Goal: Information Seeking & Learning: Learn about a topic

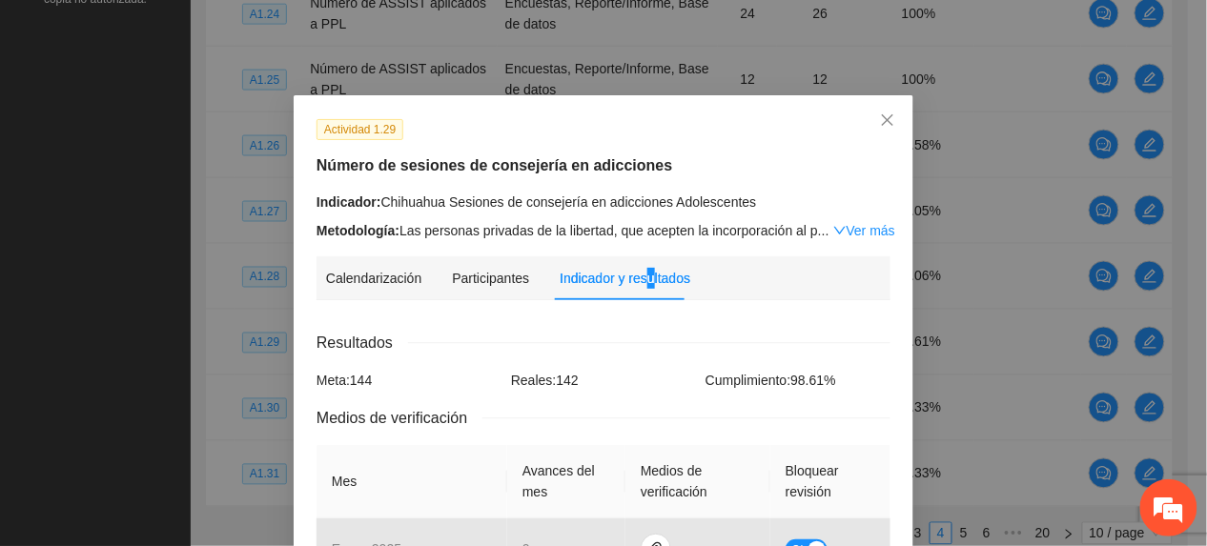
scroll to position [469, 0]
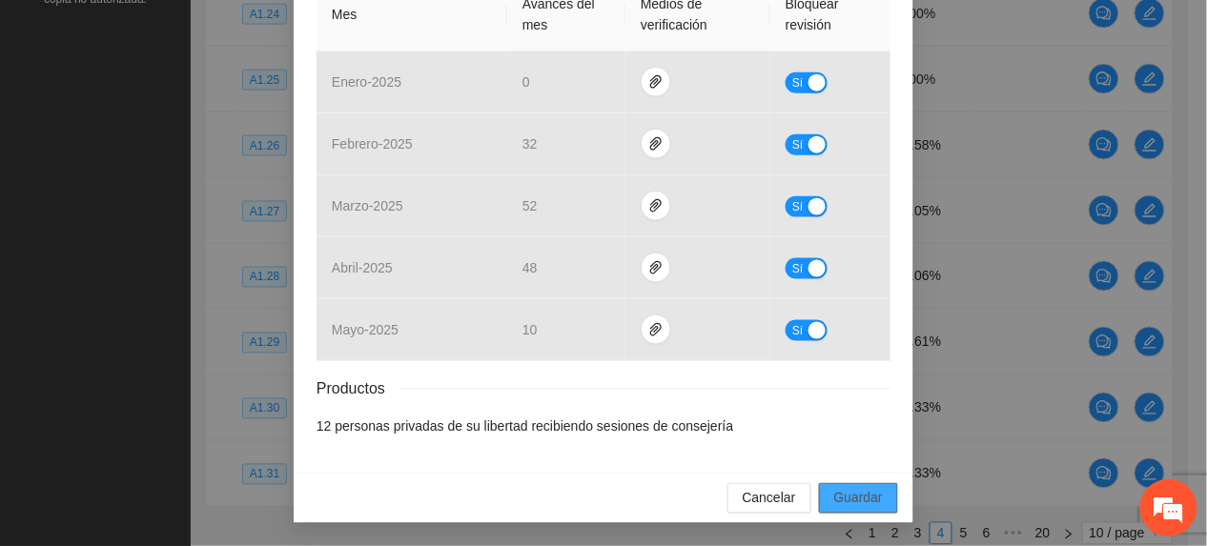
drag, startPoint x: 853, startPoint y: 497, endPoint x: 841, endPoint y: 460, distance: 38.9
click at [853, 497] on span "Guardar" at bounding box center [858, 498] width 49 height 21
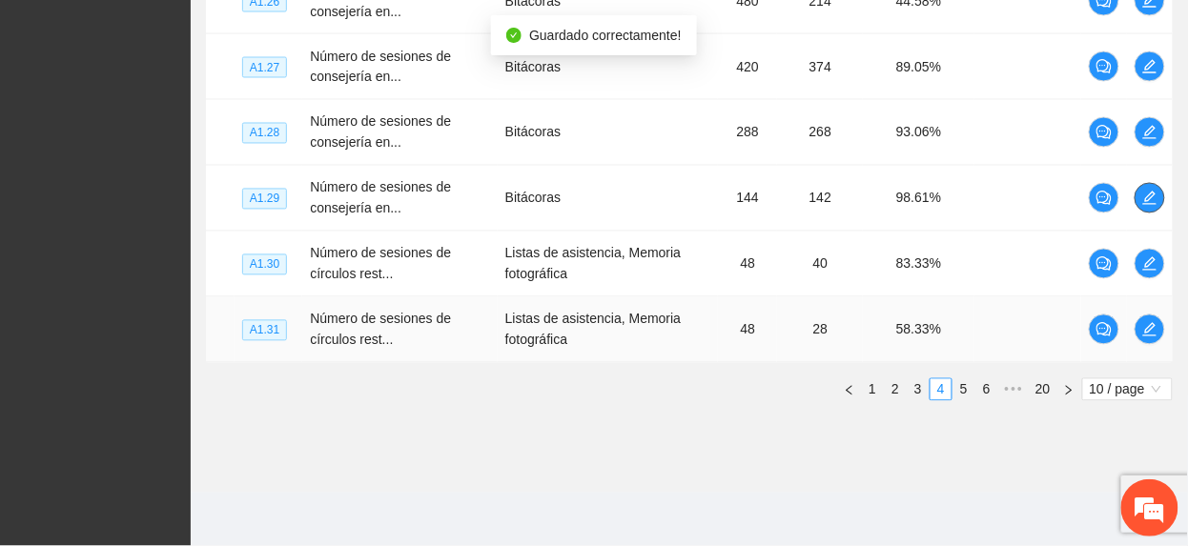
scroll to position [820, 0]
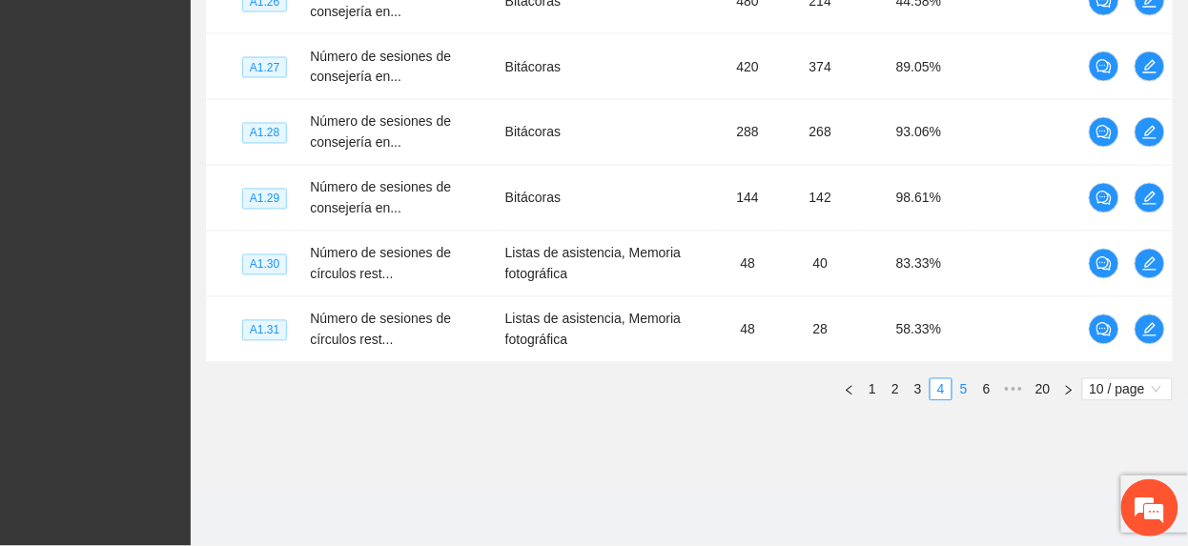
click at [959, 387] on link "5" at bounding box center [964, 390] width 21 height 21
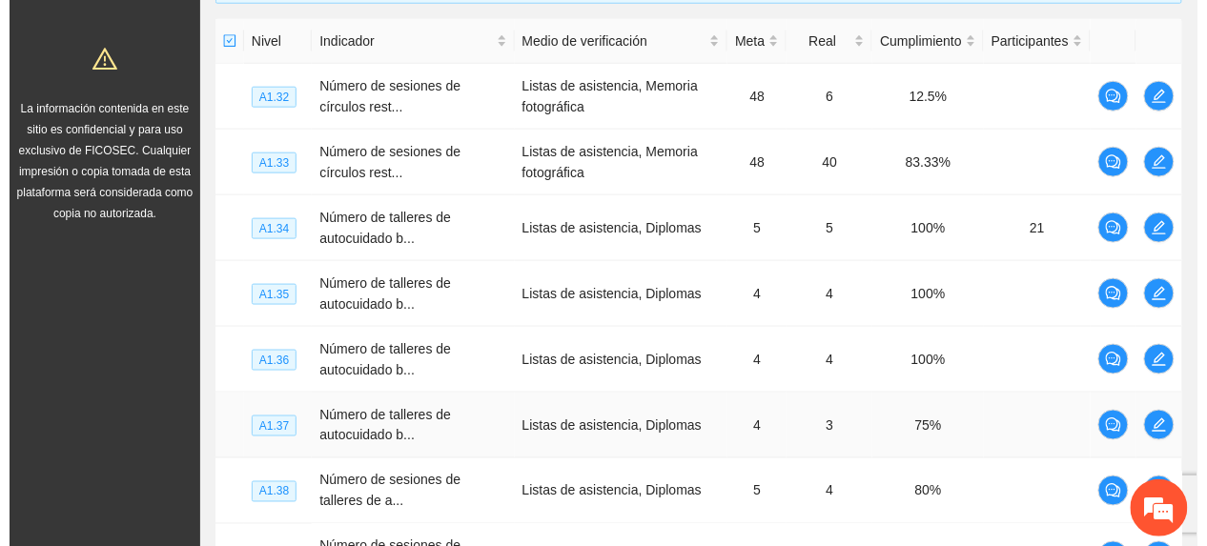
scroll to position [439, 0]
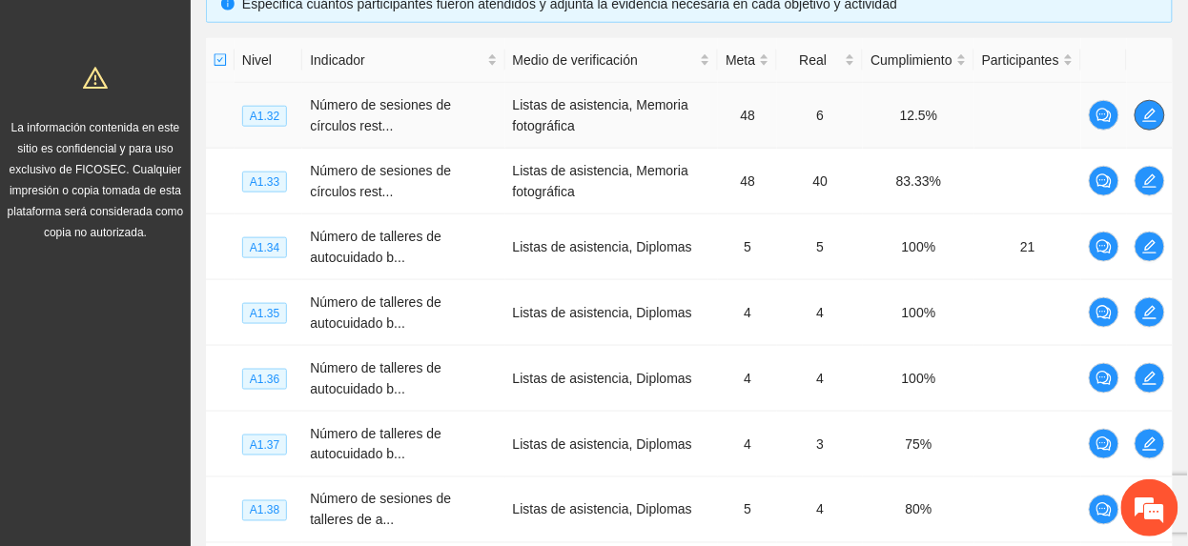
click at [1154, 108] on icon "edit" at bounding box center [1149, 115] width 15 height 15
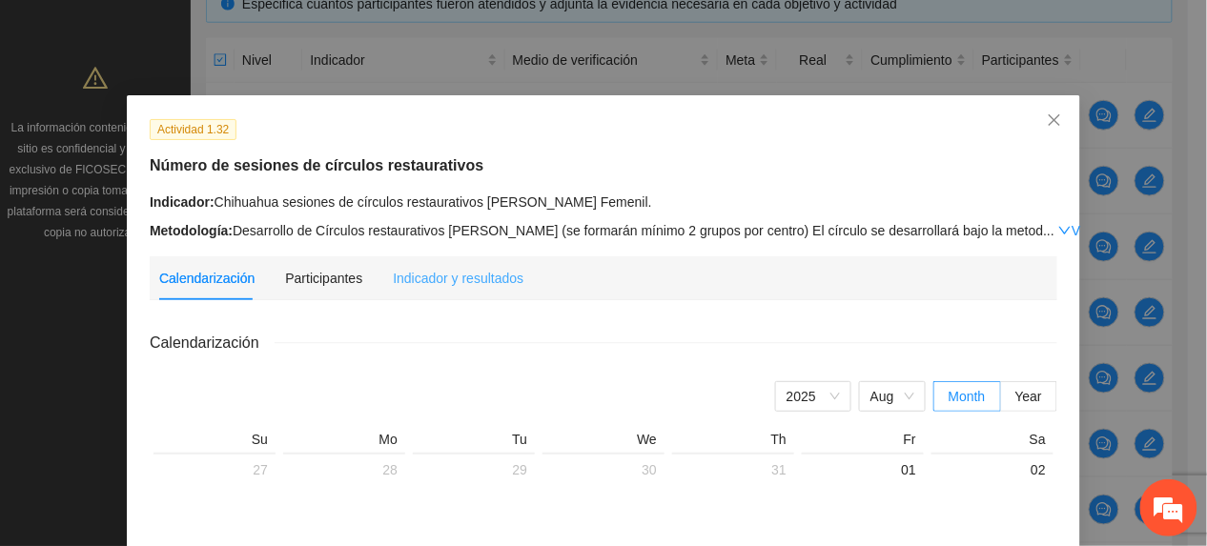
drag, startPoint x: 447, startPoint y: 265, endPoint x: 458, endPoint y: 275, distance: 14.2
click at [447, 267] on div "Indicador y resultados" at bounding box center [458, 279] width 131 height 44
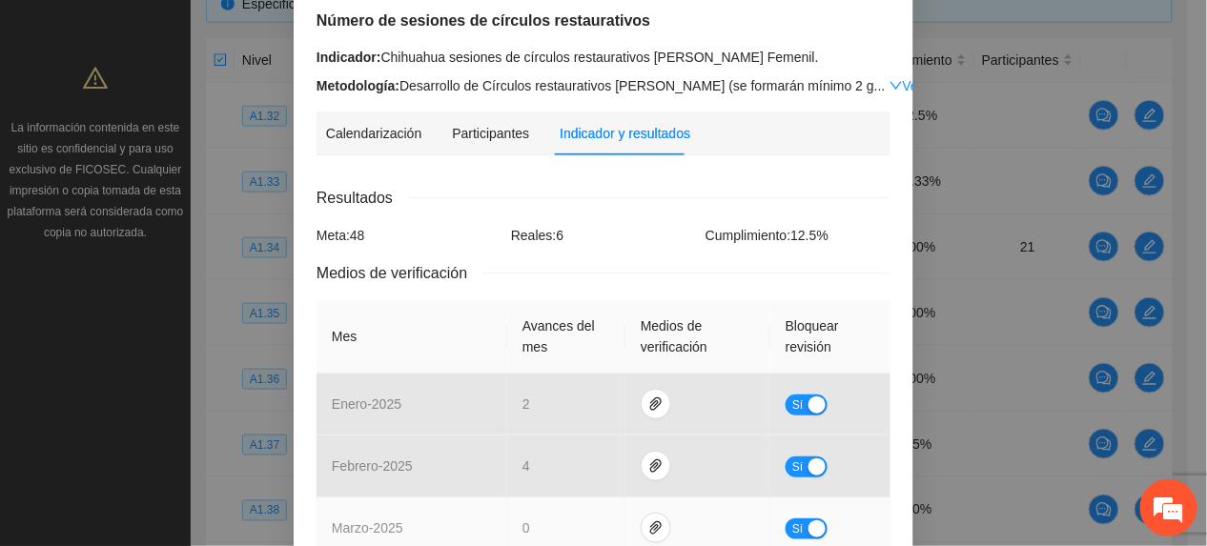
scroll to position [127, 0]
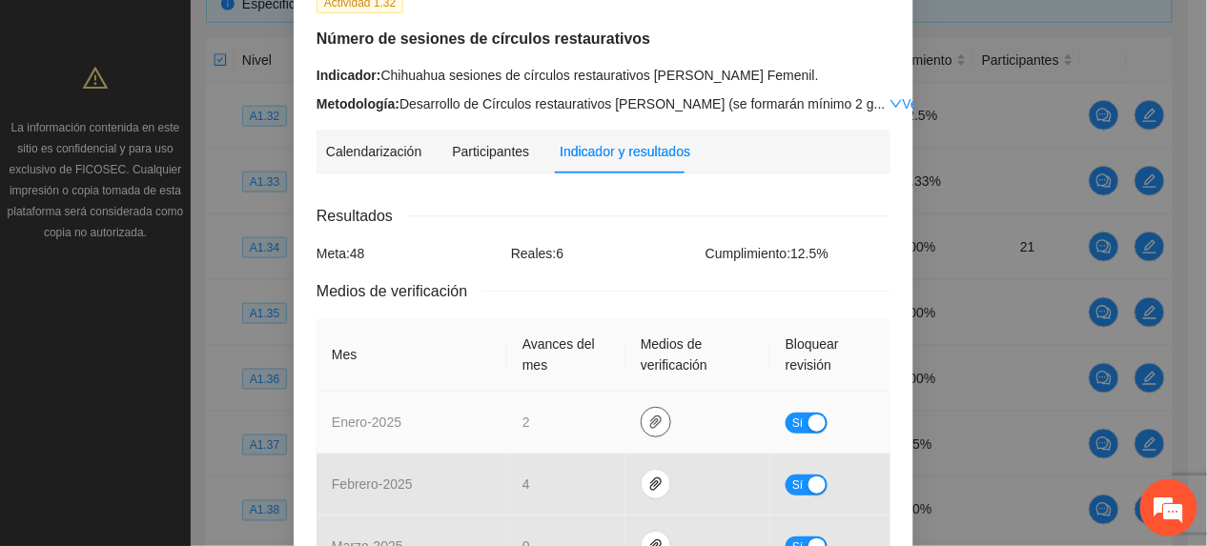
click at [649, 413] on button "button" at bounding box center [656, 422] width 31 height 31
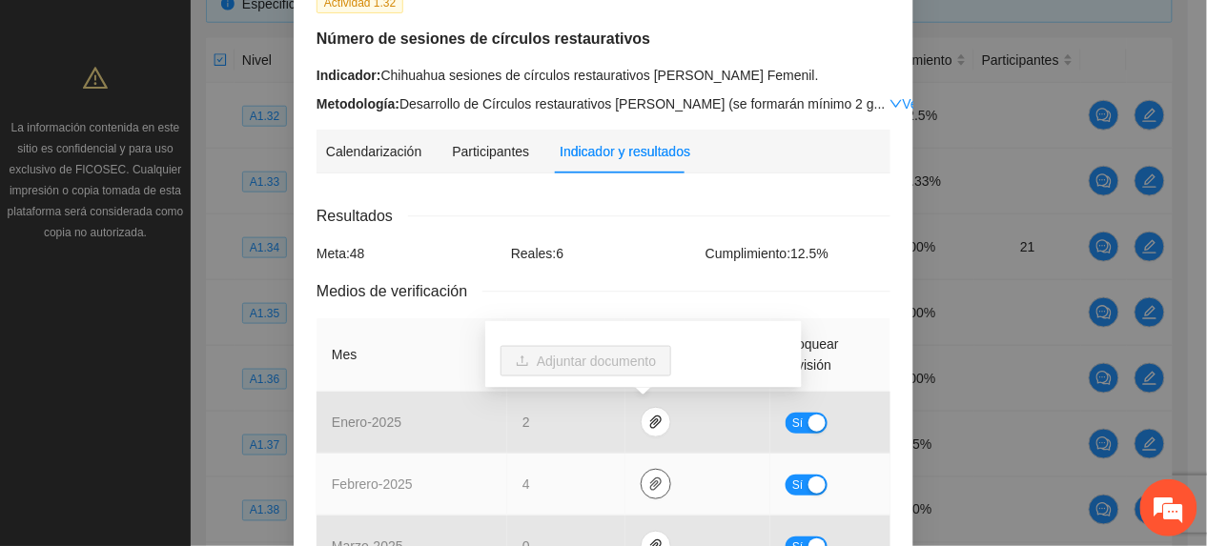
click at [650, 485] on icon "paper-clip" at bounding box center [655, 484] width 11 height 13
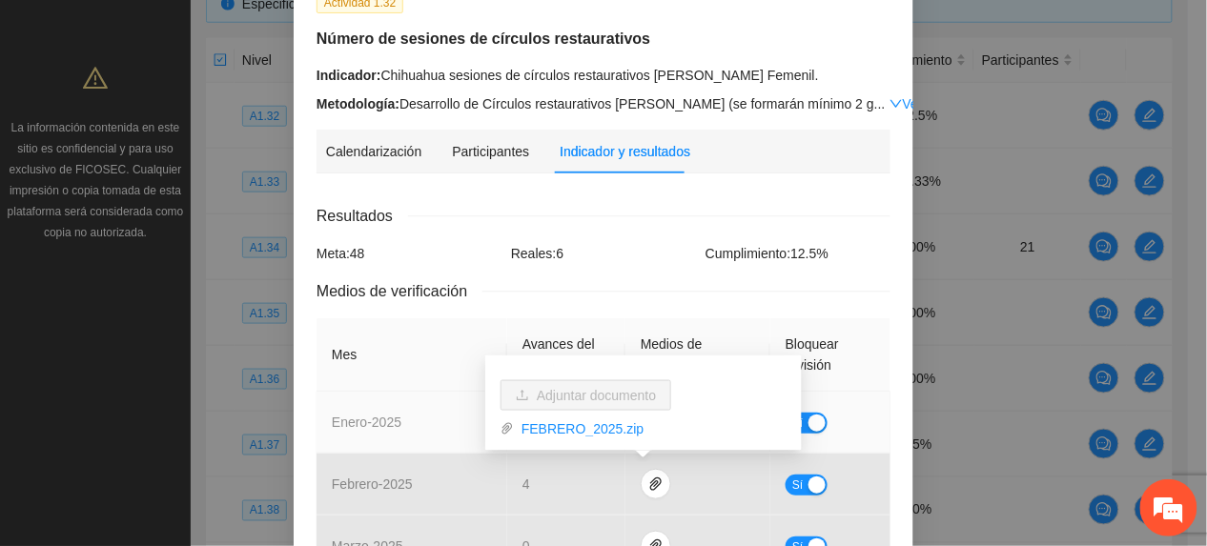
click at [878, 394] on td "Sí" at bounding box center [831, 423] width 120 height 62
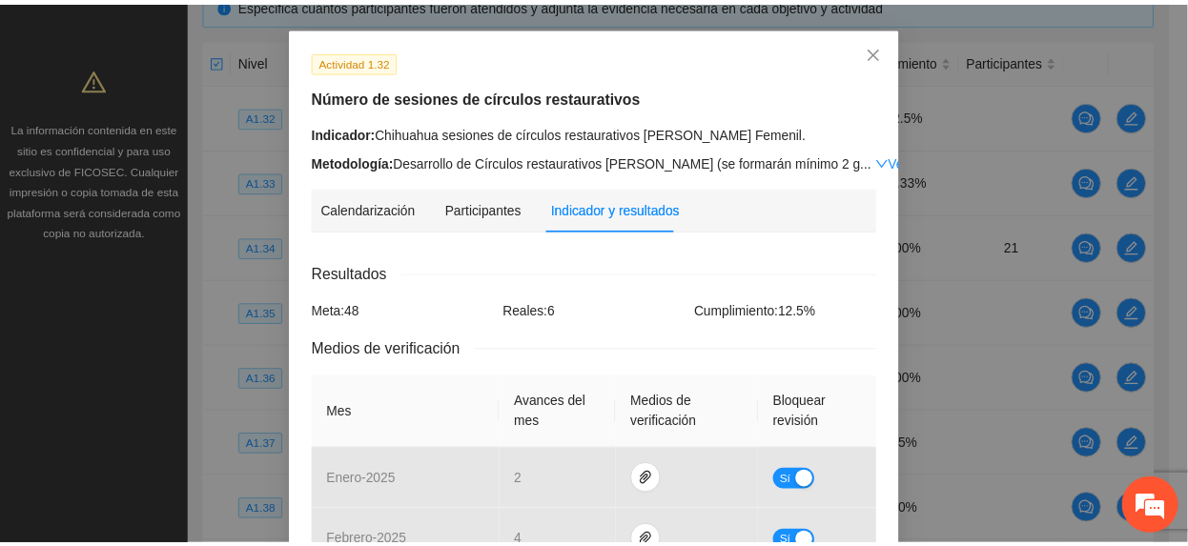
scroll to position [0, 0]
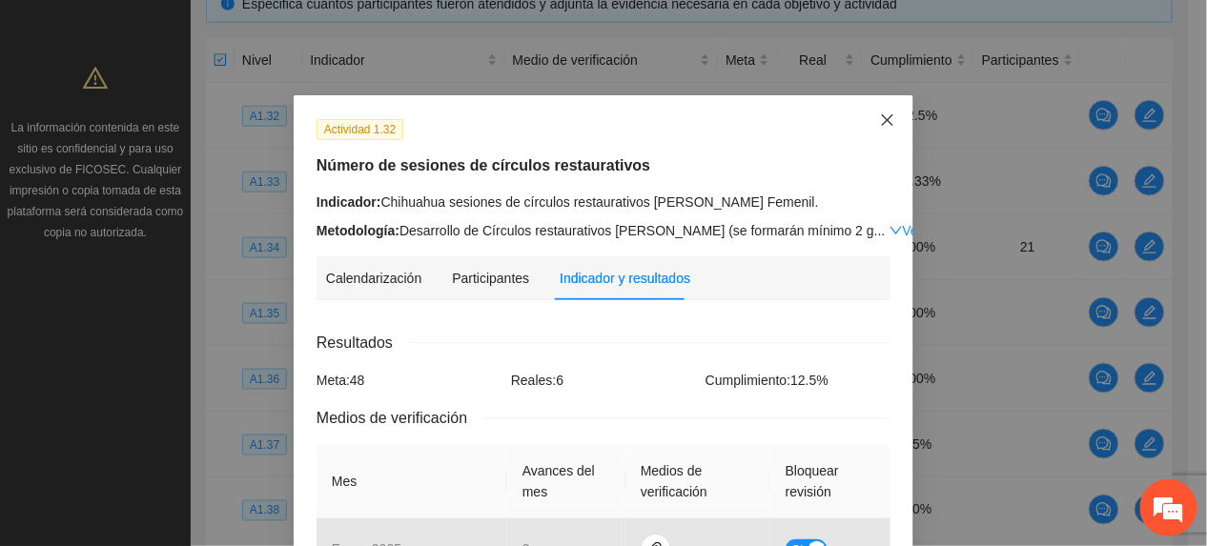
click at [862, 122] on span "Close" at bounding box center [887, 120] width 51 height 51
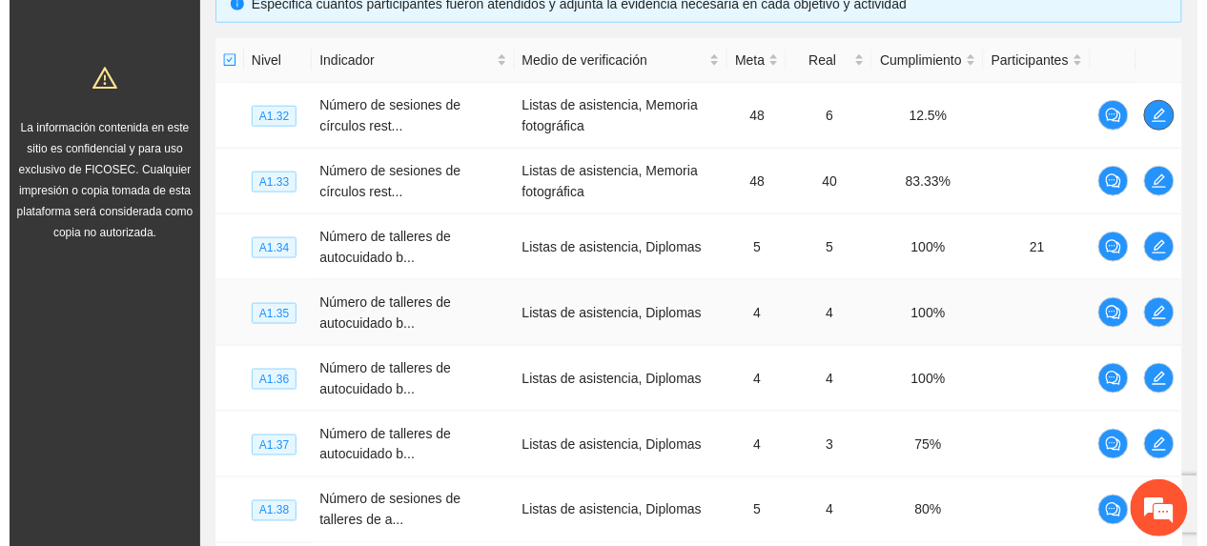
scroll to position [820, 0]
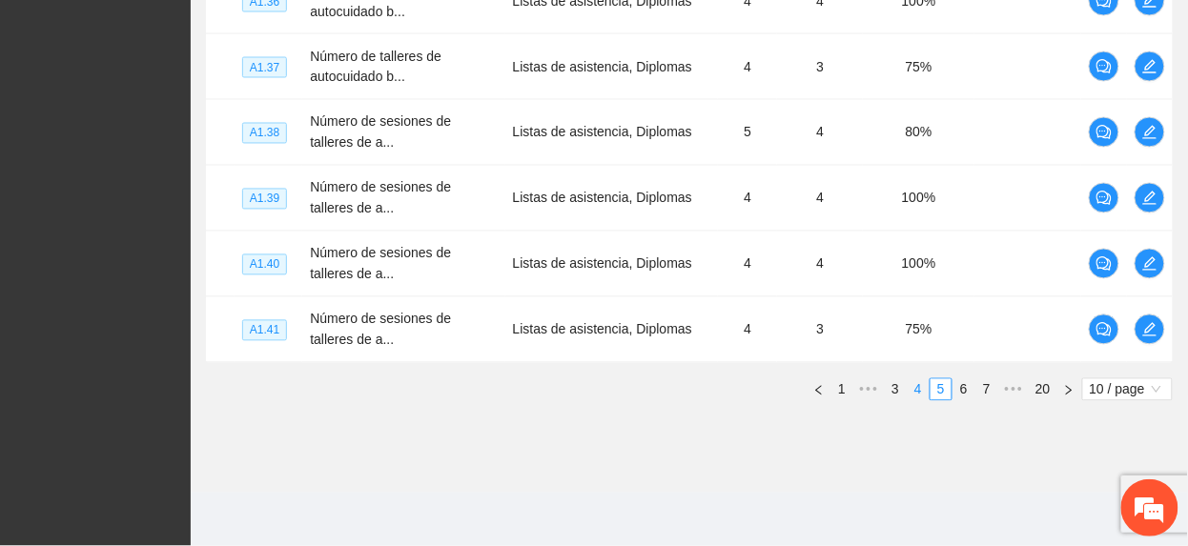
click at [914, 390] on link "4" at bounding box center [918, 390] width 21 height 21
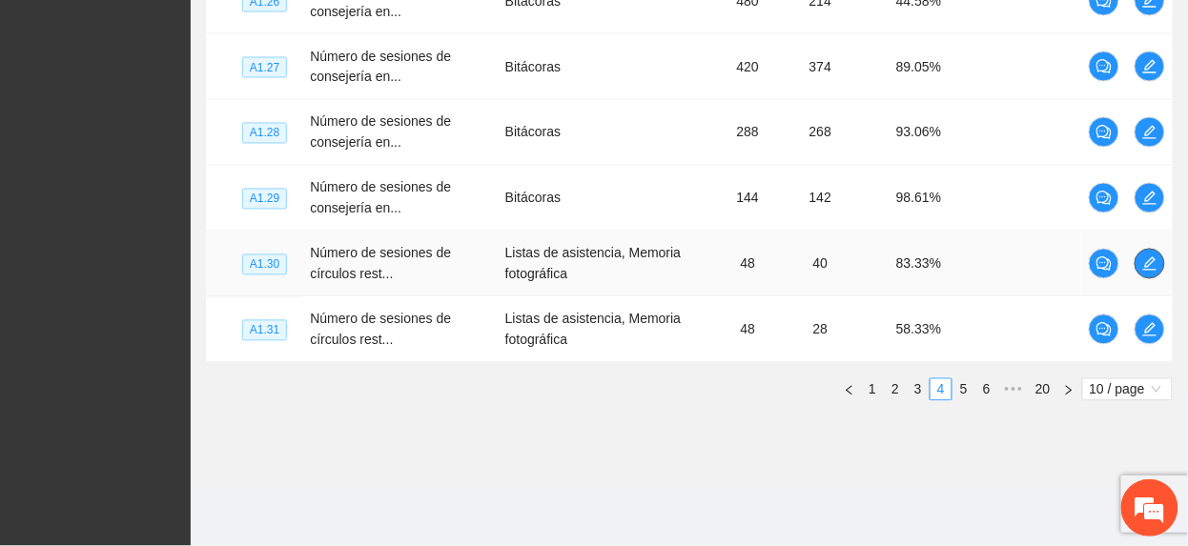
click at [1142, 268] on icon "edit" at bounding box center [1149, 264] width 15 height 15
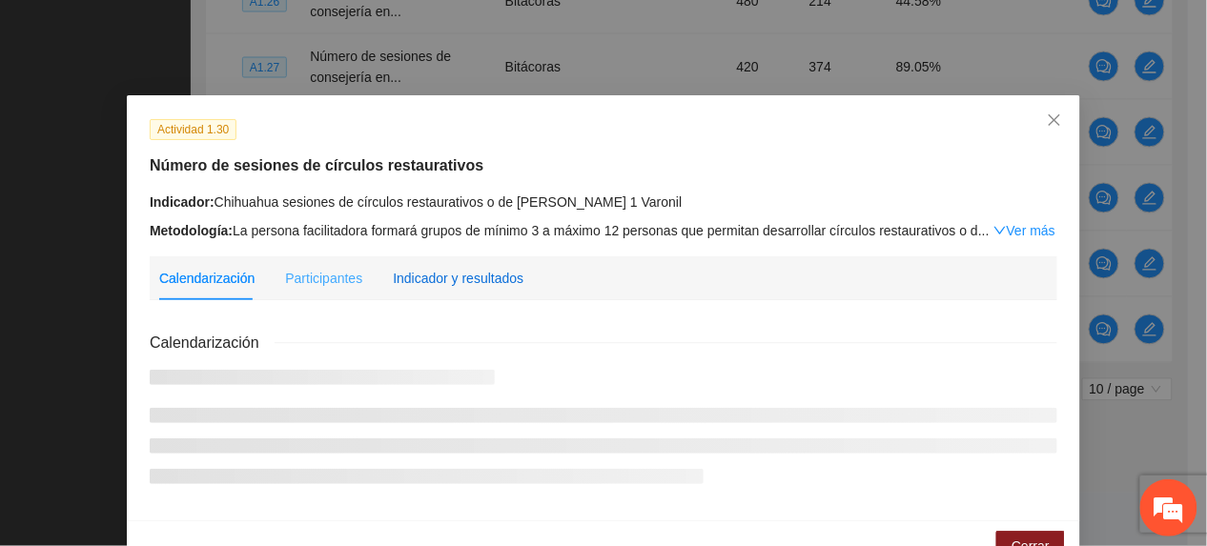
click at [493, 284] on div "Indicador y resultados" at bounding box center [458, 278] width 131 height 21
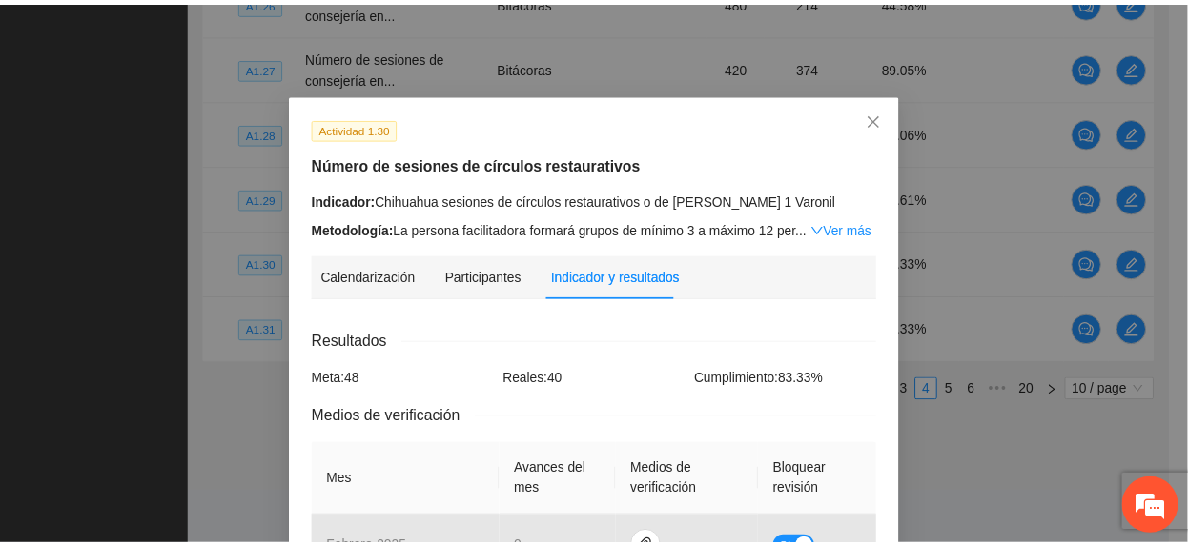
scroll to position [0, 0]
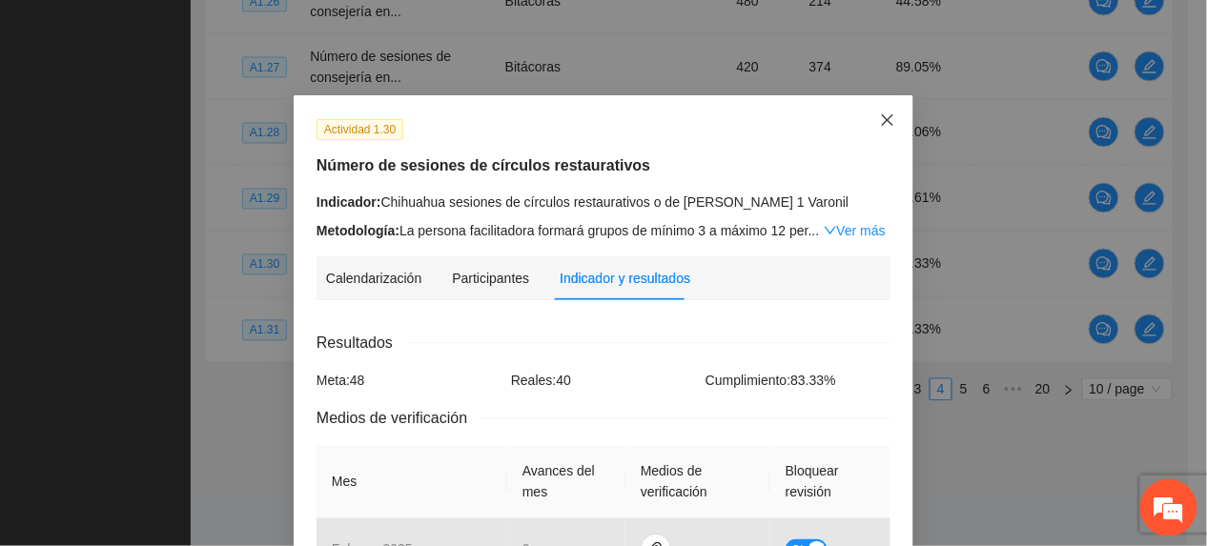
click at [862, 119] on span "Close" at bounding box center [887, 120] width 51 height 51
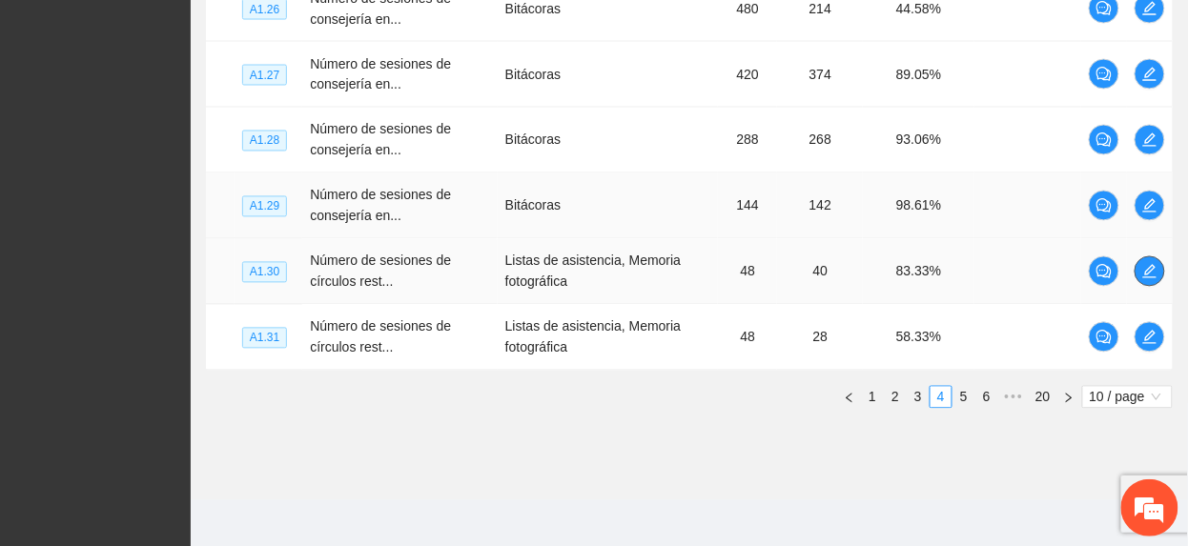
scroll to position [820, 0]
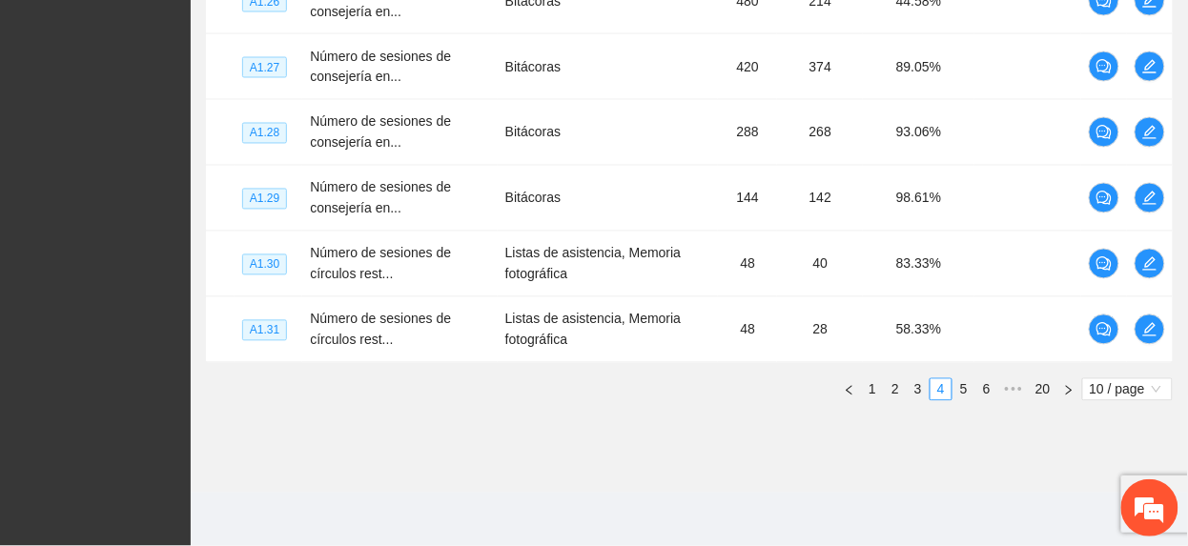
drag, startPoint x: 961, startPoint y: 394, endPoint x: 894, endPoint y: 368, distance: 72.4
click at [962, 395] on link "5" at bounding box center [964, 390] width 21 height 21
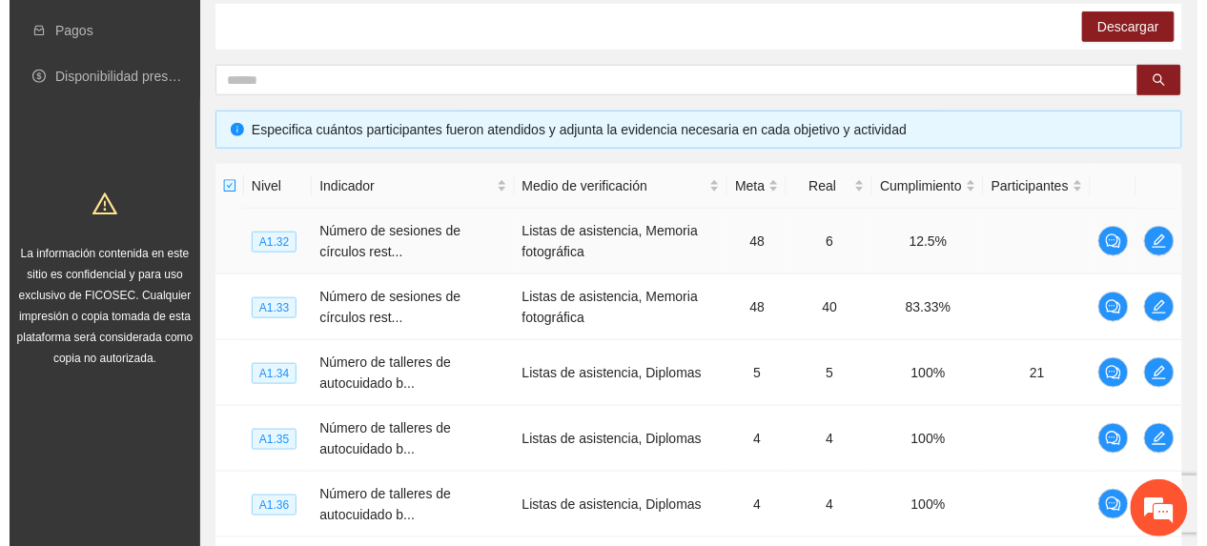
scroll to position [311, 0]
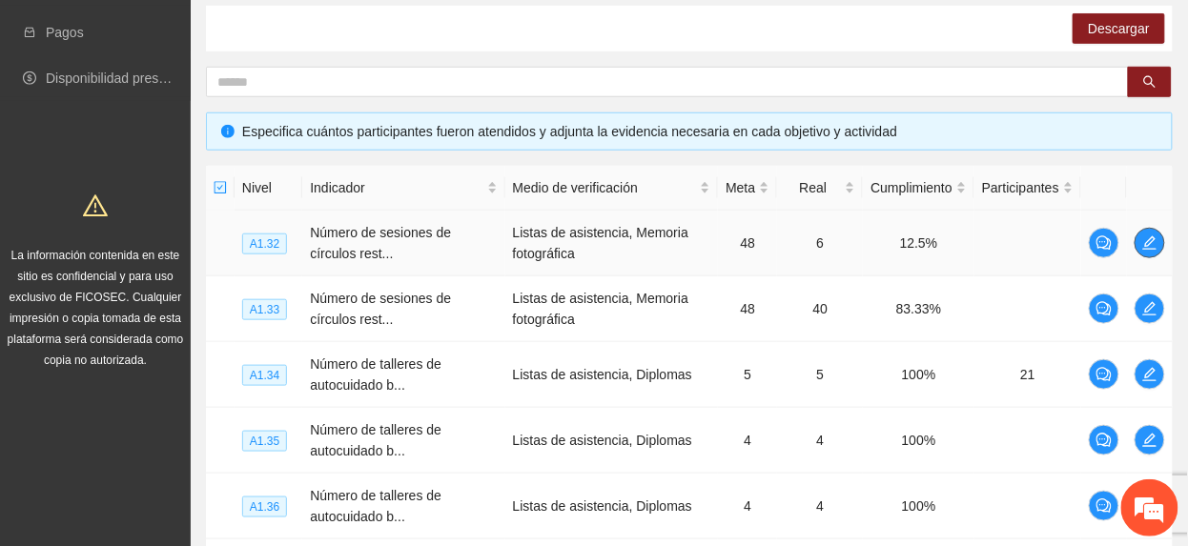
click at [1145, 236] on icon "edit" at bounding box center [1149, 243] width 15 height 15
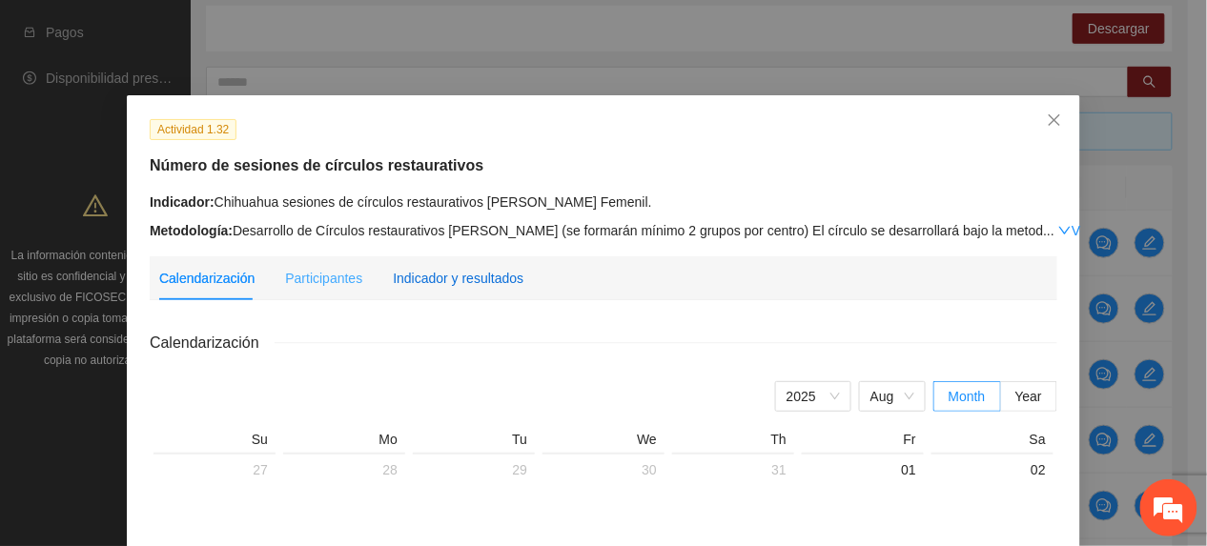
click at [470, 282] on div "Indicador y resultados" at bounding box center [458, 278] width 131 height 21
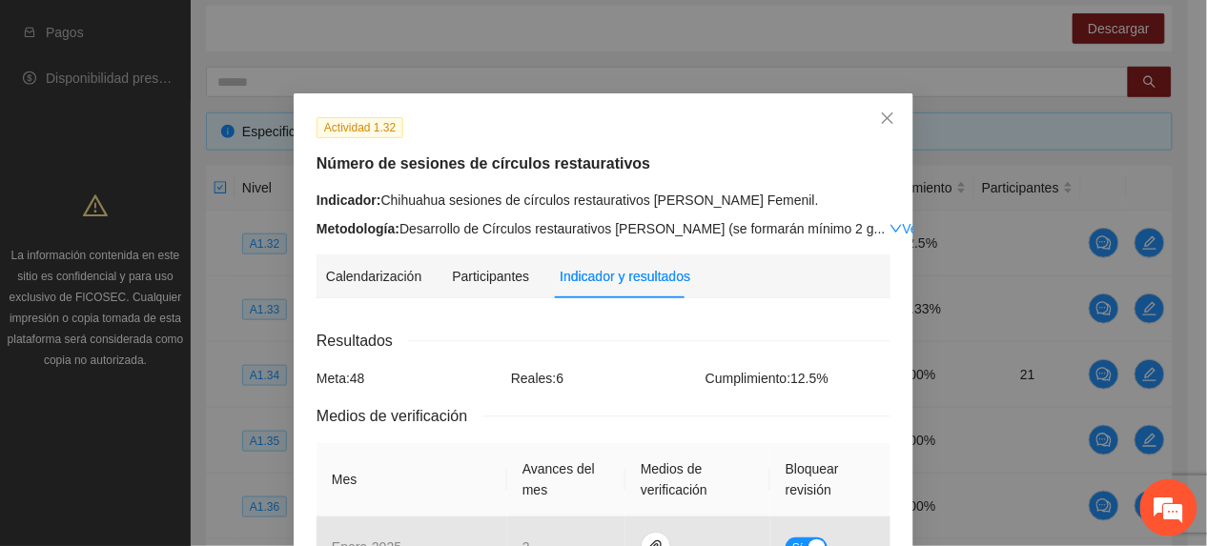
scroll to position [0, 0]
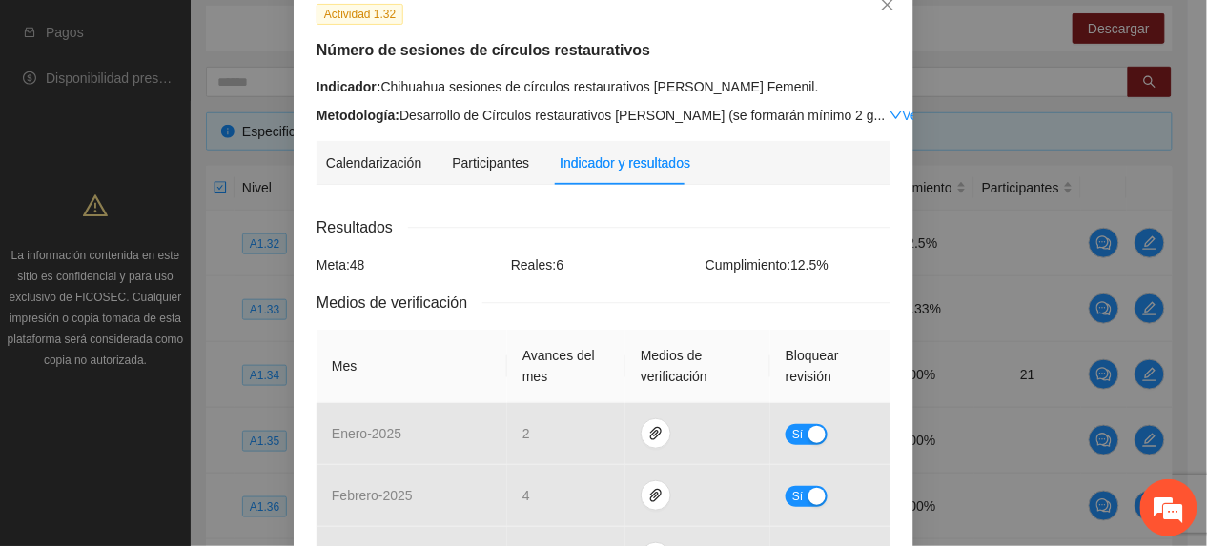
scroll to position [254, 0]
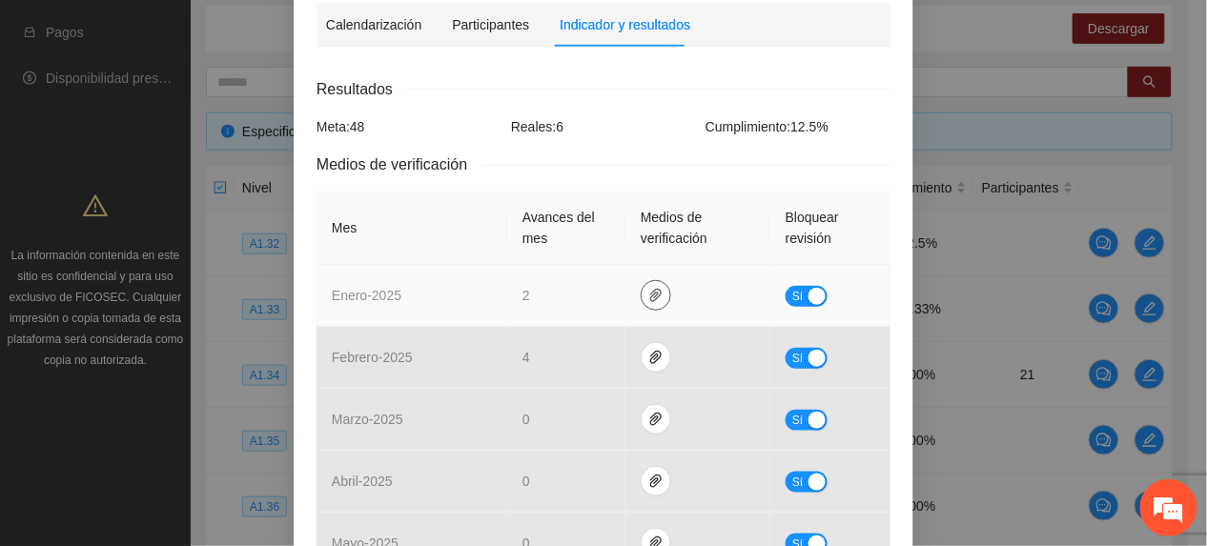
click at [650, 296] on span "paper-clip" at bounding box center [656, 295] width 29 height 15
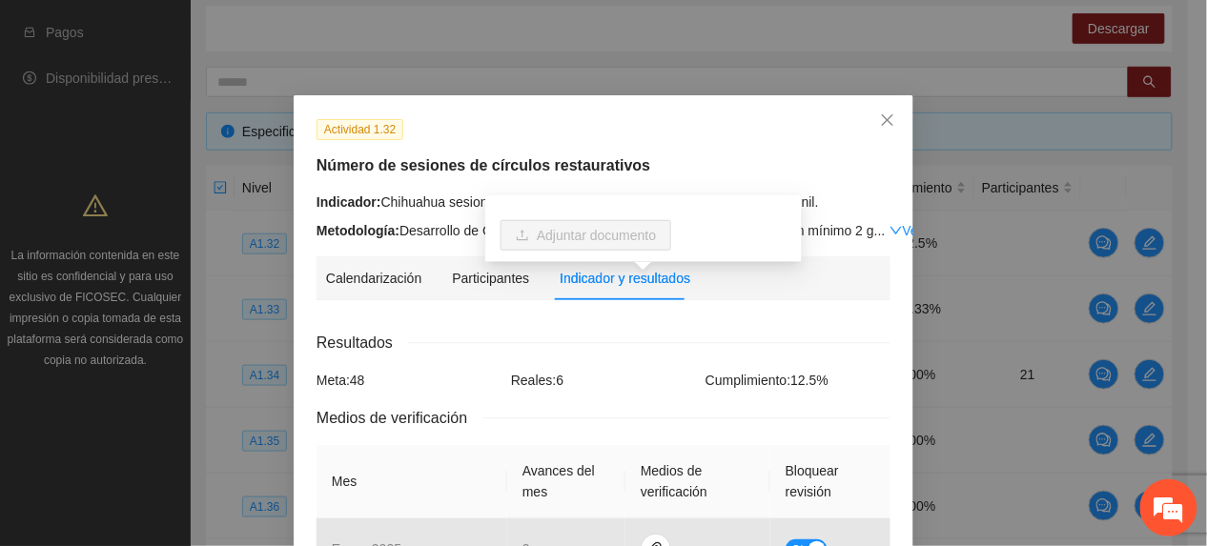
scroll to position [127, 0]
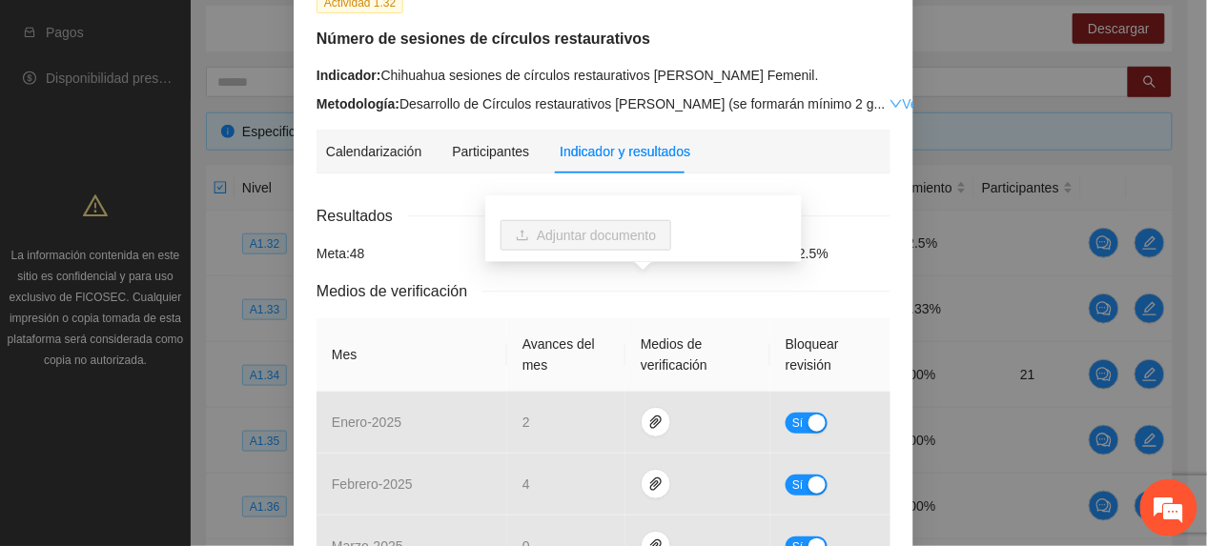
click at [890, 103] on link "Ver más" at bounding box center [921, 103] width 62 height 15
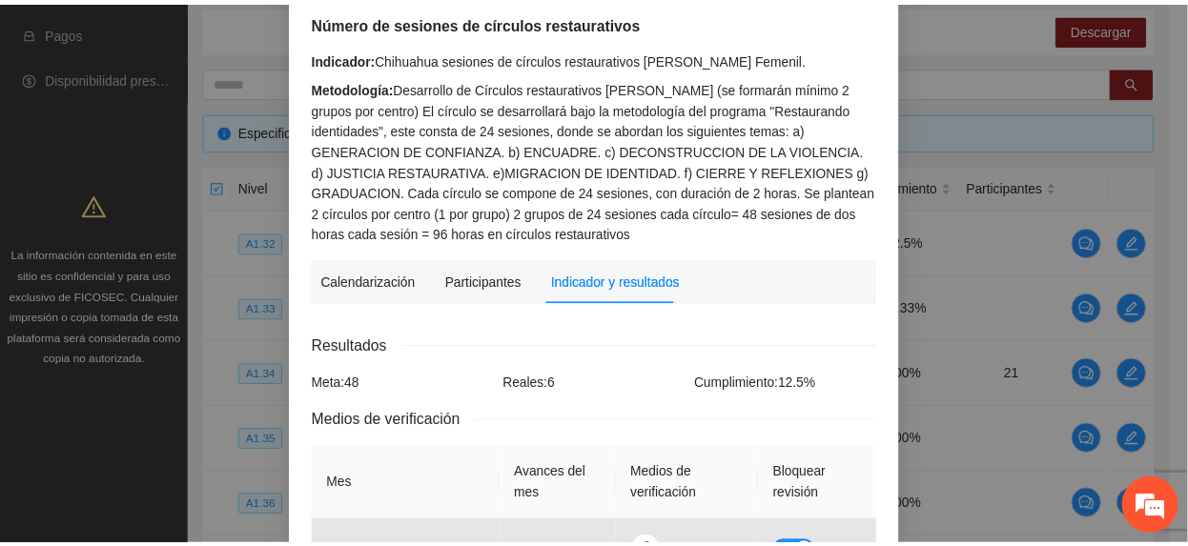
scroll to position [0, 0]
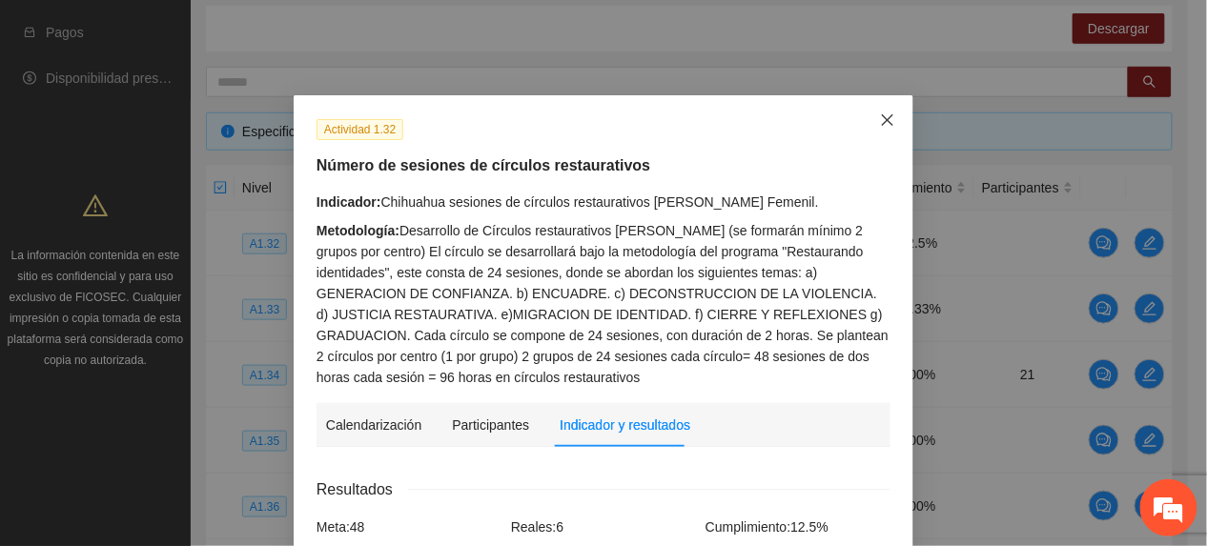
drag, startPoint x: 870, startPoint y: 111, endPoint x: 860, endPoint y: 120, distance: 13.5
click at [870, 112] on span "Close" at bounding box center [887, 120] width 51 height 51
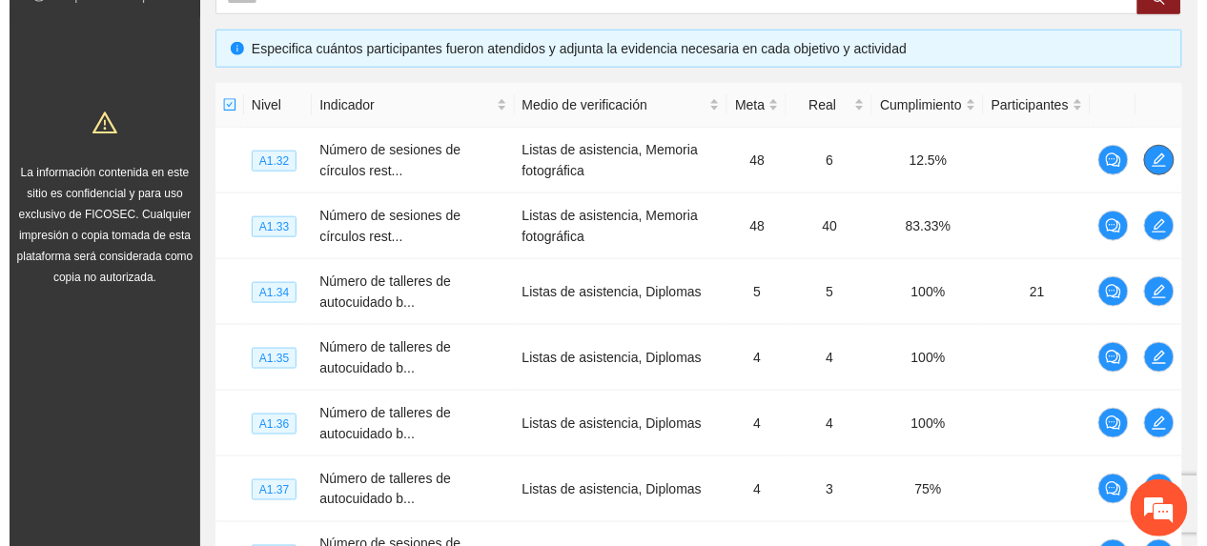
scroll to position [439, 0]
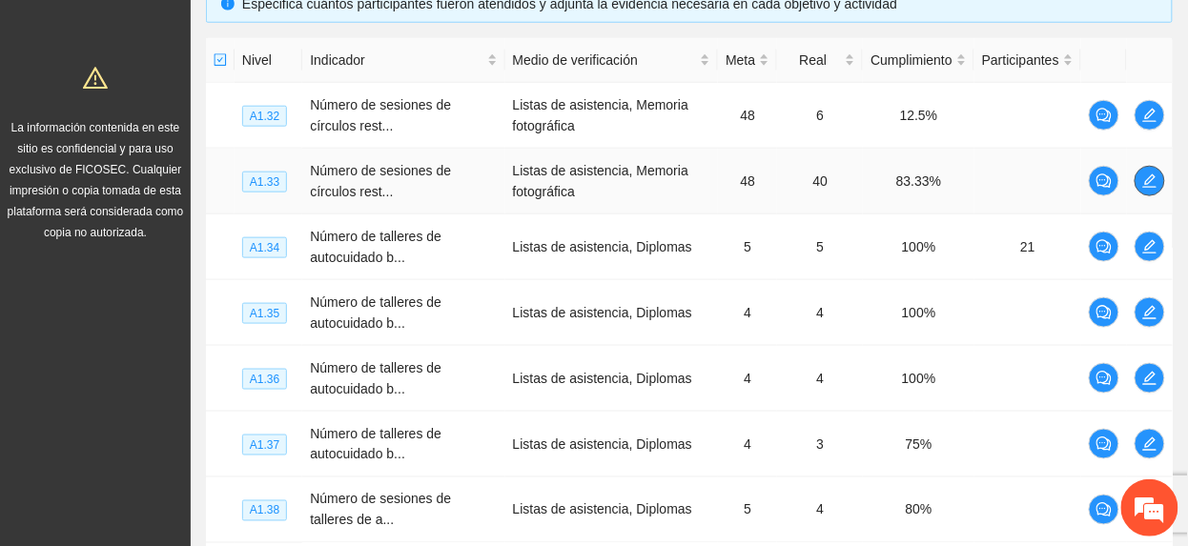
click at [1154, 180] on icon "edit" at bounding box center [1149, 181] width 13 height 13
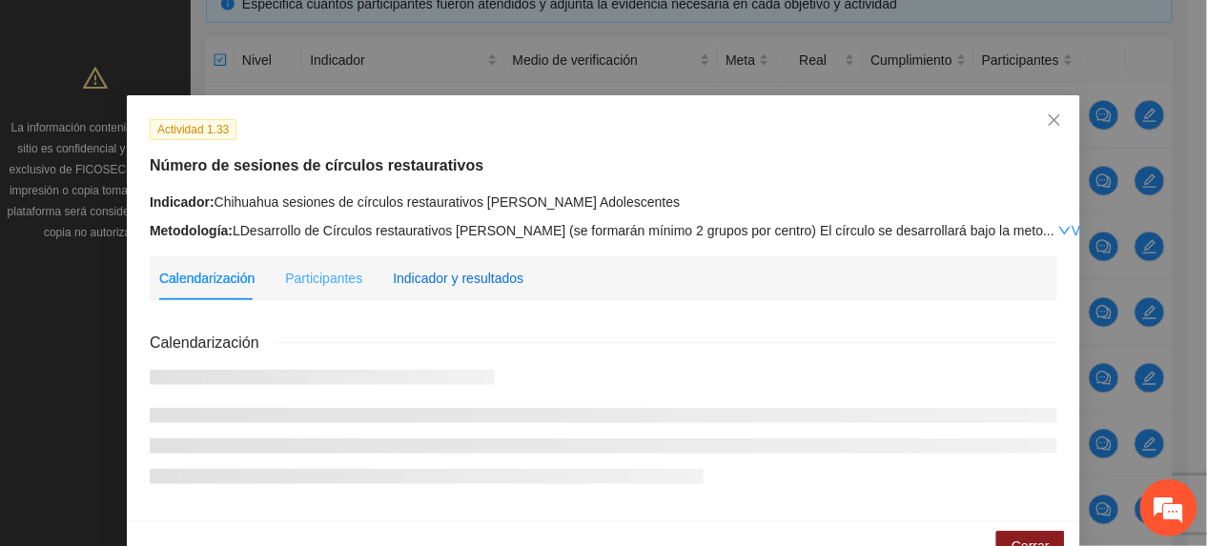
click at [483, 278] on div "Indicador y resultados" at bounding box center [458, 278] width 131 height 21
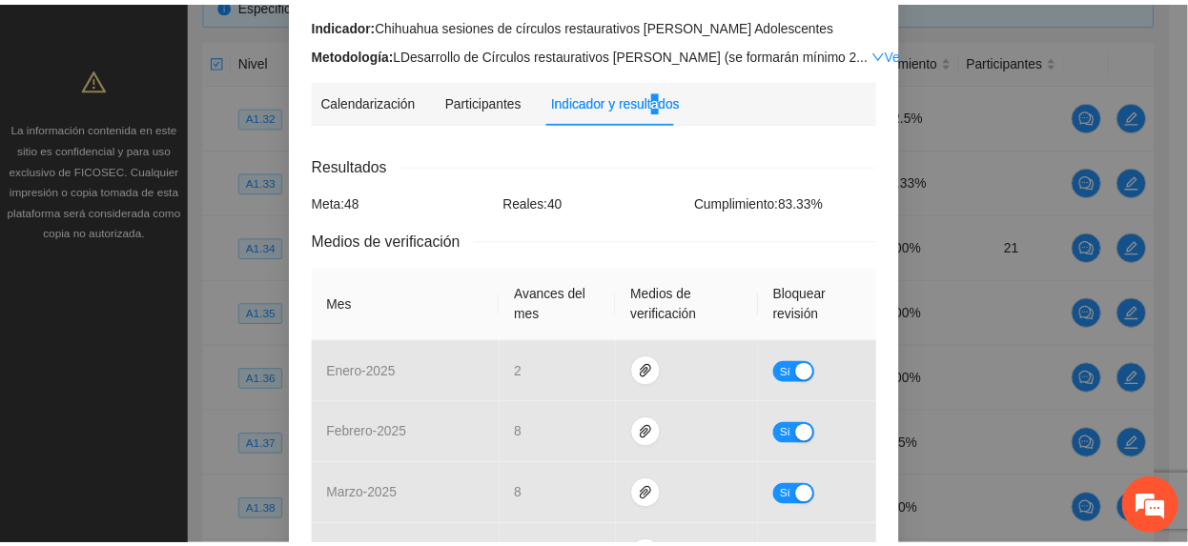
scroll to position [0, 0]
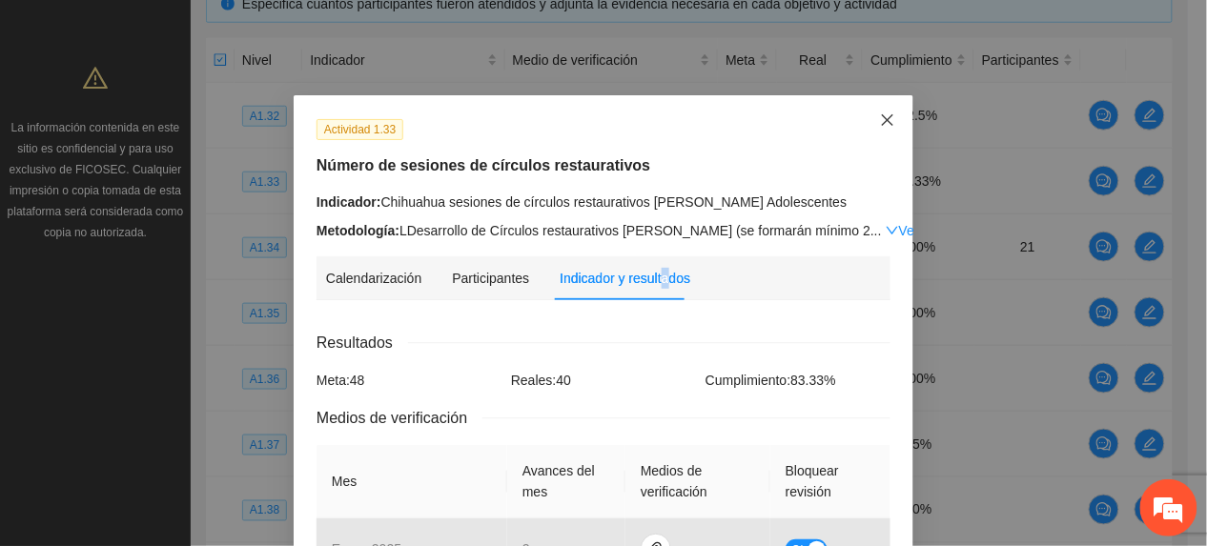
click at [862, 135] on span "Close" at bounding box center [887, 120] width 51 height 51
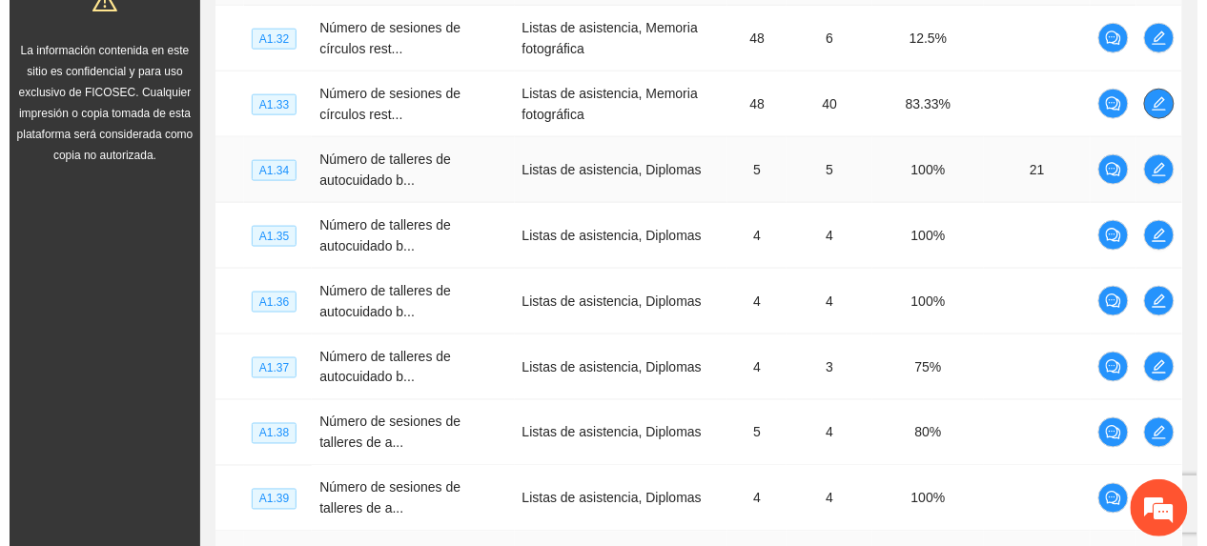
scroll to position [820, 0]
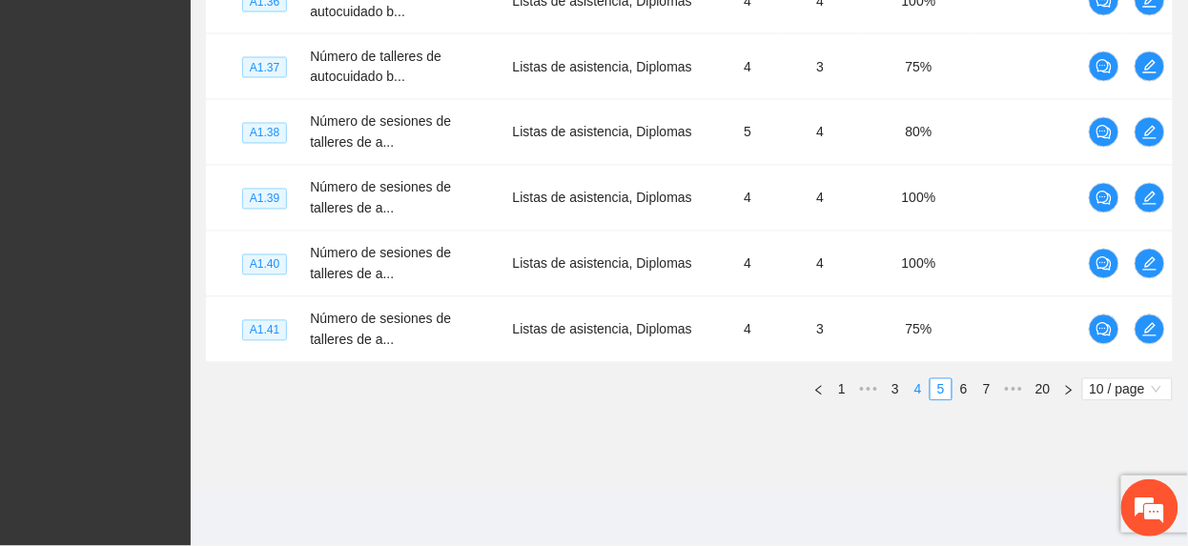
click at [917, 395] on link "4" at bounding box center [918, 390] width 21 height 21
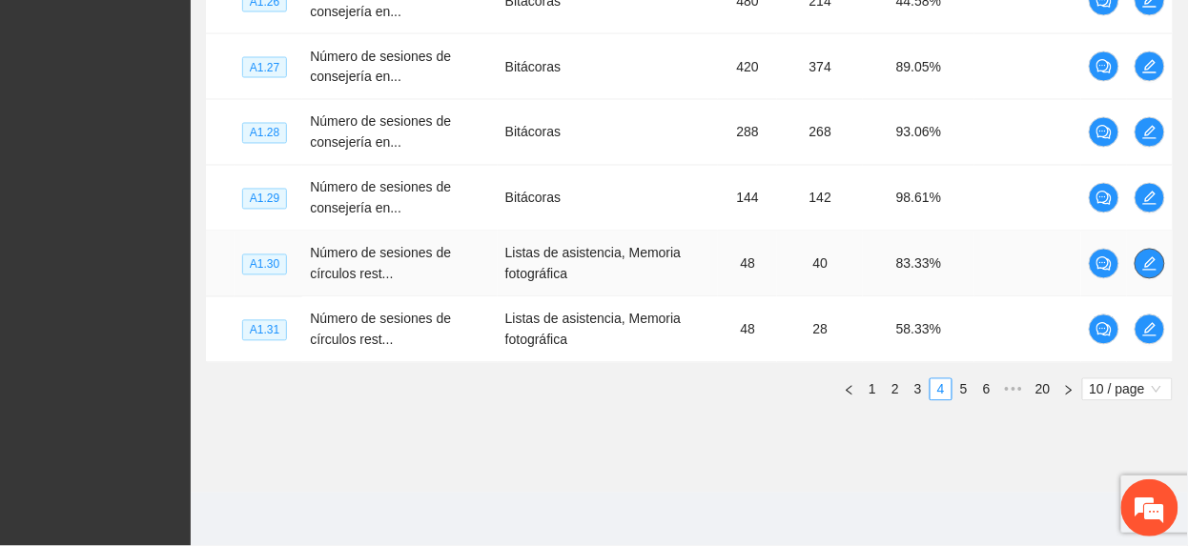
click at [1142, 273] on button "button" at bounding box center [1150, 264] width 31 height 31
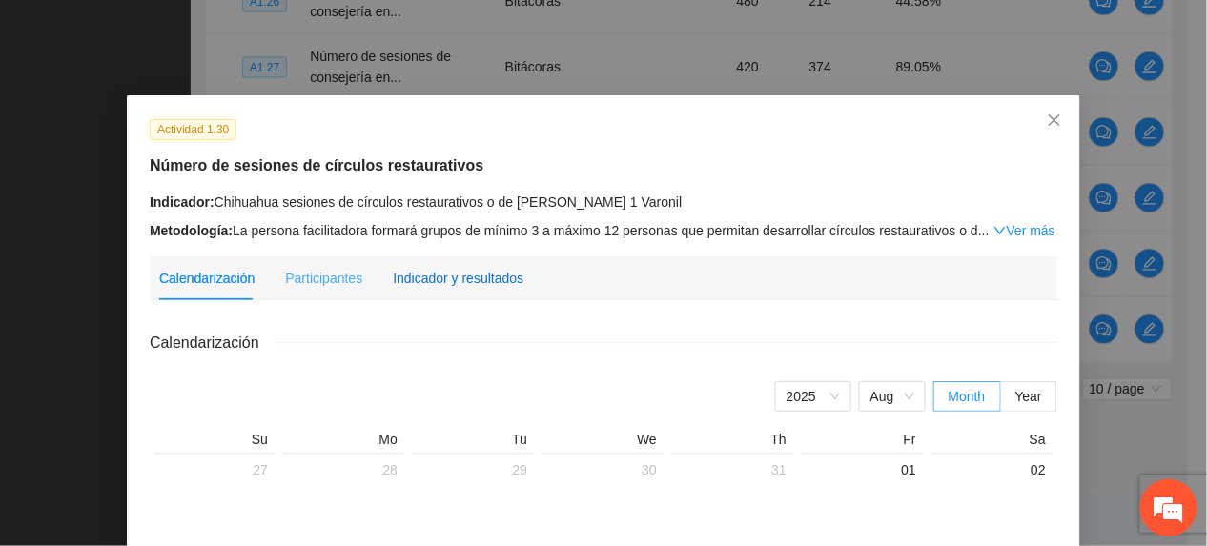
click at [483, 279] on div "Indicador y resultados" at bounding box center [458, 278] width 131 height 21
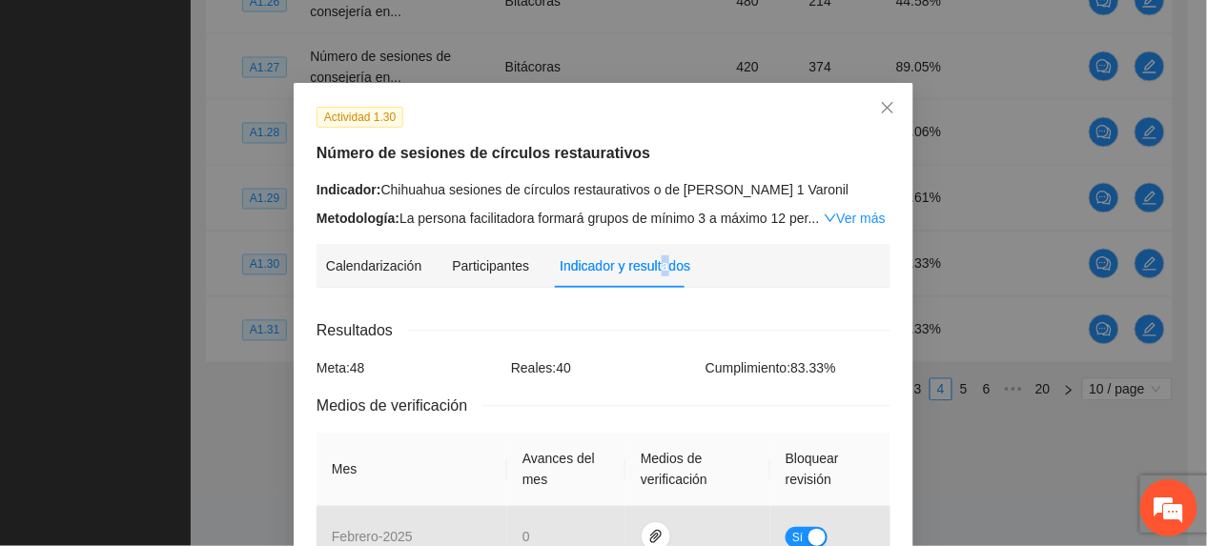
scroll to position [0, 0]
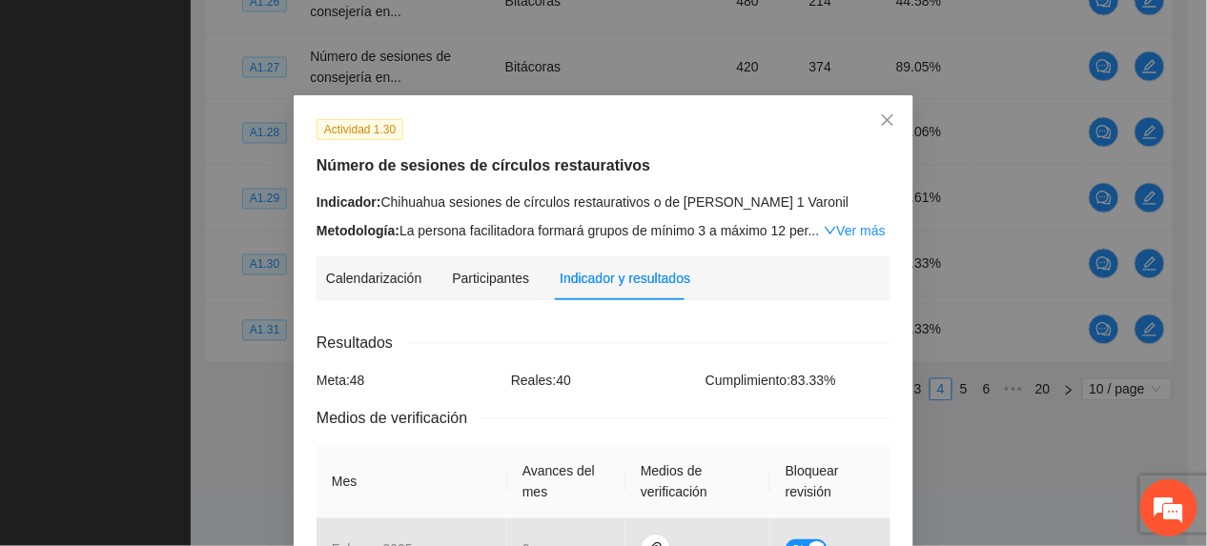
click at [836, 234] on link "Ver más" at bounding box center [855, 230] width 62 height 15
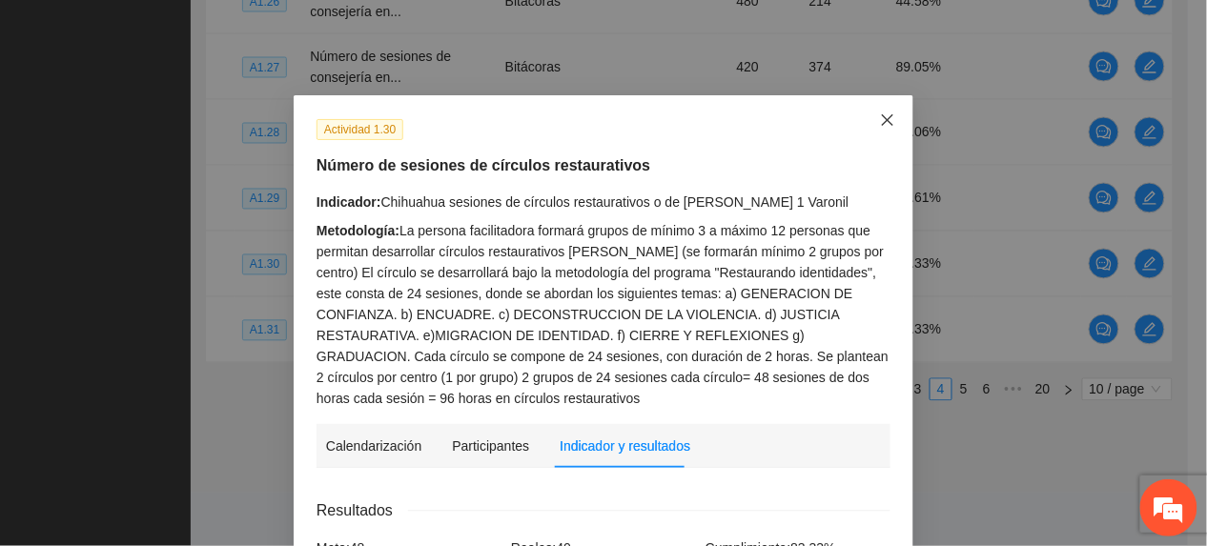
drag, startPoint x: 878, startPoint y: 119, endPoint x: 868, endPoint y: 131, distance: 15.5
click at [880, 122] on icon "close" at bounding box center [887, 120] width 15 height 15
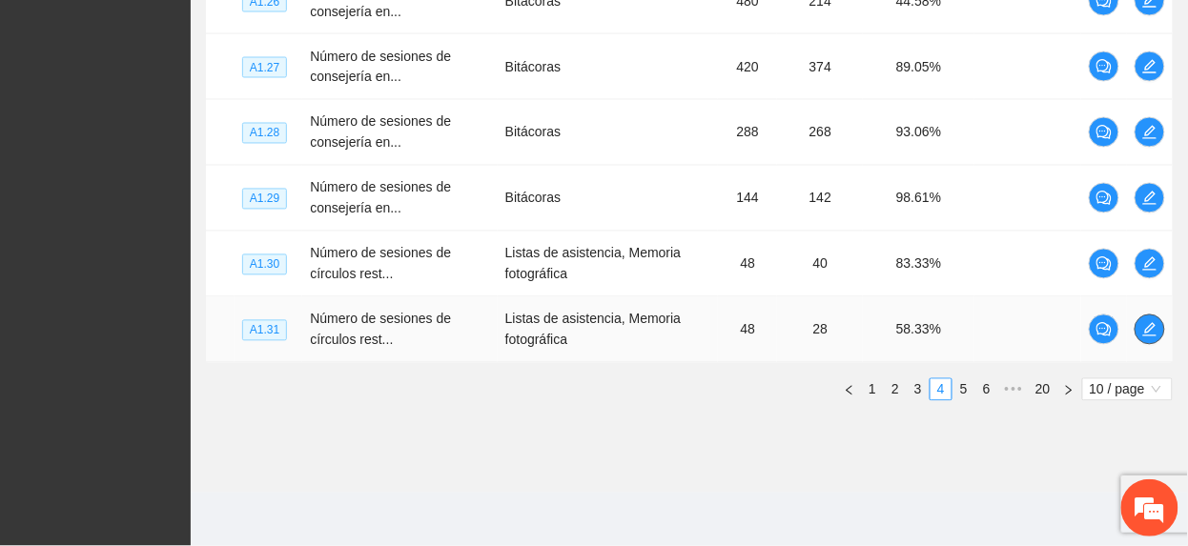
click at [1160, 330] on span "edit" at bounding box center [1150, 329] width 29 height 15
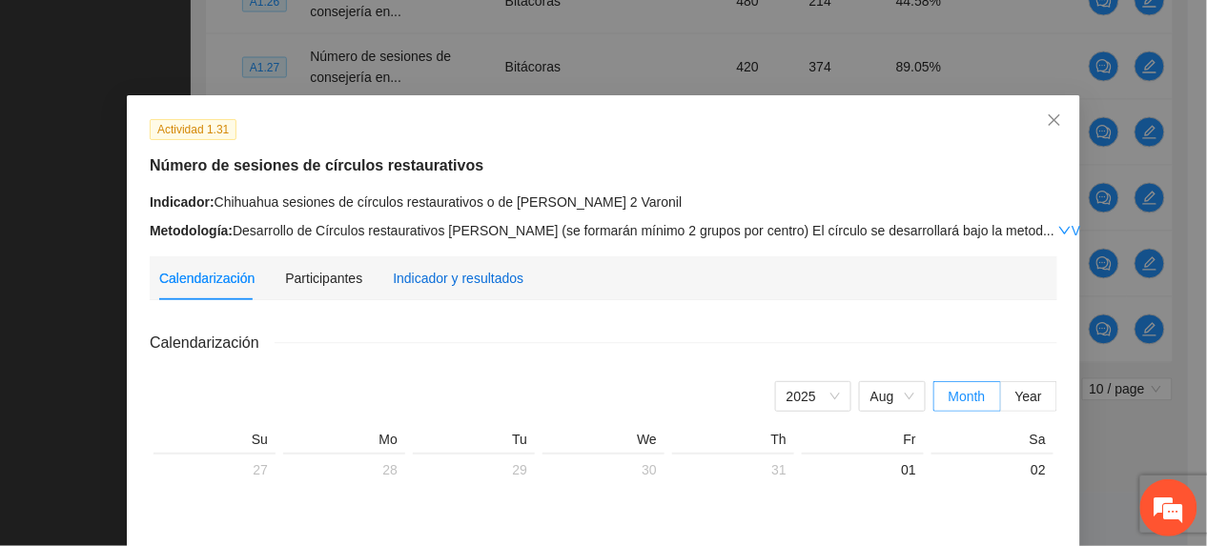
click at [477, 272] on div "Indicador y resultados" at bounding box center [458, 278] width 131 height 21
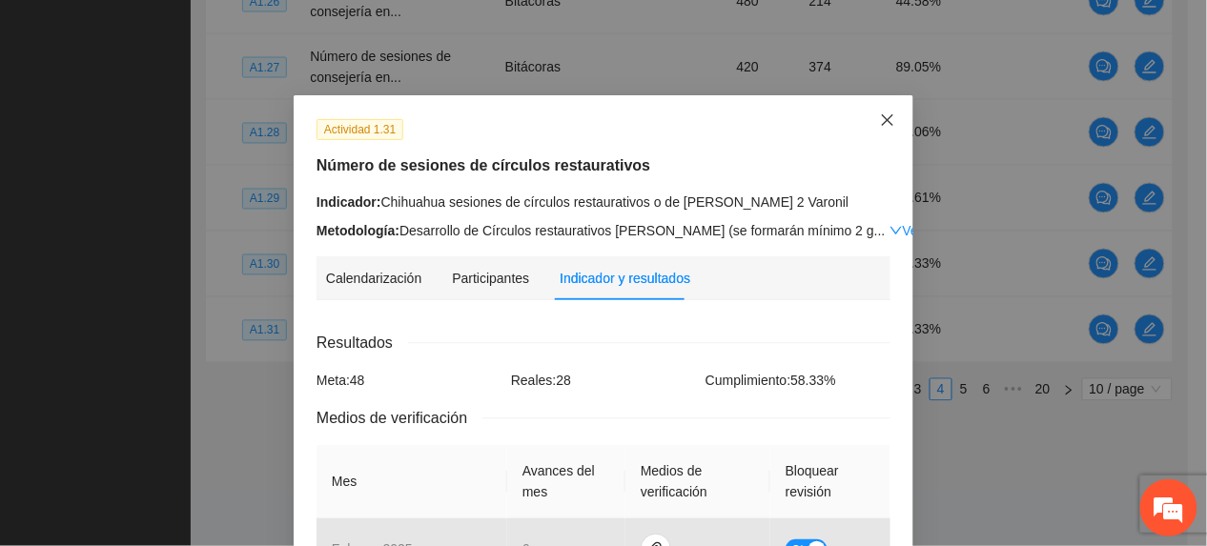
drag, startPoint x: 868, startPoint y: 134, endPoint x: 806, endPoint y: 153, distance: 64.6
click at [862, 134] on span "Close" at bounding box center [887, 120] width 51 height 51
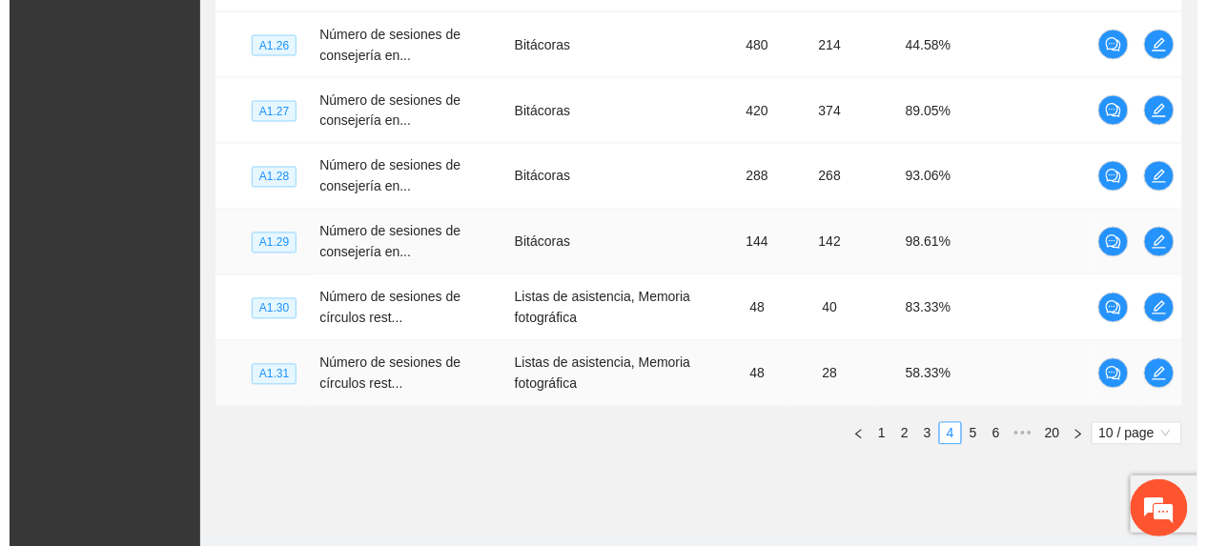
scroll to position [820, 0]
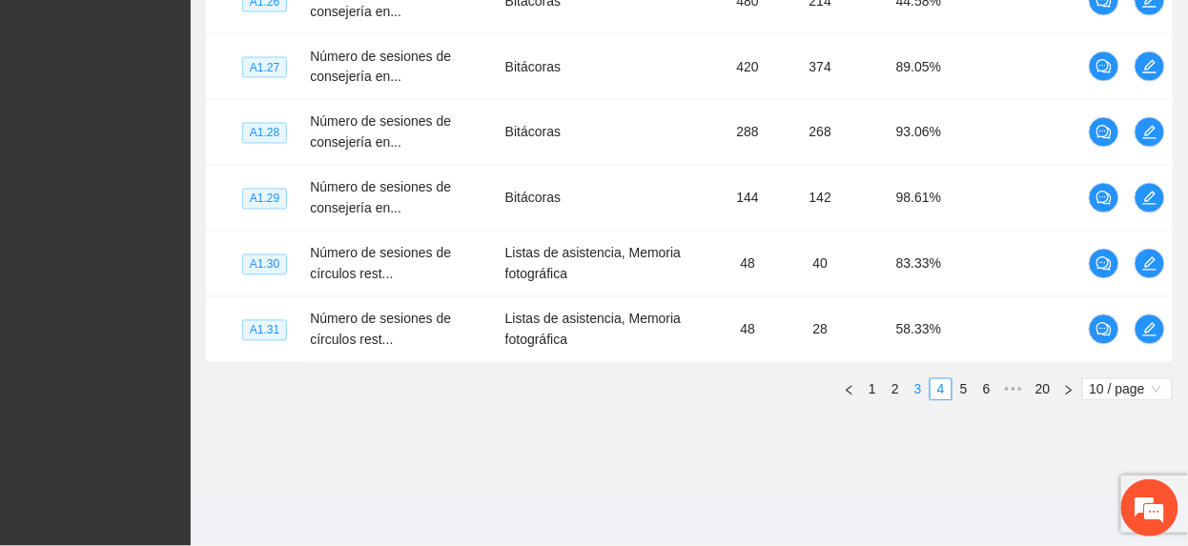
click at [917, 389] on link "3" at bounding box center [918, 390] width 21 height 21
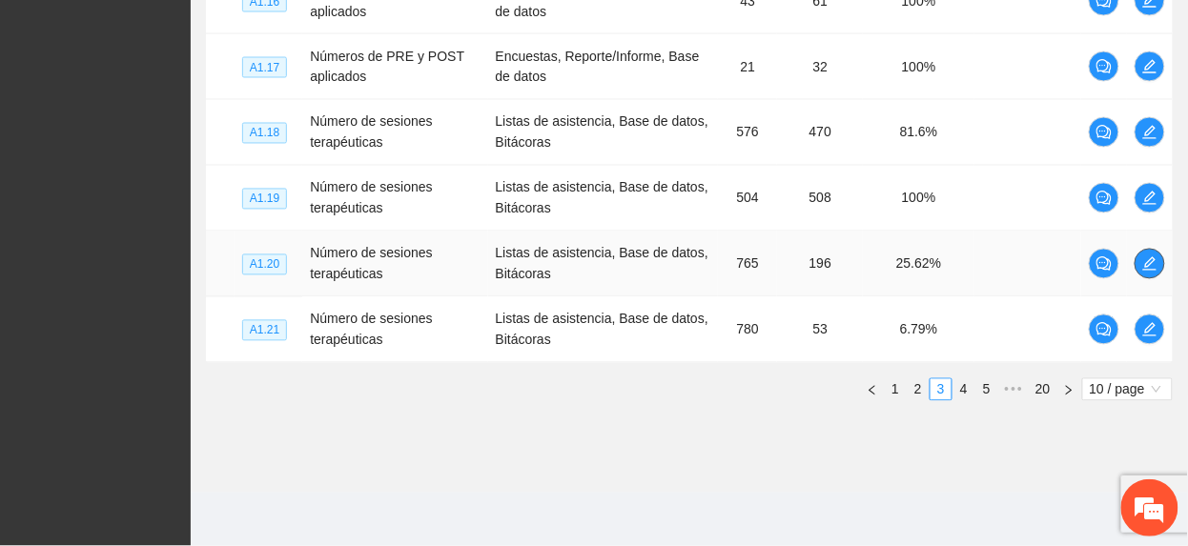
click at [1150, 261] on icon "edit" at bounding box center [1149, 263] width 13 height 13
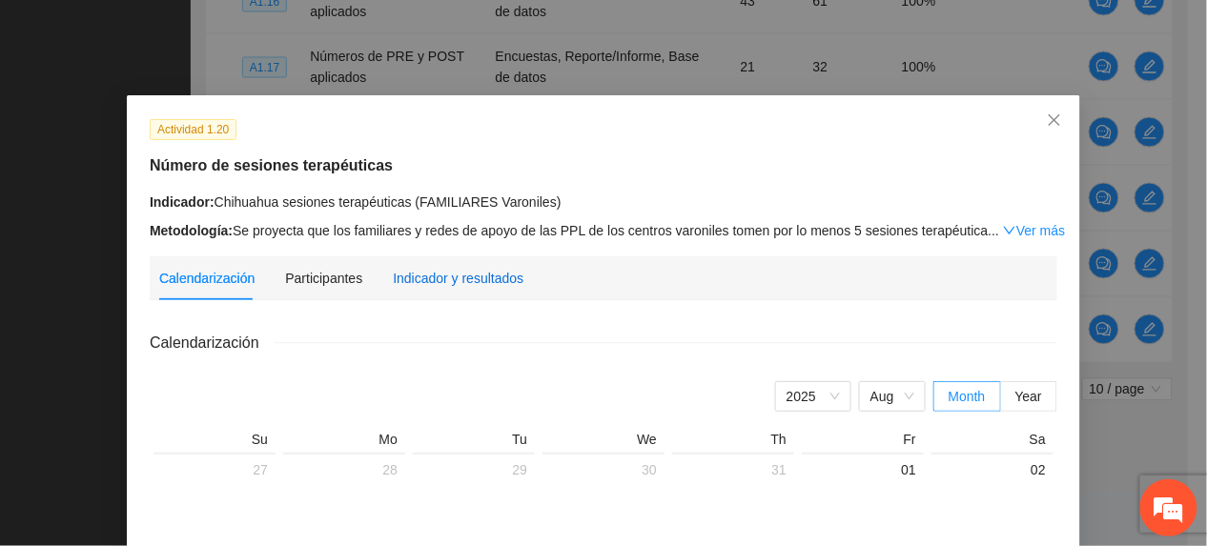
click at [421, 283] on div "Indicador y resultados" at bounding box center [458, 278] width 131 height 21
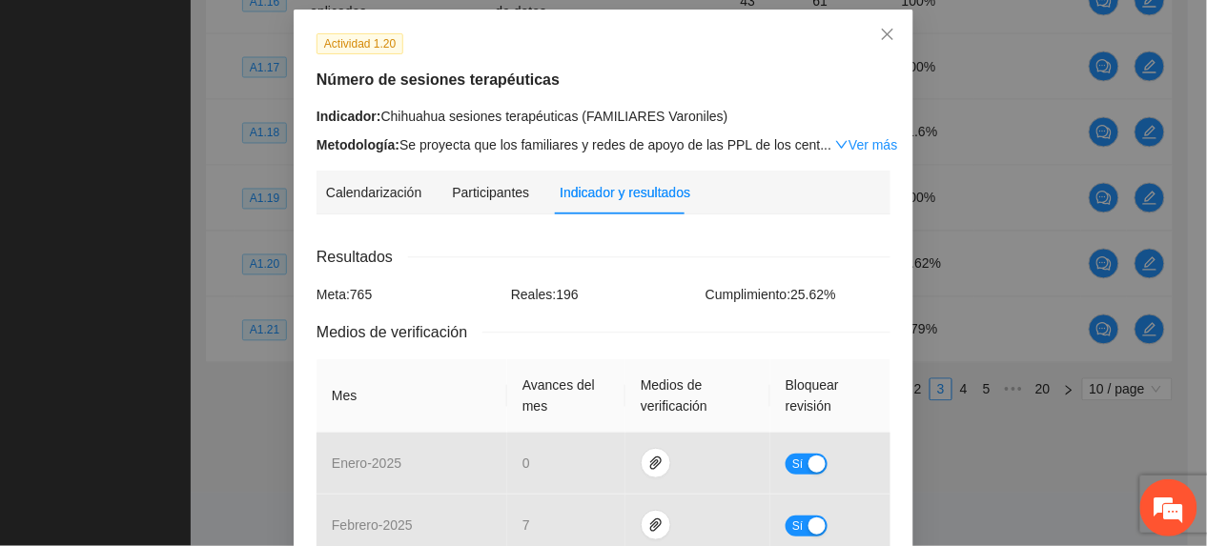
scroll to position [0, 0]
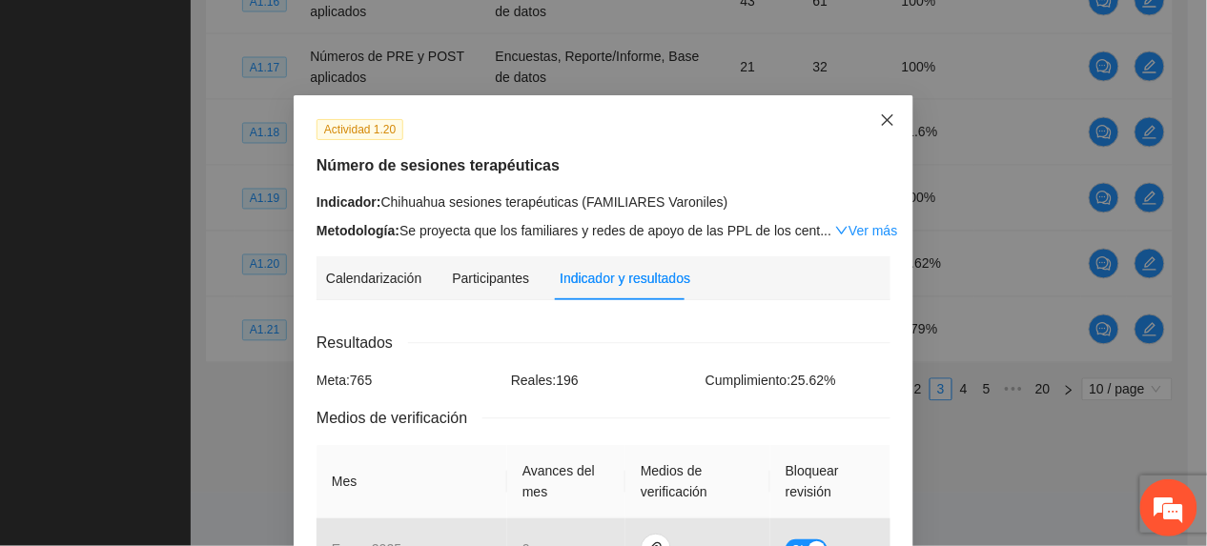
click at [881, 116] on icon "close" at bounding box center [887, 120] width 15 height 15
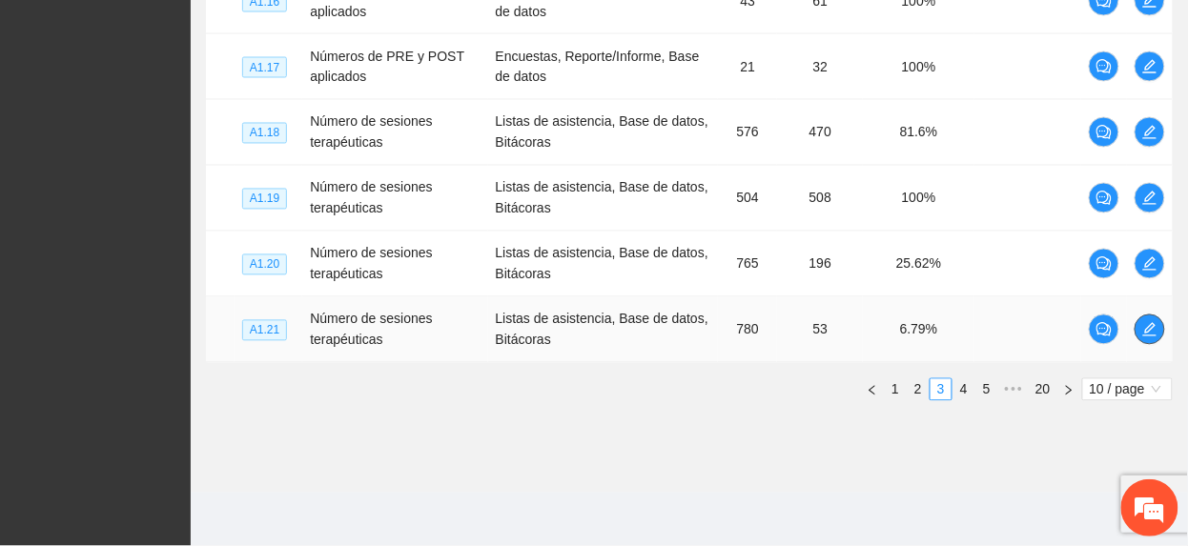
click at [1148, 336] on icon "edit" at bounding box center [1149, 329] width 15 height 15
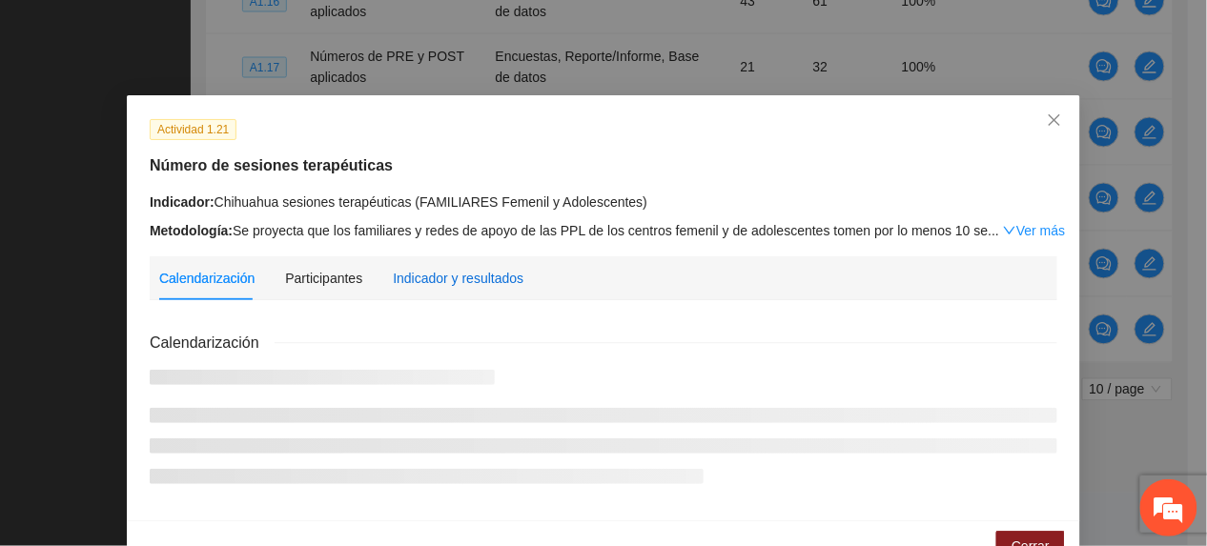
click at [485, 279] on div "Indicador y resultados" at bounding box center [458, 278] width 131 height 21
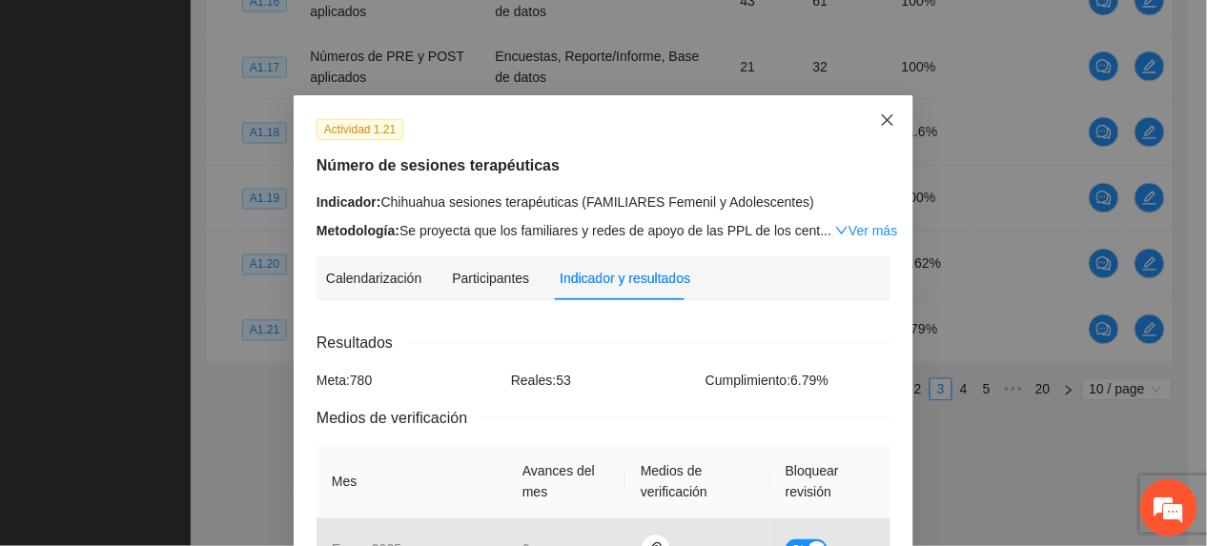
click at [880, 116] on icon "close" at bounding box center [887, 120] width 15 height 15
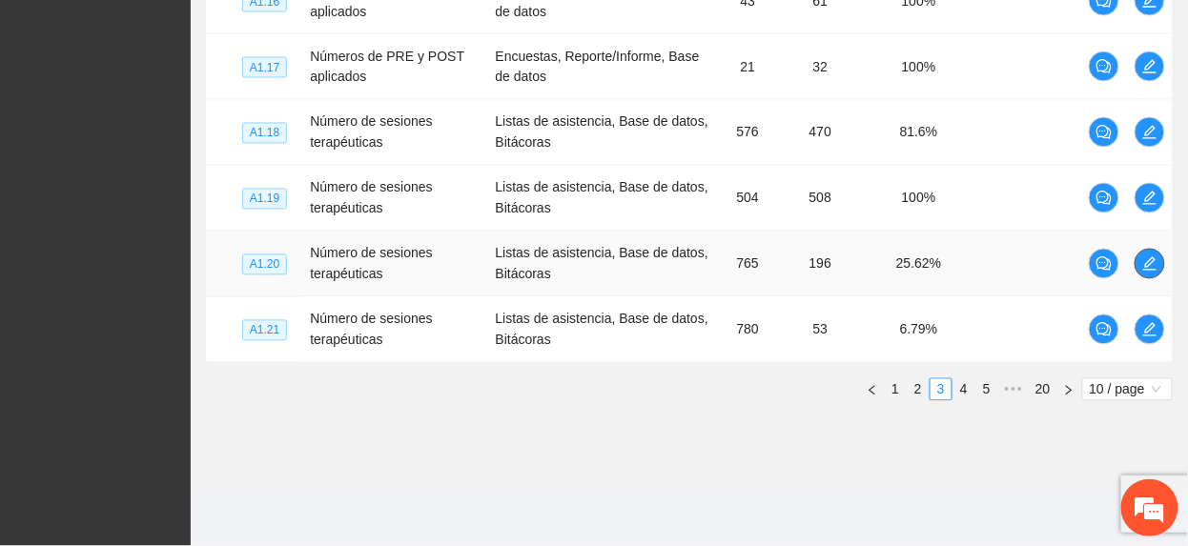
click at [1142, 260] on icon "edit" at bounding box center [1149, 264] width 15 height 15
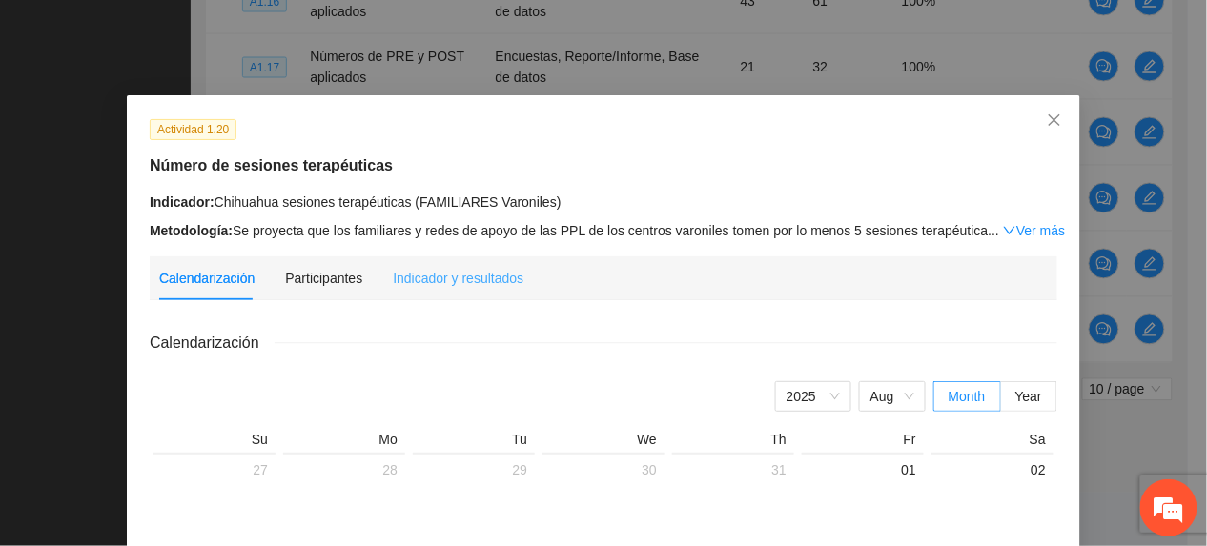
click at [446, 288] on div "Indicador y resultados" at bounding box center [458, 279] width 131 height 44
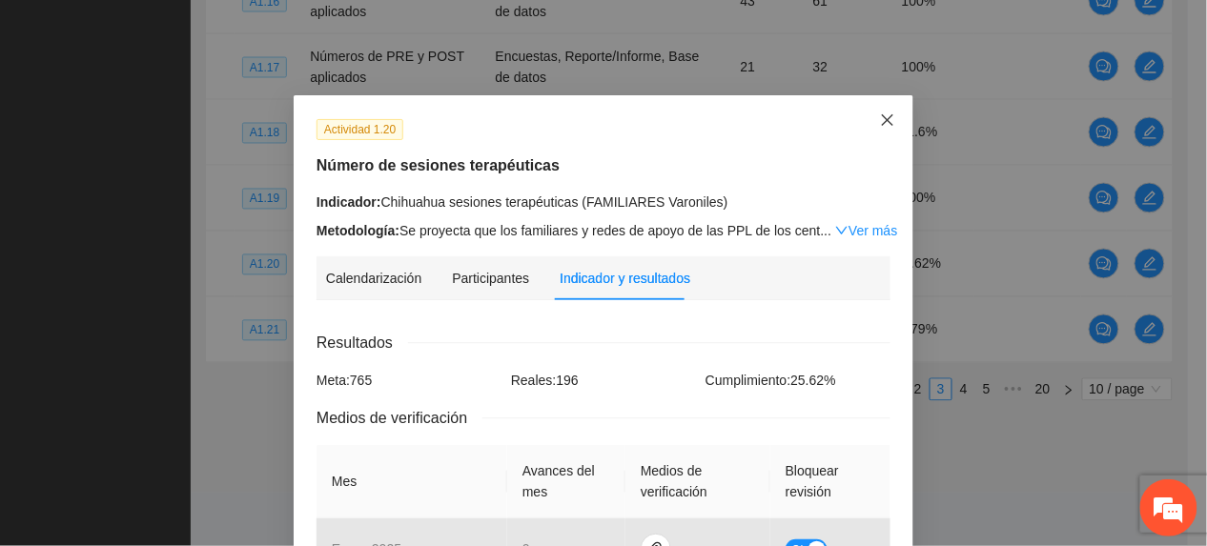
drag, startPoint x: 885, startPoint y: 109, endPoint x: 873, endPoint y: 126, distance: 20.6
click at [885, 111] on span "Close" at bounding box center [887, 120] width 51 height 51
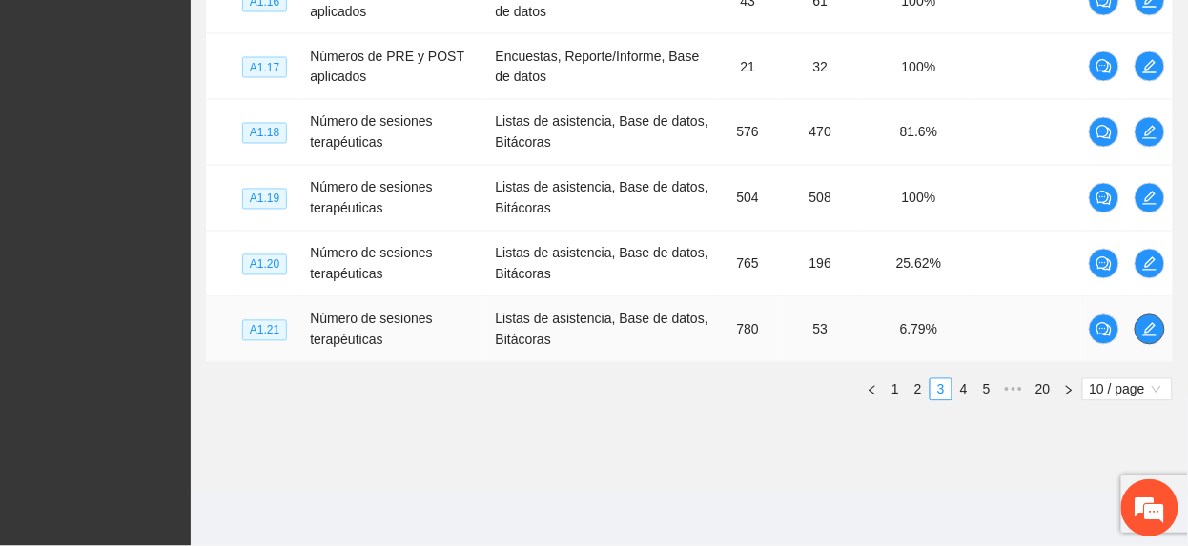
click at [1140, 326] on span "edit" at bounding box center [1150, 329] width 29 height 15
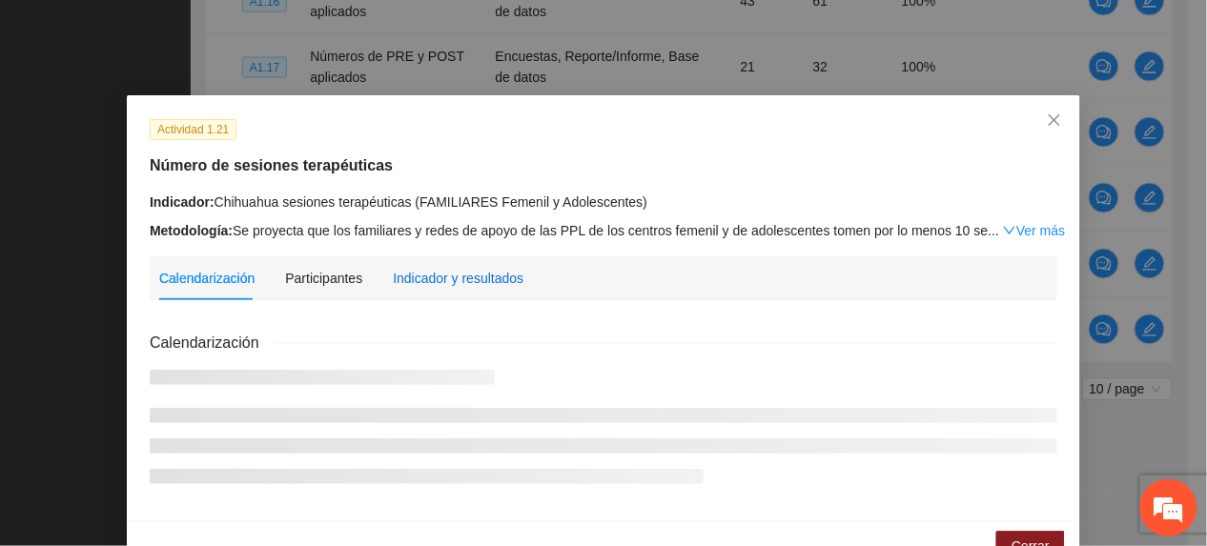
drag, startPoint x: 429, startPoint y: 284, endPoint x: 452, endPoint y: 307, distance: 32.4
click at [428, 284] on div "Indicador y resultados" at bounding box center [458, 278] width 131 height 21
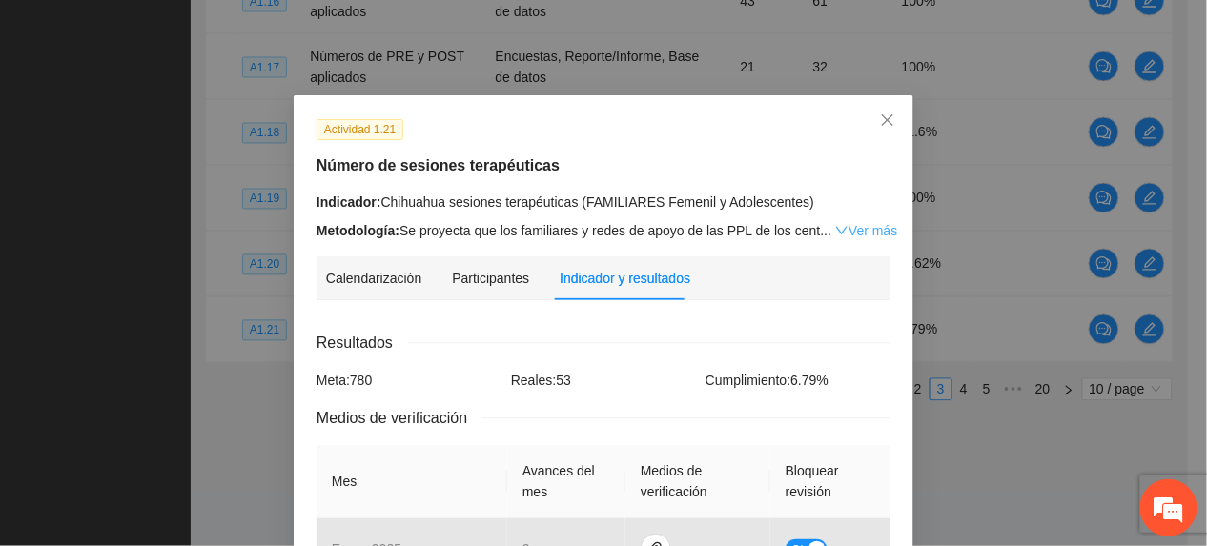
click at [863, 233] on link "Ver más" at bounding box center [866, 230] width 62 height 15
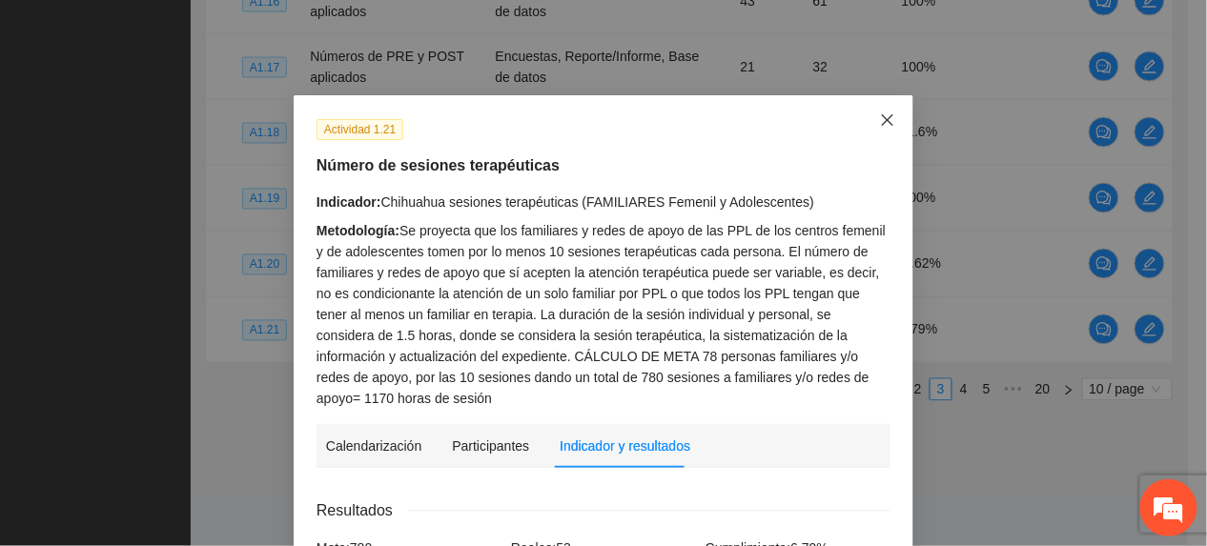
click at [880, 126] on icon "close" at bounding box center [887, 120] width 15 height 15
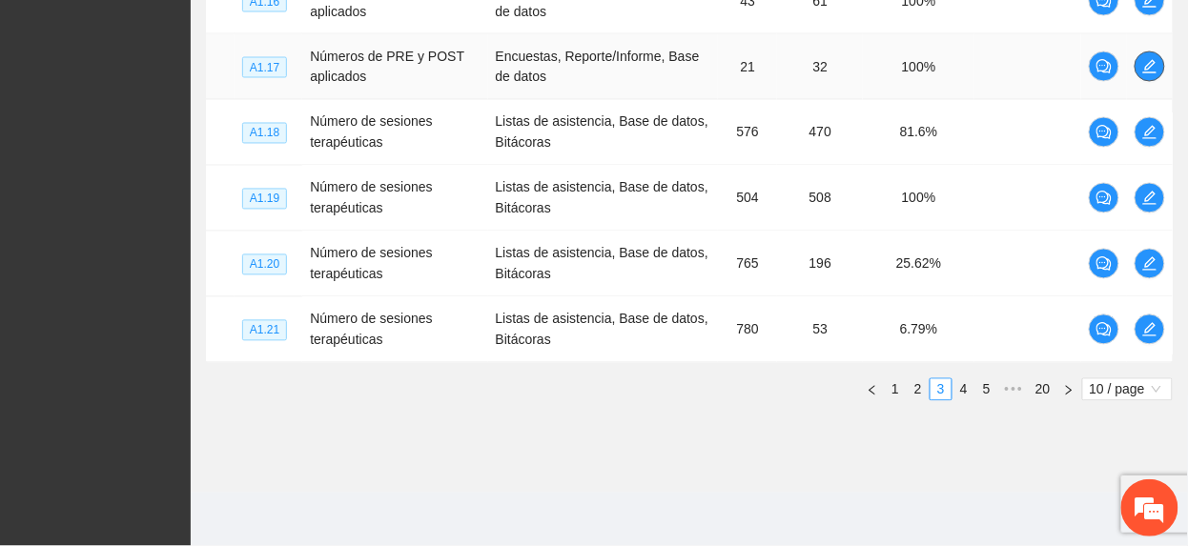
click at [1156, 59] on icon "edit" at bounding box center [1149, 66] width 15 height 15
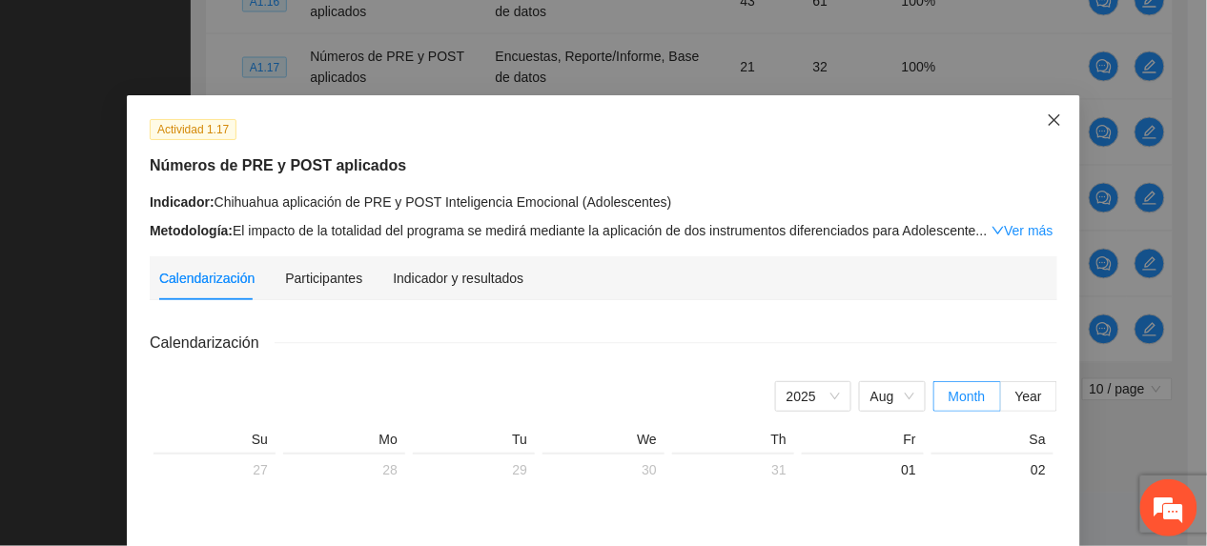
click at [1038, 134] on span "Close" at bounding box center [1054, 120] width 51 height 51
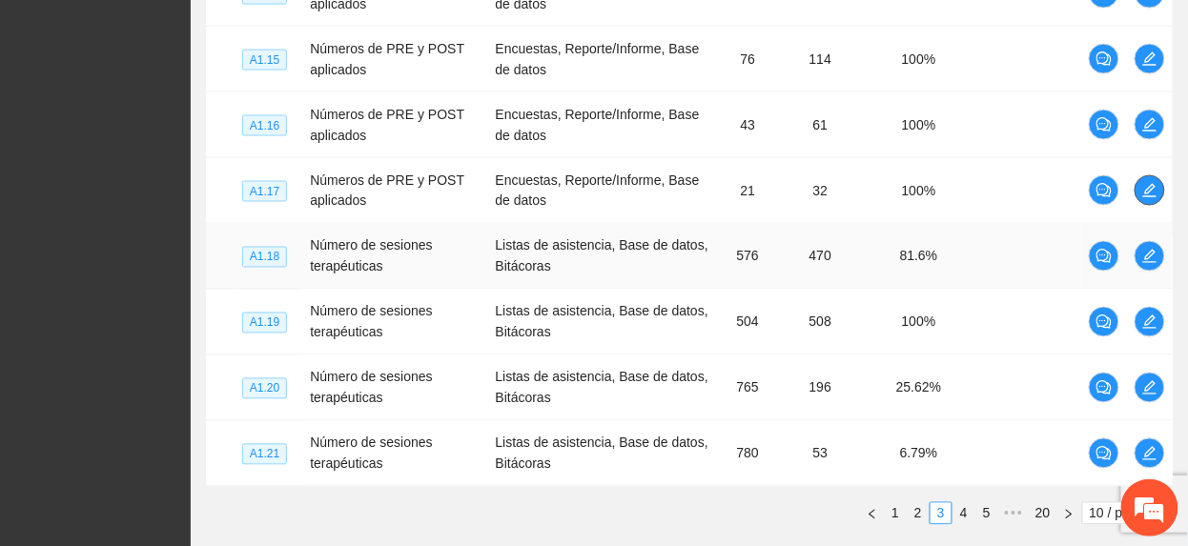
scroll to position [820, 0]
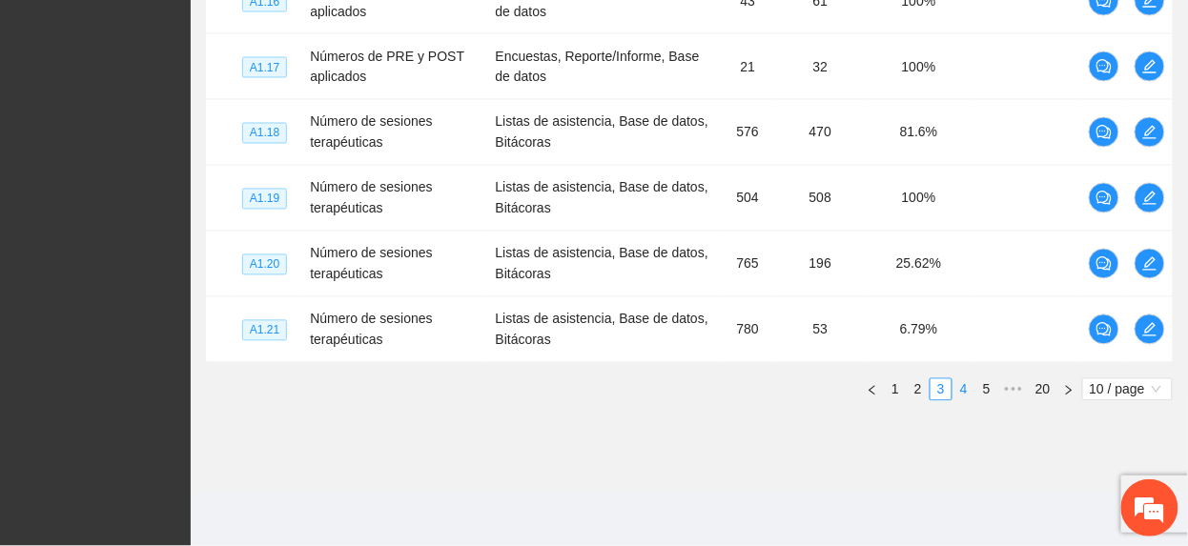
click at [961, 381] on link "4" at bounding box center [964, 390] width 21 height 21
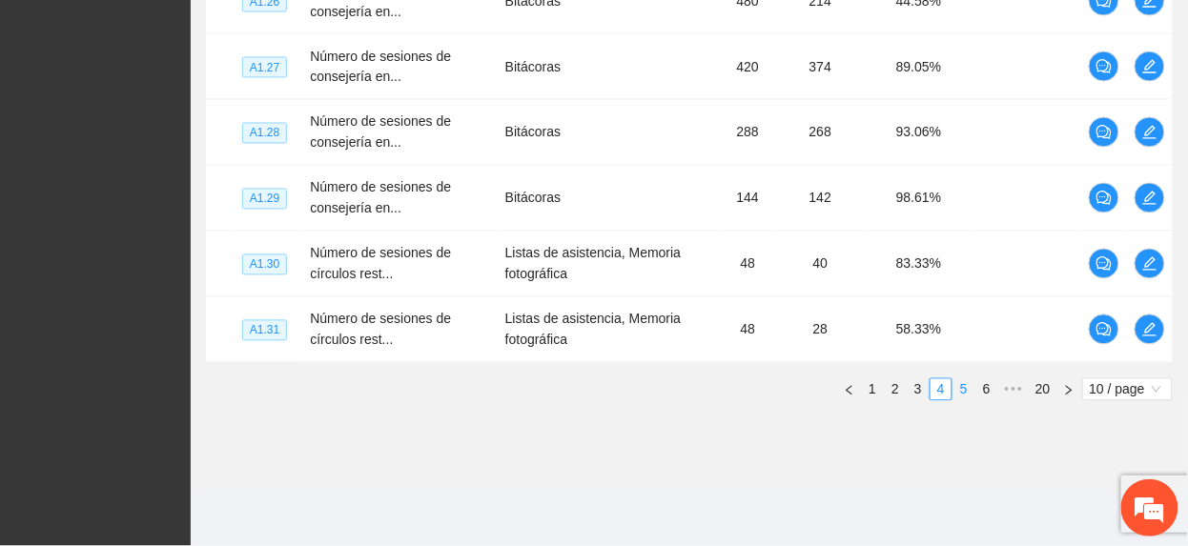
click at [965, 389] on link "5" at bounding box center [964, 390] width 21 height 21
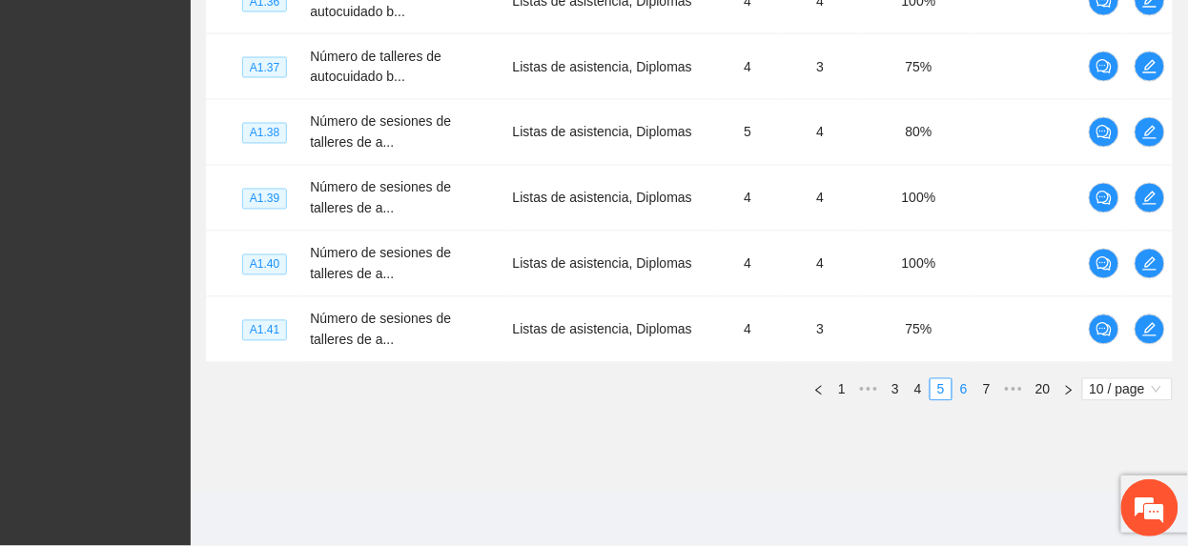
click at [963, 386] on link "6" at bounding box center [964, 390] width 21 height 21
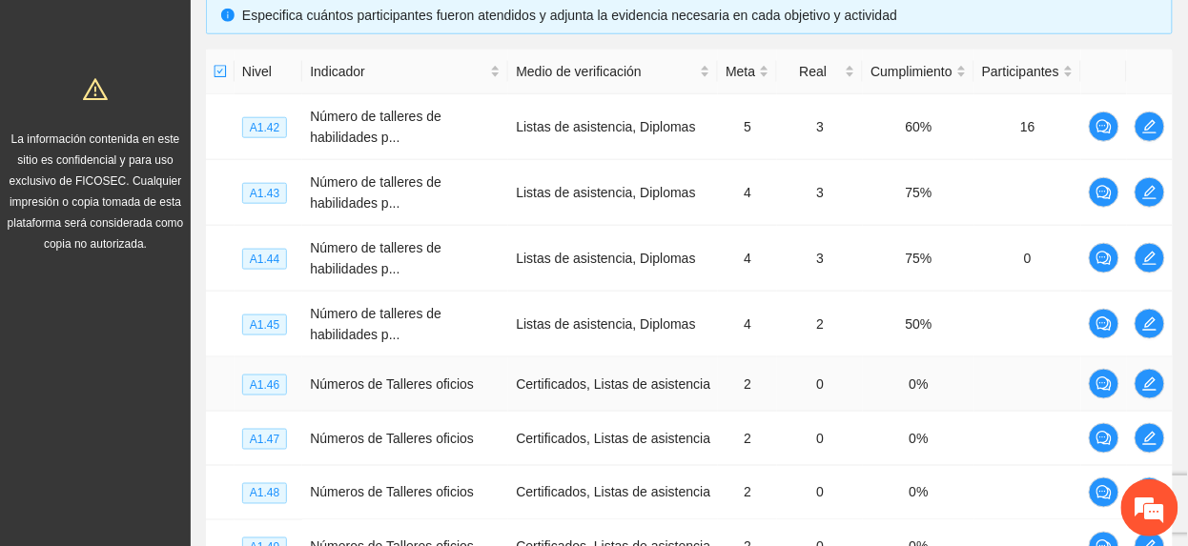
scroll to position [774, 0]
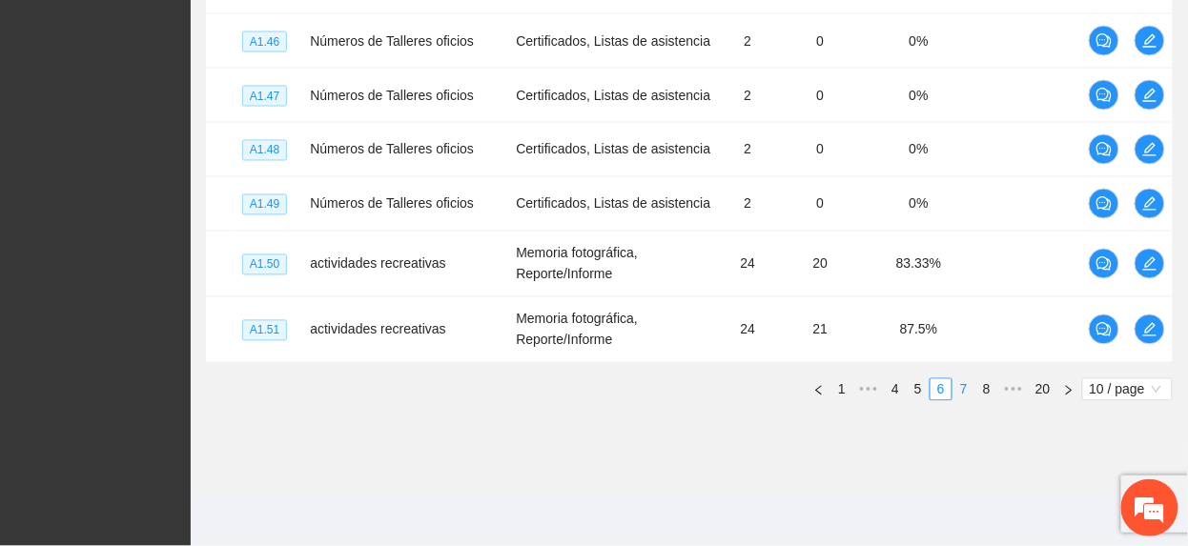
click at [965, 380] on li "7" at bounding box center [964, 390] width 23 height 23
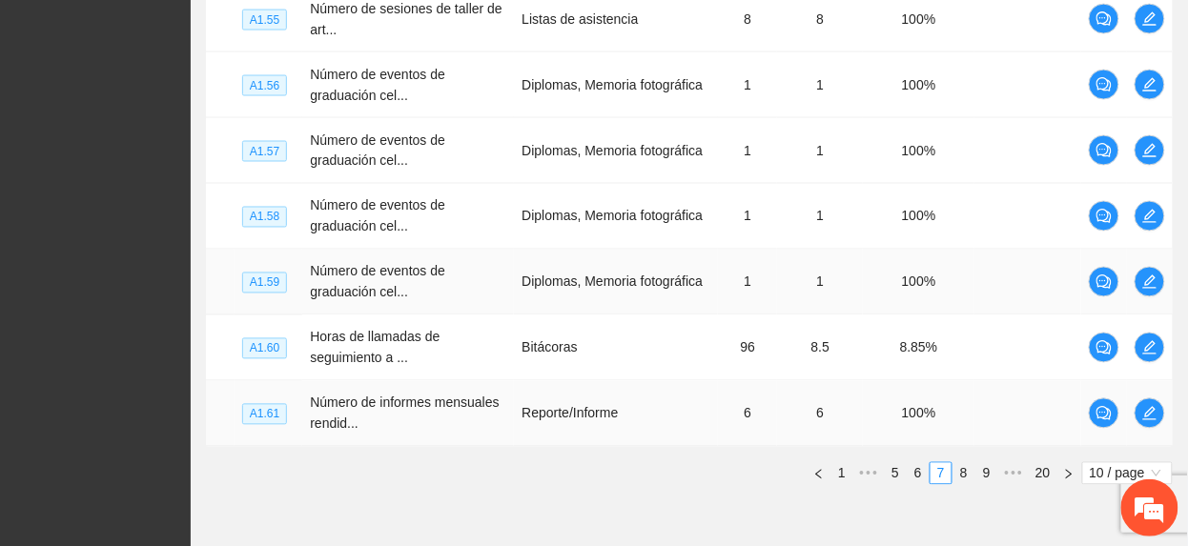
scroll to position [820, 0]
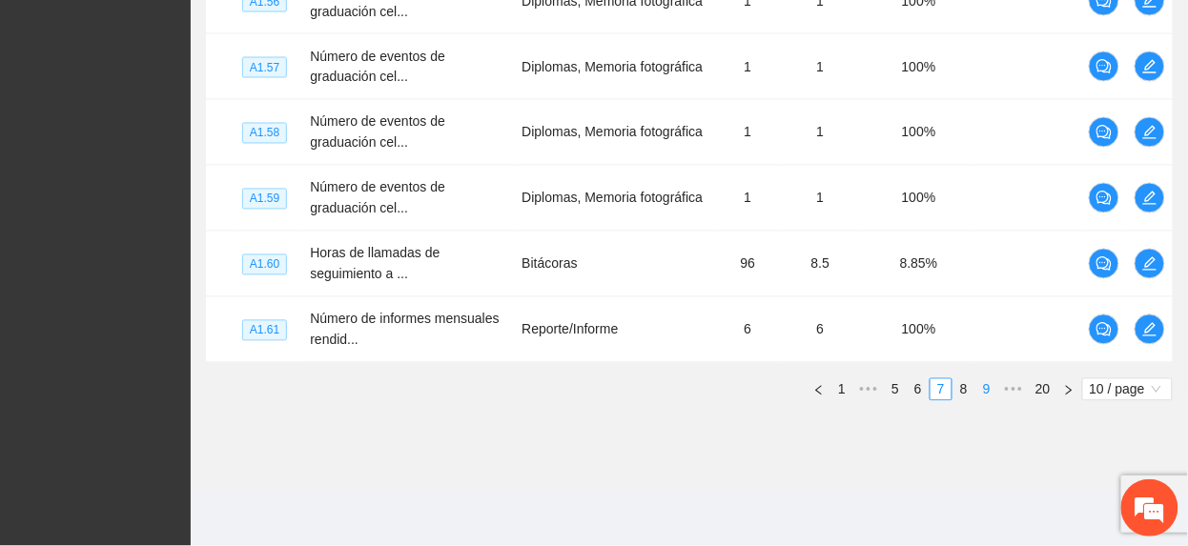
click at [961, 383] on link "8" at bounding box center [964, 390] width 21 height 21
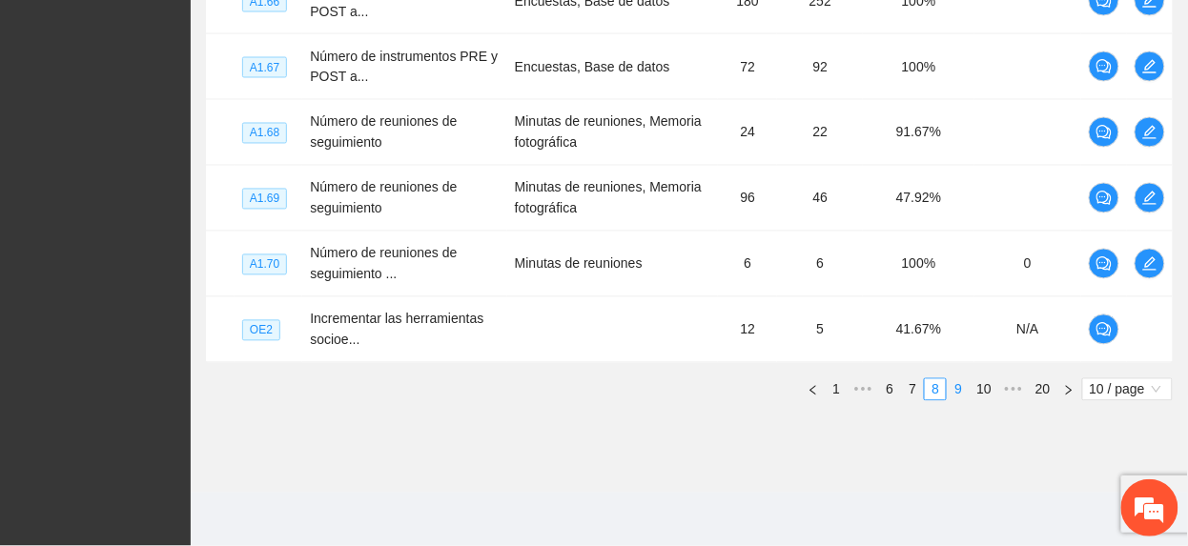
click at [961, 386] on link "9" at bounding box center [958, 390] width 21 height 21
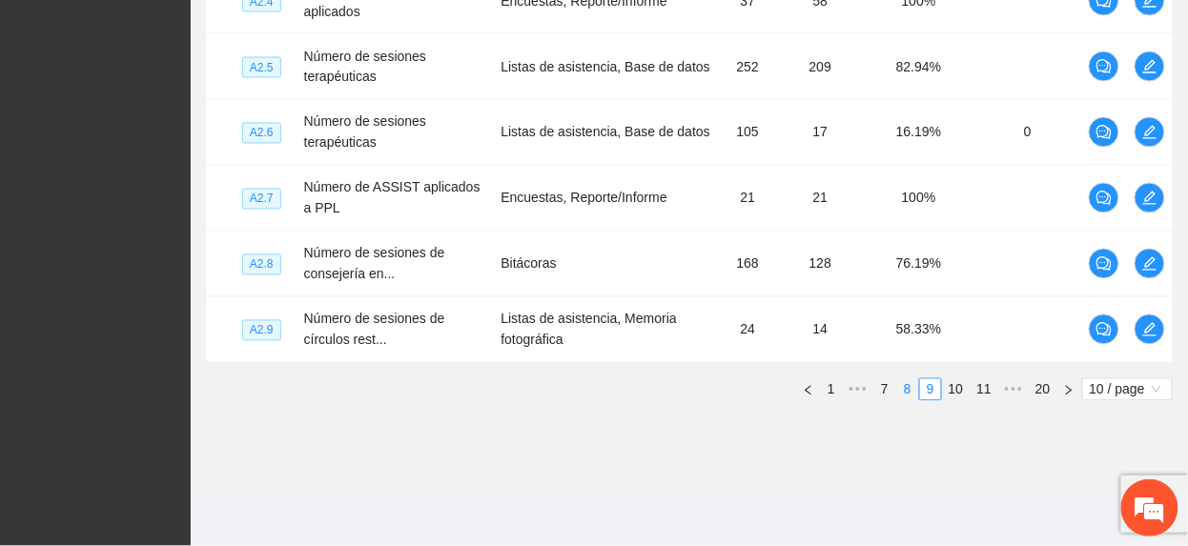
click at [897, 383] on link "8" at bounding box center [907, 390] width 21 height 21
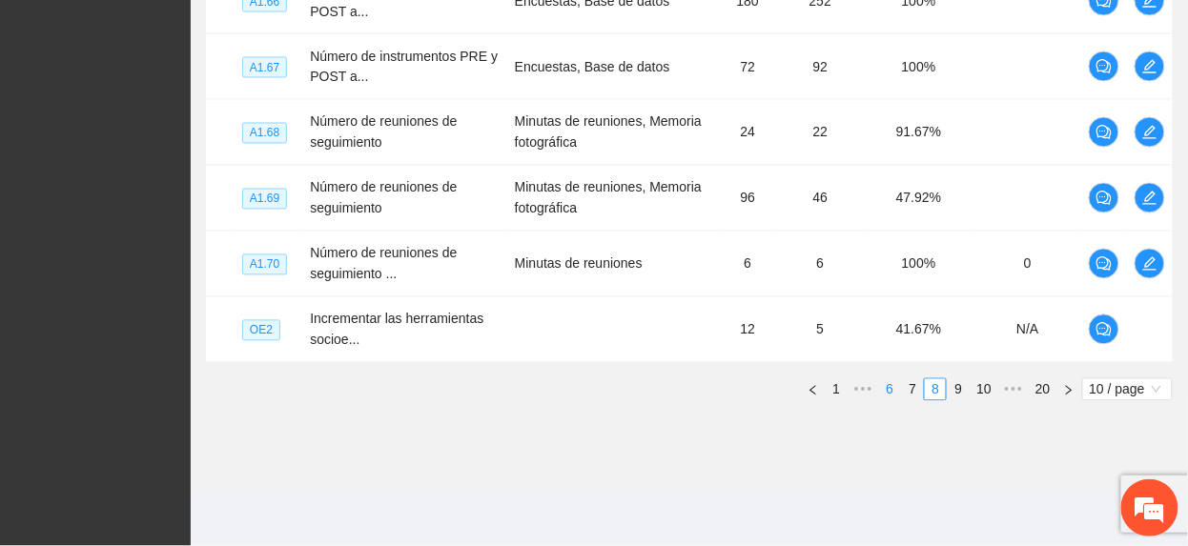
click at [885, 390] on link "6" at bounding box center [889, 390] width 21 height 21
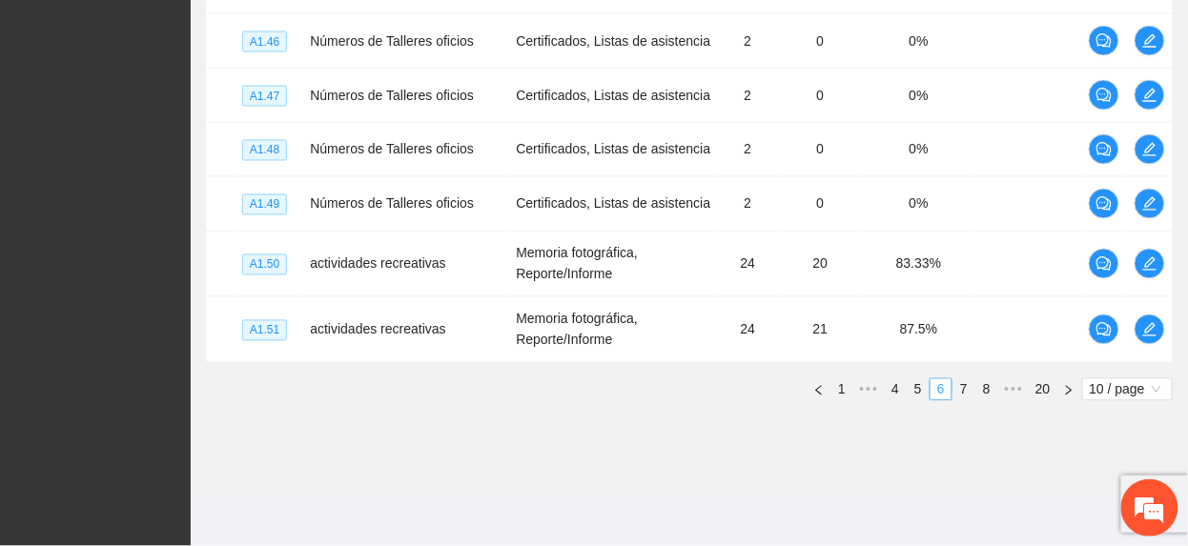
scroll to position [774, 0]
click at [894, 390] on link "4" at bounding box center [895, 390] width 21 height 21
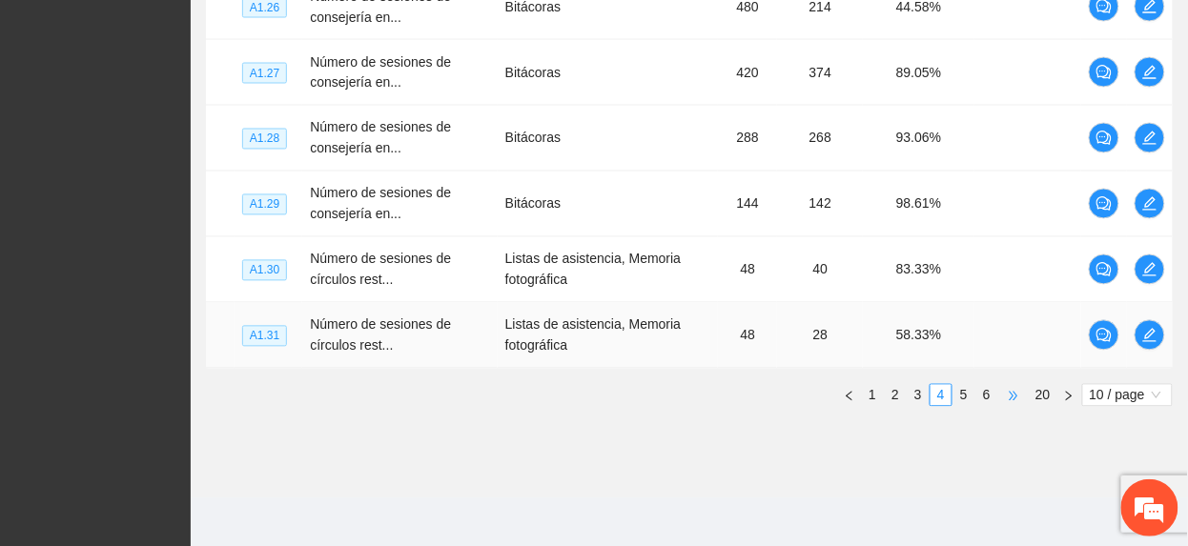
scroll to position [820, 0]
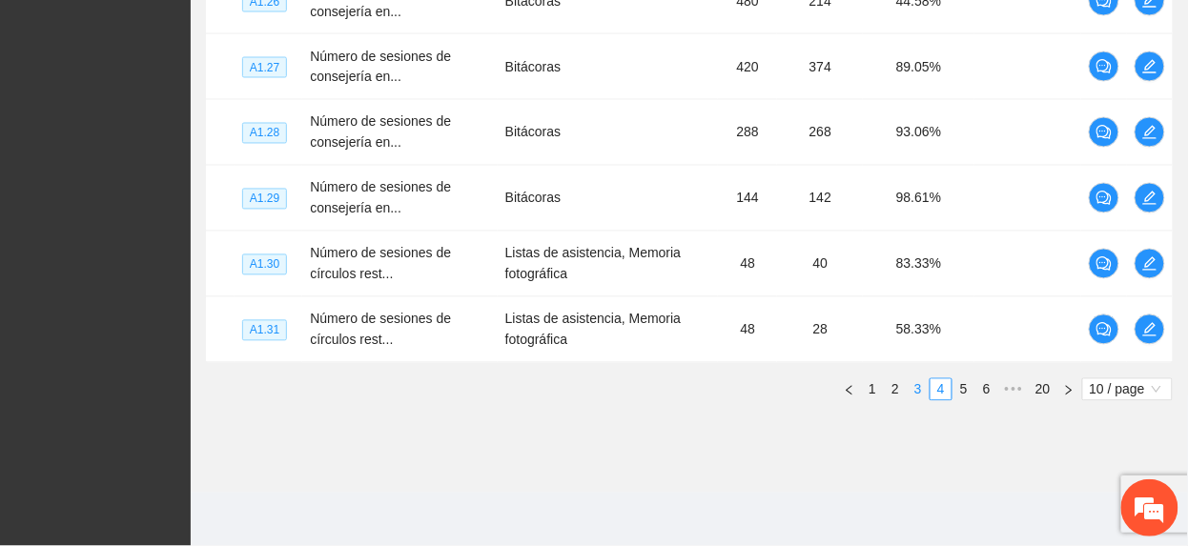
click at [915, 394] on link "3" at bounding box center [918, 390] width 21 height 21
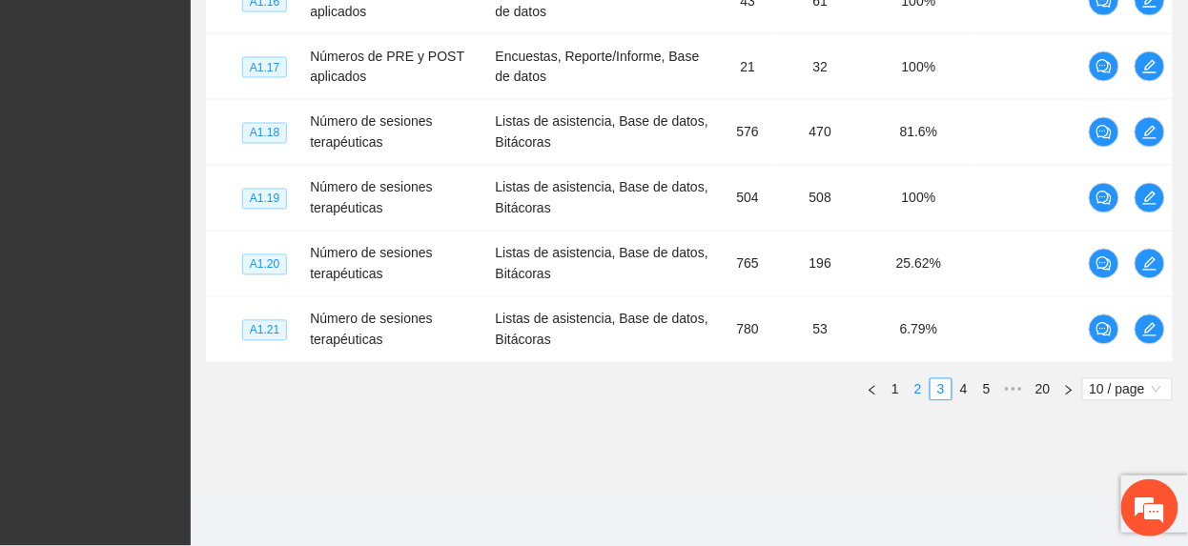
click at [920, 391] on link "2" at bounding box center [918, 390] width 21 height 21
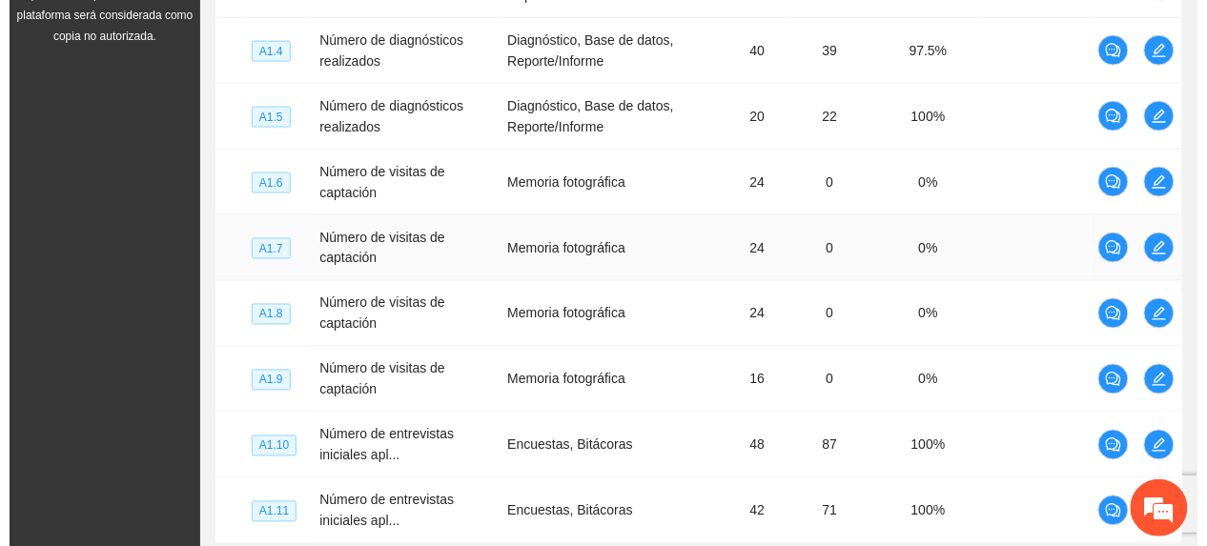
scroll to position [692, 0]
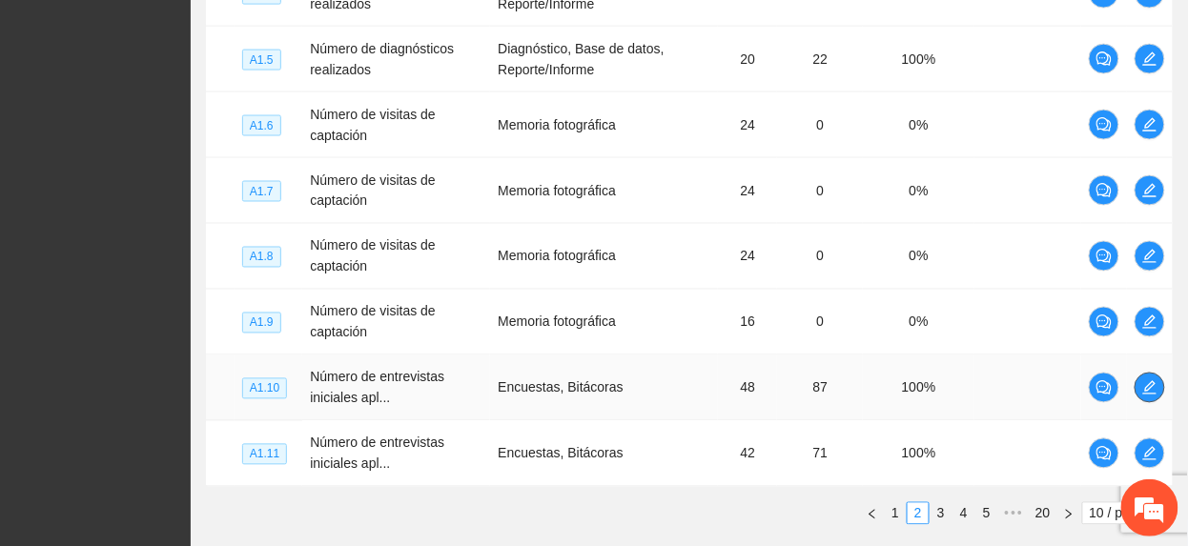
click at [1153, 390] on icon "edit" at bounding box center [1149, 387] width 13 height 13
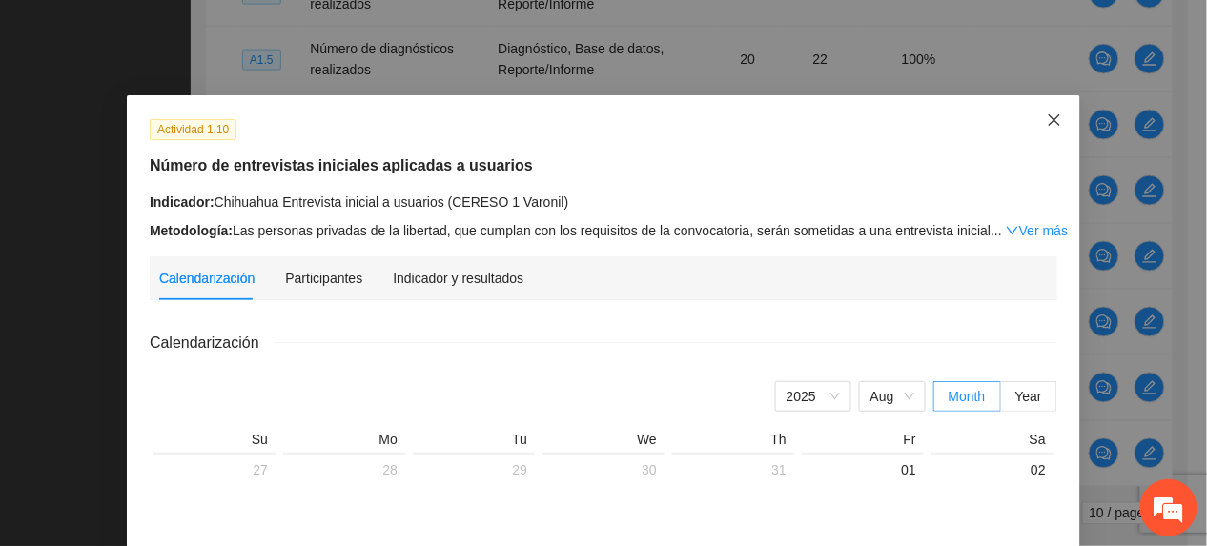
click at [1049, 131] on span "Close" at bounding box center [1054, 120] width 51 height 51
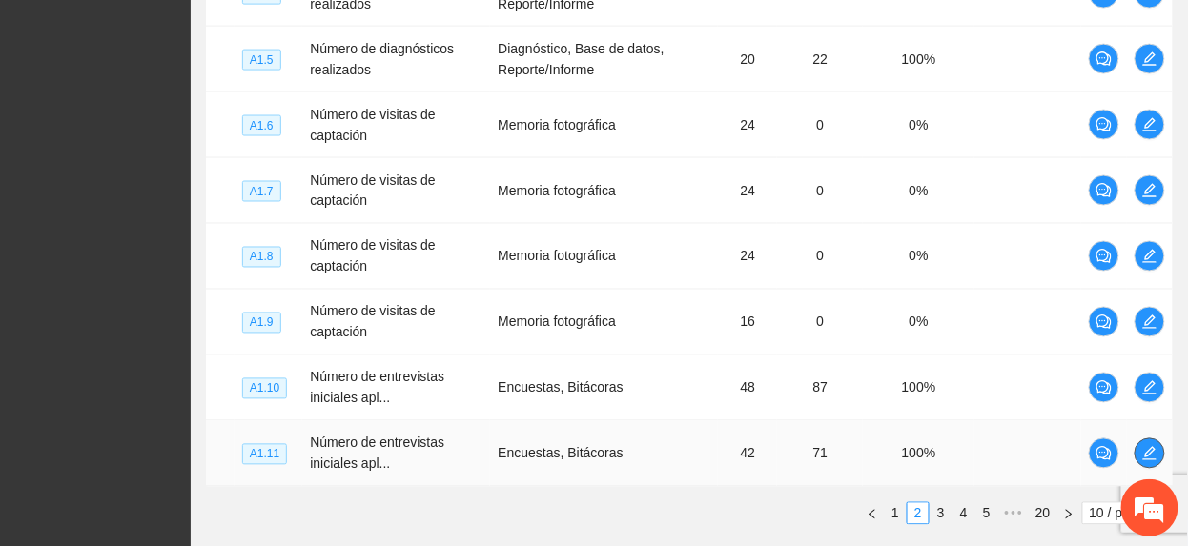
click at [1146, 448] on icon "edit" at bounding box center [1149, 453] width 15 height 15
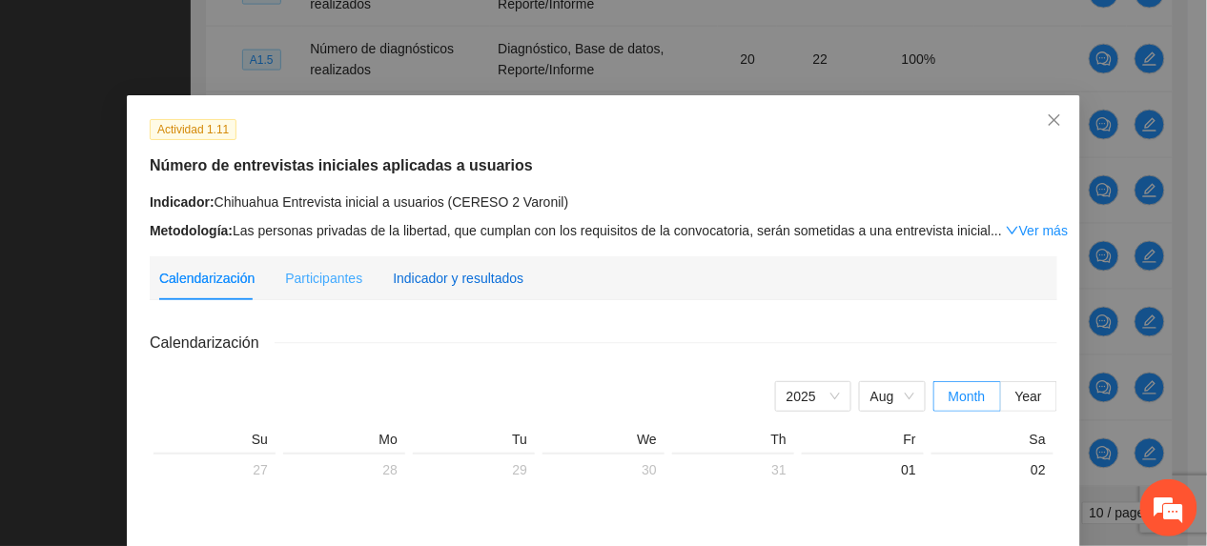
click at [459, 277] on div "Indicador y resultados" at bounding box center [458, 278] width 131 height 21
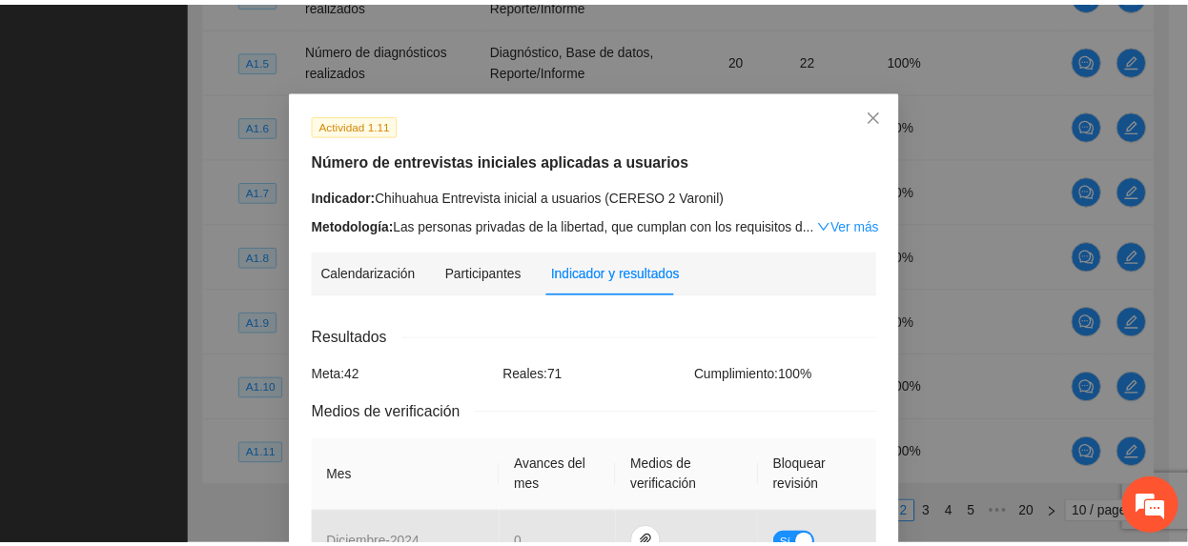
scroll to position [0, 0]
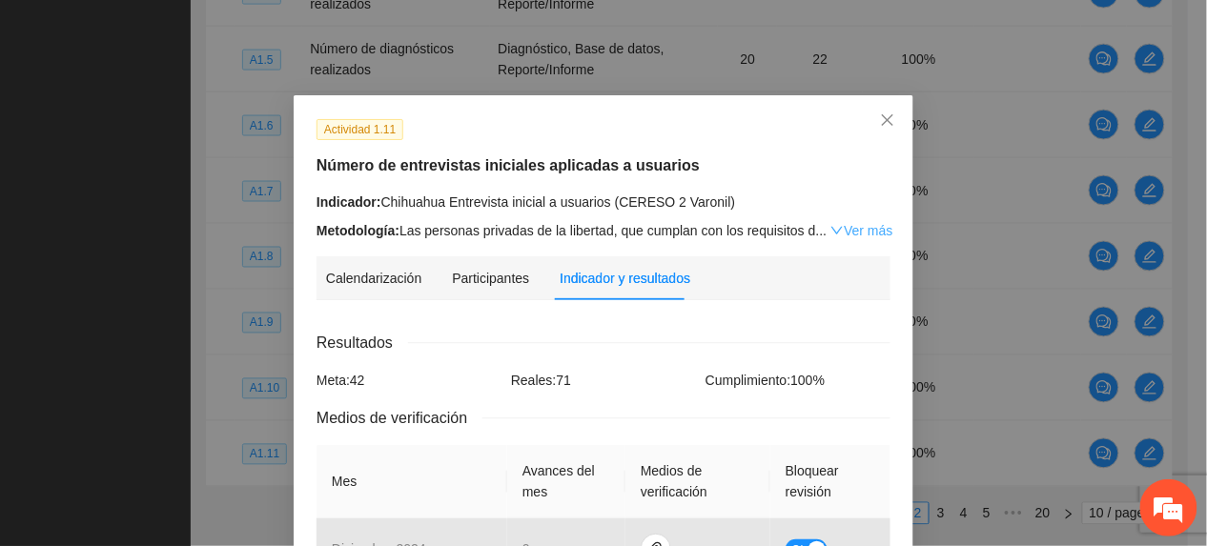
click at [839, 227] on link "Ver más" at bounding box center [862, 230] width 62 height 15
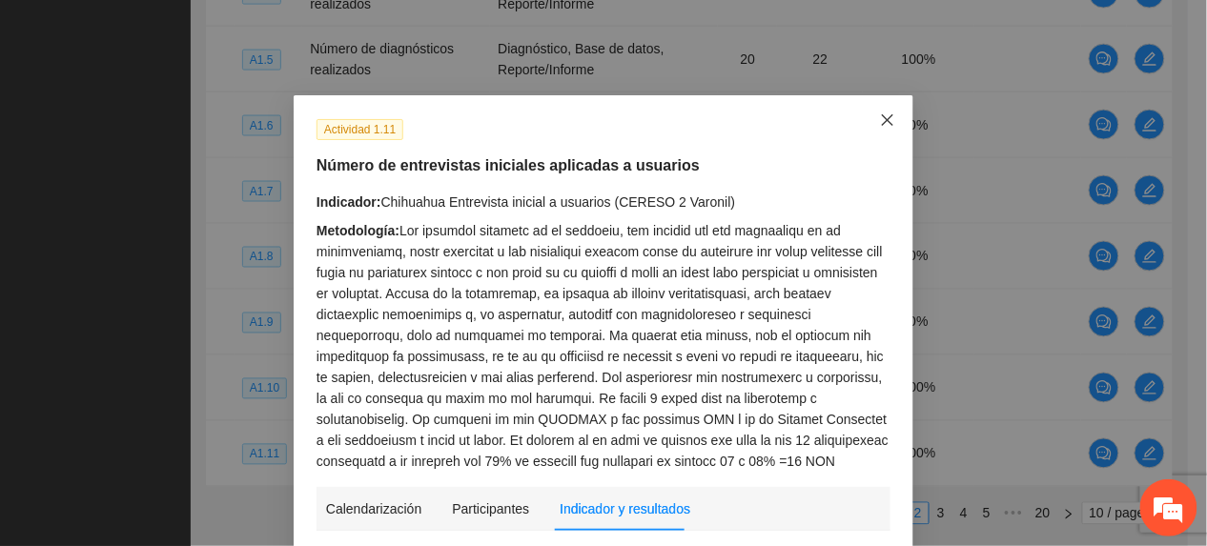
drag, startPoint x: 879, startPoint y: 111, endPoint x: 898, endPoint y: 179, distance: 71.3
click at [879, 112] on span "Close" at bounding box center [887, 120] width 51 height 51
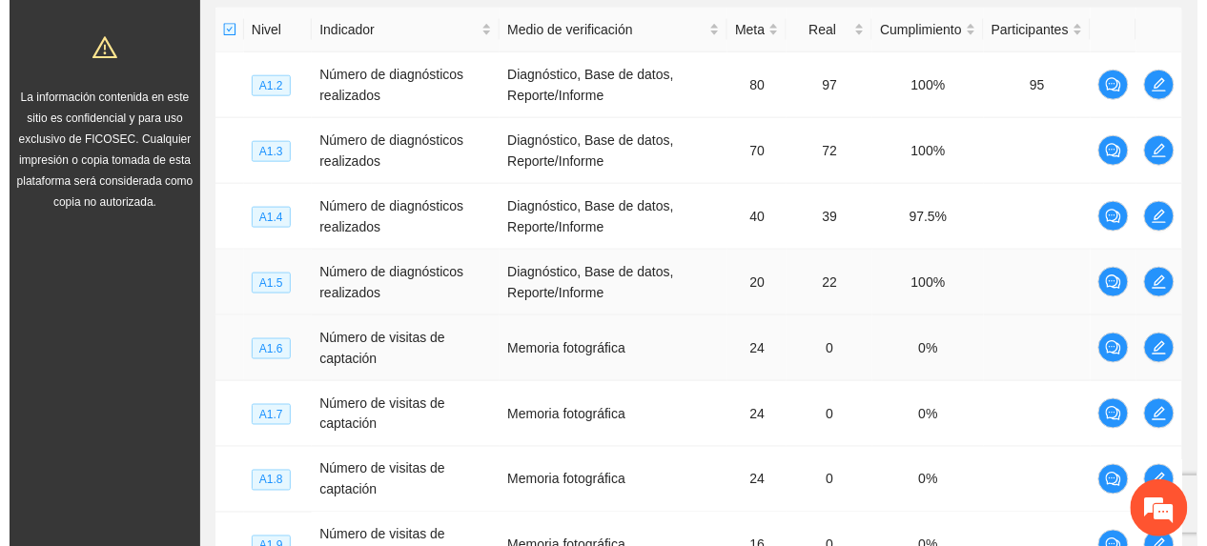
scroll to position [439, 0]
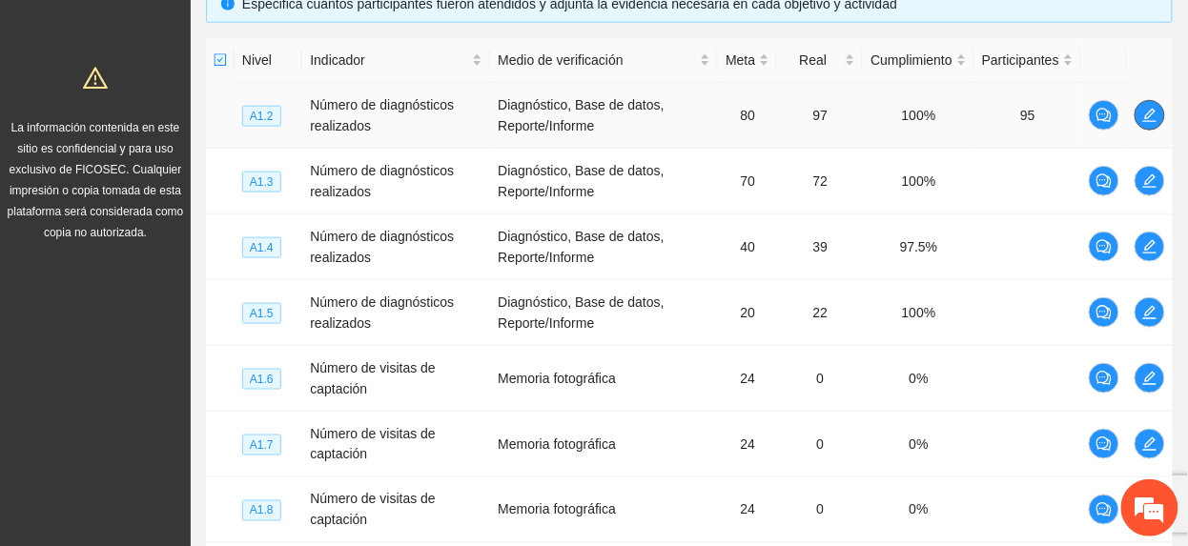
click at [1152, 116] on icon "edit" at bounding box center [1149, 115] width 13 height 13
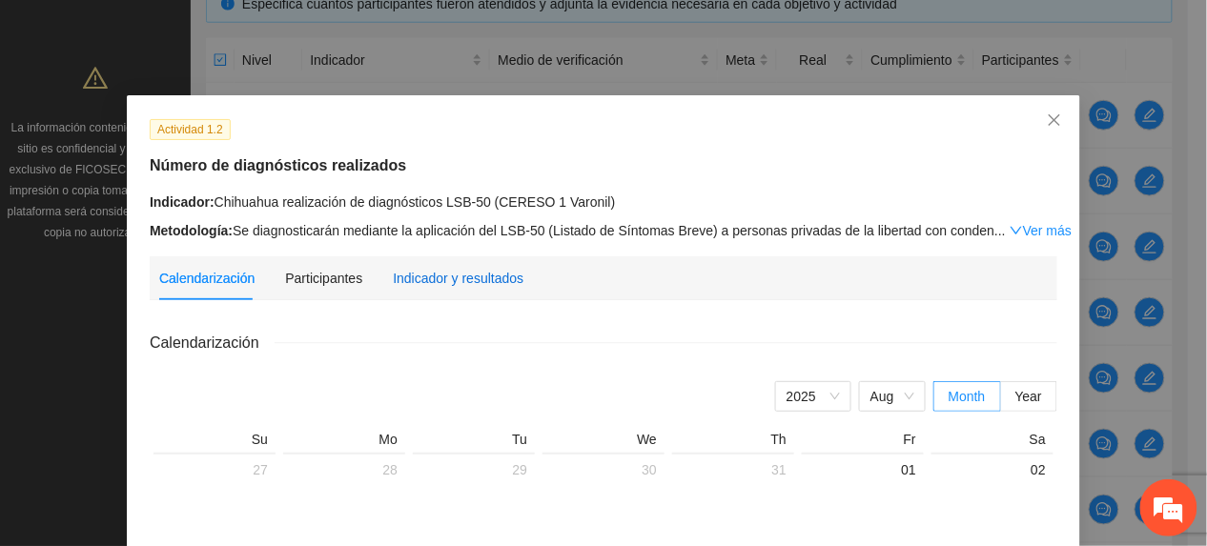
drag, startPoint x: 450, startPoint y: 284, endPoint x: 458, endPoint y: 311, distance: 27.8
click at [450, 286] on div "Indicador y resultados" at bounding box center [458, 278] width 131 height 21
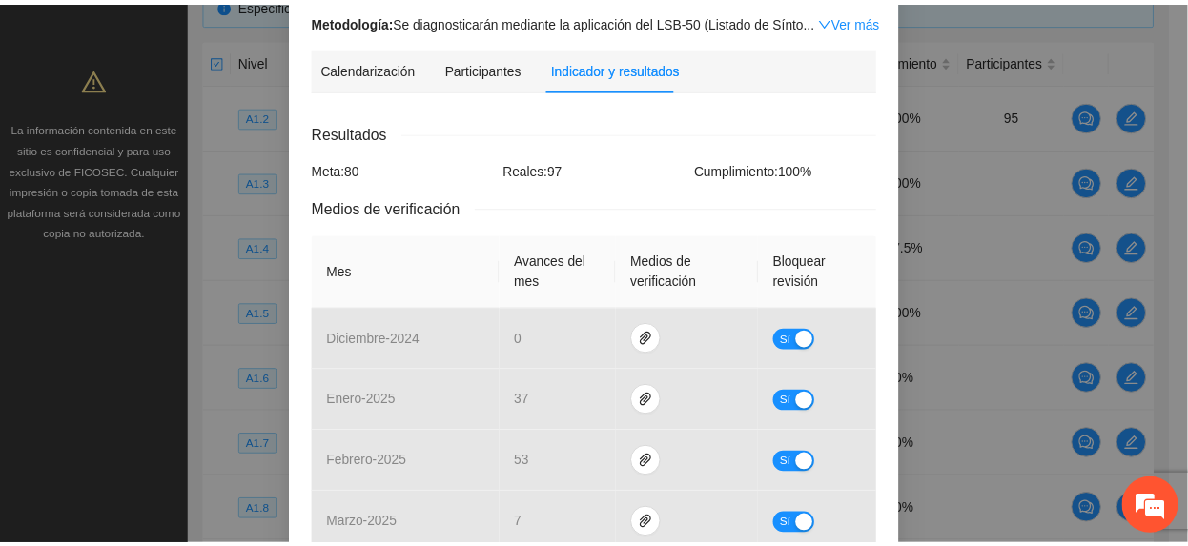
scroll to position [0, 0]
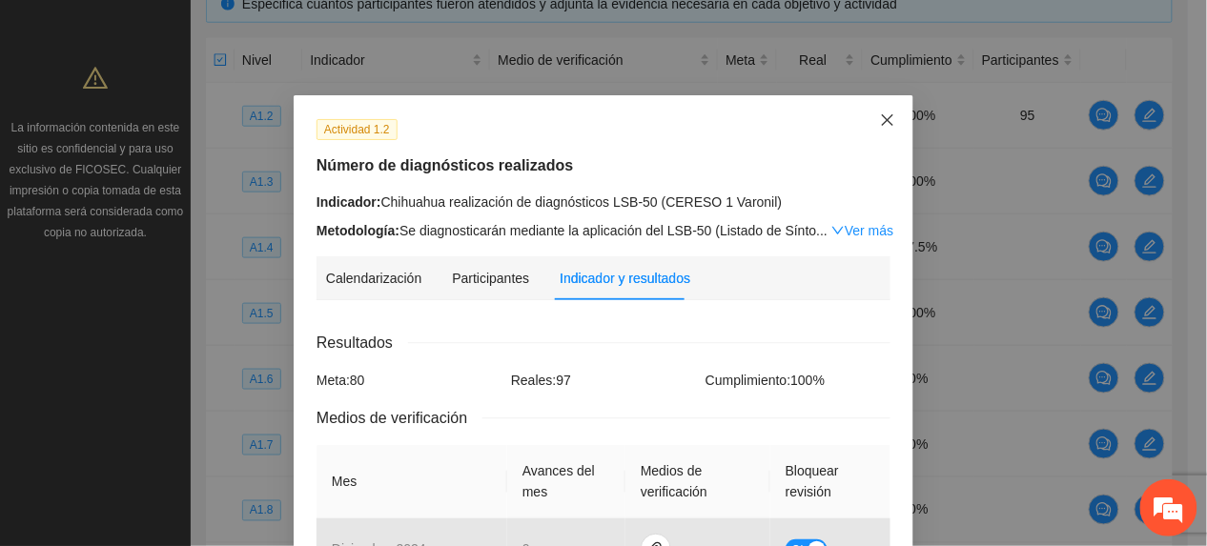
drag, startPoint x: 874, startPoint y: 119, endPoint x: 864, endPoint y: 114, distance: 11.5
click at [866, 114] on span "Close" at bounding box center [887, 120] width 51 height 51
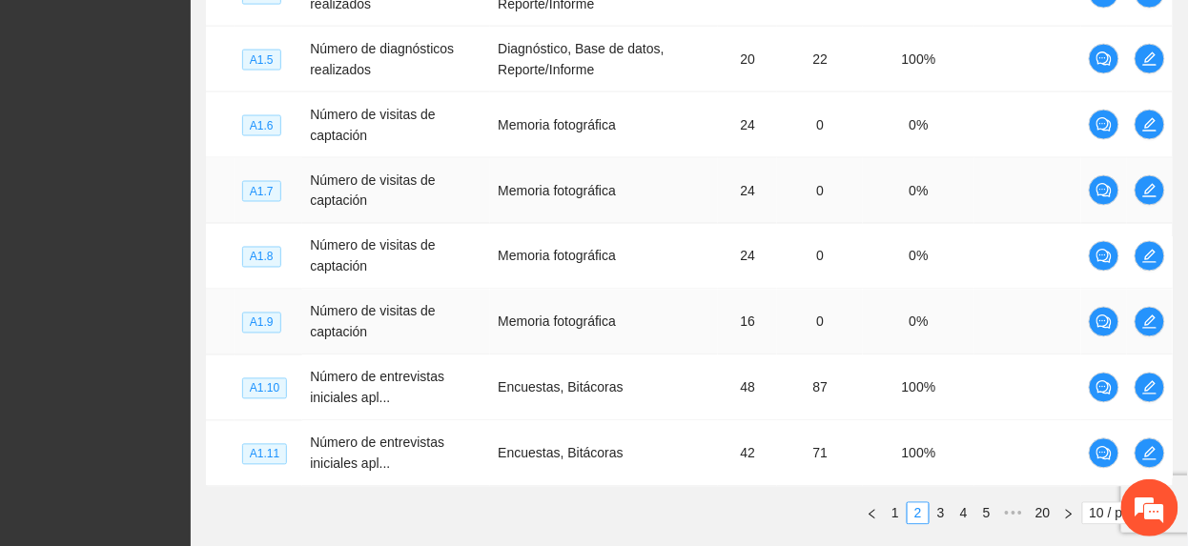
scroll to position [820, 0]
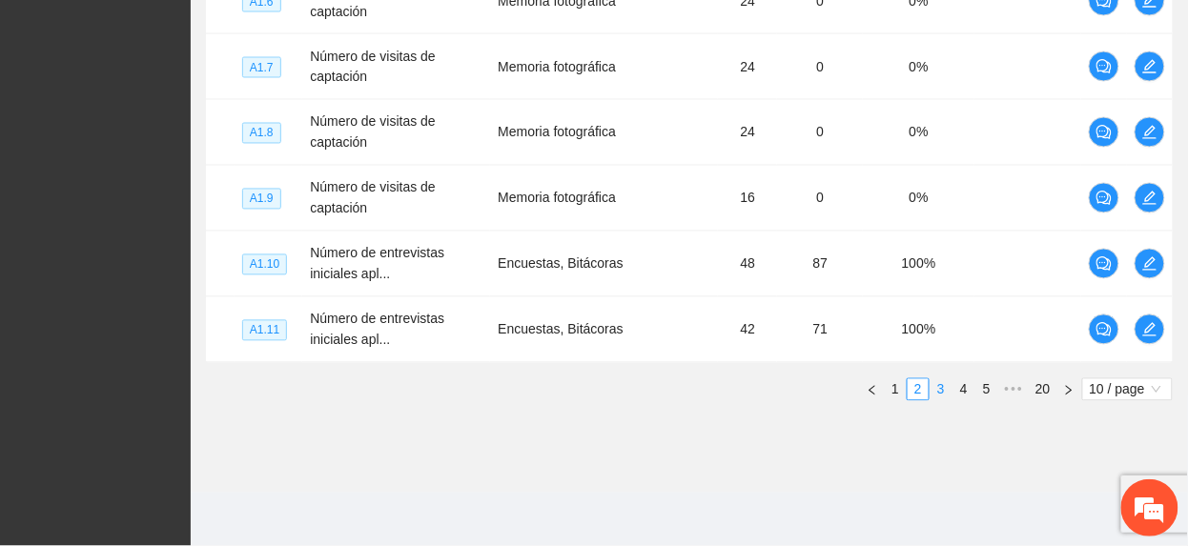
click at [932, 397] on link "3" at bounding box center [941, 390] width 21 height 21
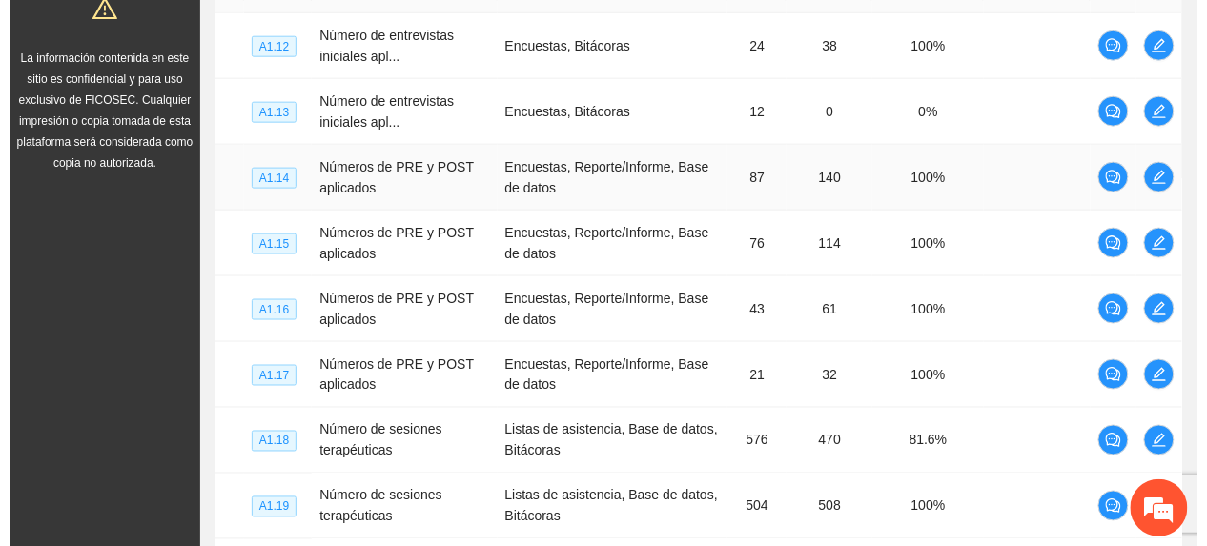
scroll to position [565, 0]
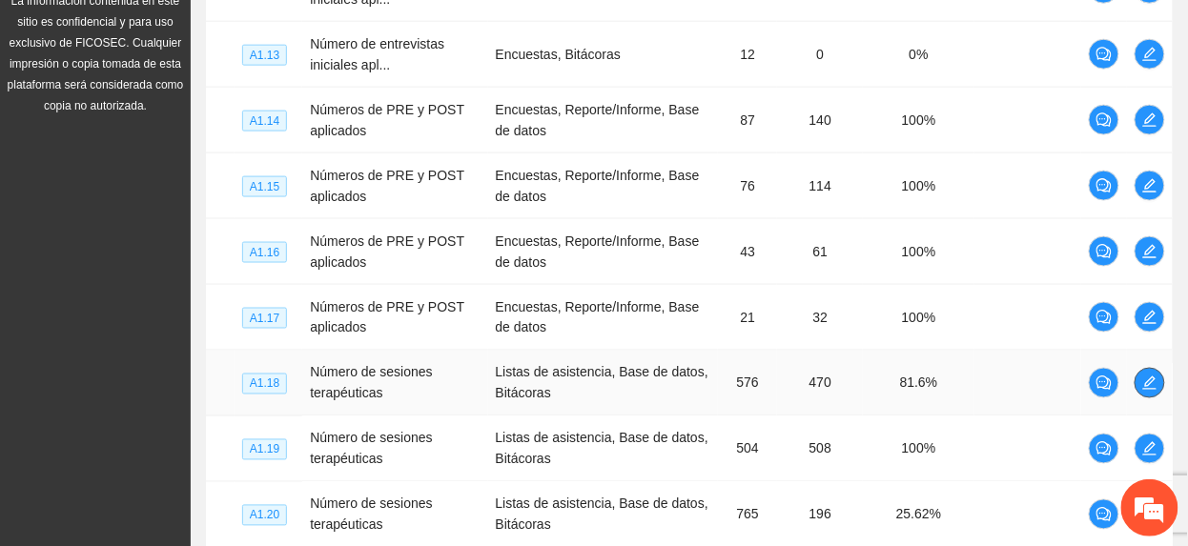
click at [1139, 397] on button "button" at bounding box center [1150, 383] width 31 height 31
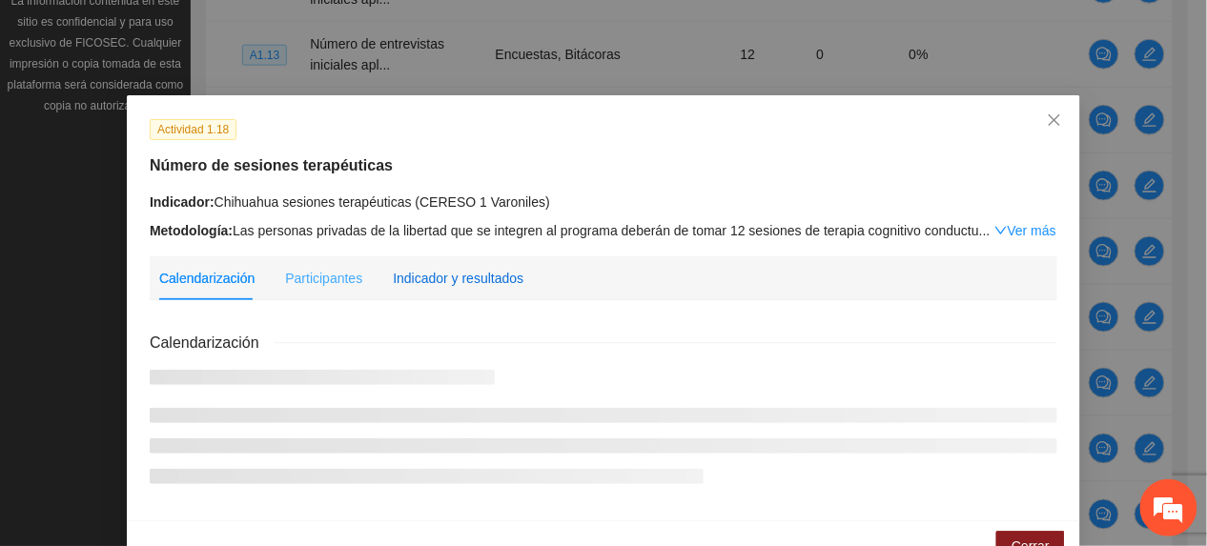
click at [492, 287] on div "Indicador y resultados" at bounding box center [458, 278] width 131 height 21
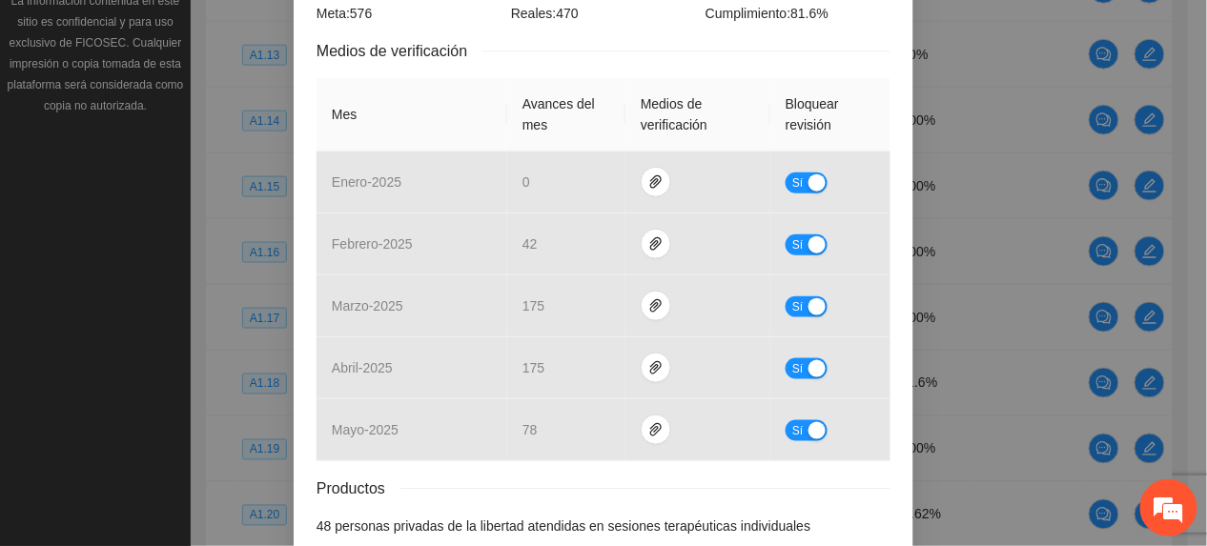
scroll to position [469, 0]
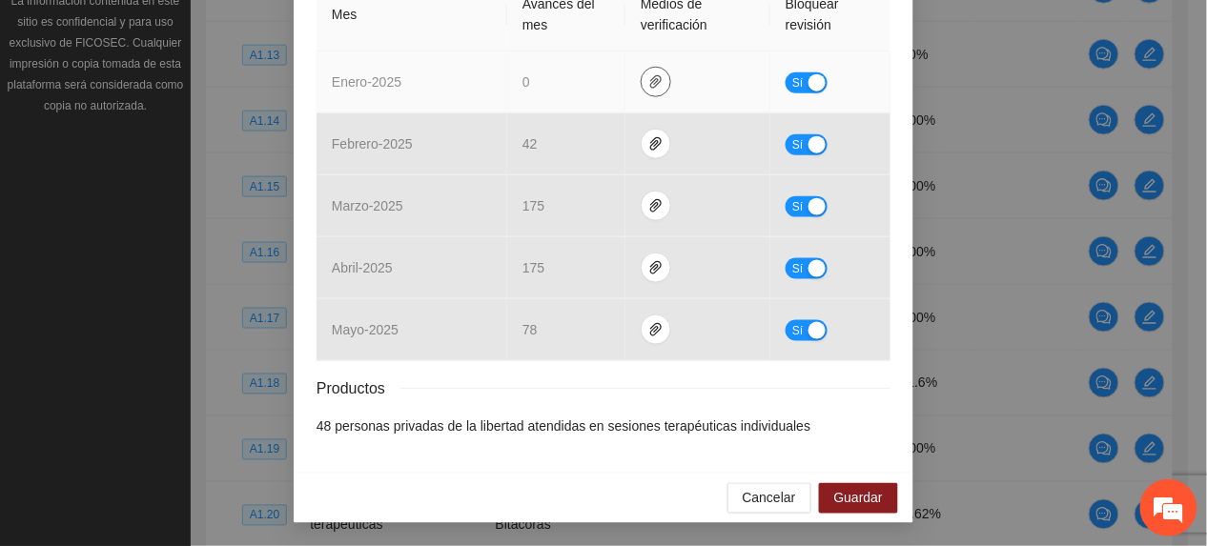
click at [648, 74] on icon "paper-clip" at bounding box center [655, 81] width 15 height 15
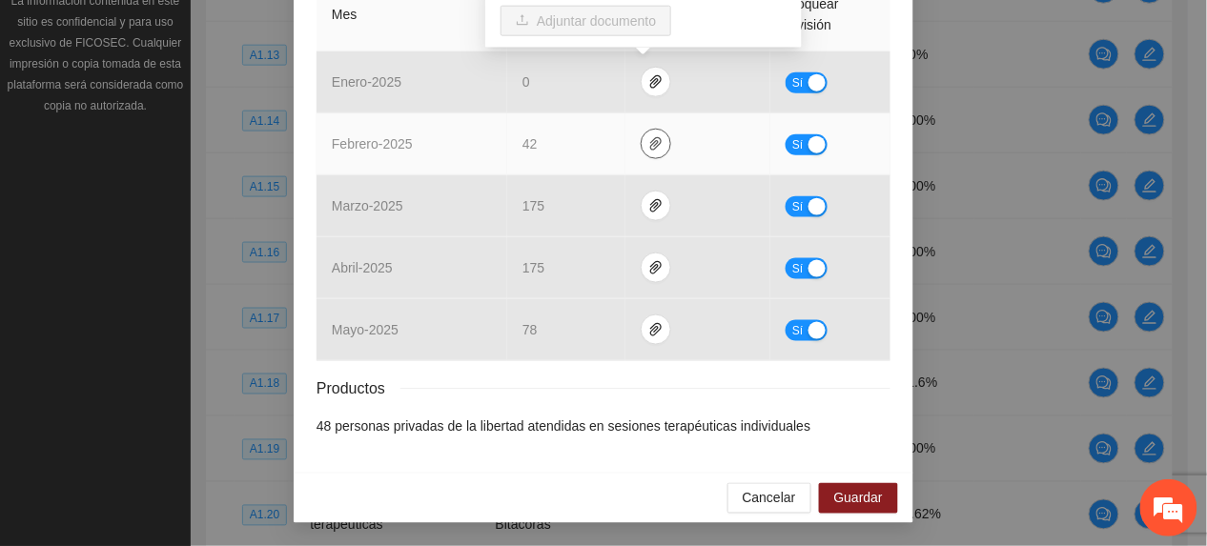
click at [648, 141] on icon "paper-clip" at bounding box center [655, 143] width 15 height 15
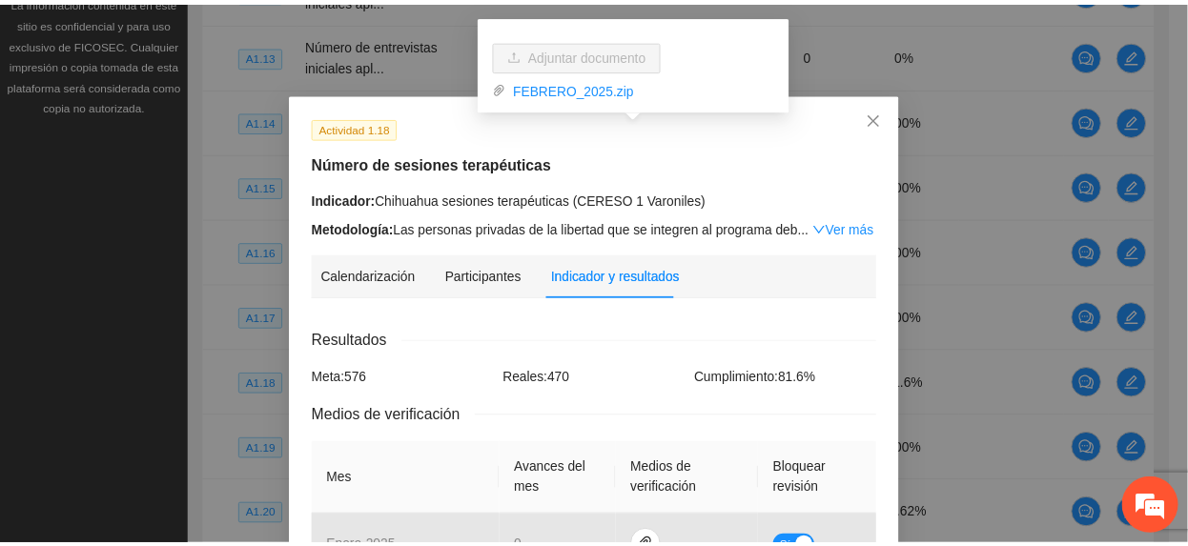
scroll to position [0, 0]
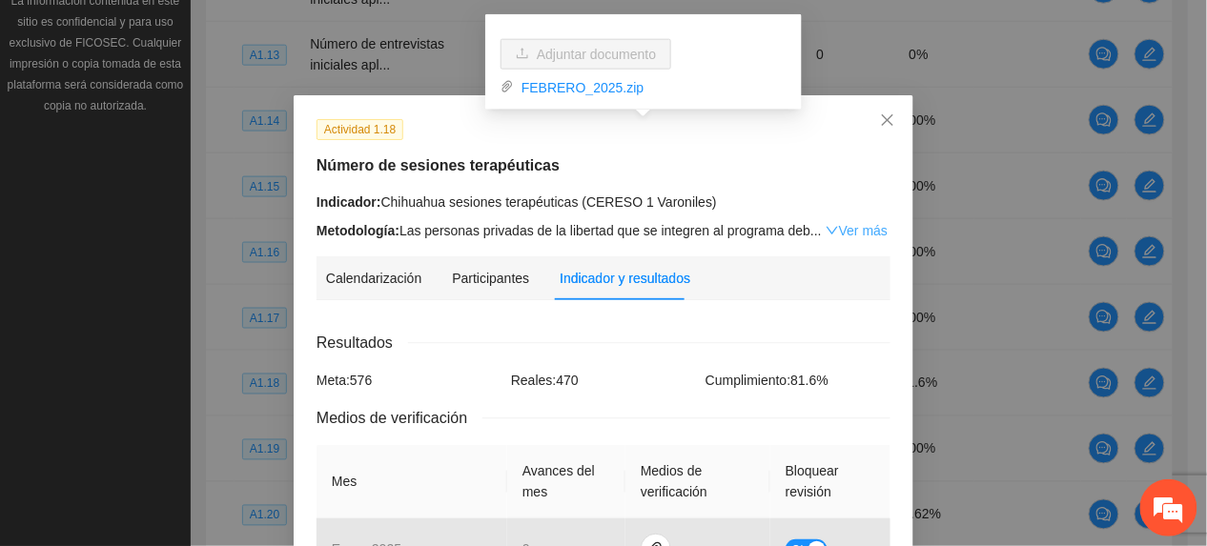
click at [837, 225] on link "Ver más" at bounding box center [857, 230] width 62 height 15
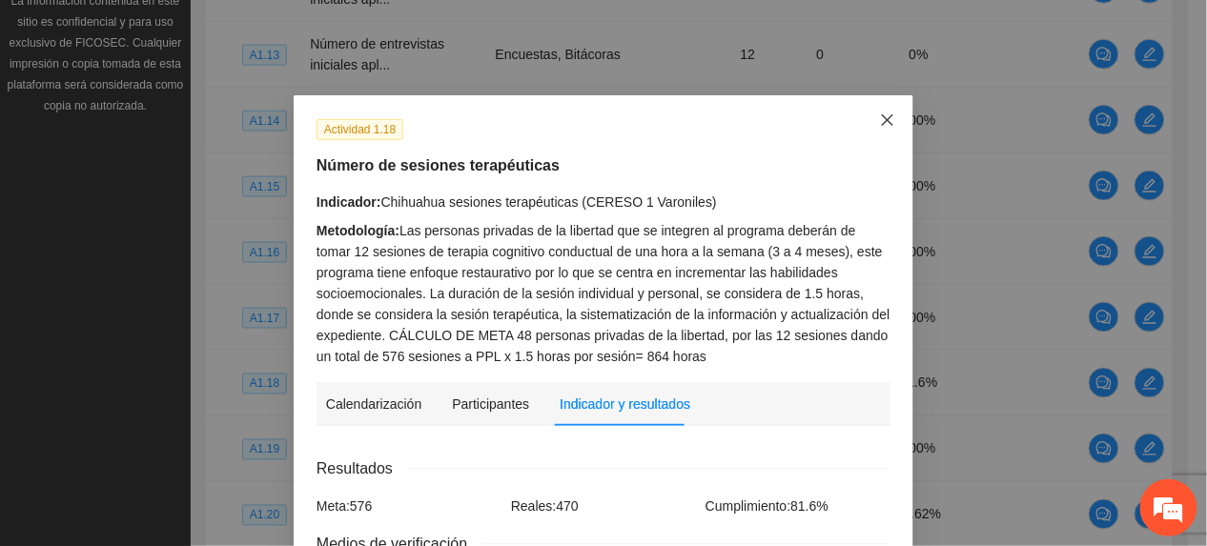
click at [882, 123] on icon "close" at bounding box center [887, 119] width 11 height 11
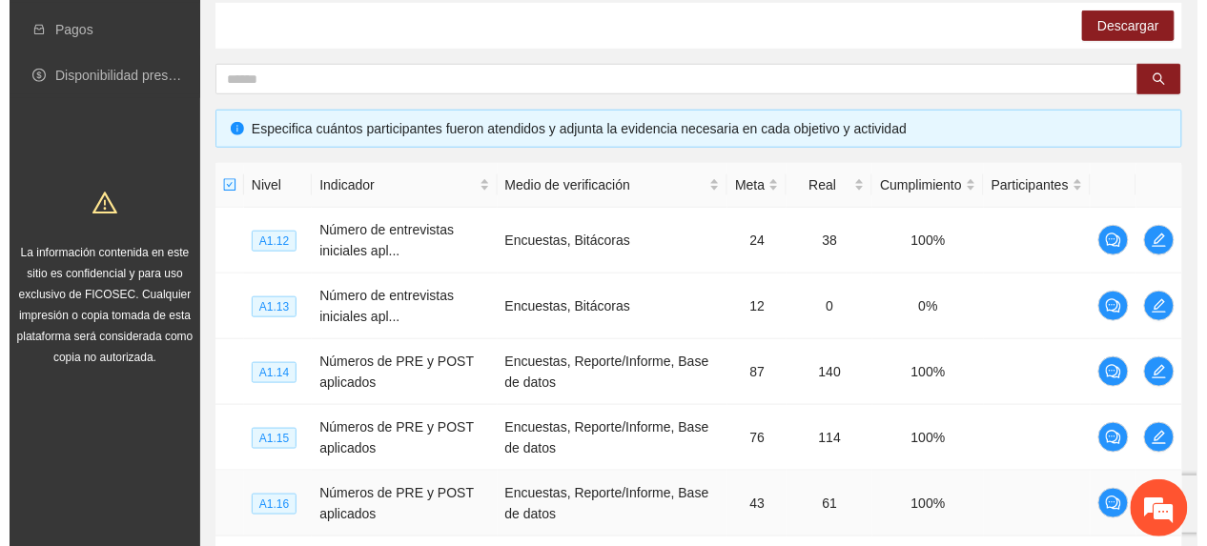
scroll to position [311, 0]
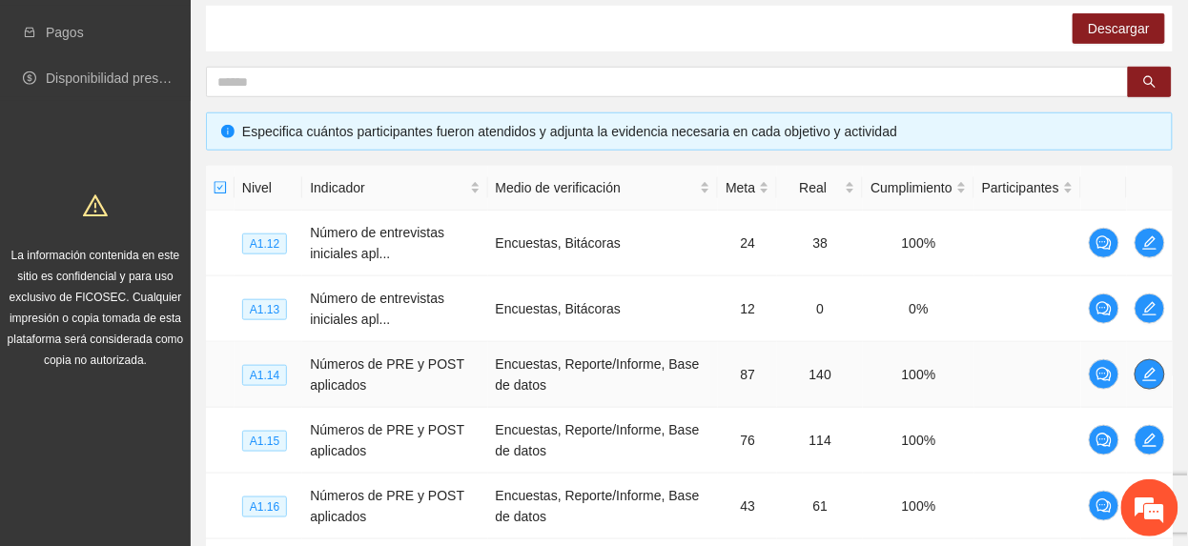
click at [1142, 372] on icon "edit" at bounding box center [1149, 374] width 15 height 15
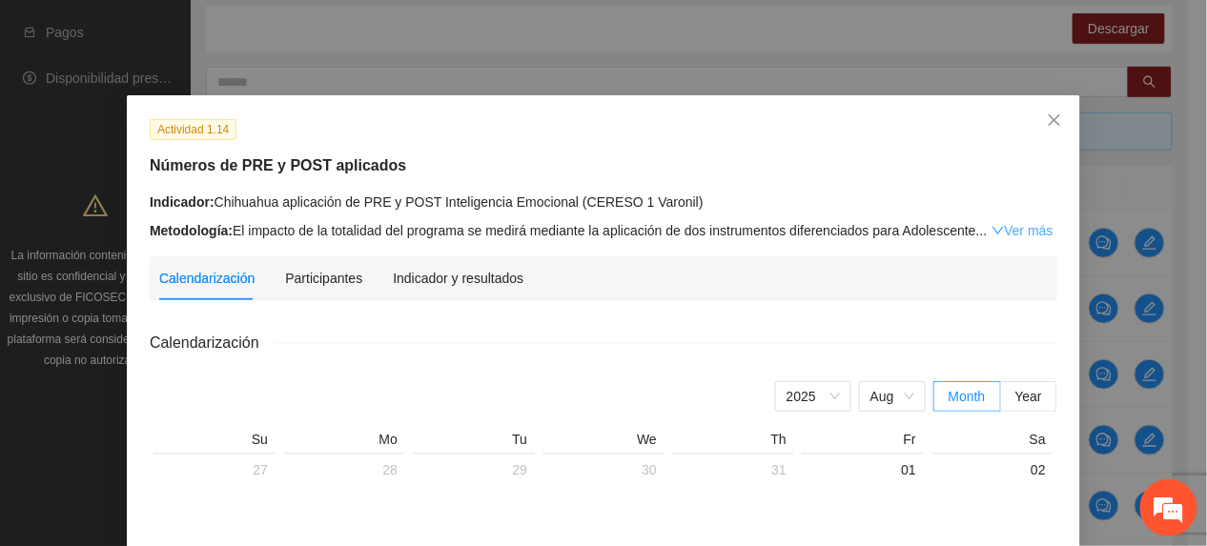
click at [997, 235] on link "Ver más" at bounding box center [1023, 230] width 62 height 15
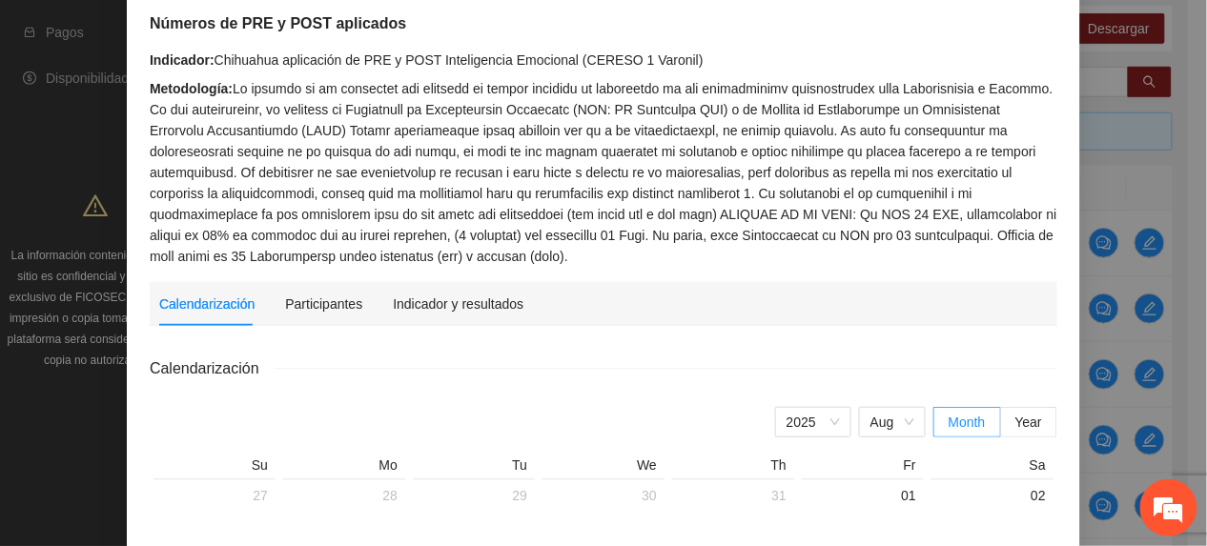
scroll to position [127, 0]
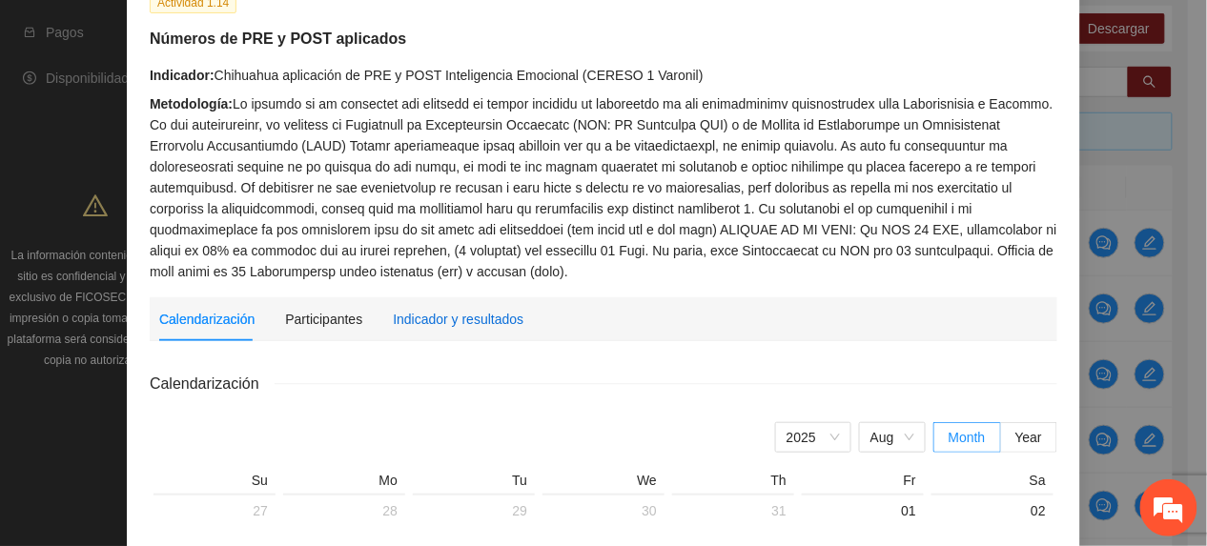
click at [408, 320] on div "Indicador y resultados" at bounding box center [458, 319] width 131 height 21
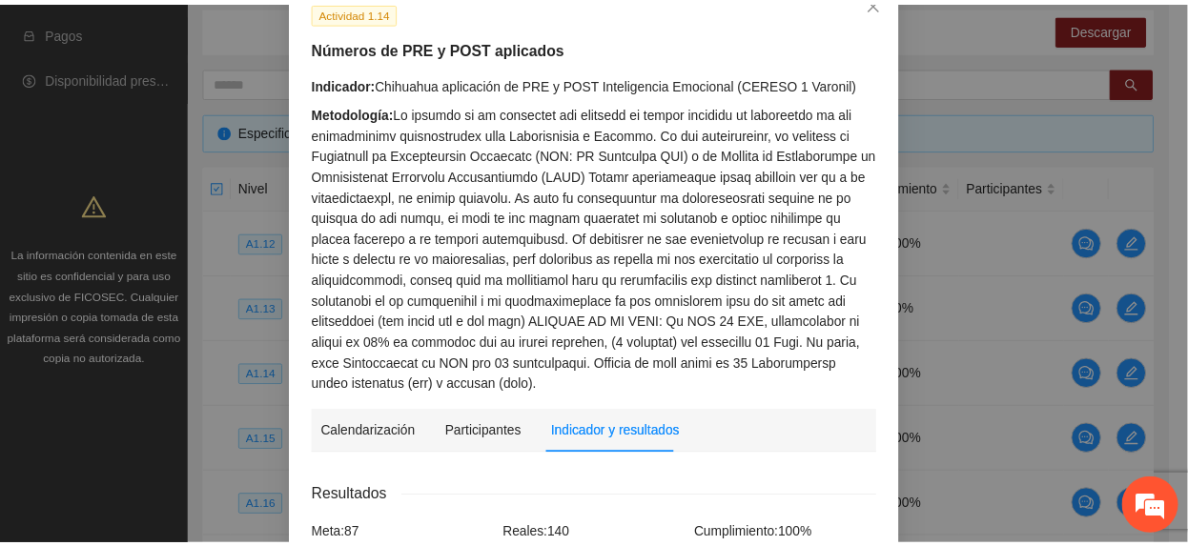
scroll to position [0, 0]
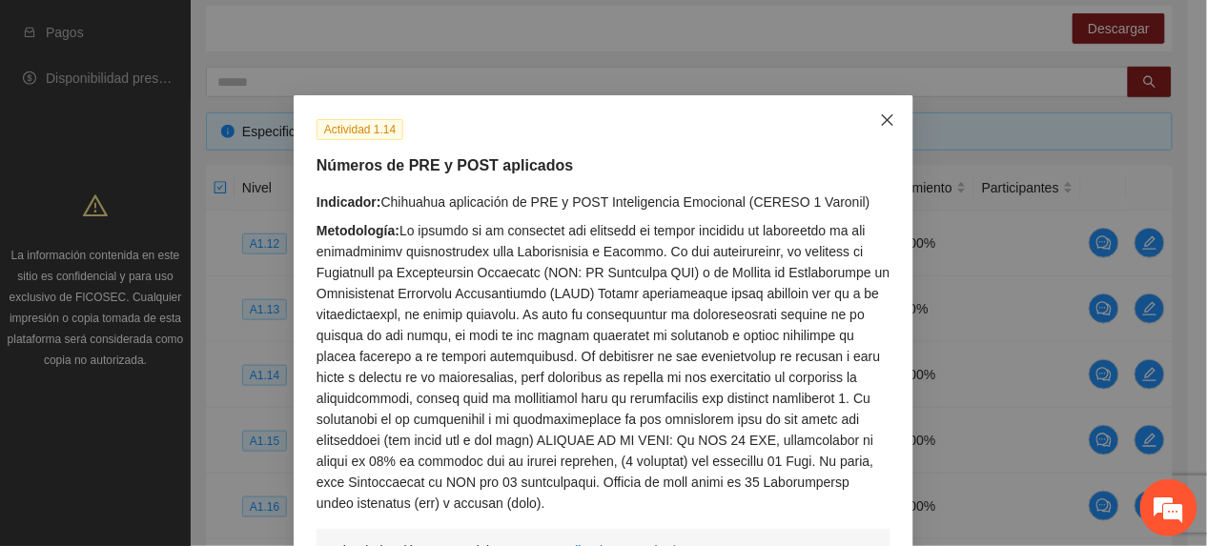
click at [893, 118] on span "Close" at bounding box center [887, 120] width 51 height 51
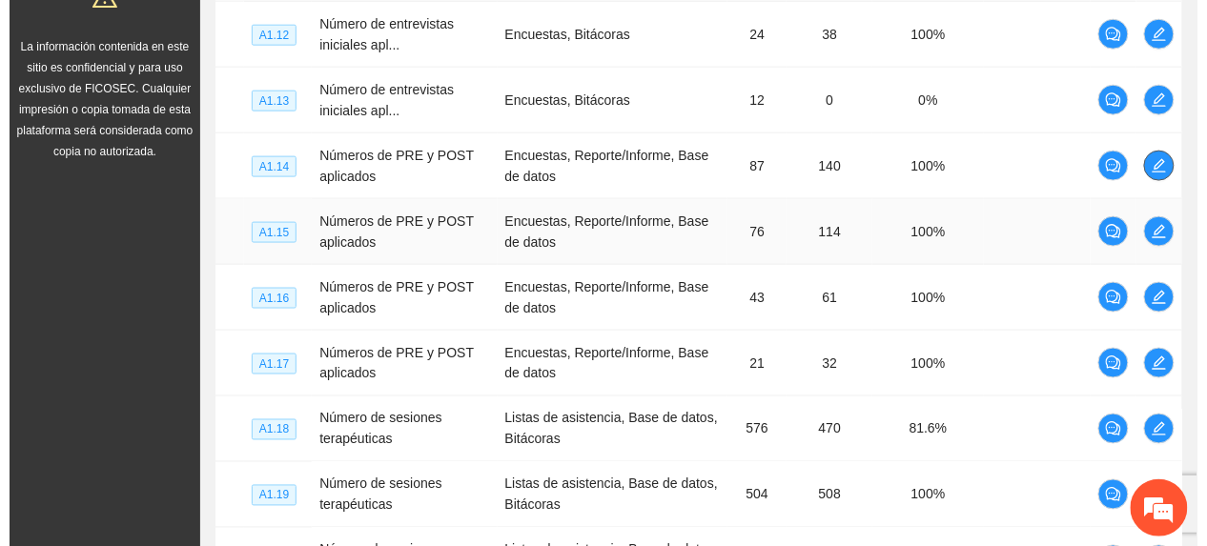
scroll to position [565, 0]
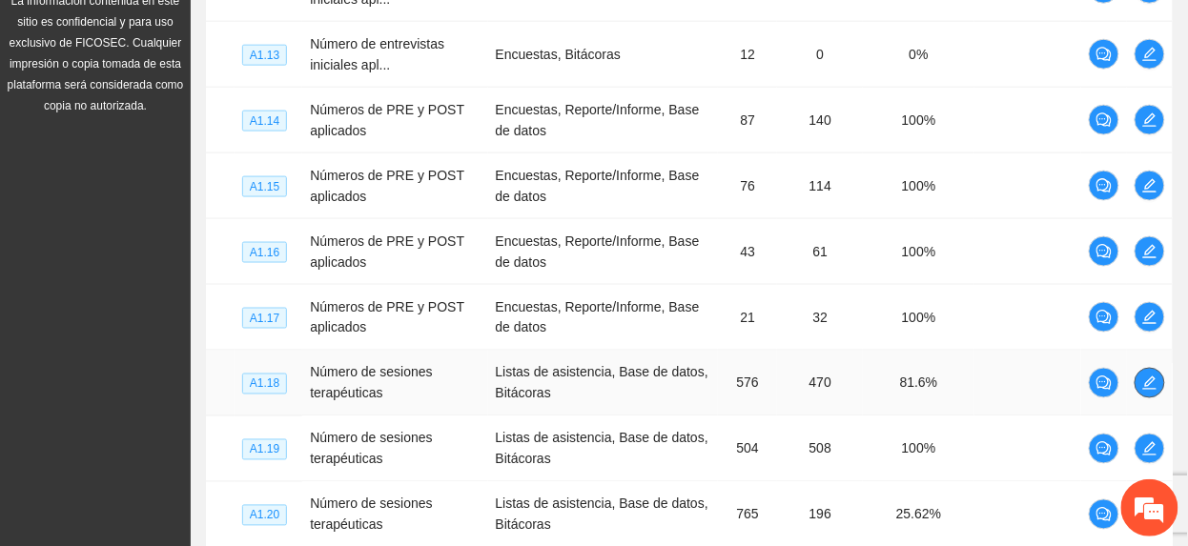
click at [1153, 382] on icon "edit" at bounding box center [1149, 383] width 15 height 15
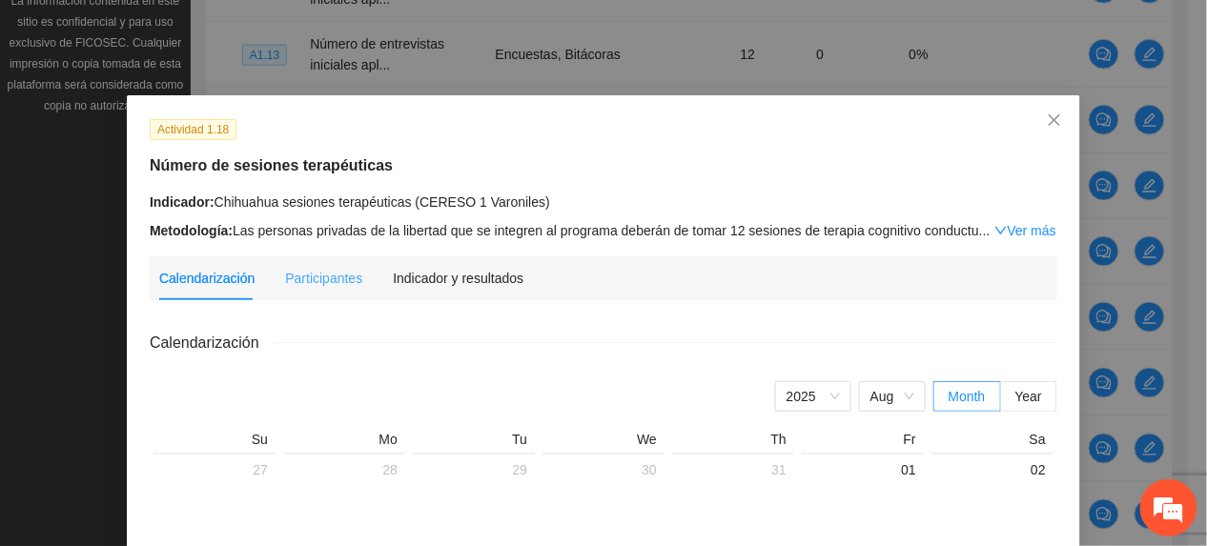
click at [473, 292] on div "Indicador y resultados" at bounding box center [458, 279] width 131 height 44
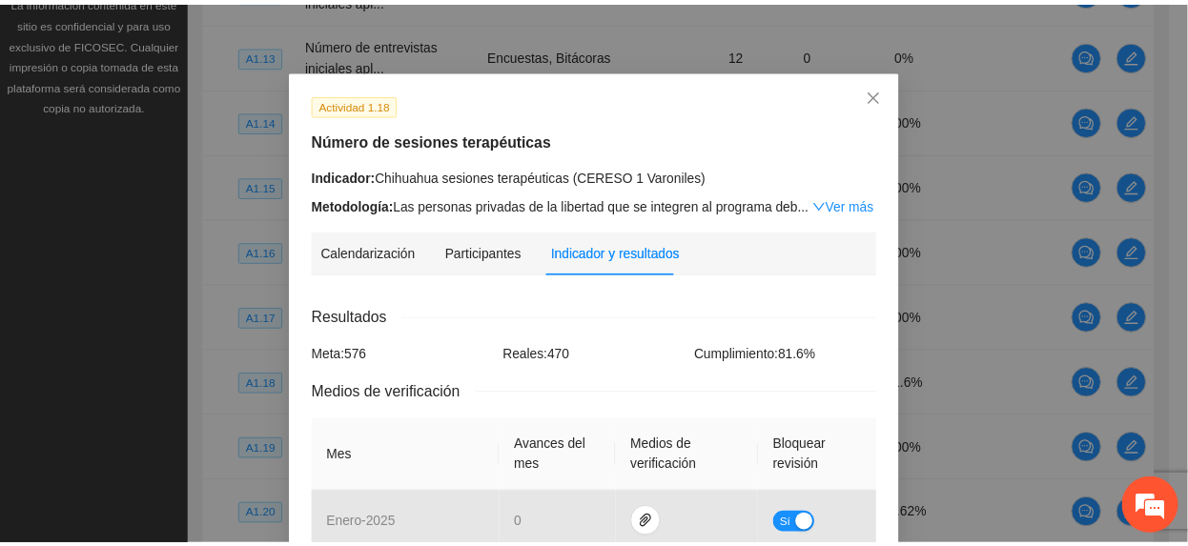
scroll to position [0, 0]
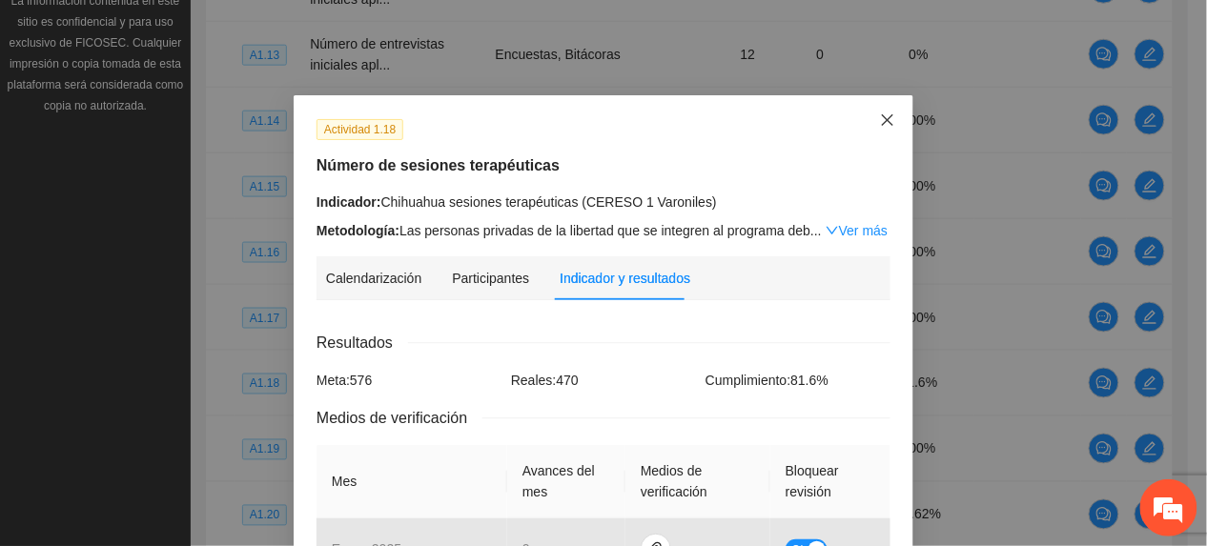
click at [885, 122] on icon "close" at bounding box center [887, 120] width 15 height 15
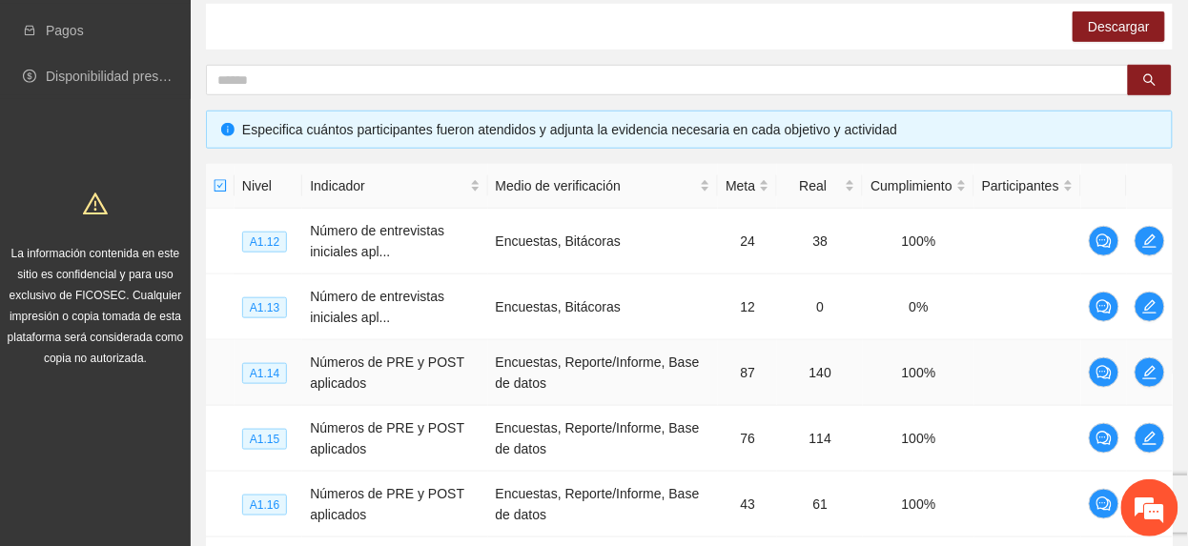
scroll to position [820, 0]
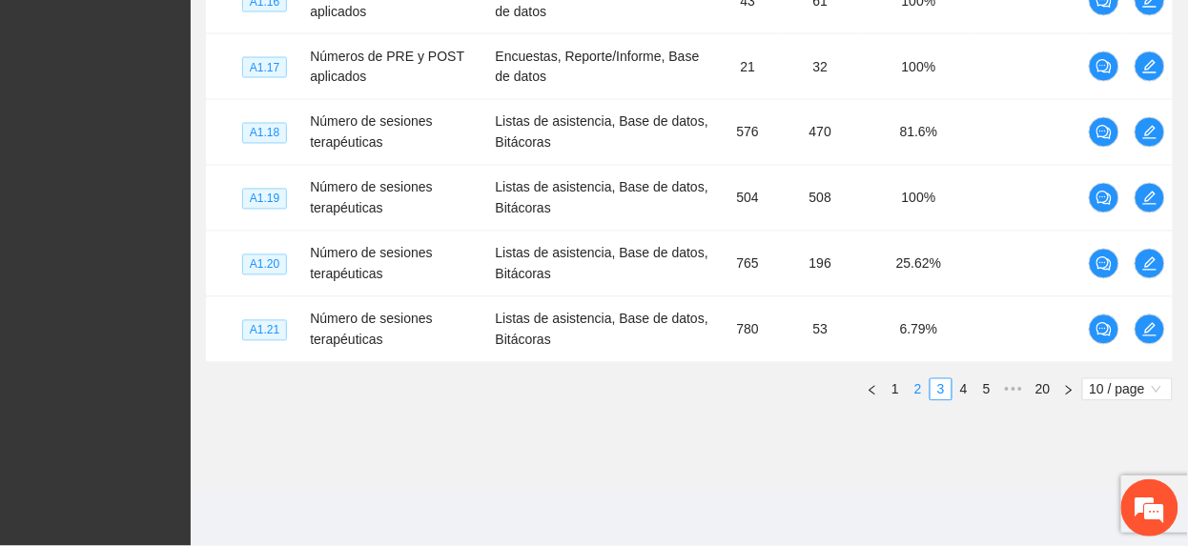
click at [905, 394] on ul "1 2 3 4 5 ••• 20 10 / page" at bounding box center [689, 390] width 967 height 23
click at [917, 390] on link "2" at bounding box center [918, 390] width 21 height 21
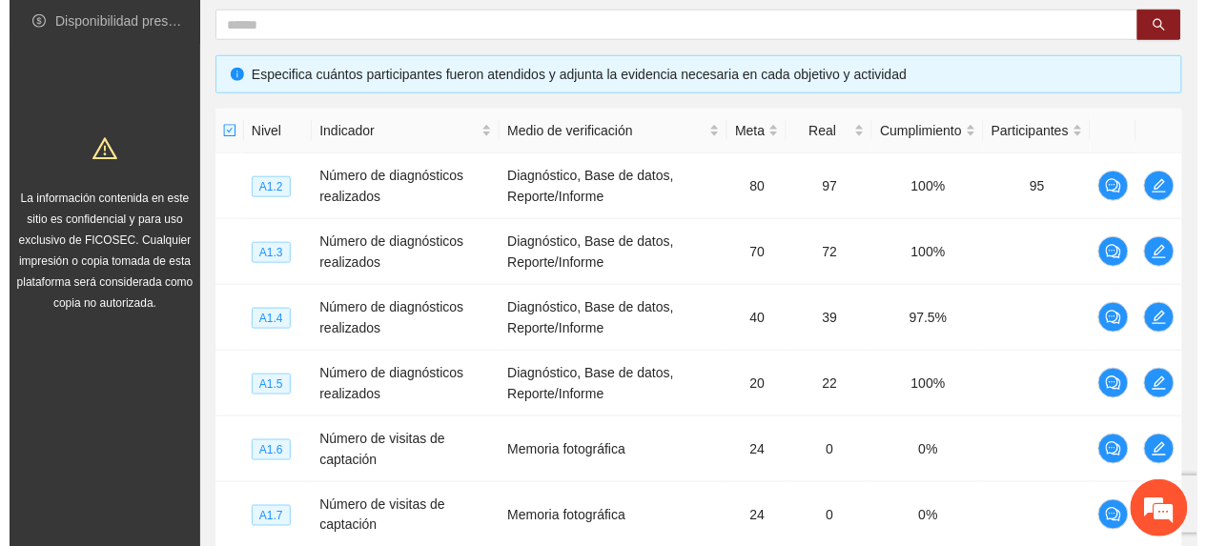
scroll to position [311, 0]
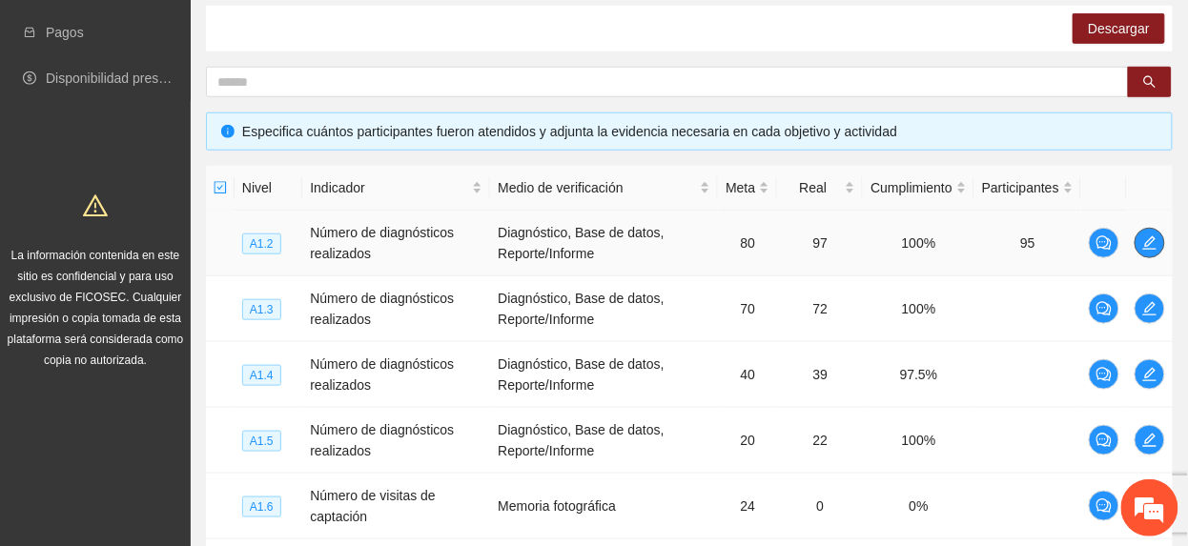
click at [1152, 257] on button "button" at bounding box center [1150, 243] width 31 height 31
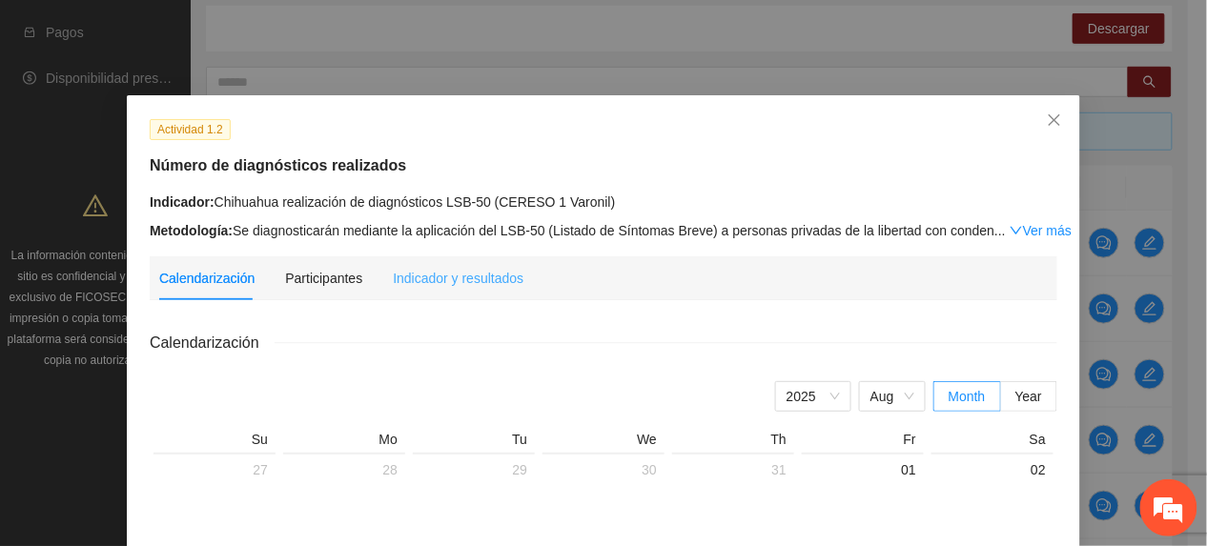
click at [502, 291] on div "Indicador y resultados" at bounding box center [458, 279] width 131 height 44
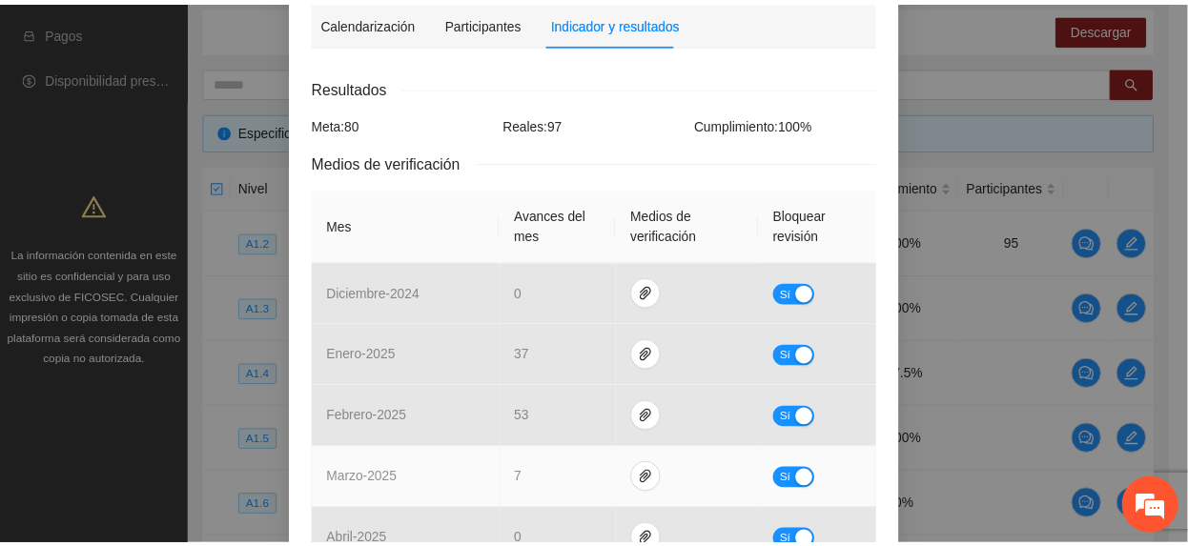
scroll to position [0, 0]
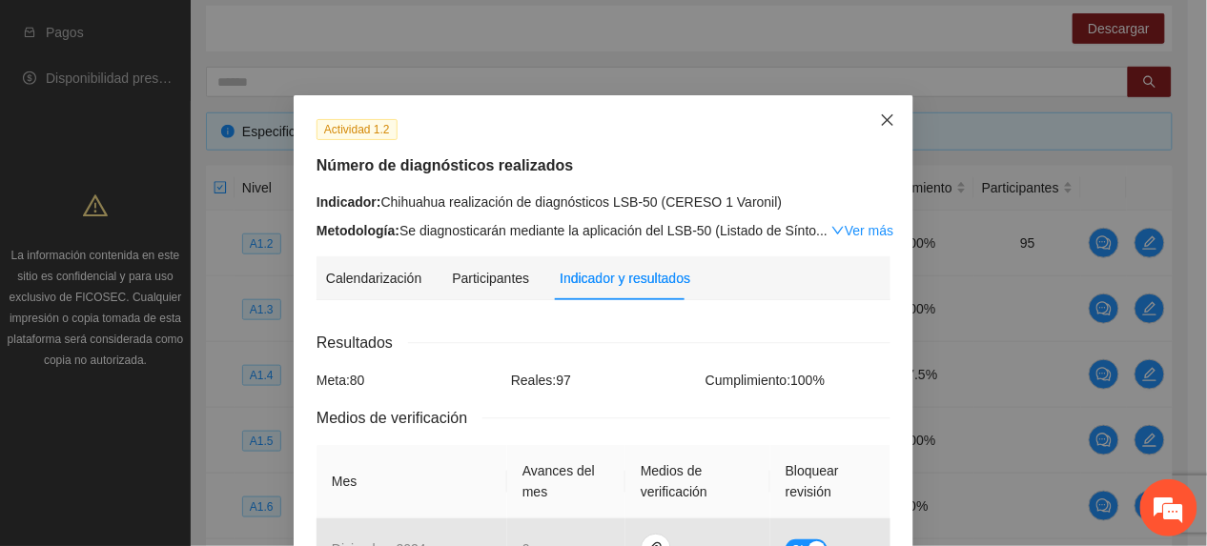
click at [880, 120] on icon "close" at bounding box center [887, 120] width 15 height 15
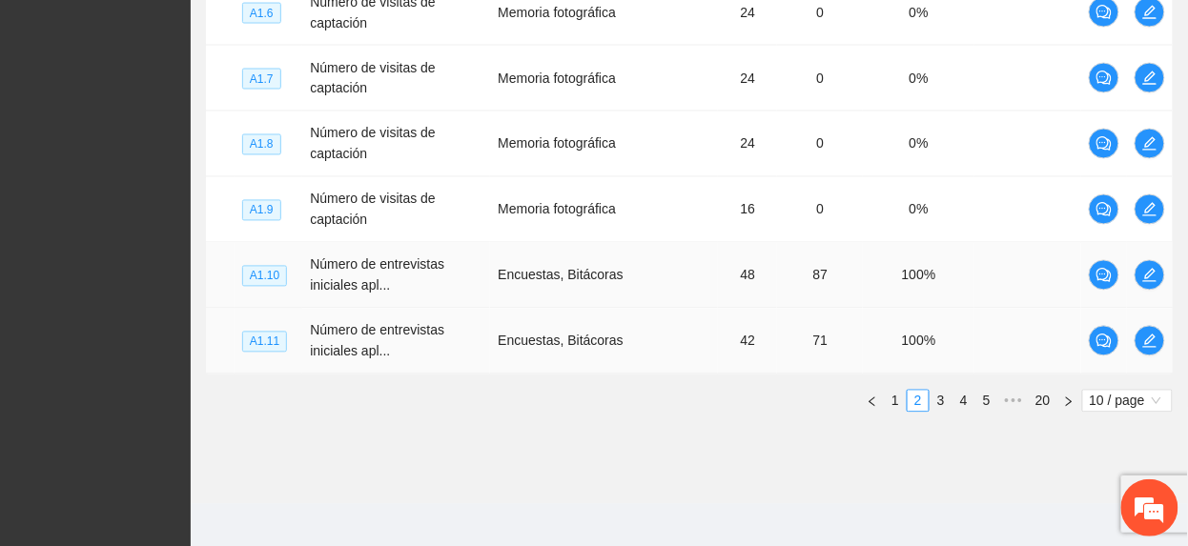
scroll to position [820, 0]
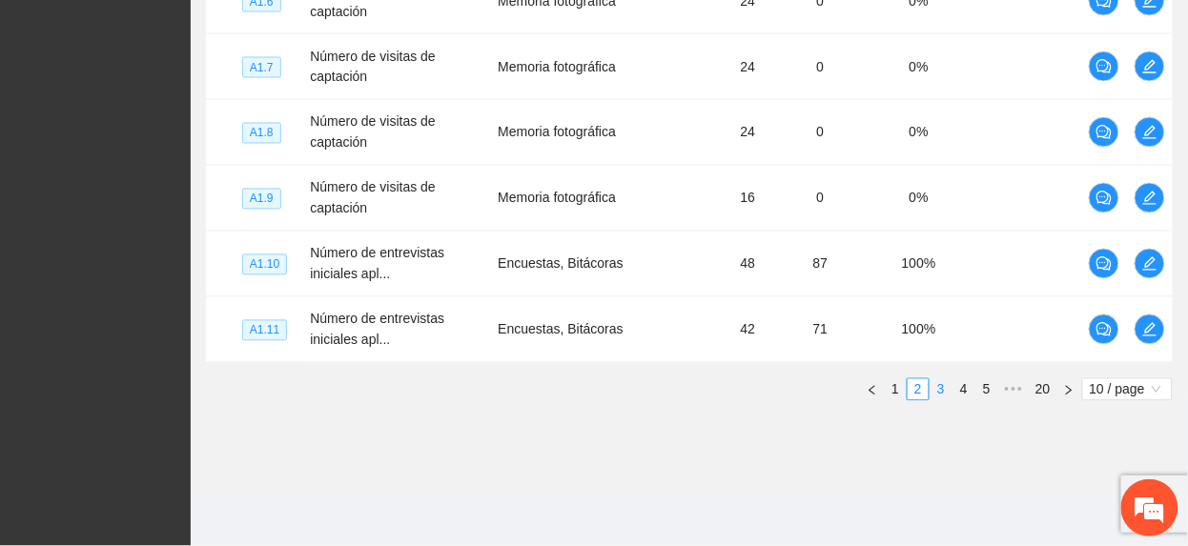
click at [942, 387] on link "3" at bounding box center [941, 390] width 21 height 21
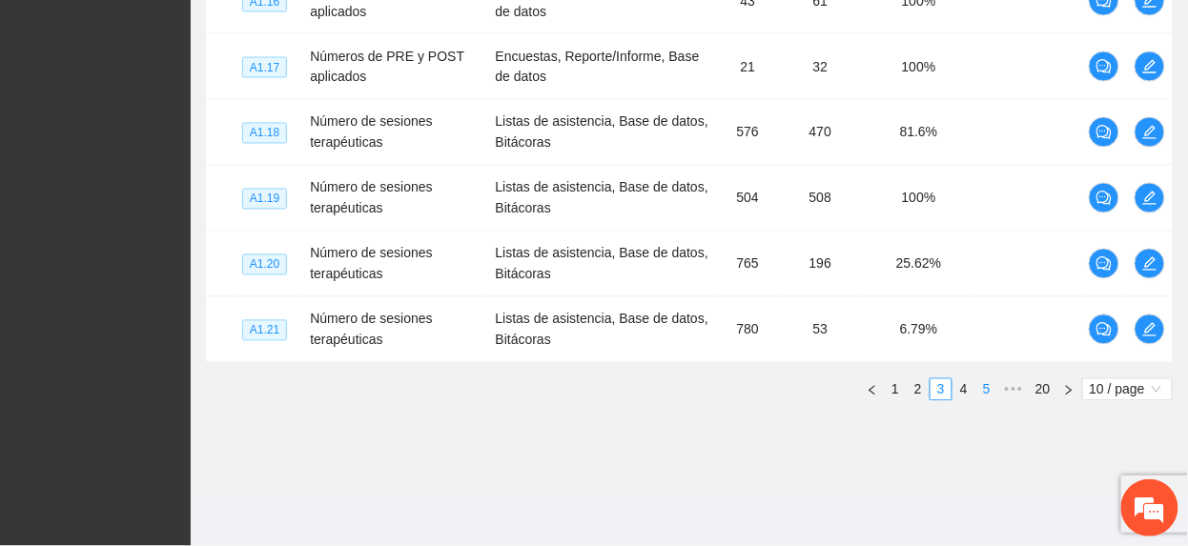
click at [954, 393] on link "4" at bounding box center [964, 390] width 21 height 21
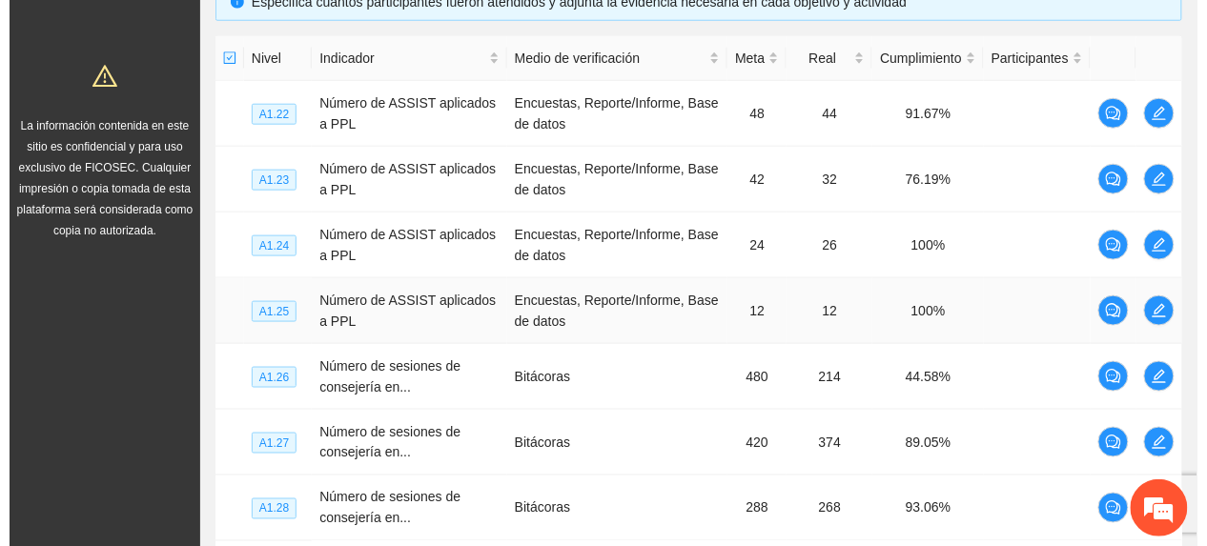
scroll to position [439, 0]
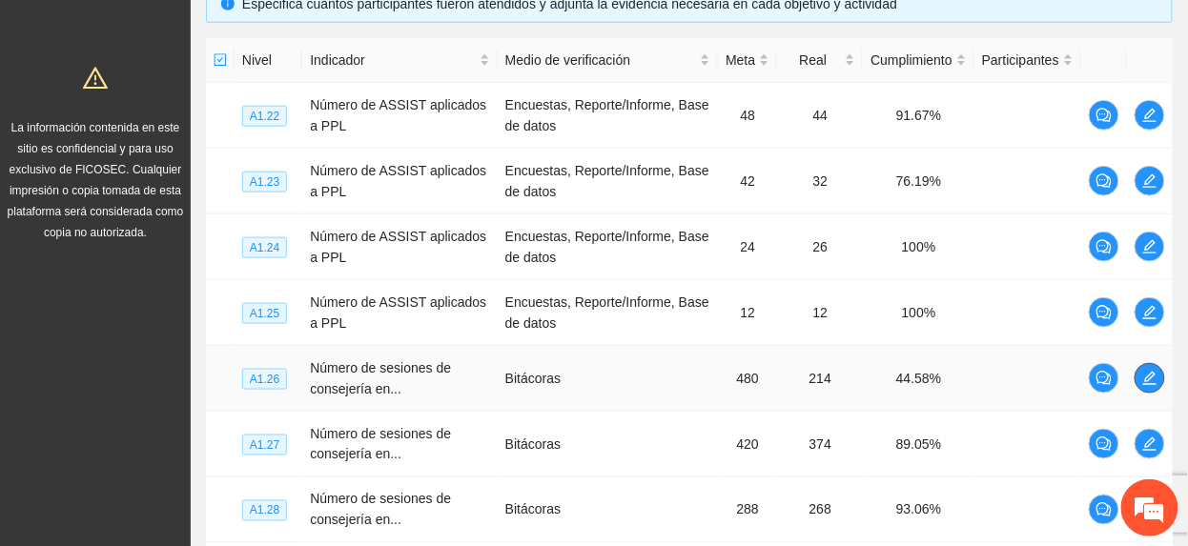
click at [1142, 382] on icon "edit" at bounding box center [1149, 378] width 15 height 15
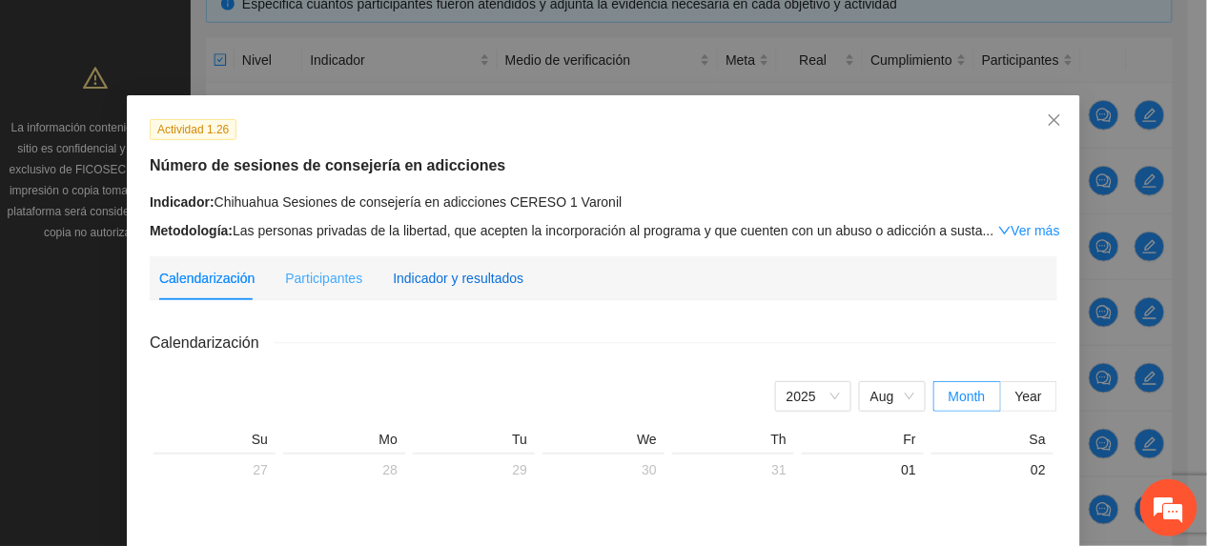
click at [483, 283] on div "Indicador y resultados" at bounding box center [458, 278] width 131 height 21
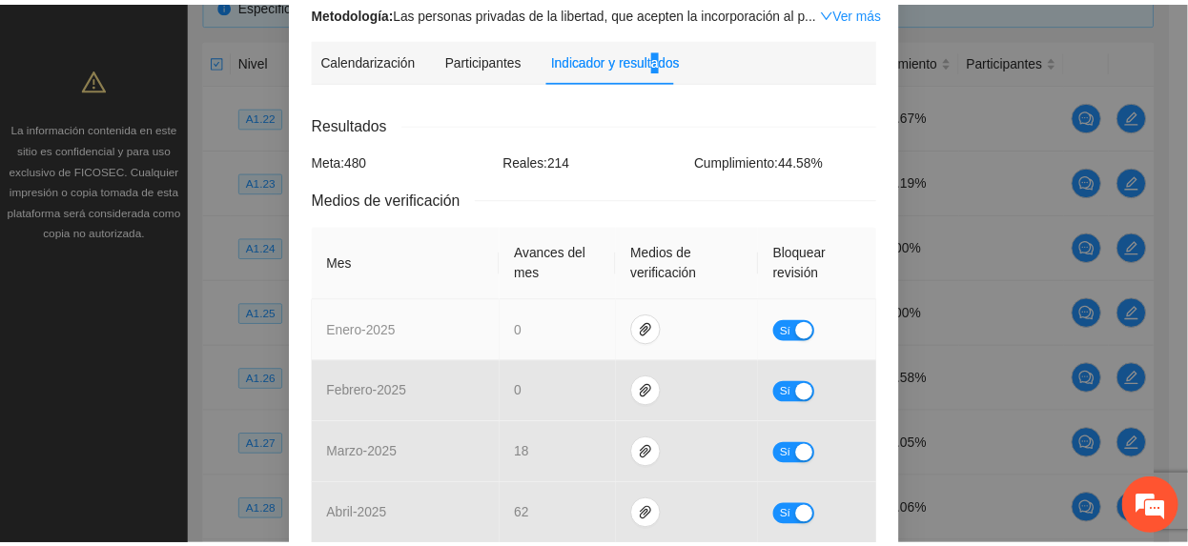
scroll to position [0, 0]
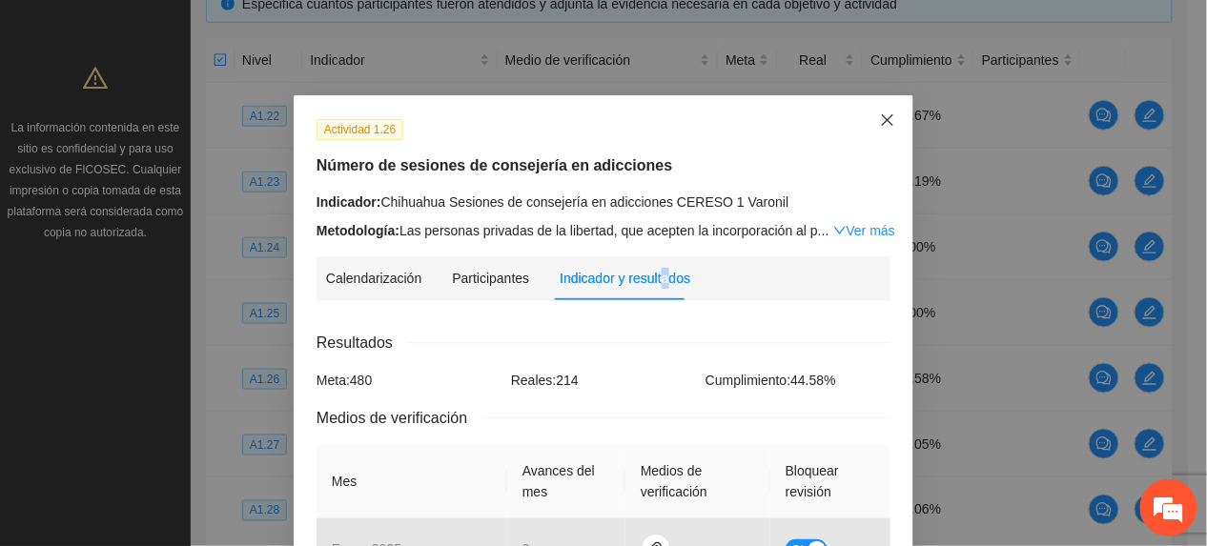
click at [862, 111] on span "Close" at bounding box center [887, 120] width 51 height 51
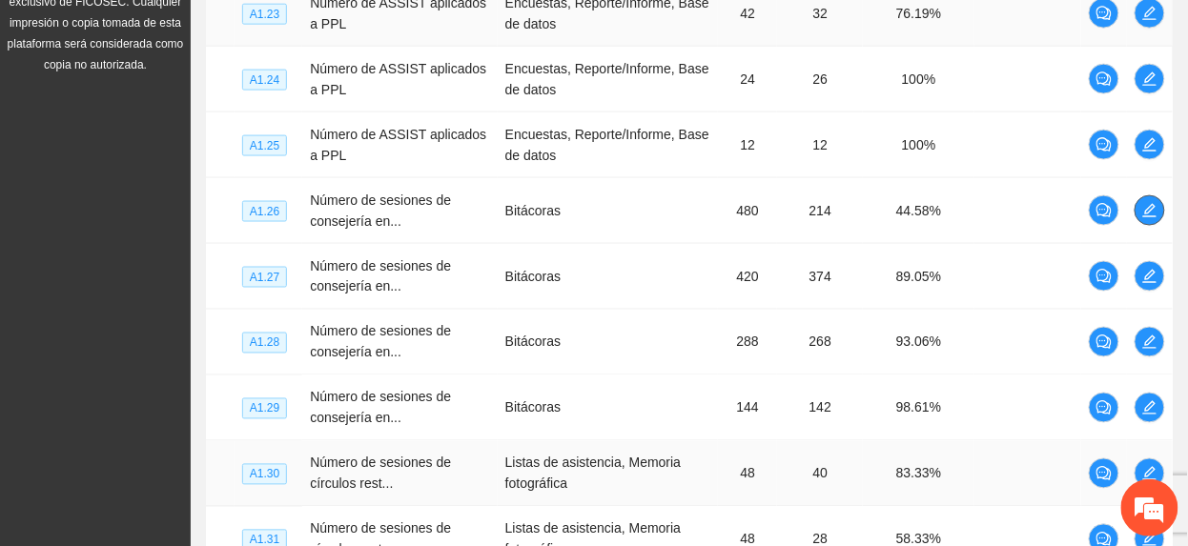
scroll to position [763, 0]
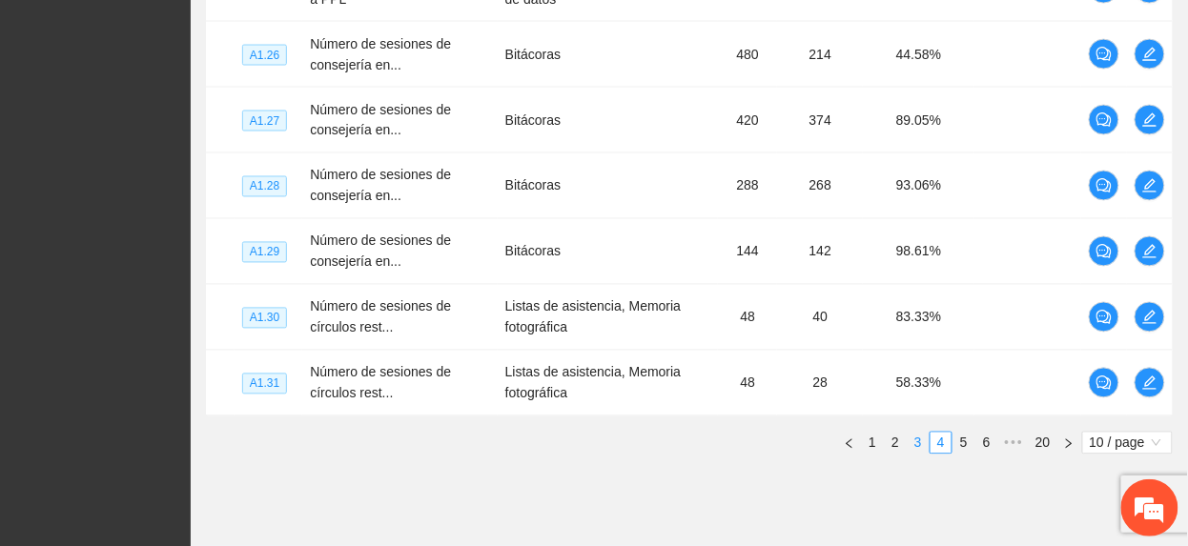
click at [921, 439] on link "3" at bounding box center [918, 443] width 21 height 21
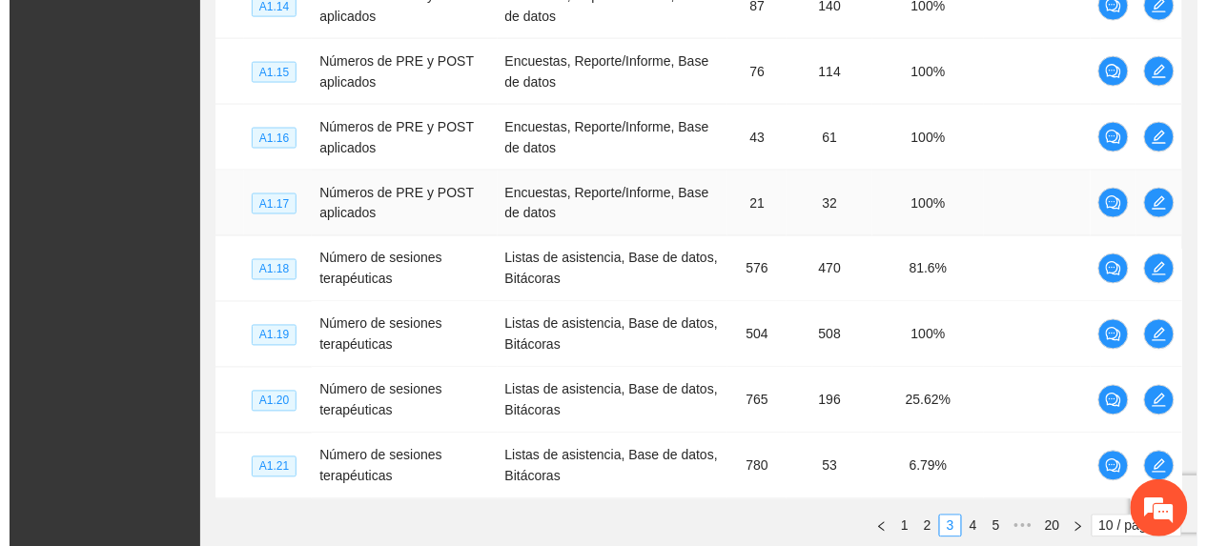
scroll to position [635, 0]
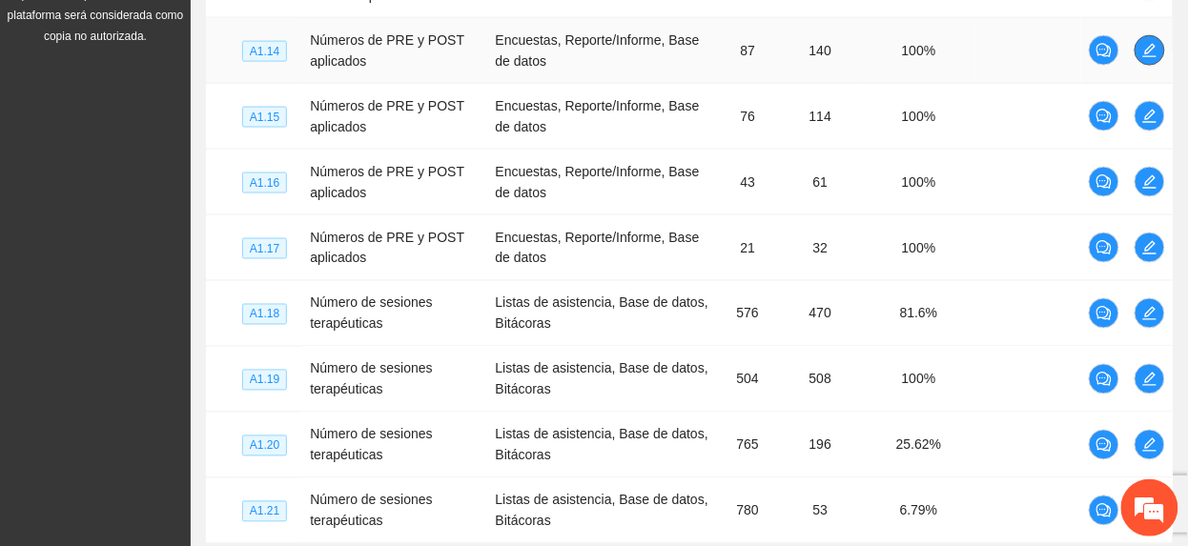
click at [1149, 51] on icon "edit" at bounding box center [1149, 50] width 15 height 15
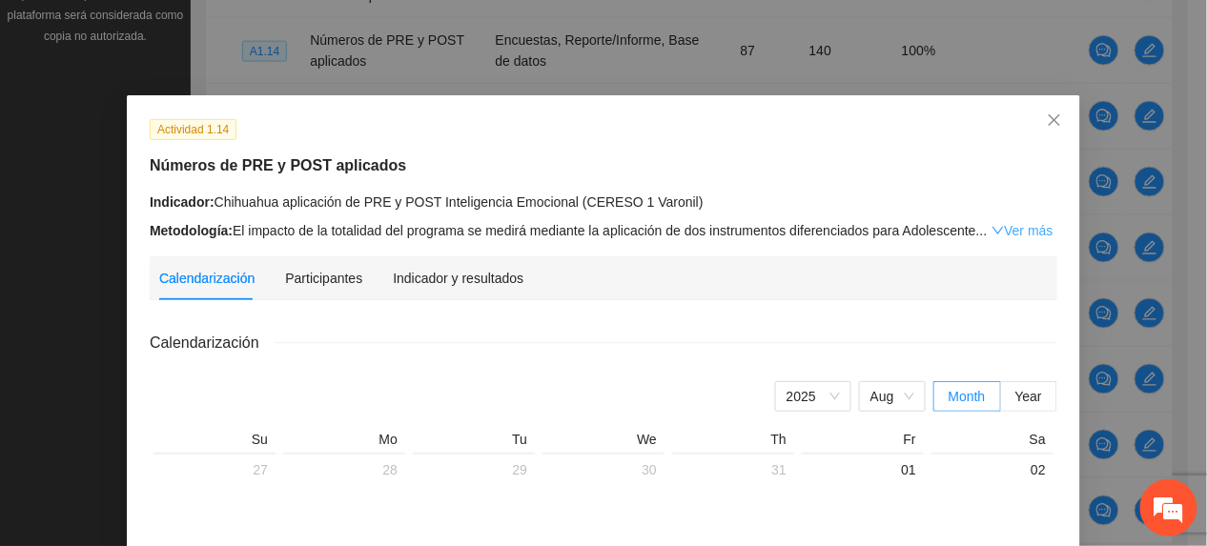
click at [999, 229] on link "Ver más" at bounding box center [1023, 230] width 62 height 15
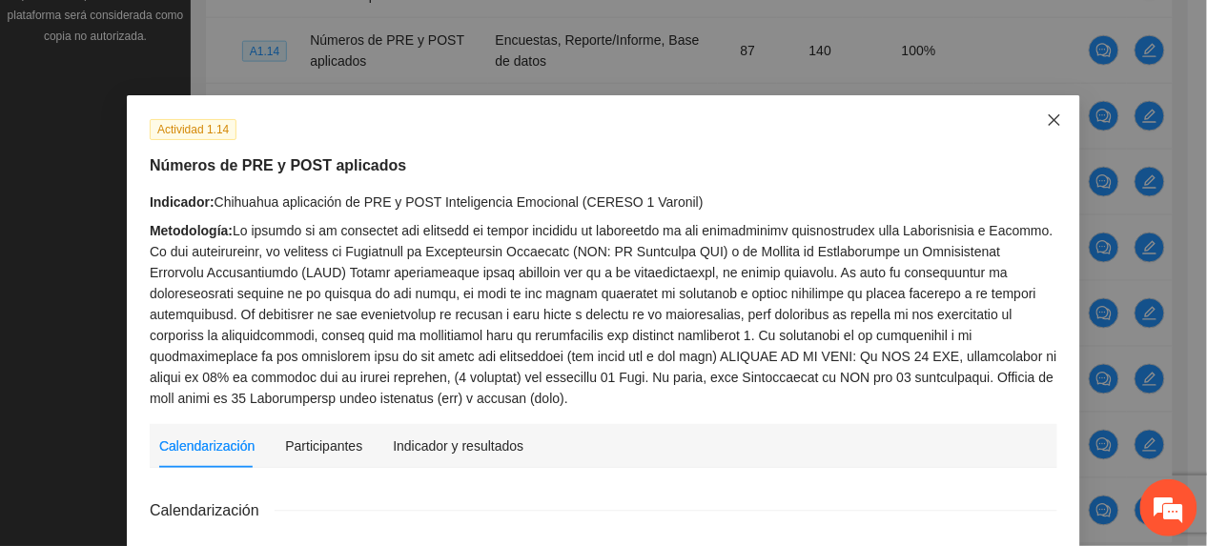
click at [1047, 115] on icon "close" at bounding box center [1054, 120] width 15 height 15
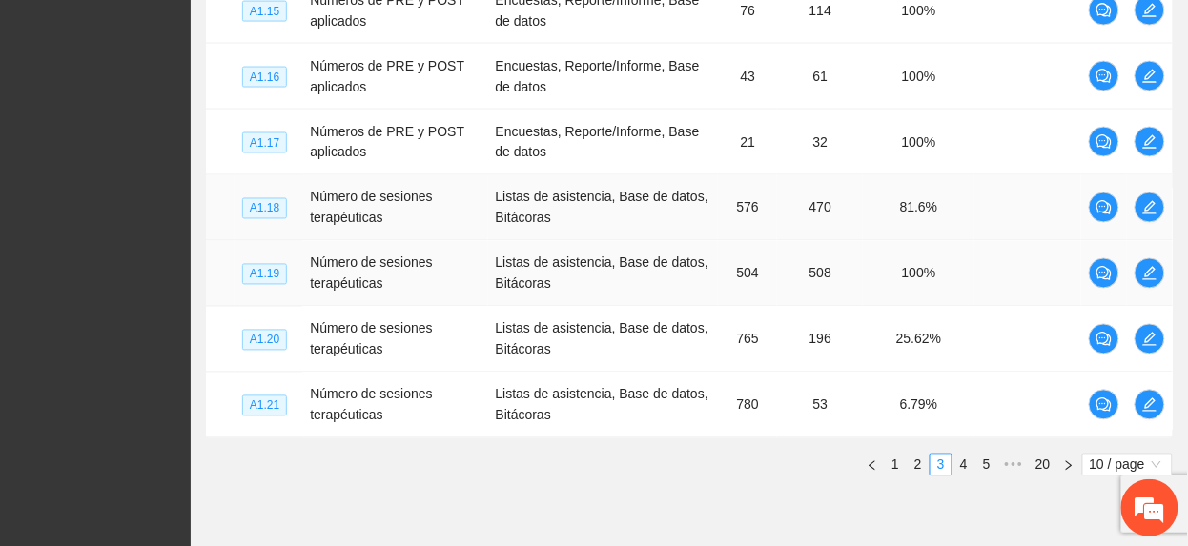
scroll to position [820, 0]
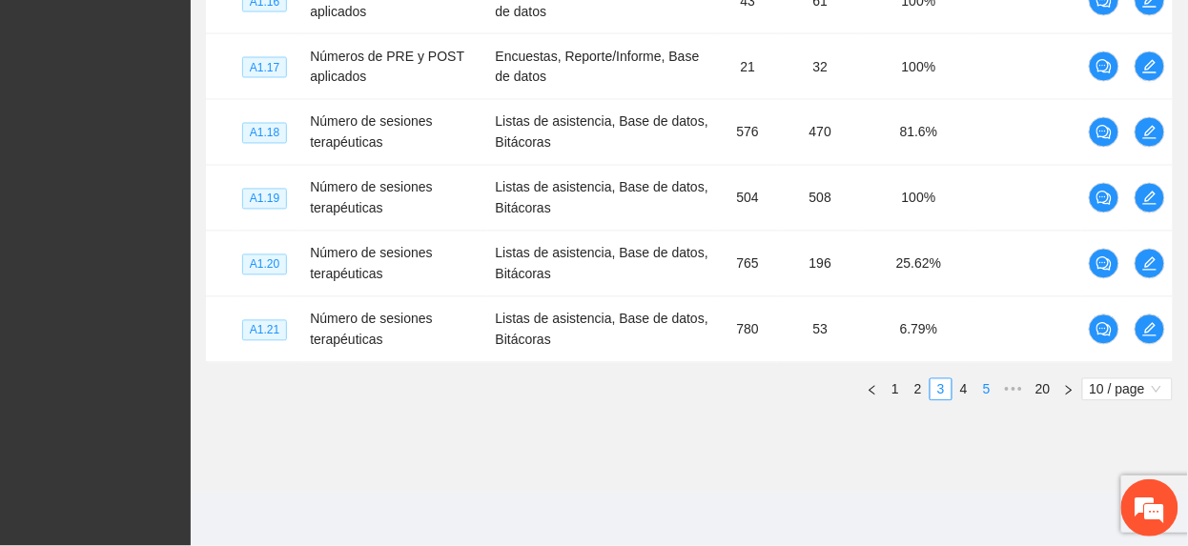
click at [984, 394] on link "5" at bounding box center [986, 390] width 21 height 21
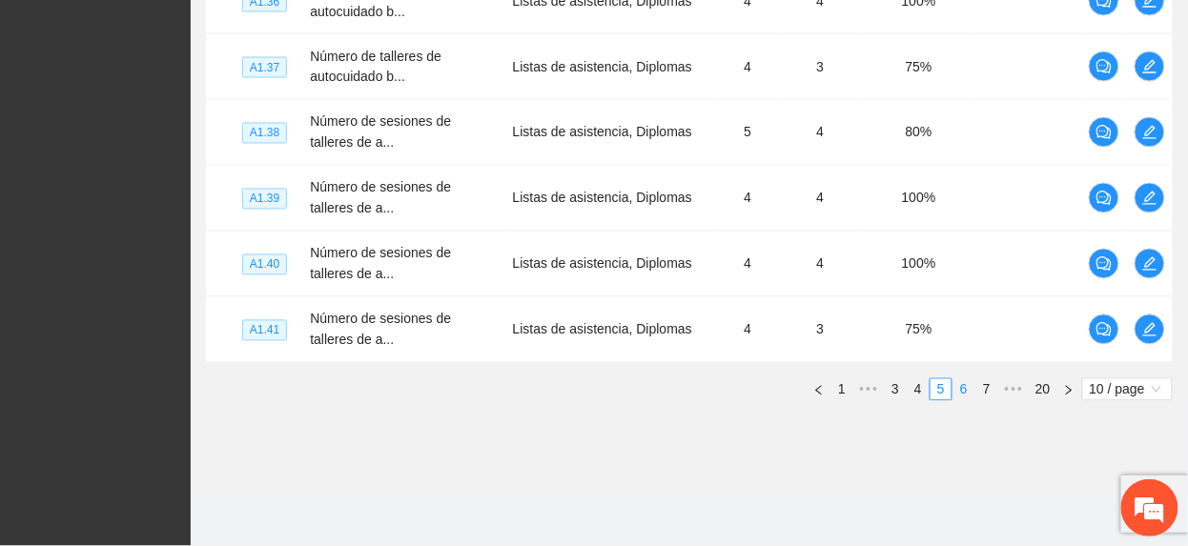
click at [958, 385] on link "6" at bounding box center [964, 390] width 21 height 21
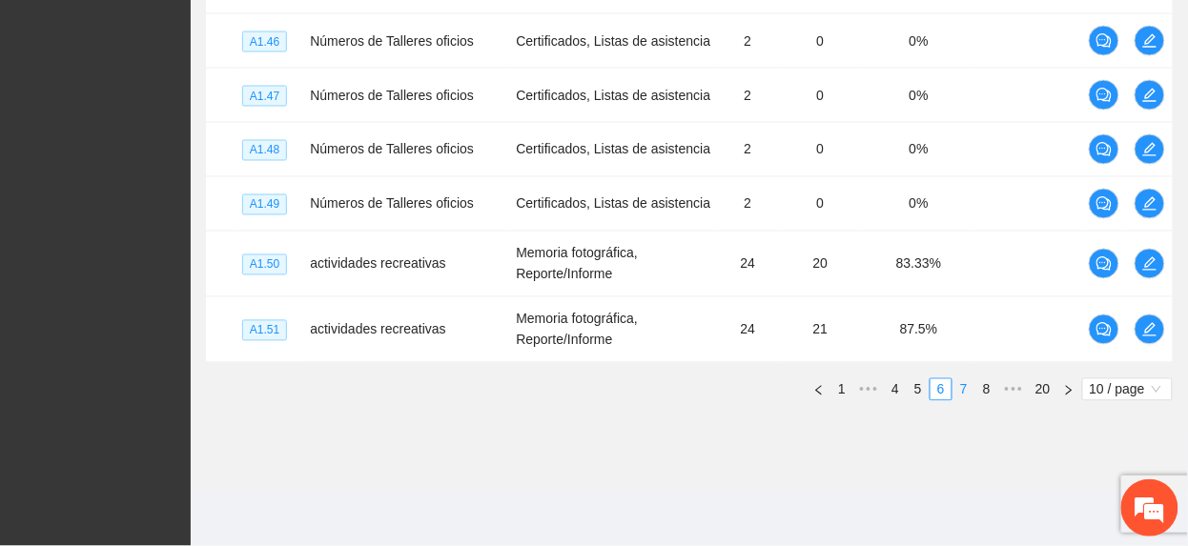
click at [959, 393] on link "7" at bounding box center [964, 390] width 21 height 21
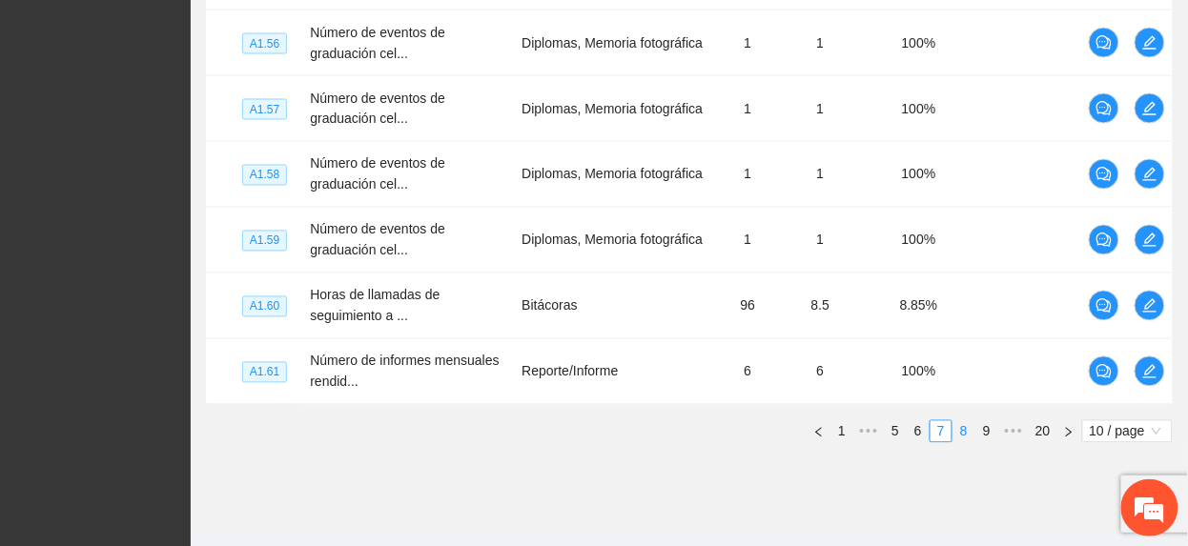
click at [963, 433] on link "8" at bounding box center [964, 431] width 21 height 21
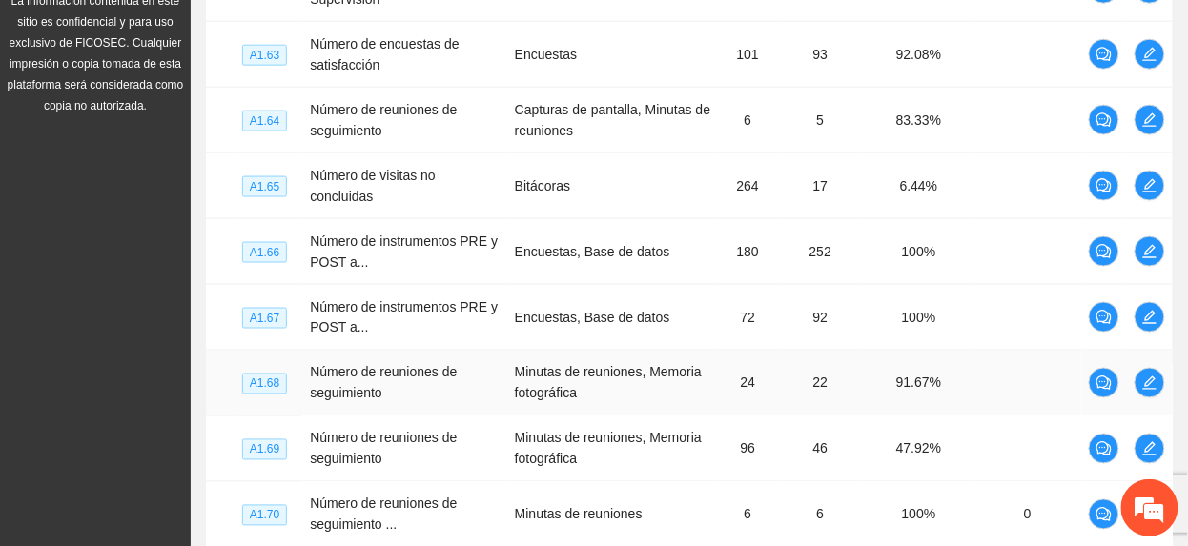
scroll to position [520, 0]
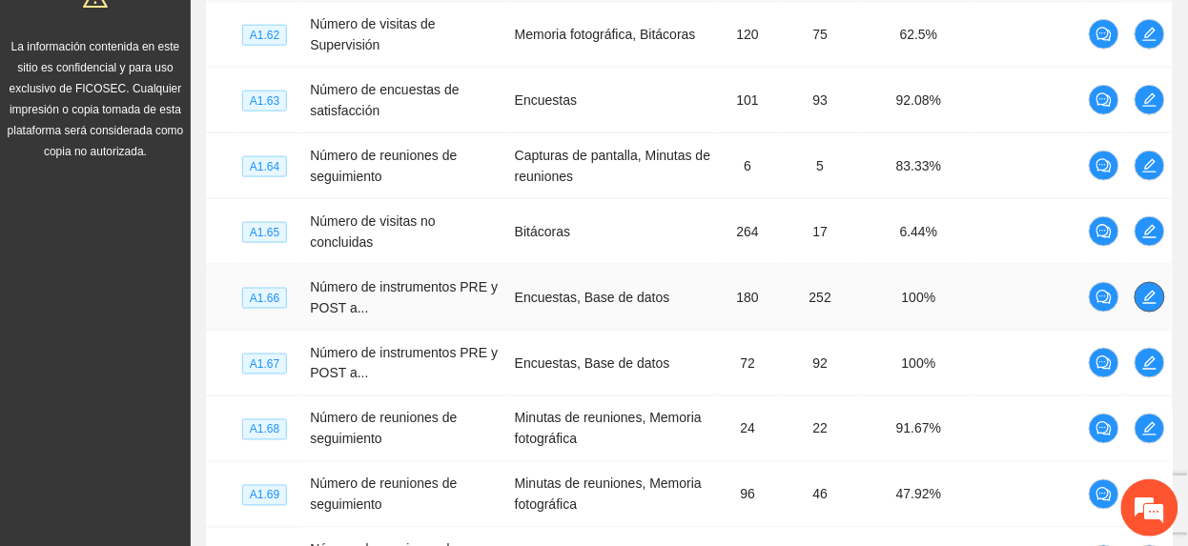
click at [1152, 287] on button "button" at bounding box center [1150, 297] width 31 height 31
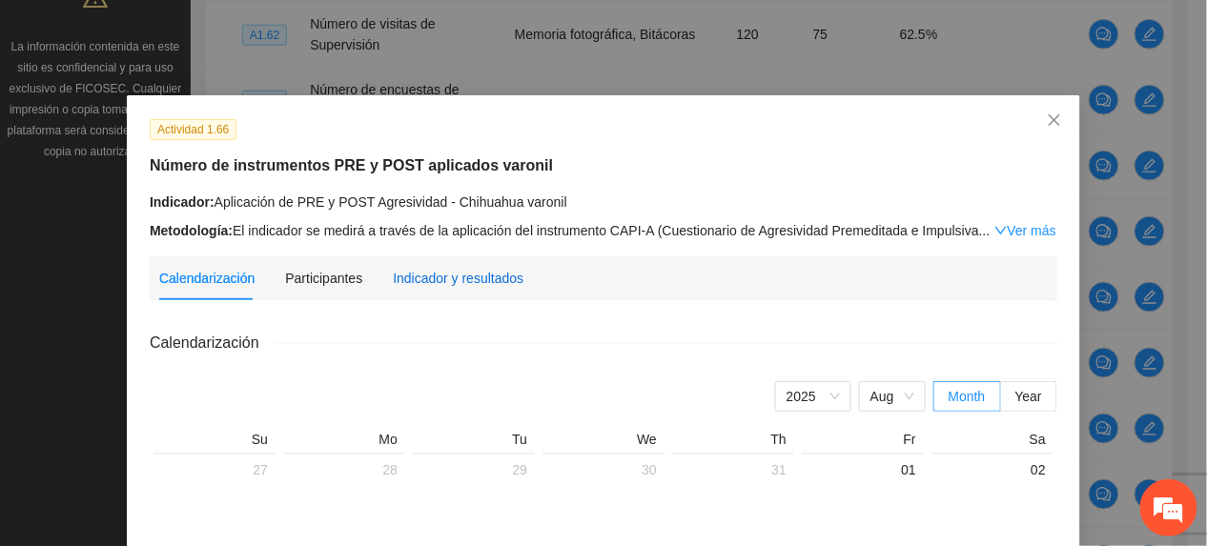
drag, startPoint x: 435, startPoint y: 276, endPoint x: 447, endPoint y: 277, distance: 12.4
click at [437, 277] on div "Indicador y resultados" at bounding box center [458, 278] width 131 height 21
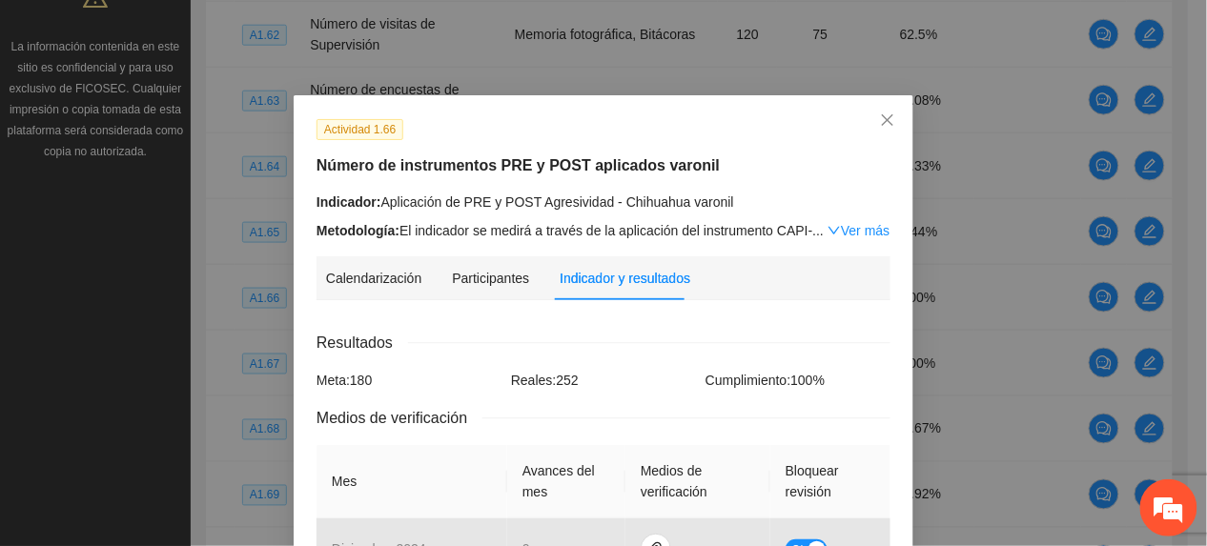
click at [856, 220] on div "Metodología: El indicador se medirá a través de la aplicación del instrumento C…" at bounding box center [604, 230] width 574 height 21
click at [854, 225] on link "Ver más" at bounding box center [859, 230] width 62 height 15
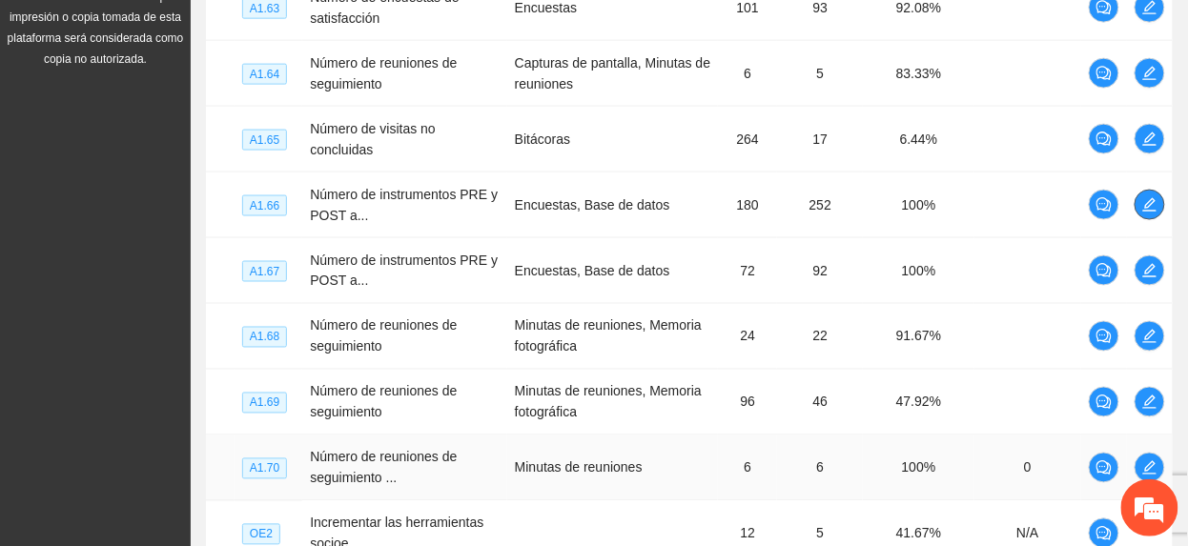
scroll to position [820, 0]
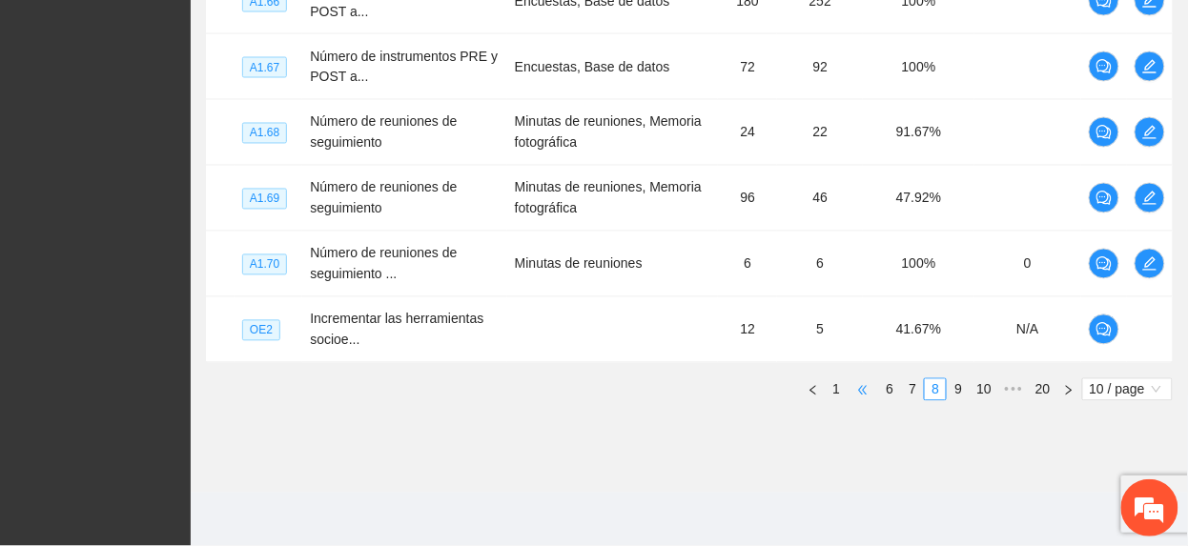
click at [866, 391] on span "•••" at bounding box center [863, 390] width 31 height 23
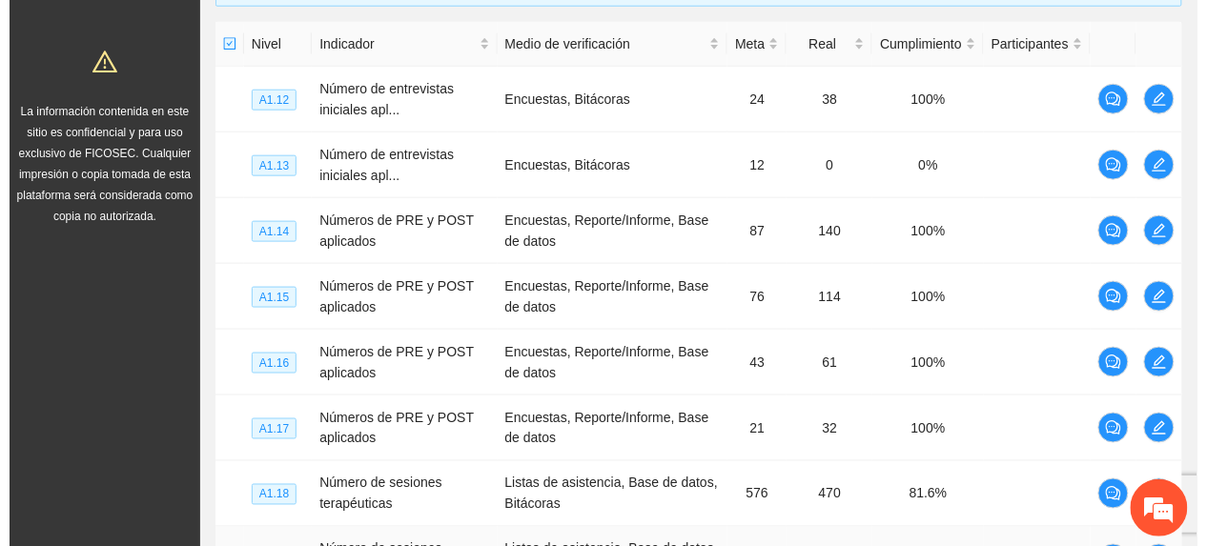
scroll to position [439, 0]
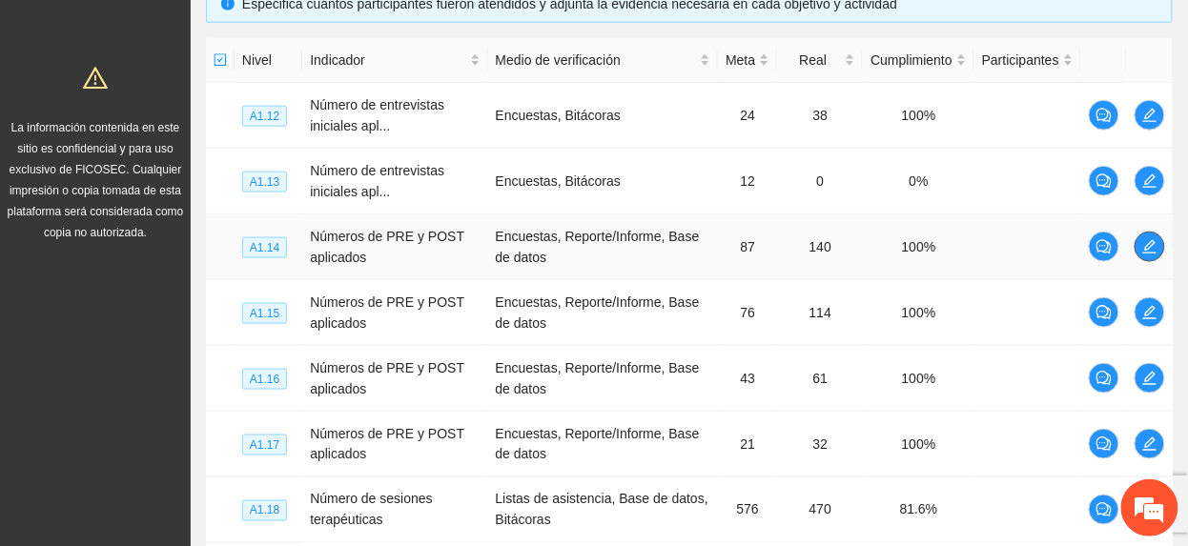
click at [1146, 242] on icon "edit" at bounding box center [1149, 246] width 15 height 15
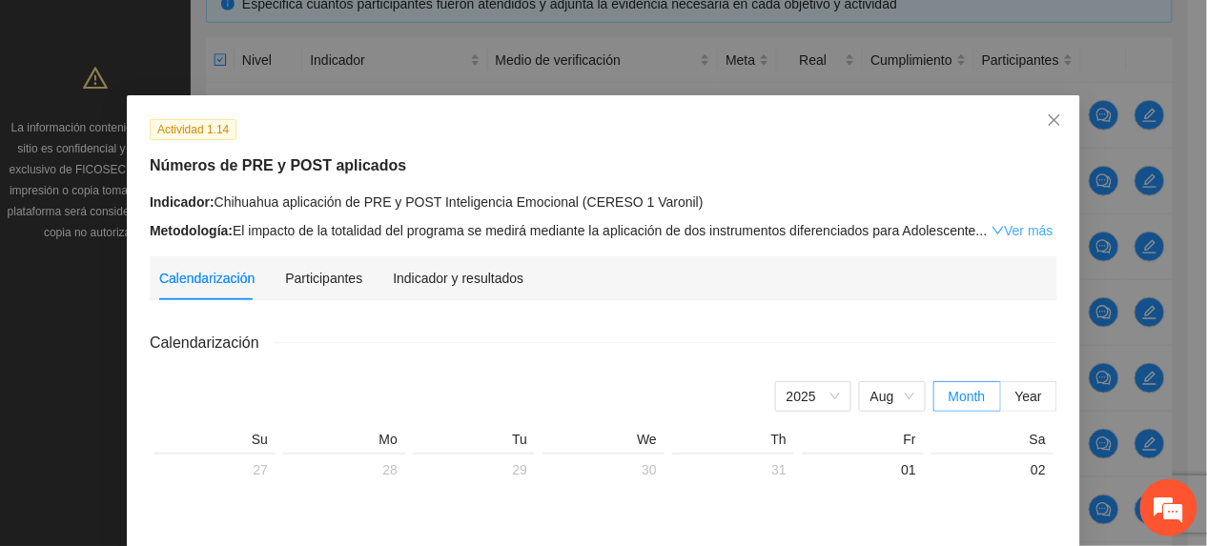
click at [1009, 231] on link "Ver más" at bounding box center [1023, 230] width 62 height 15
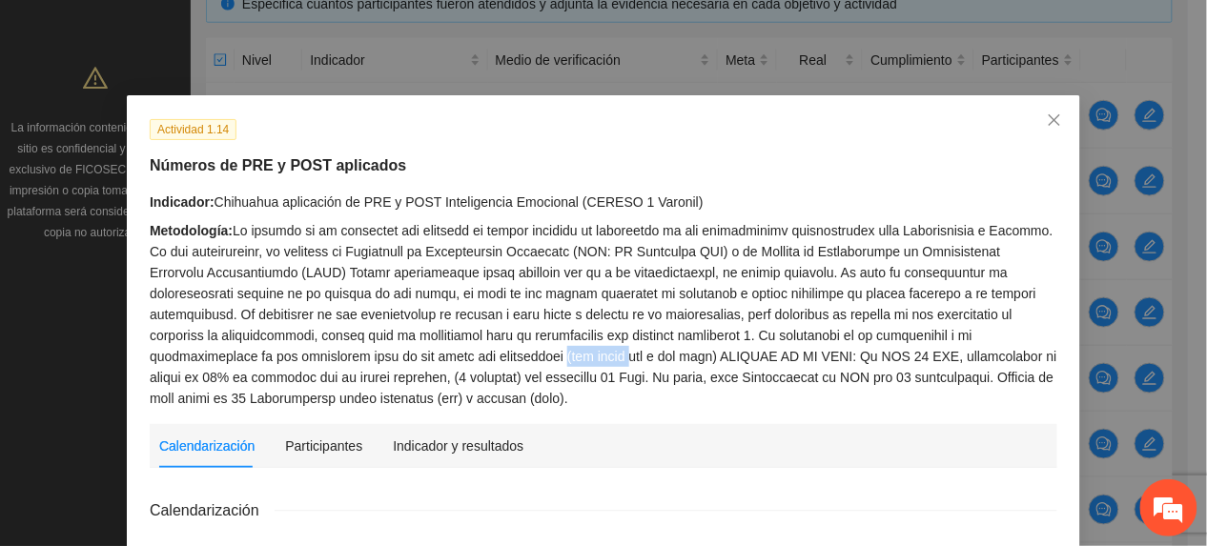
drag, startPoint x: 413, startPoint y: 349, endPoint x: 483, endPoint y: 351, distance: 69.6
click at [483, 351] on div "Metodología:" at bounding box center [604, 314] width 908 height 189
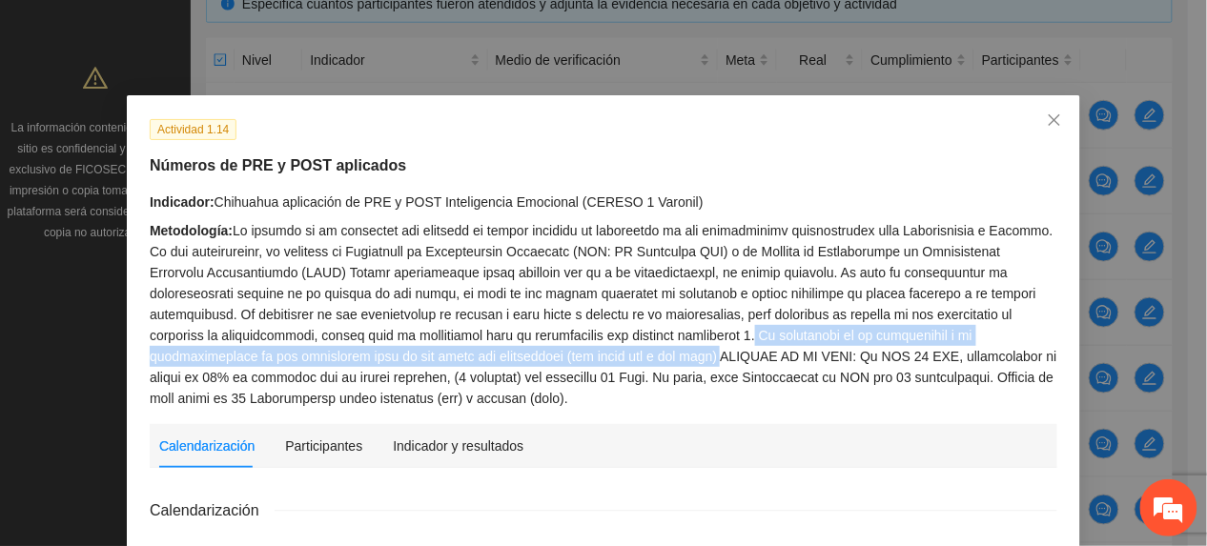
drag, startPoint x: 483, startPoint y: 351, endPoint x: 566, endPoint y: 360, distance: 84.4
click at [566, 360] on div "Metodología:" at bounding box center [604, 314] width 908 height 189
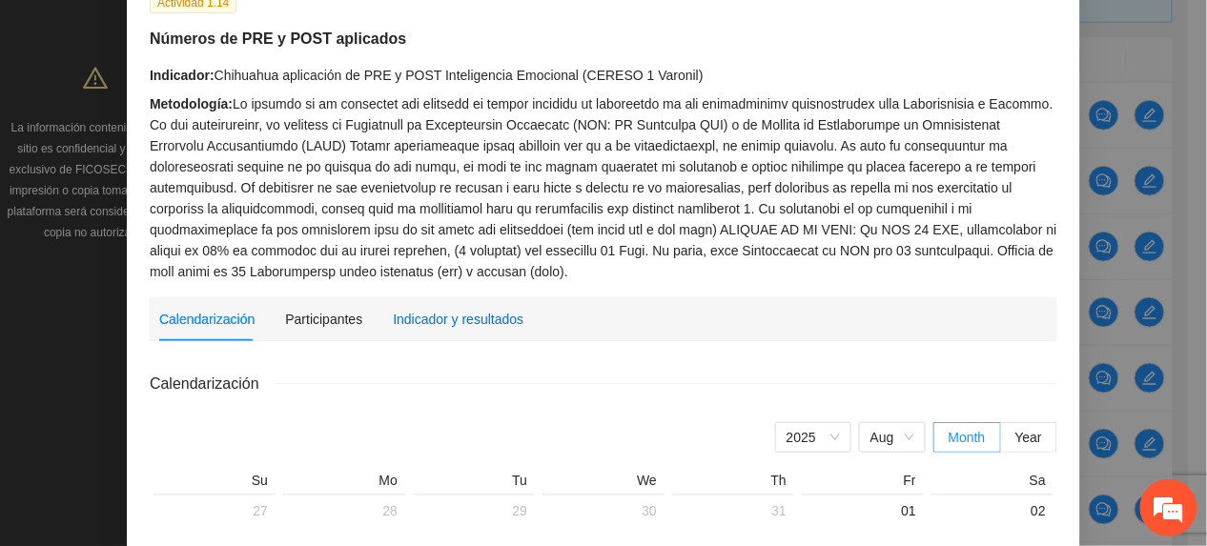
click at [401, 322] on div "Indicador y resultados" at bounding box center [458, 319] width 131 height 21
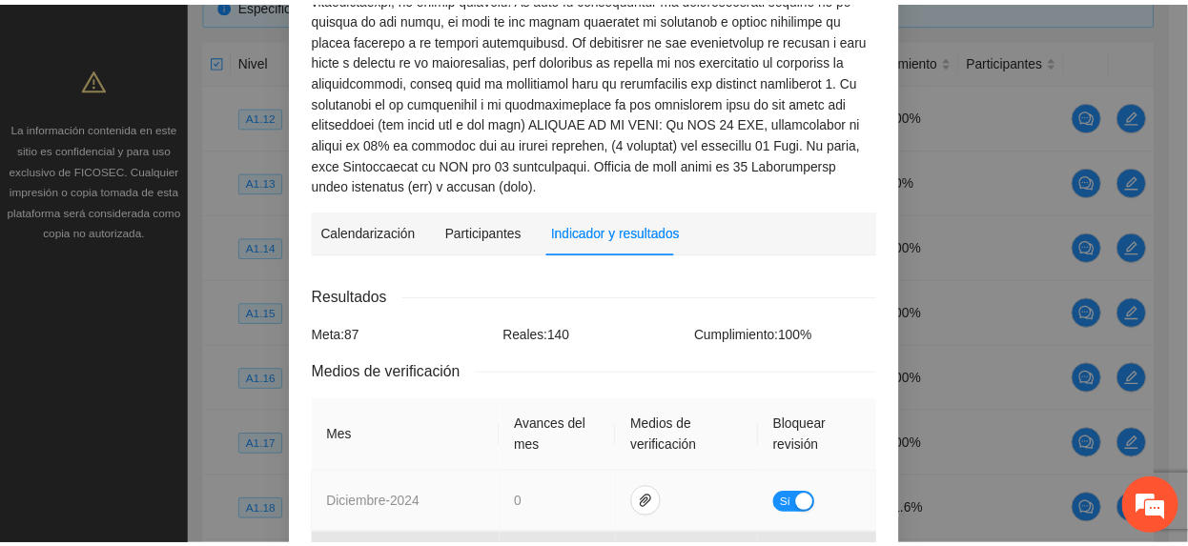
scroll to position [11, 0]
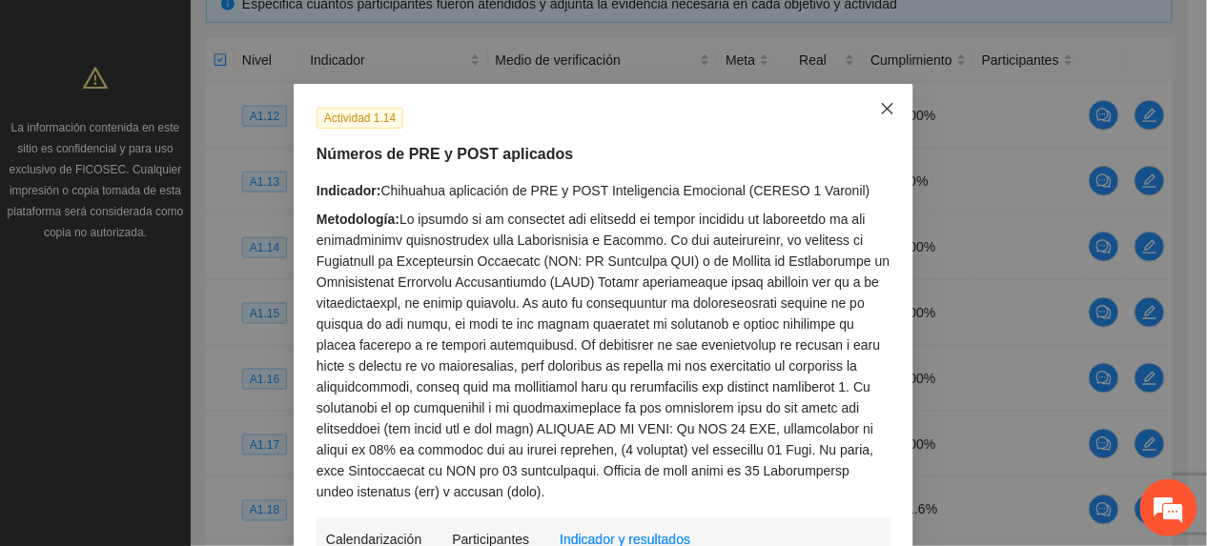
click at [873, 99] on span "Close" at bounding box center [887, 109] width 51 height 51
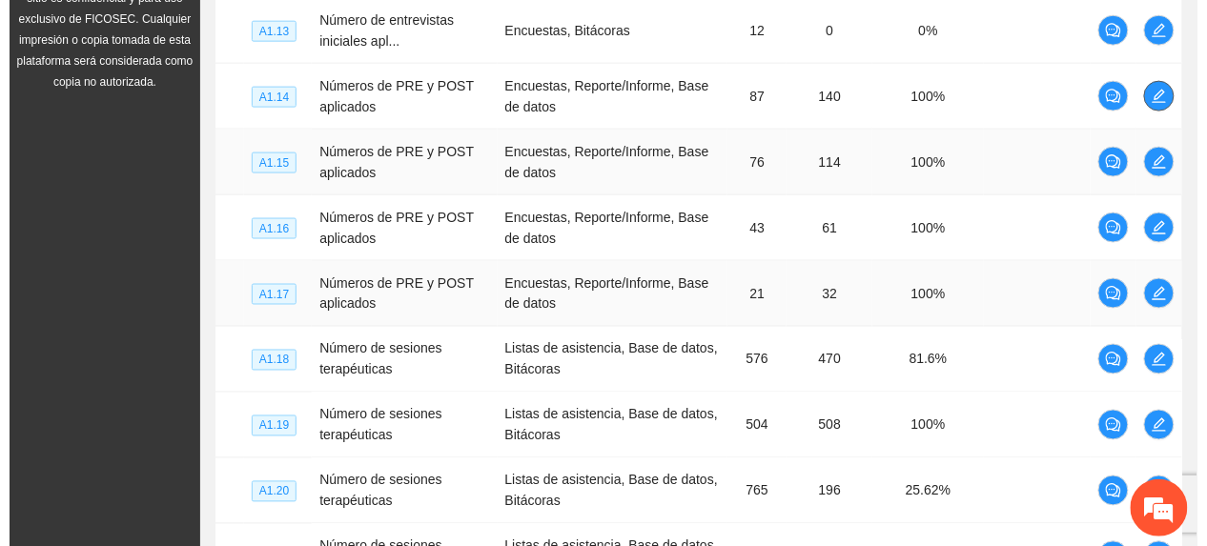
scroll to position [565, 0]
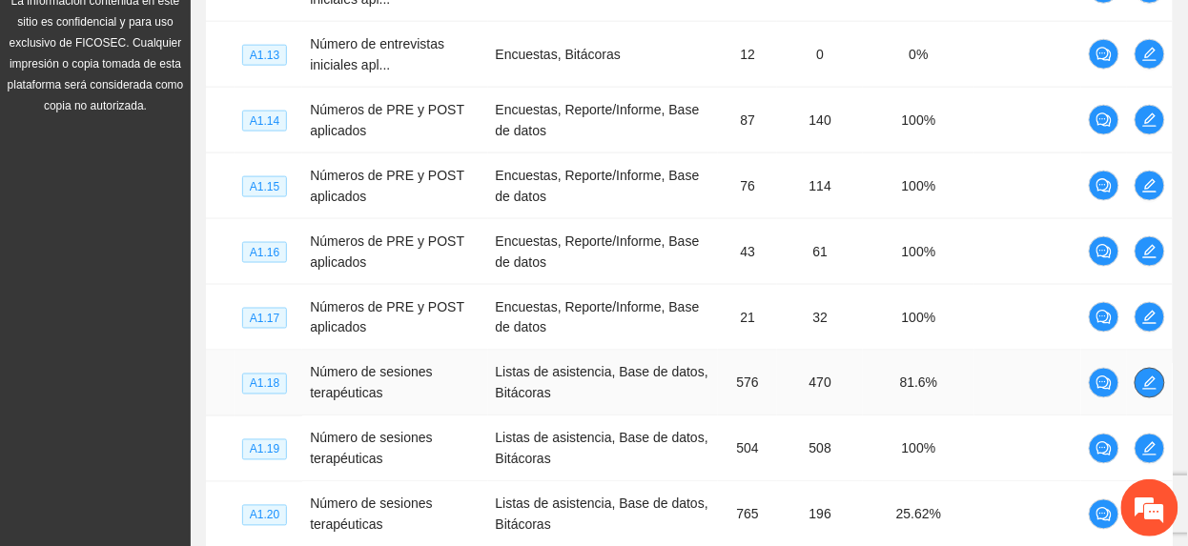
click at [1157, 398] on button "button" at bounding box center [1150, 383] width 31 height 31
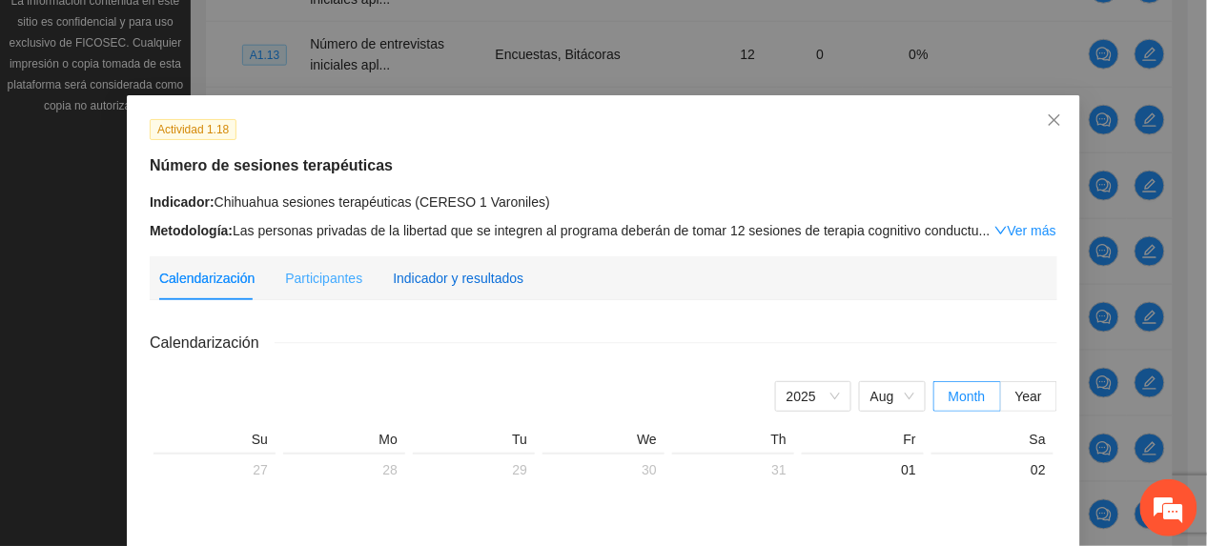
click at [456, 273] on div "Indicador y resultados" at bounding box center [458, 278] width 131 height 21
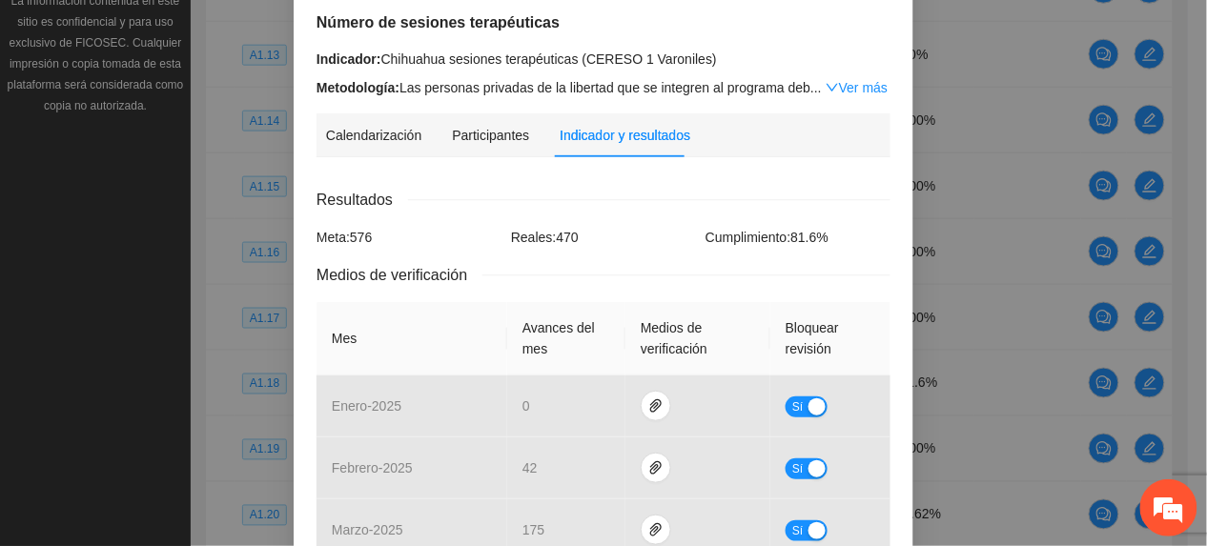
scroll to position [0, 0]
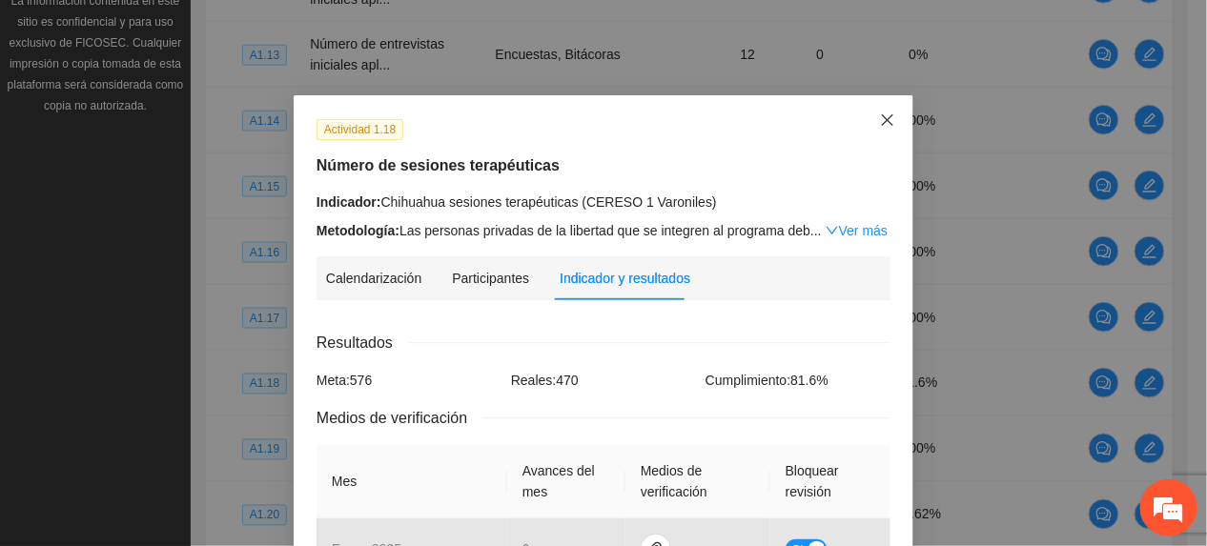
click at [883, 123] on icon "close" at bounding box center [887, 120] width 15 height 15
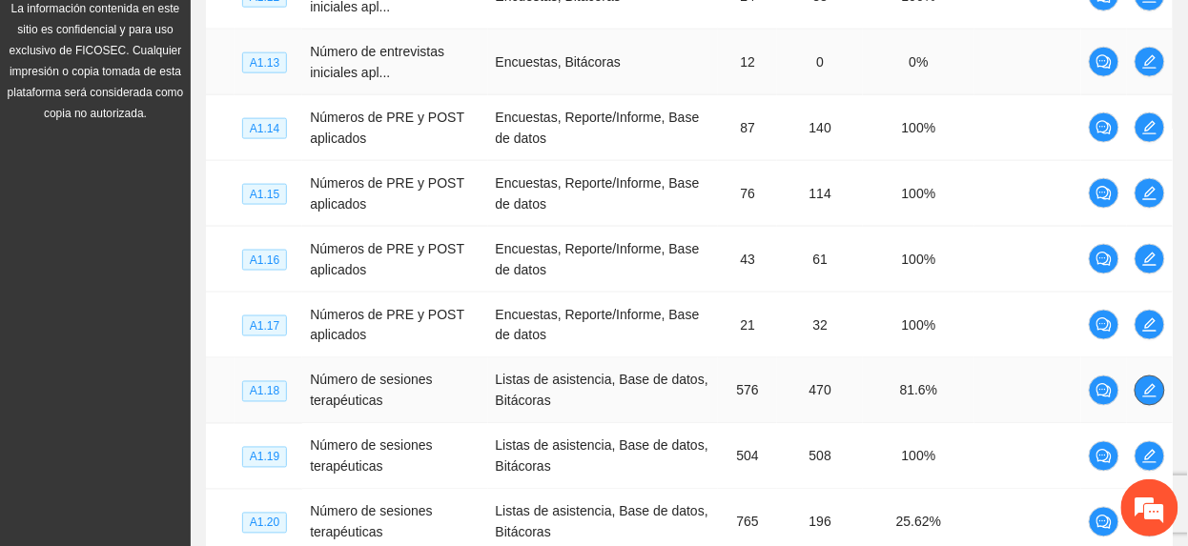
scroll to position [820, 0]
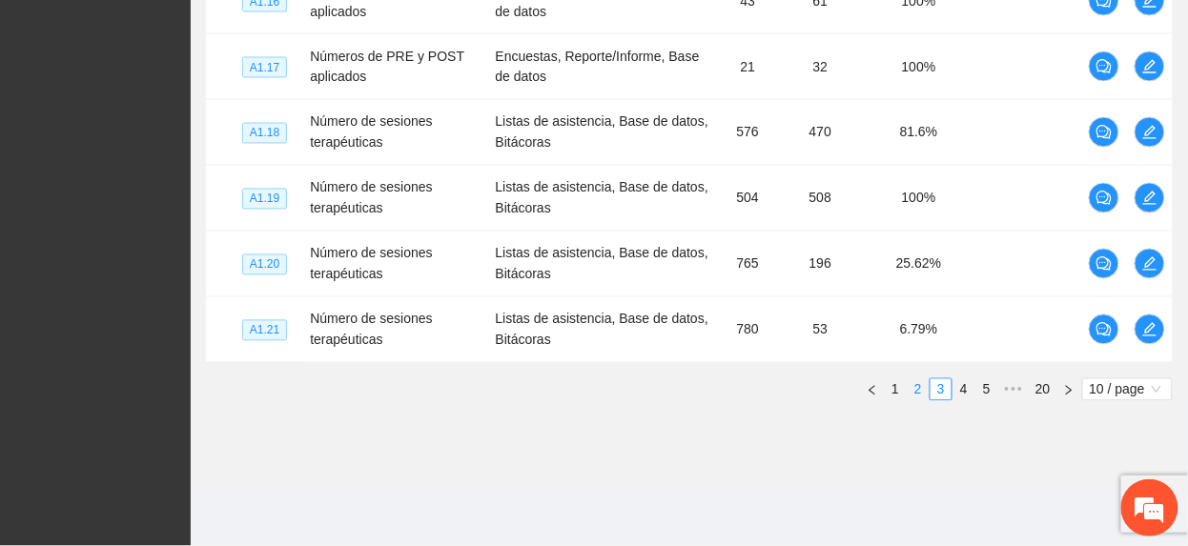
click at [913, 393] on link "2" at bounding box center [918, 390] width 21 height 21
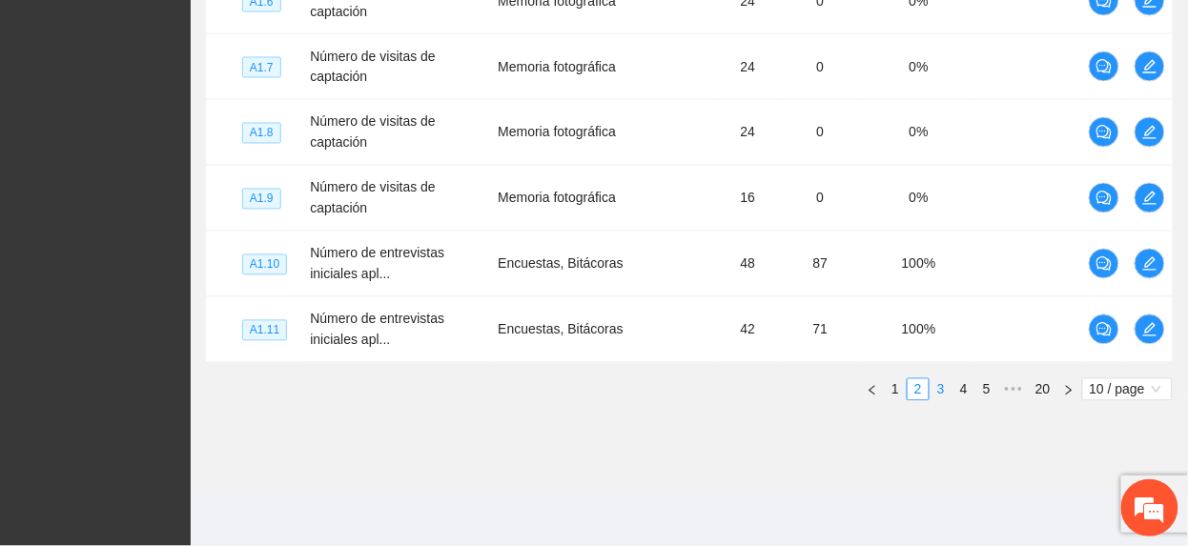
click at [939, 387] on link "3" at bounding box center [941, 390] width 21 height 21
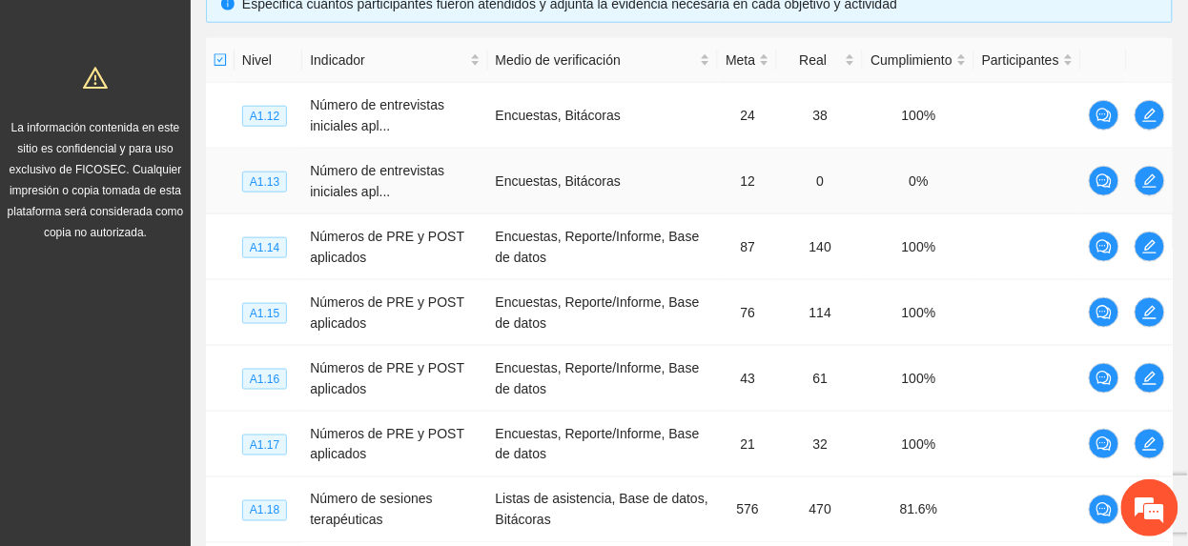
scroll to position [565, 0]
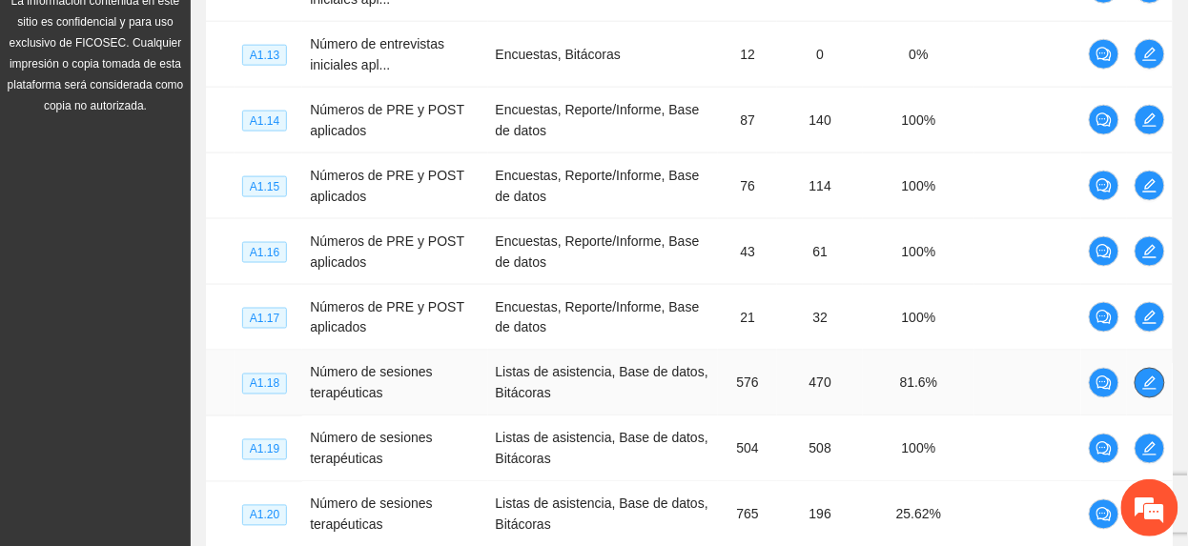
click at [1152, 389] on icon "edit" at bounding box center [1149, 383] width 15 height 15
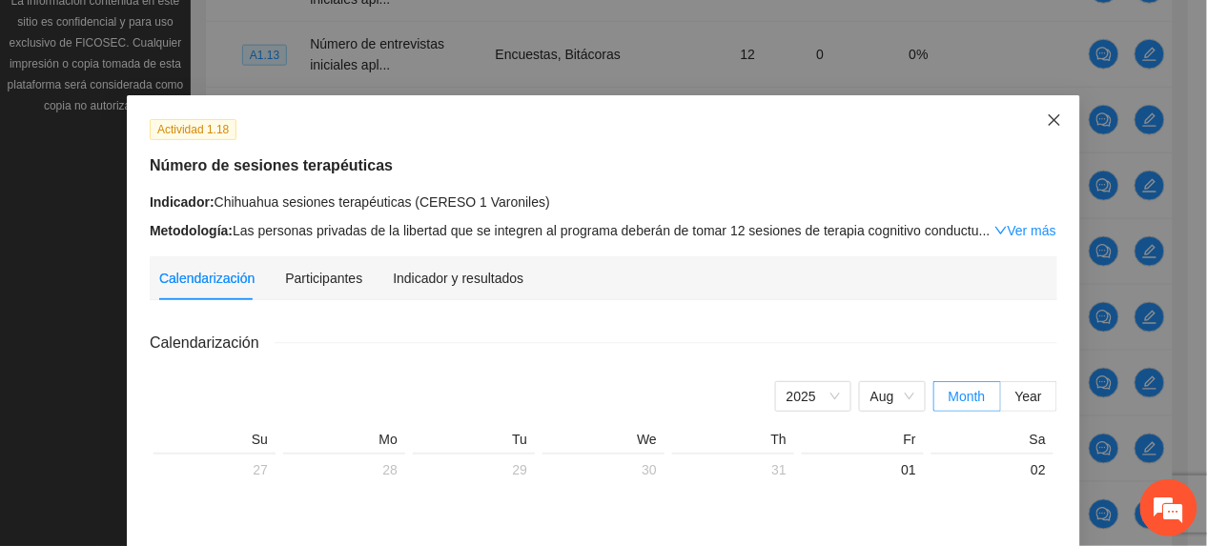
click at [1047, 122] on icon "close" at bounding box center [1054, 120] width 15 height 15
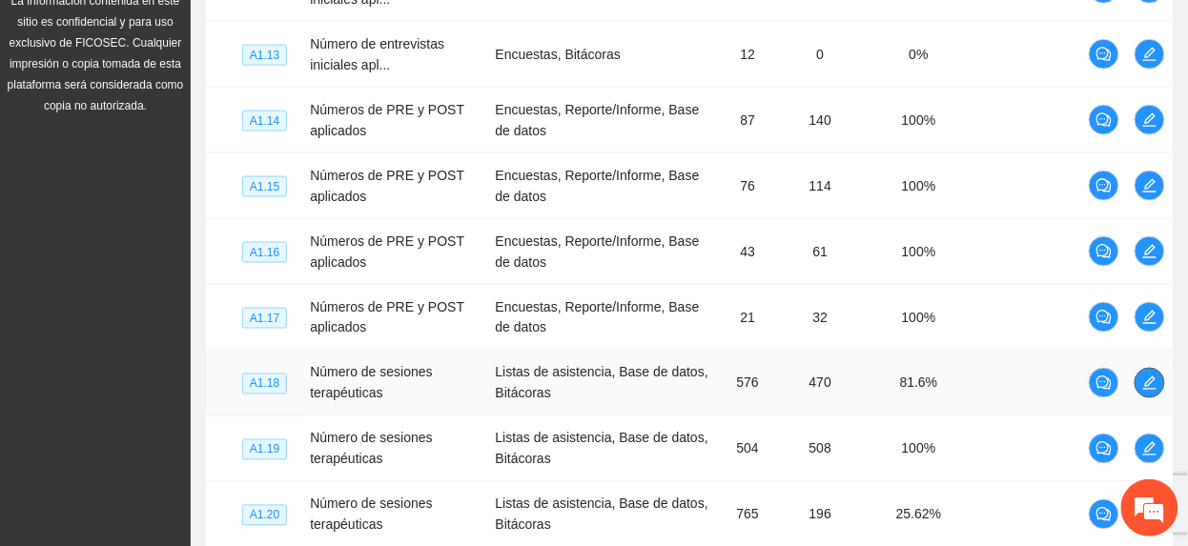
scroll to position [820, 0]
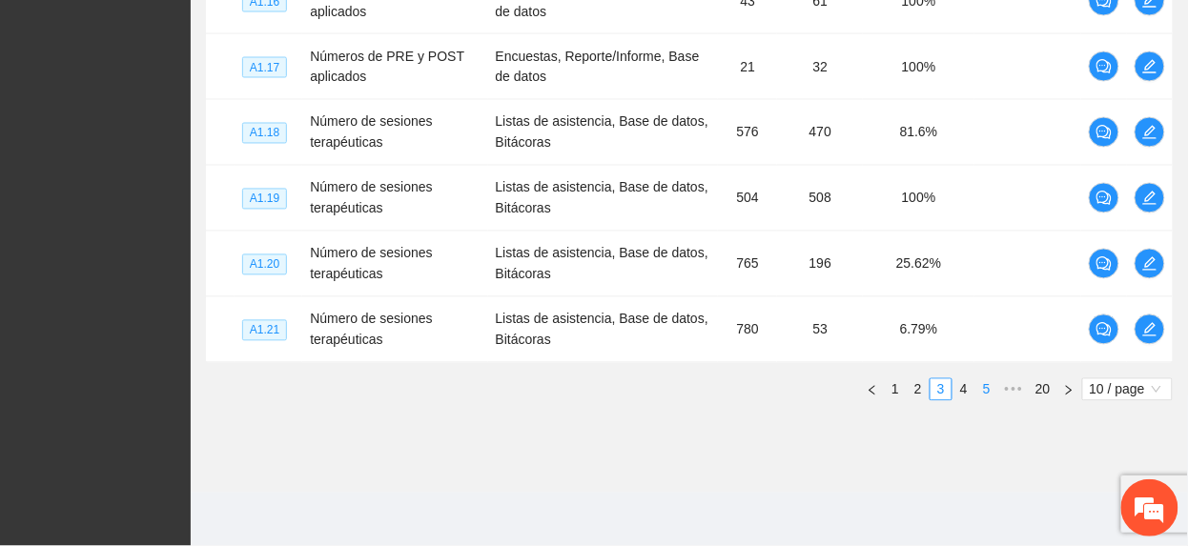
click at [984, 401] on link "5" at bounding box center [986, 390] width 21 height 21
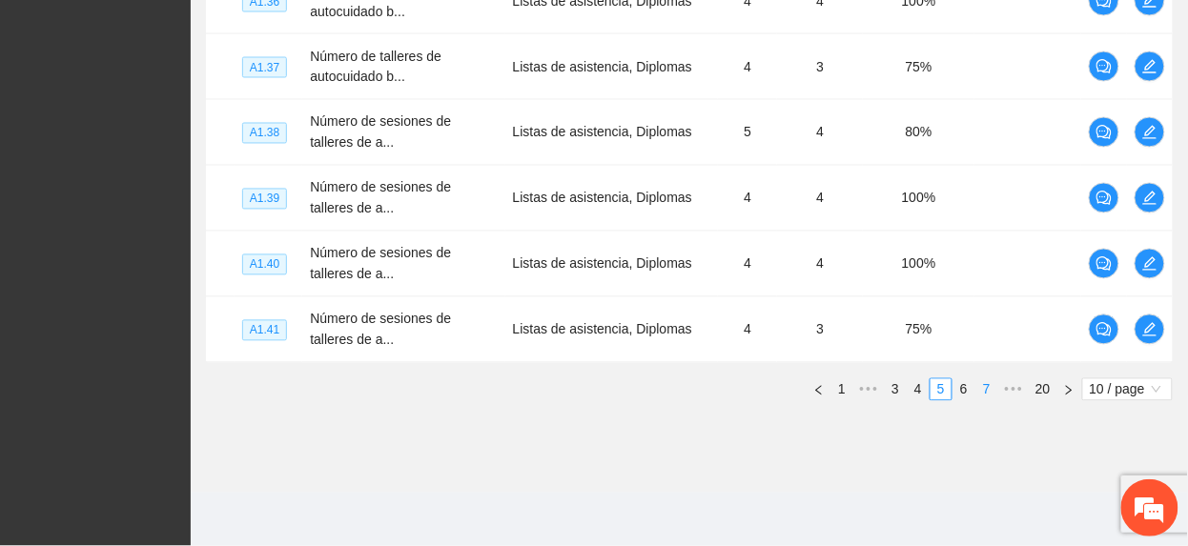
click at [985, 399] on link "7" at bounding box center [986, 390] width 21 height 21
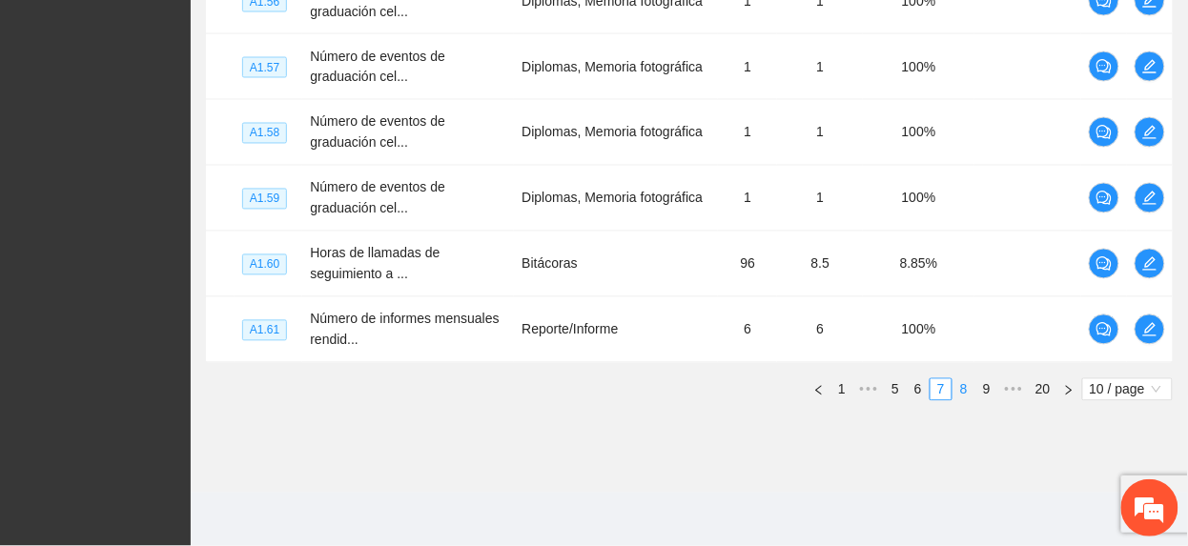
click at [961, 393] on link "8" at bounding box center [964, 390] width 21 height 21
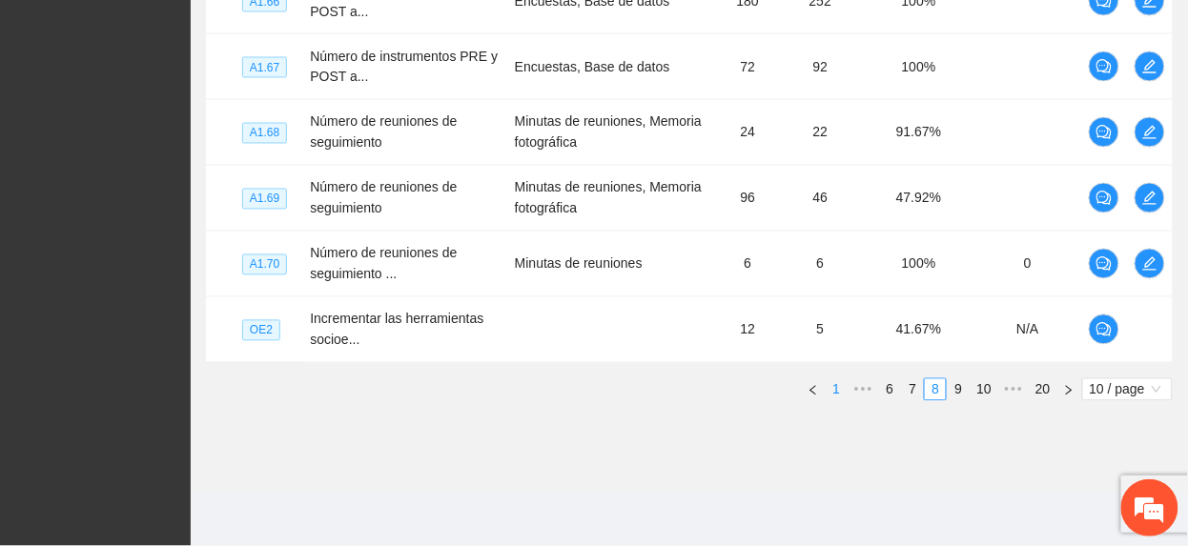
click at [835, 386] on link "1" at bounding box center [836, 390] width 21 height 21
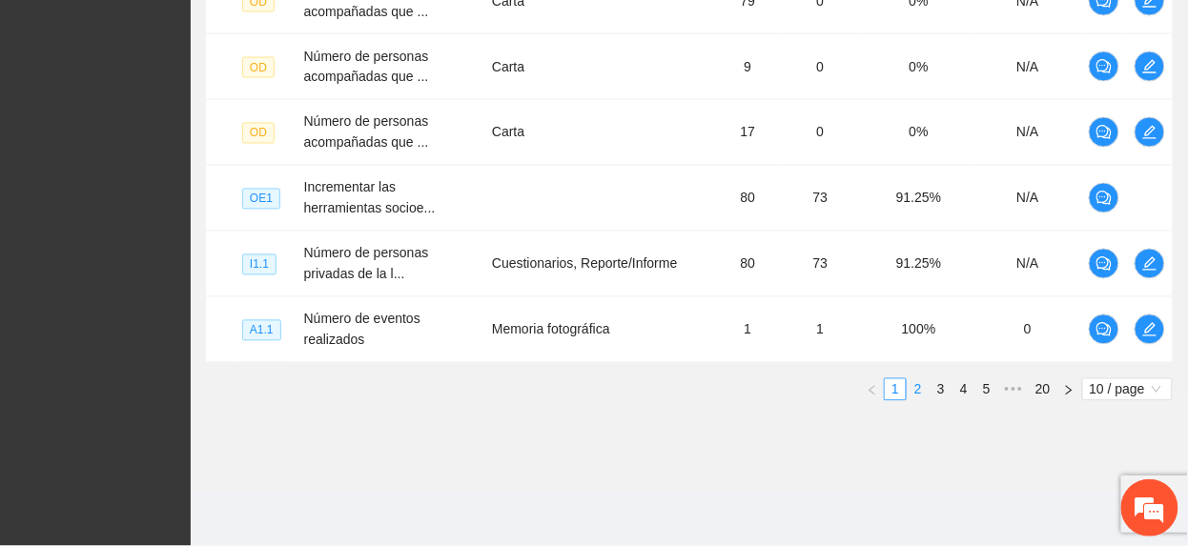
click at [910, 387] on link "2" at bounding box center [918, 390] width 21 height 21
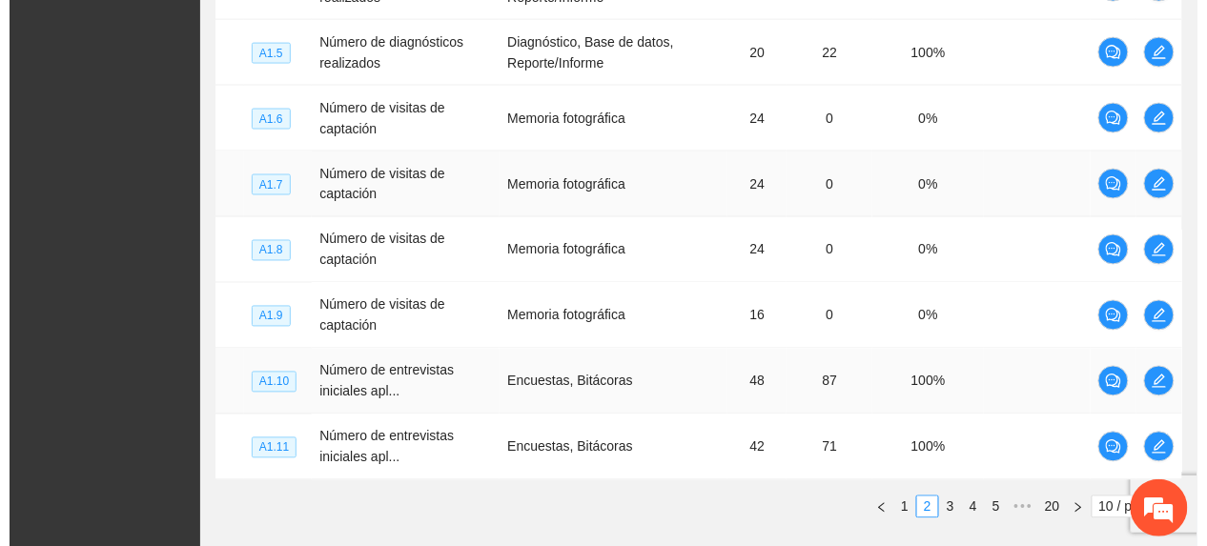
scroll to position [439, 0]
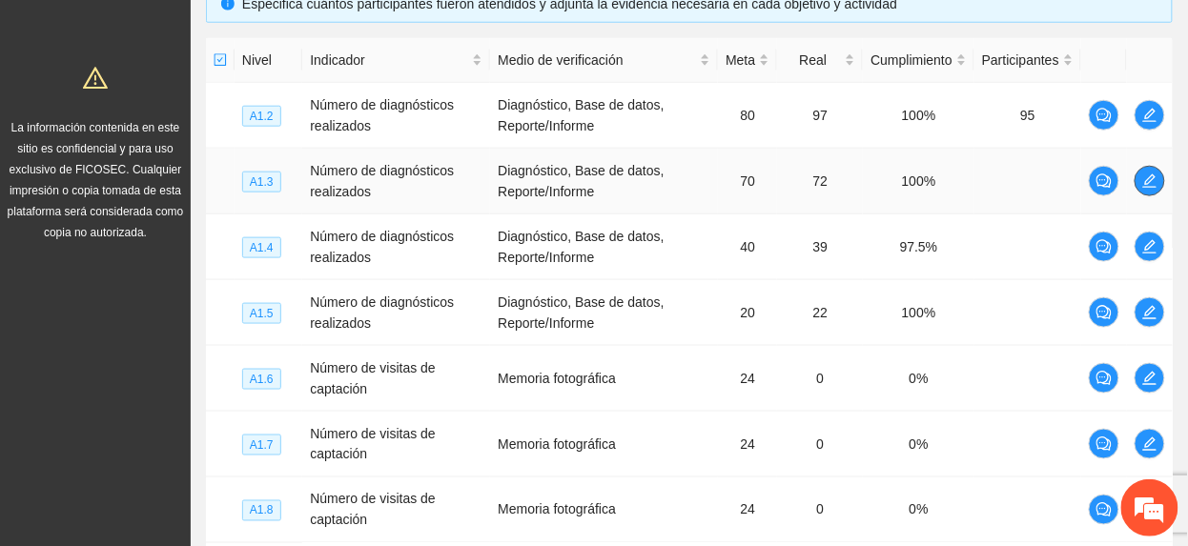
click at [1146, 187] on icon "edit" at bounding box center [1149, 181] width 15 height 15
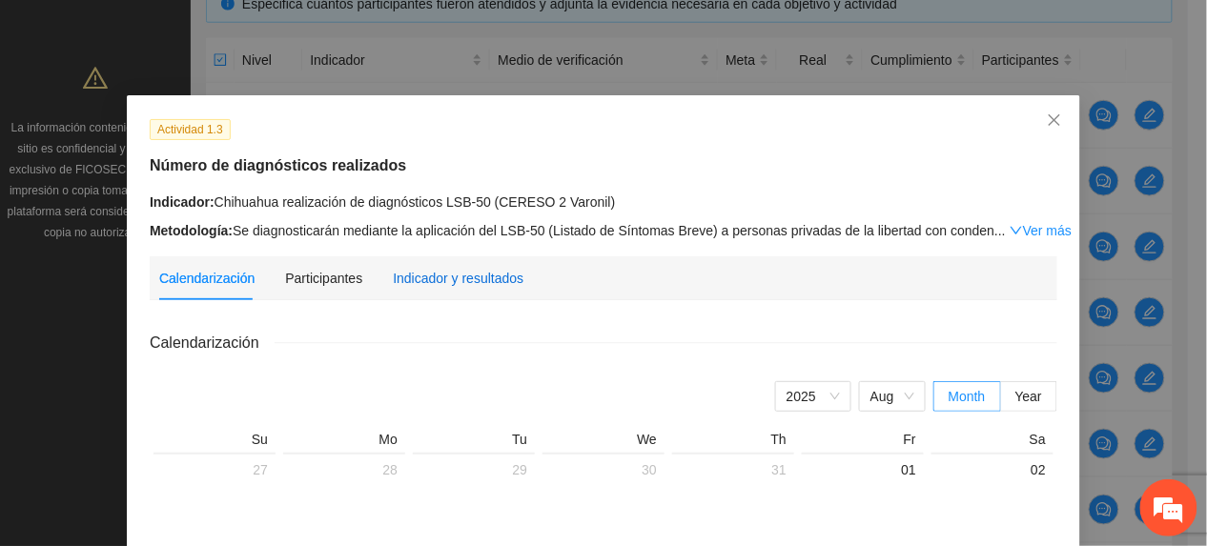
click at [466, 282] on div "Indicador y resultados" at bounding box center [458, 278] width 131 height 21
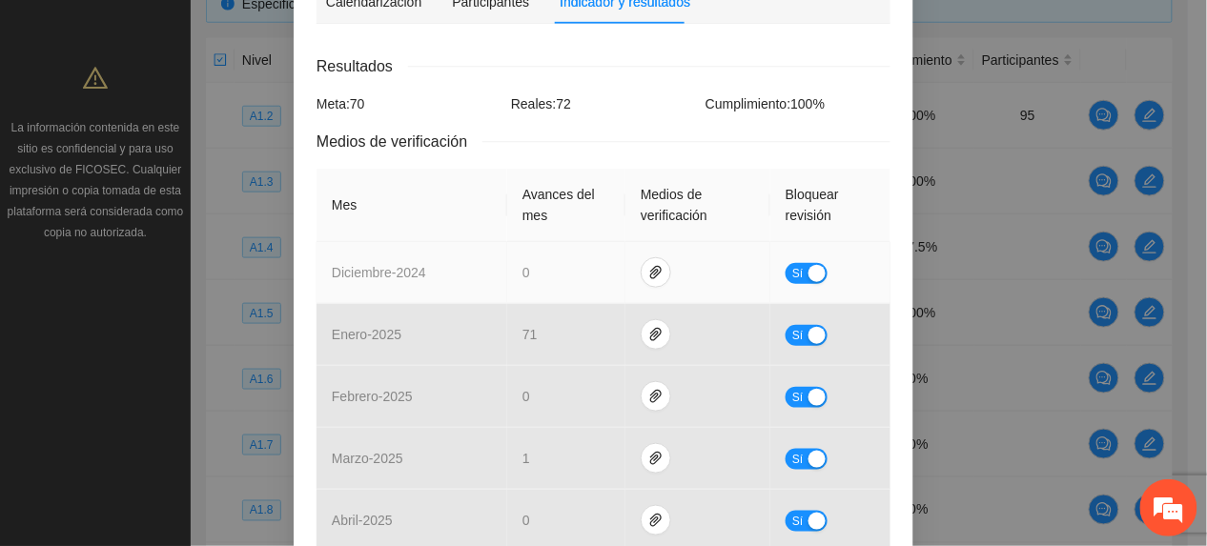
scroll to position [103, 0]
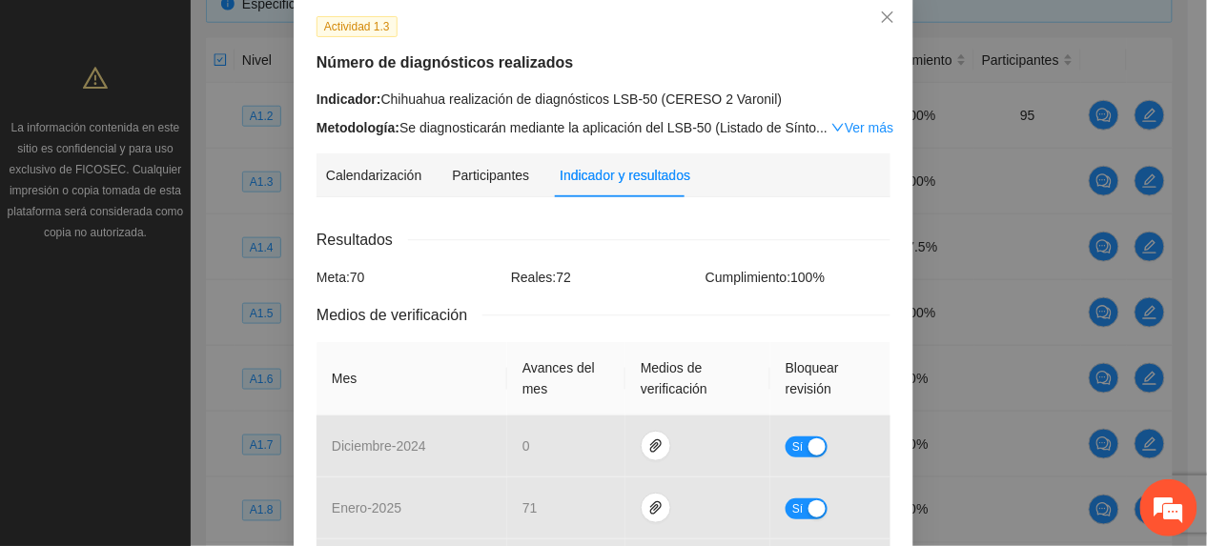
click at [572, 273] on div "Calendarización 2025 Aug Month Year Su Mo Tu We Th Fr Sa 27 28 29 30 31 01 02 0…" at bounding box center [604, 545] width 574 height 664
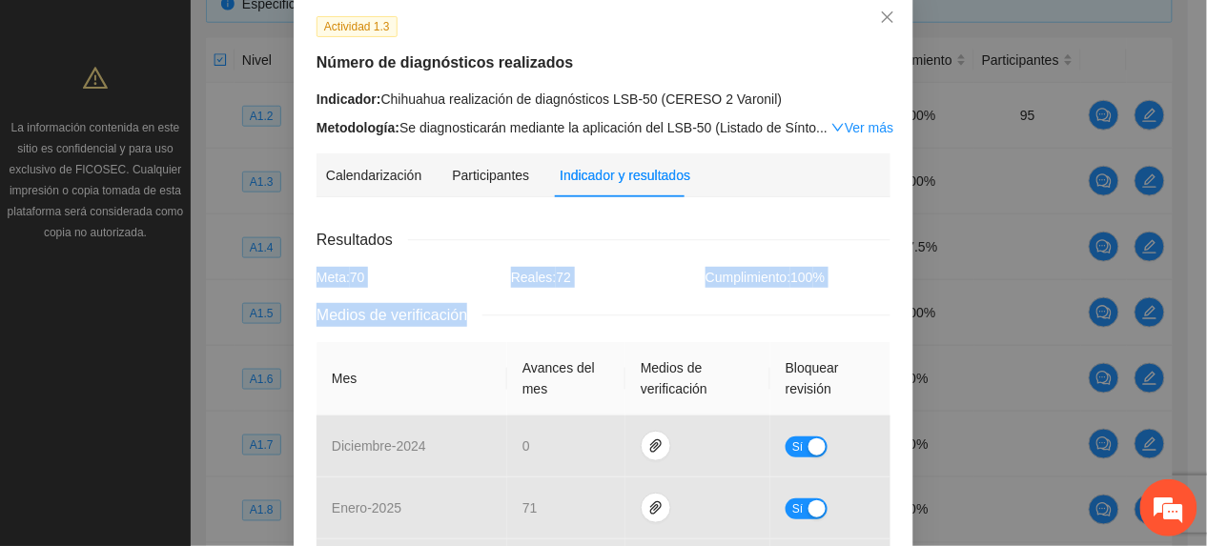
scroll to position [0, 0]
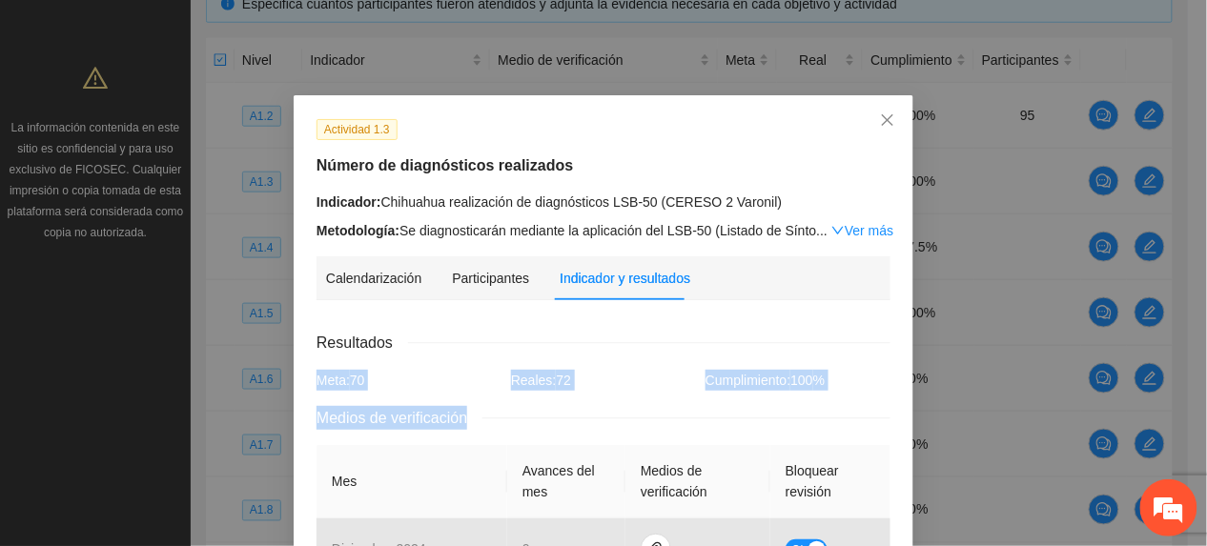
click at [77, 414] on div "Actividad 1.3 Número de diagnósticos realizados Indicador: Chihuahua realizació…" at bounding box center [603, 273] width 1207 height 546
click at [868, 104] on span "Close" at bounding box center [887, 120] width 51 height 51
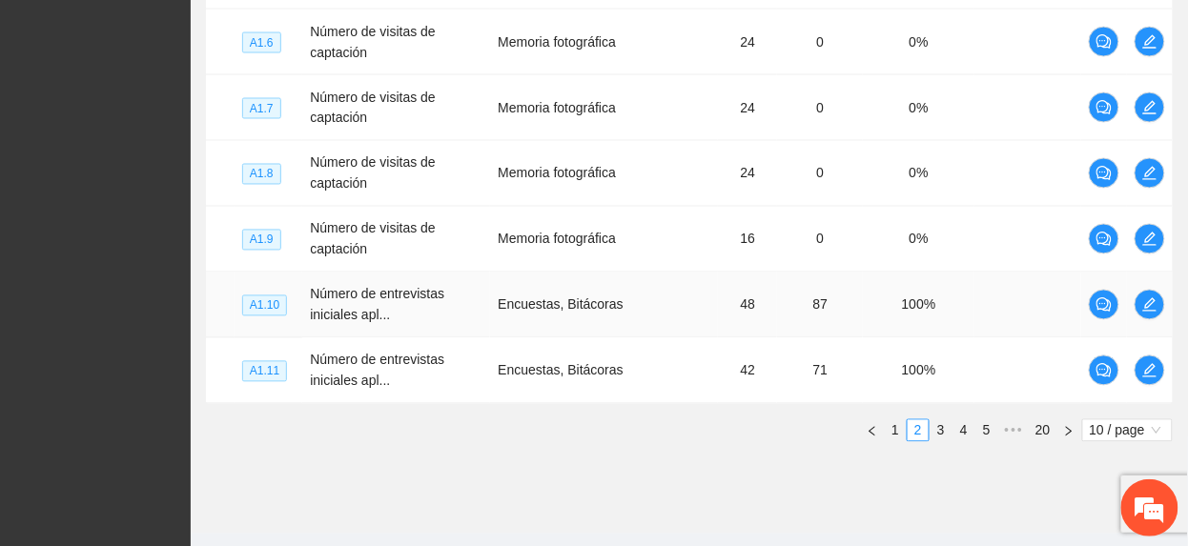
scroll to position [820, 0]
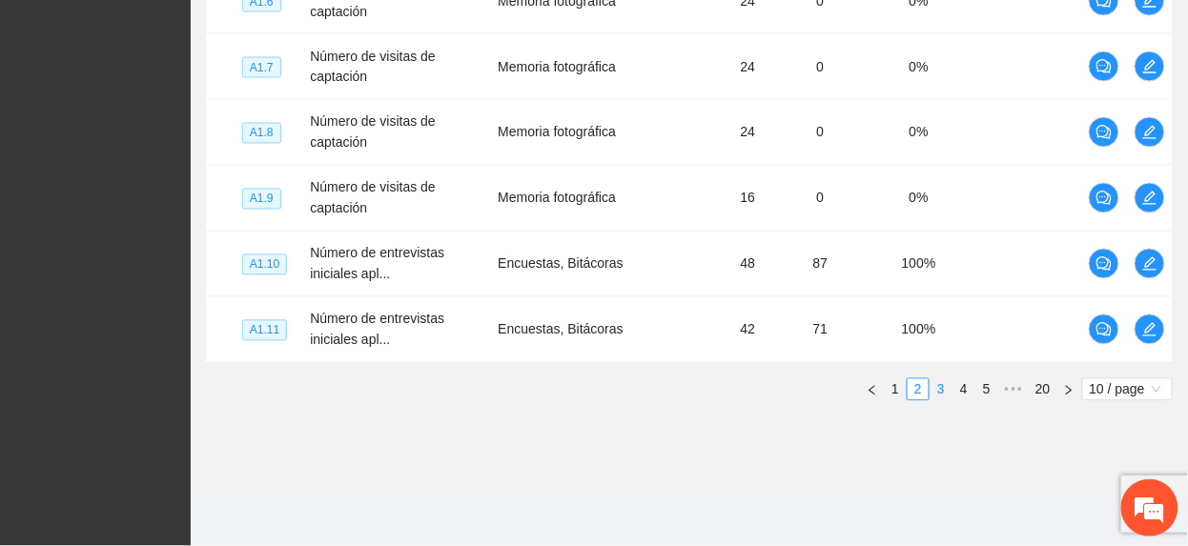
click at [935, 397] on link "3" at bounding box center [941, 390] width 21 height 21
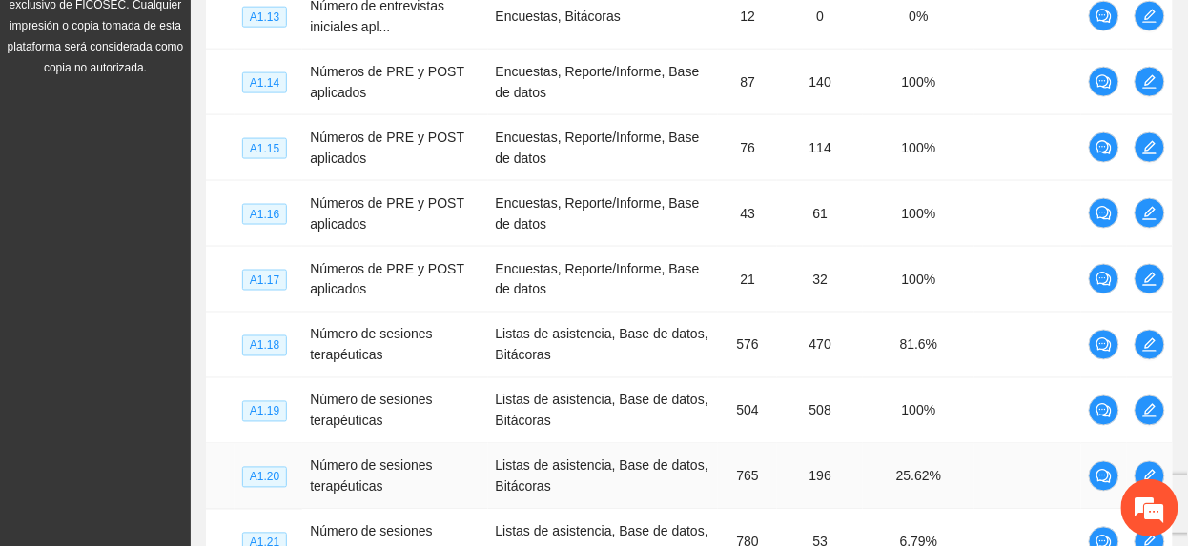
scroll to position [565, 0]
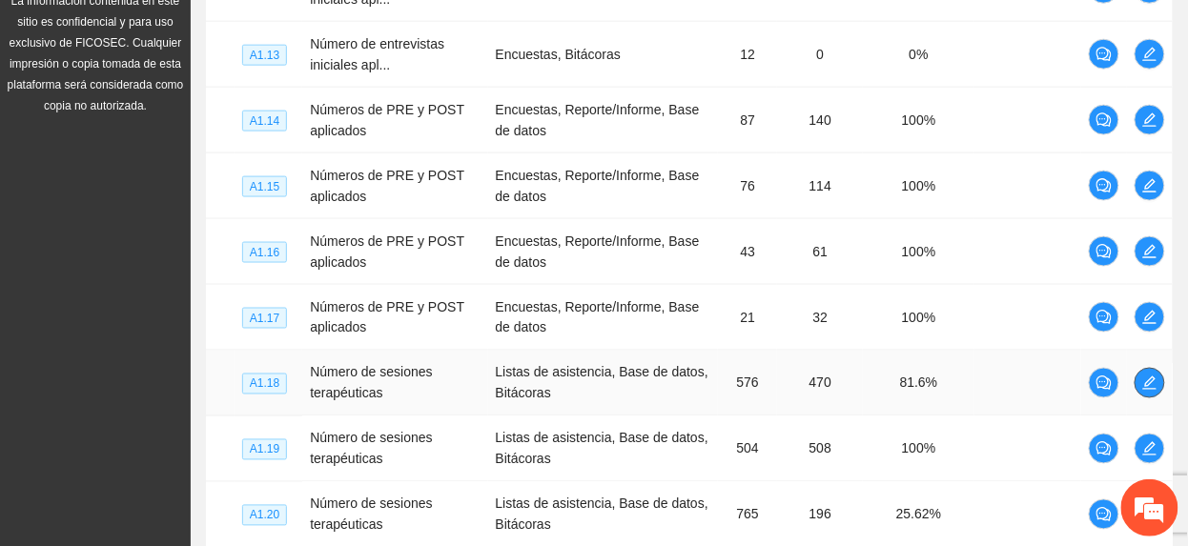
click at [1140, 397] on button "button" at bounding box center [1150, 383] width 31 height 31
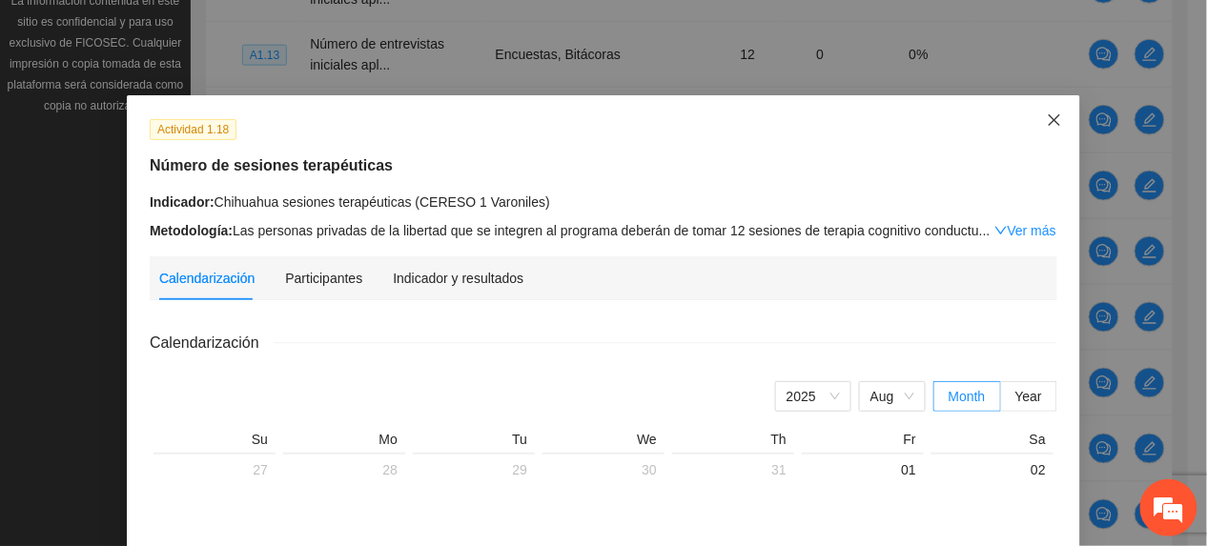
click at [1055, 122] on span "Close" at bounding box center [1054, 120] width 51 height 51
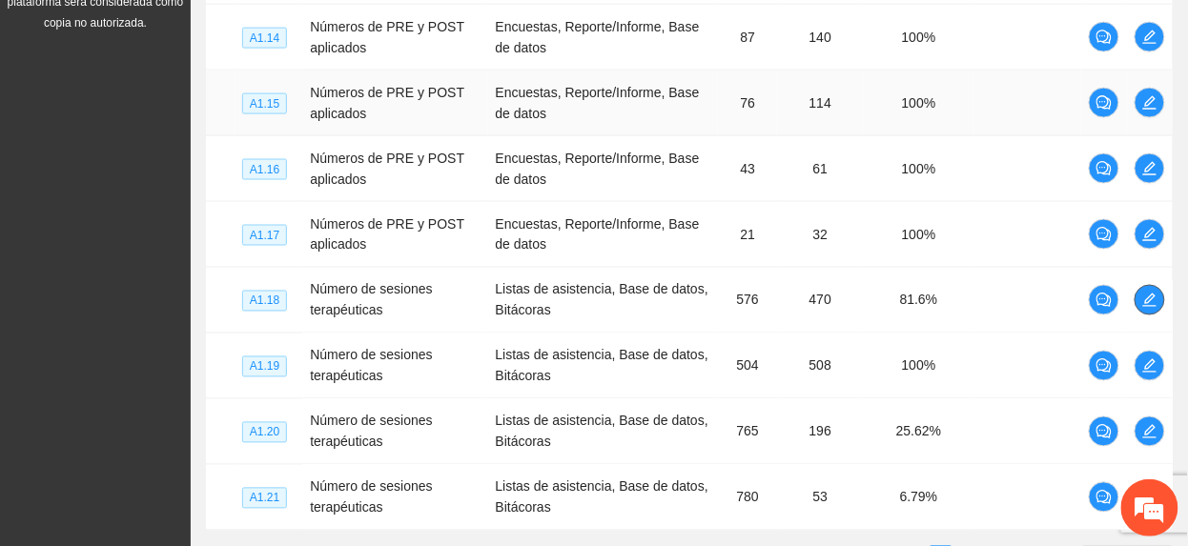
scroll to position [692, 0]
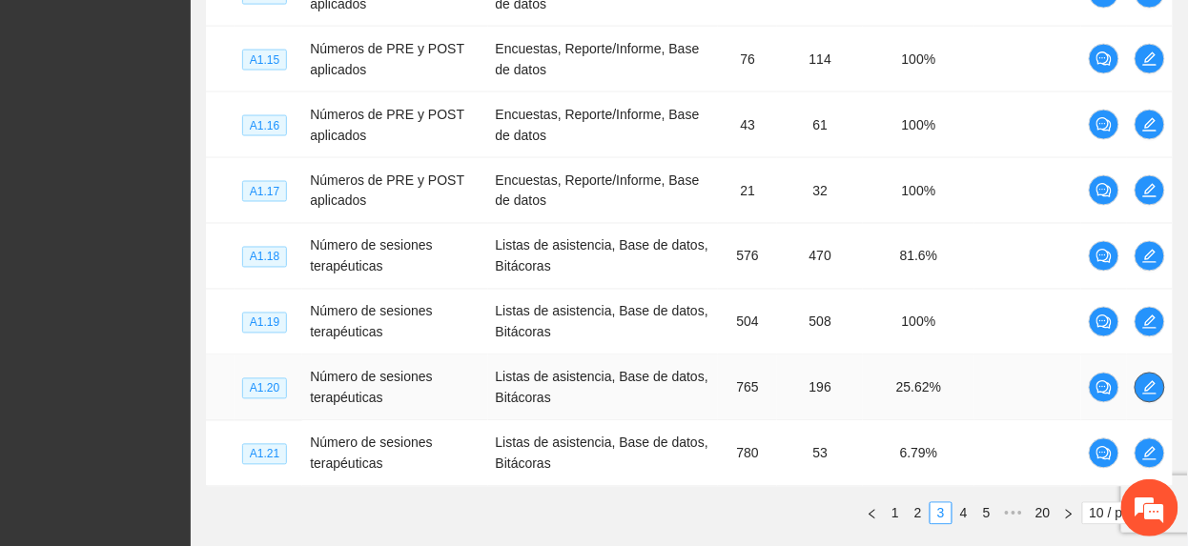
click at [1142, 387] on icon "edit" at bounding box center [1149, 387] width 15 height 15
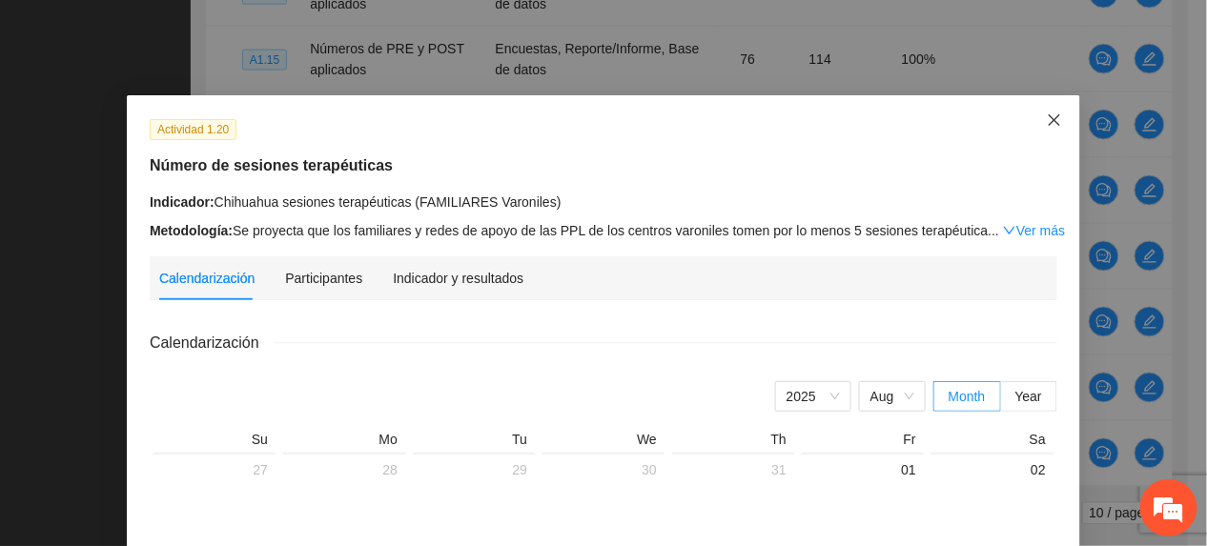
click at [1032, 128] on span "Close" at bounding box center [1054, 120] width 51 height 51
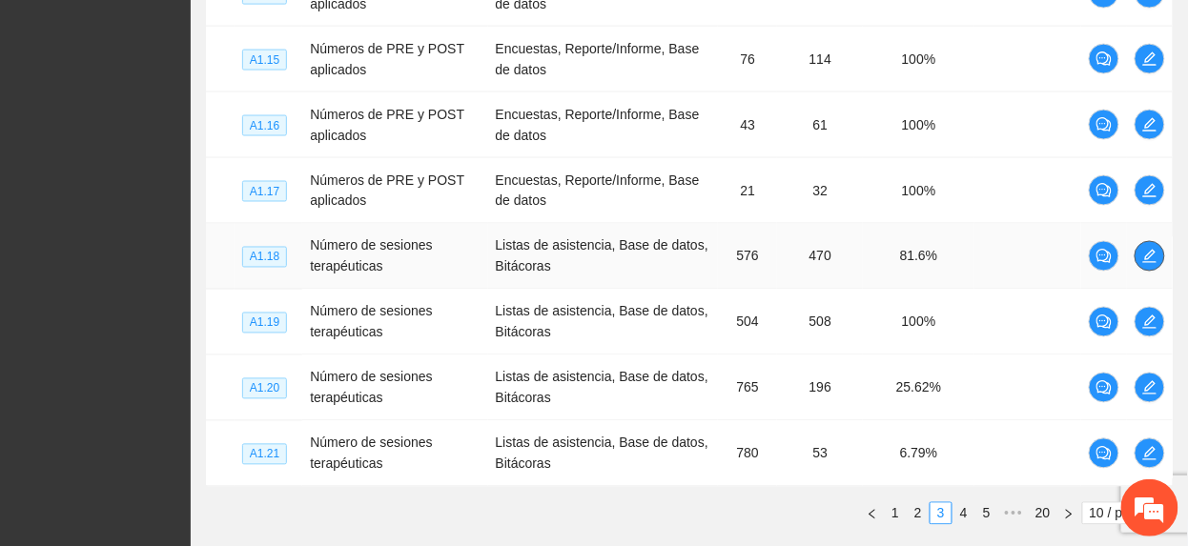
click at [1150, 260] on icon "edit" at bounding box center [1149, 256] width 13 height 13
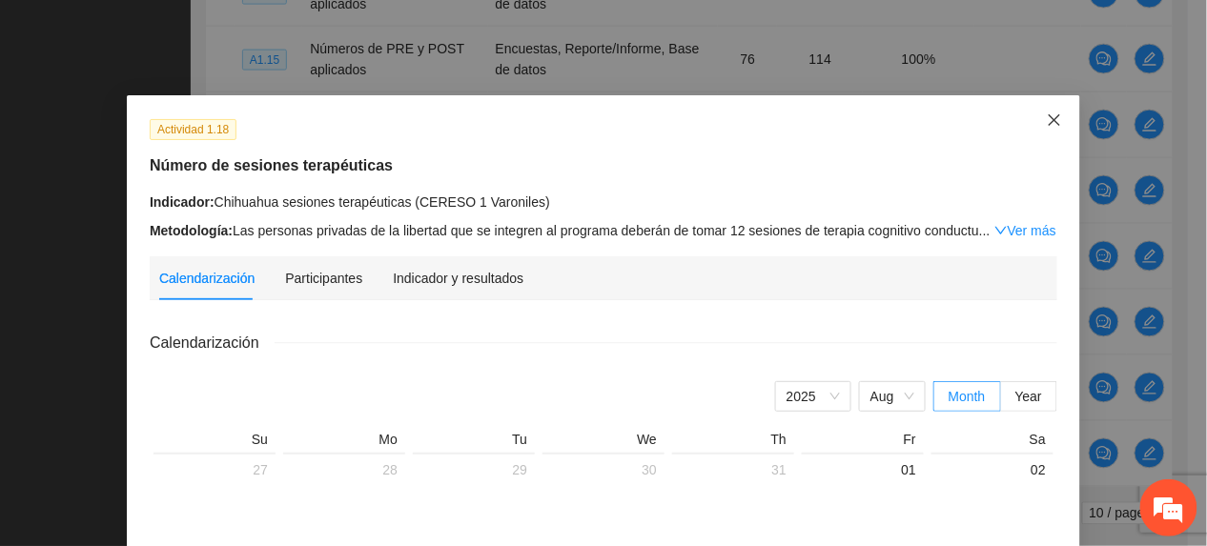
click at [1060, 119] on span "Close" at bounding box center [1054, 120] width 51 height 51
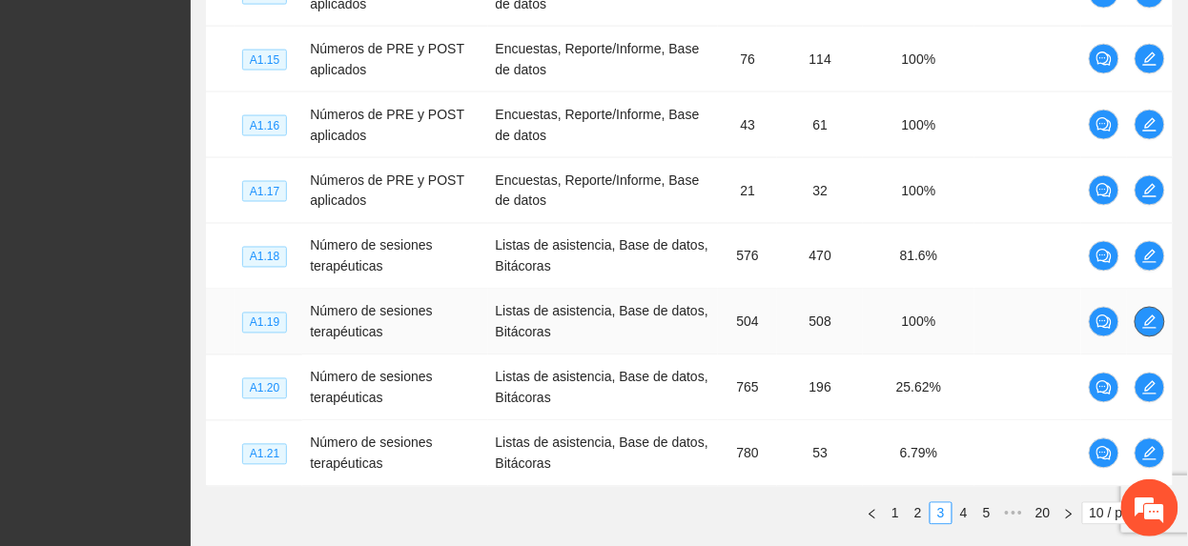
click at [1152, 322] on icon "edit" at bounding box center [1149, 322] width 15 height 15
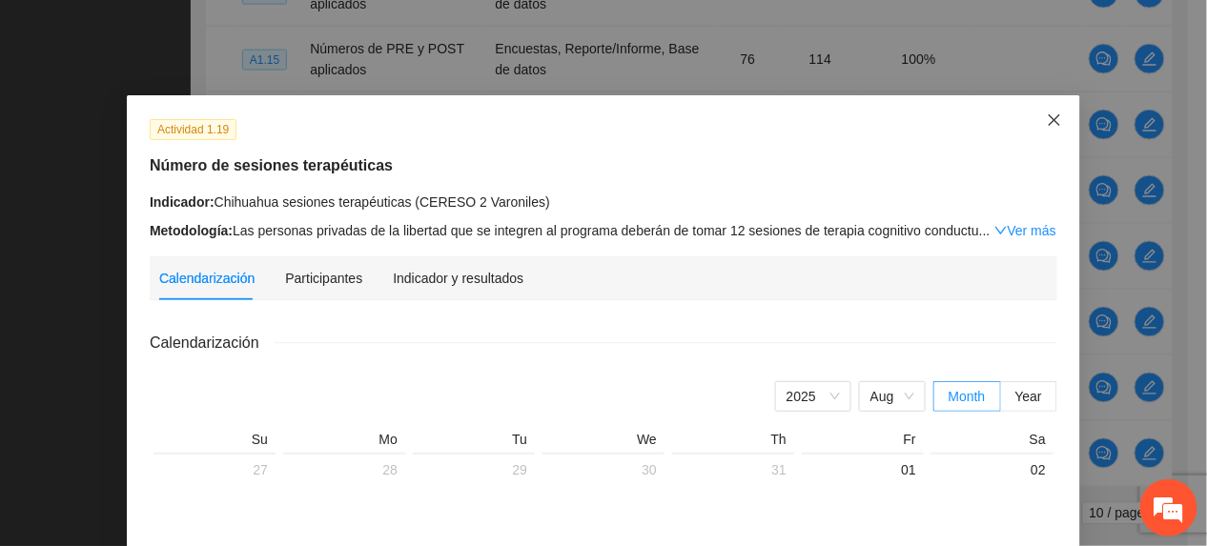
drag, startPoint x: 1054, startPoint y: 112, endPoint x: 1051, endPoint y: 122, distance: 10.9
click at [1051, 118] on span "Close" at bounding box center [1054, 120] width 51 height 51
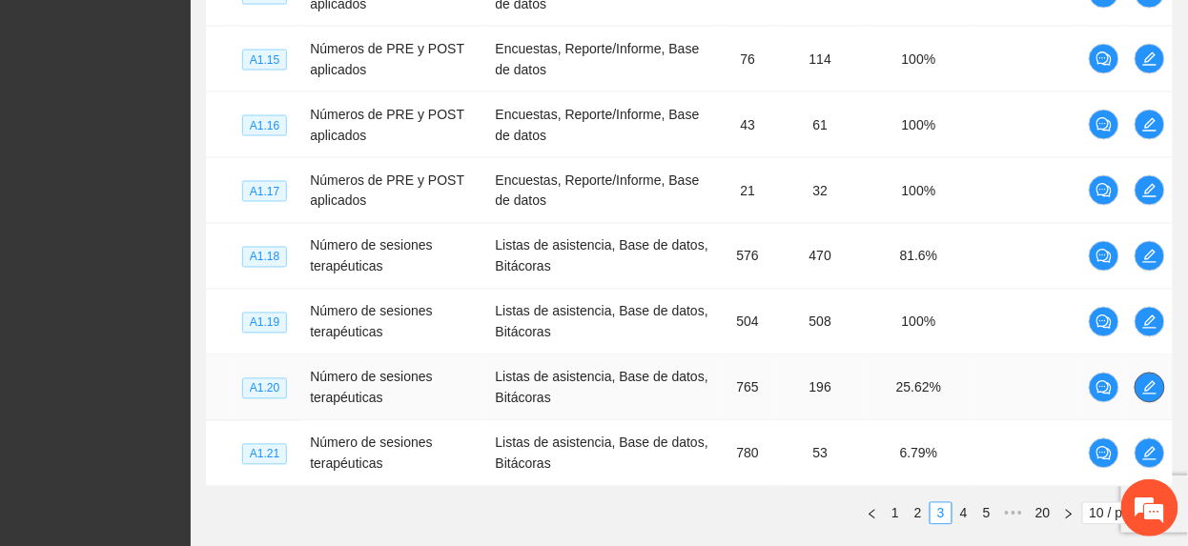
click at [1142, 395] on icon "edit" at bounding box center [1149, 387] width 15 height 15
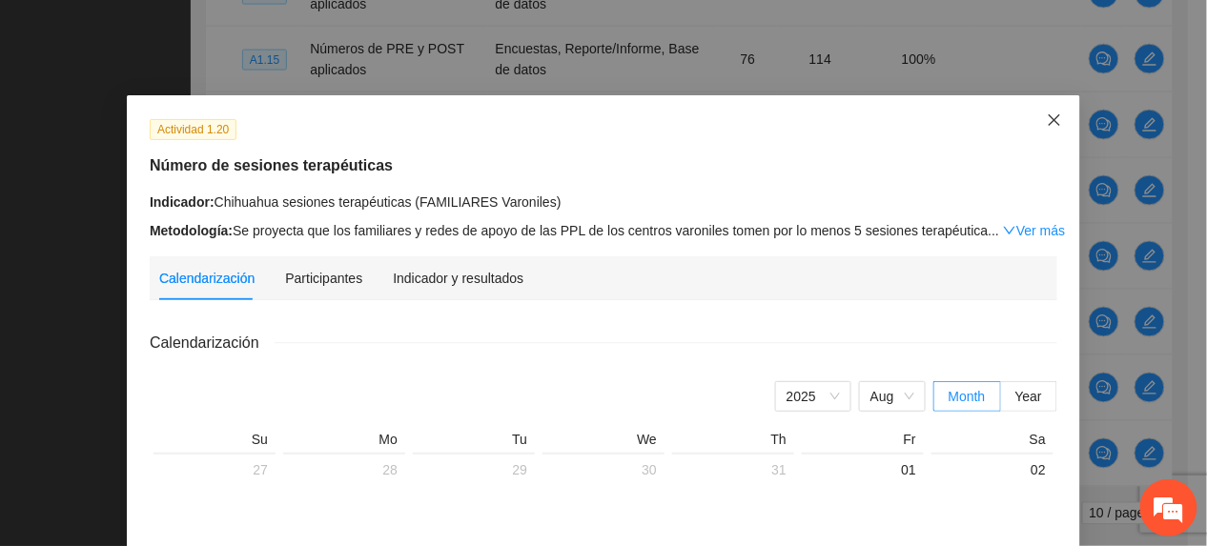
drag, startPoint x: 1051, startPoint y: 103, endPoint x: 1046, endPoint y: 122, distance: 19.7
click at [1045, 111] on span "Close" at bounding box center [1054, 120] width 51 height 51
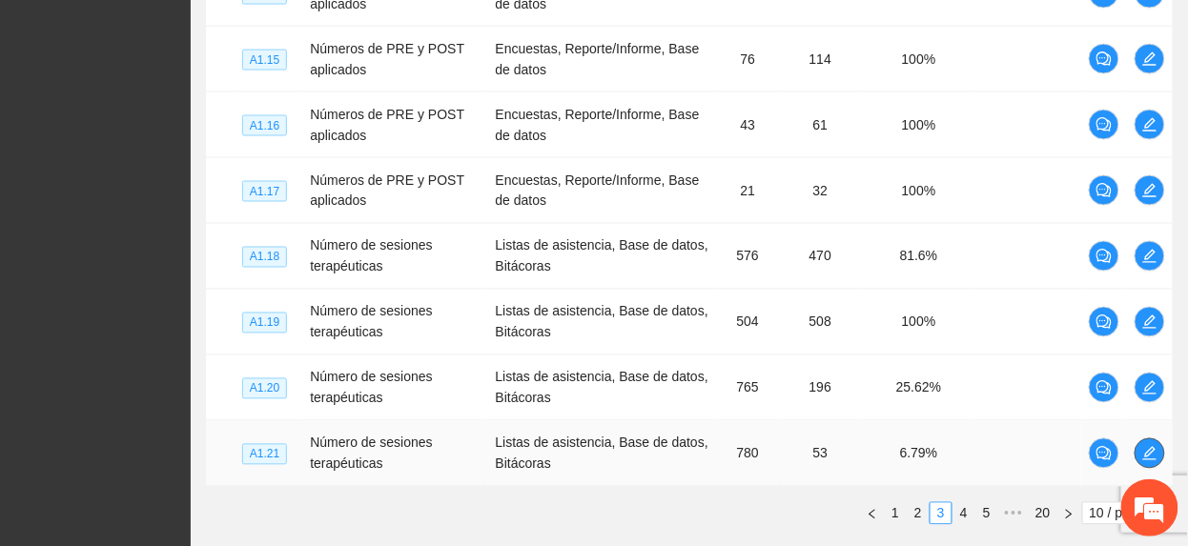
click at [1150, 448] on icon "edit" at bounding box center [1149, 453] width 15 height 15
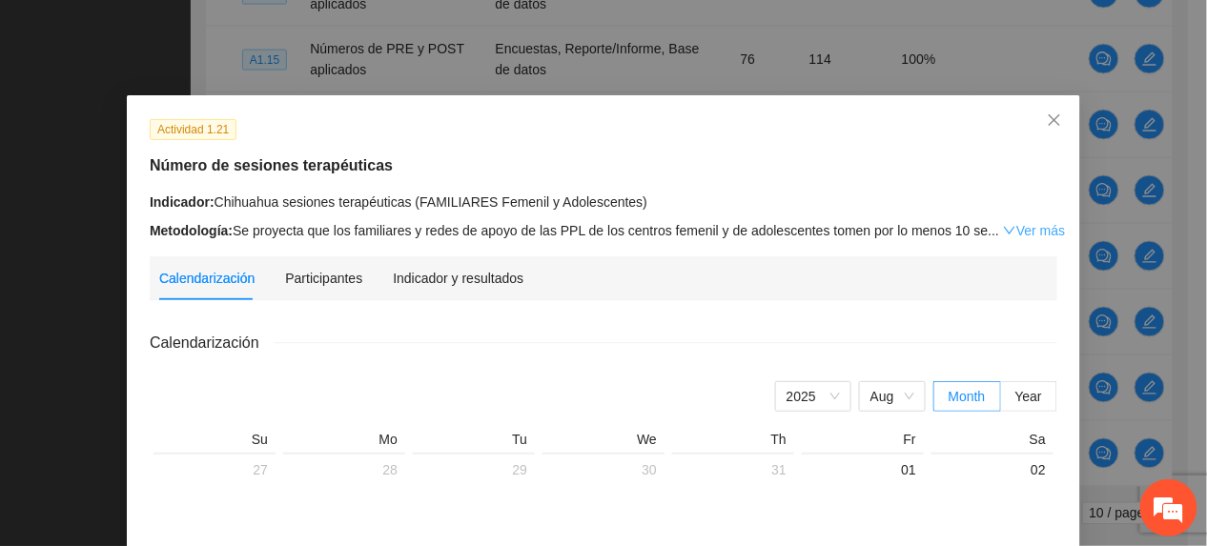
click at [1013, 227] on link "Ver más" at bounding box center [1034, 230] width 62 height 15
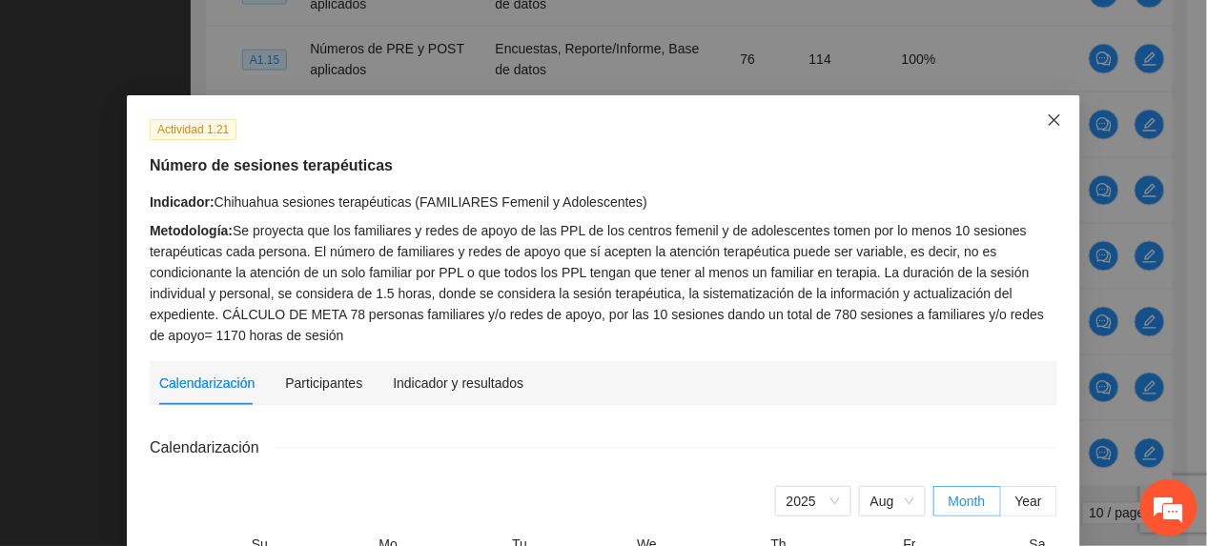
click at [1047, 126] on icon "close" at bounding box center [1054, 120] width 15 height 15
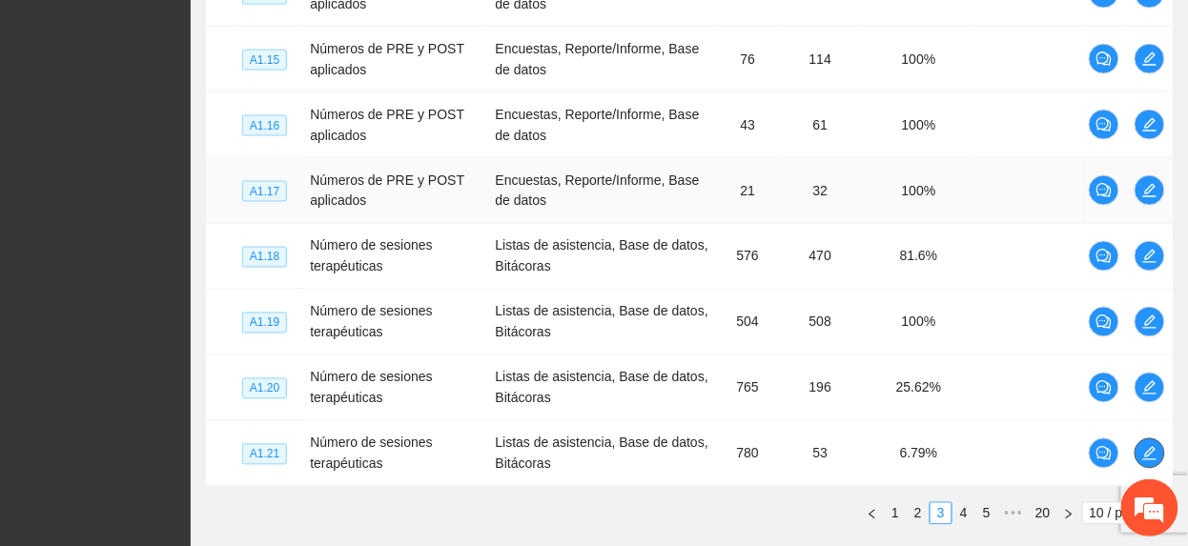
scroll to position [820, 0]
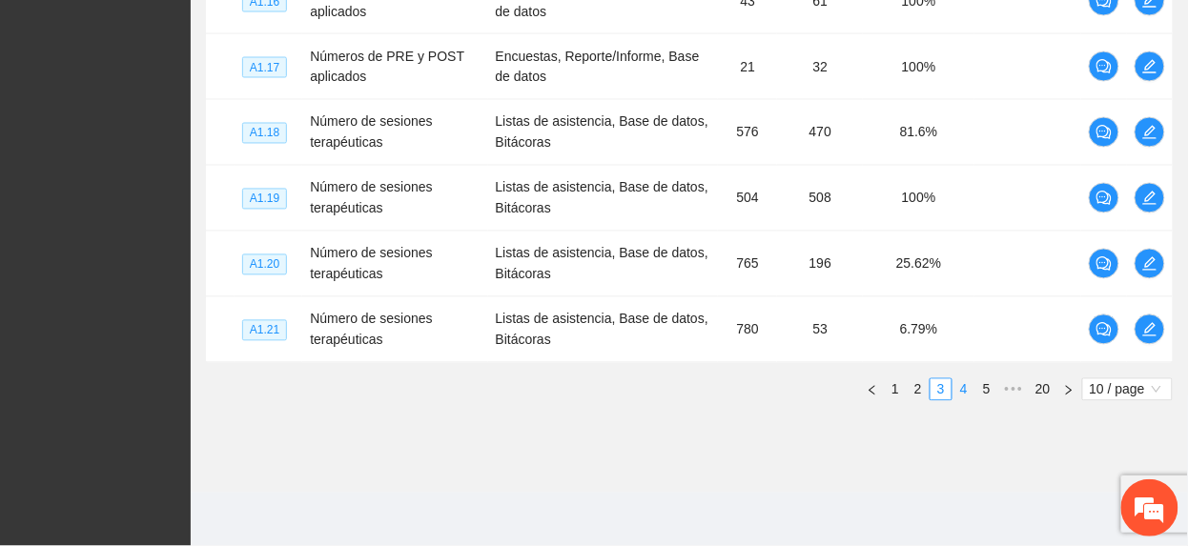
click at [967, 389] on link "4" at bounding box center [964, 390] width 21 height 21
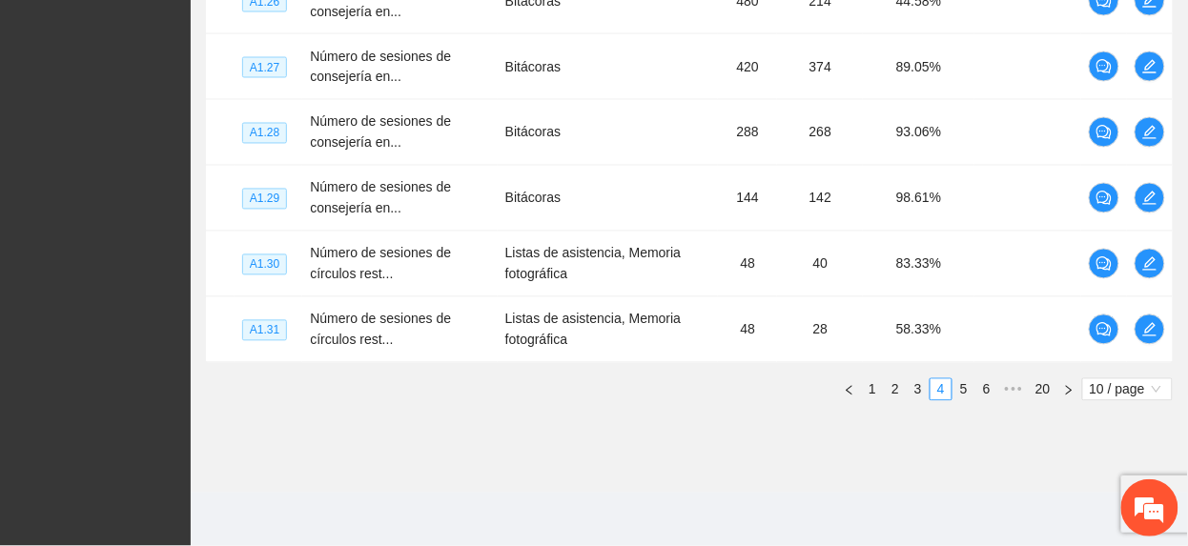
click at [993, 383] on link "6" at bounding box center [986, 390] width 21 height 21
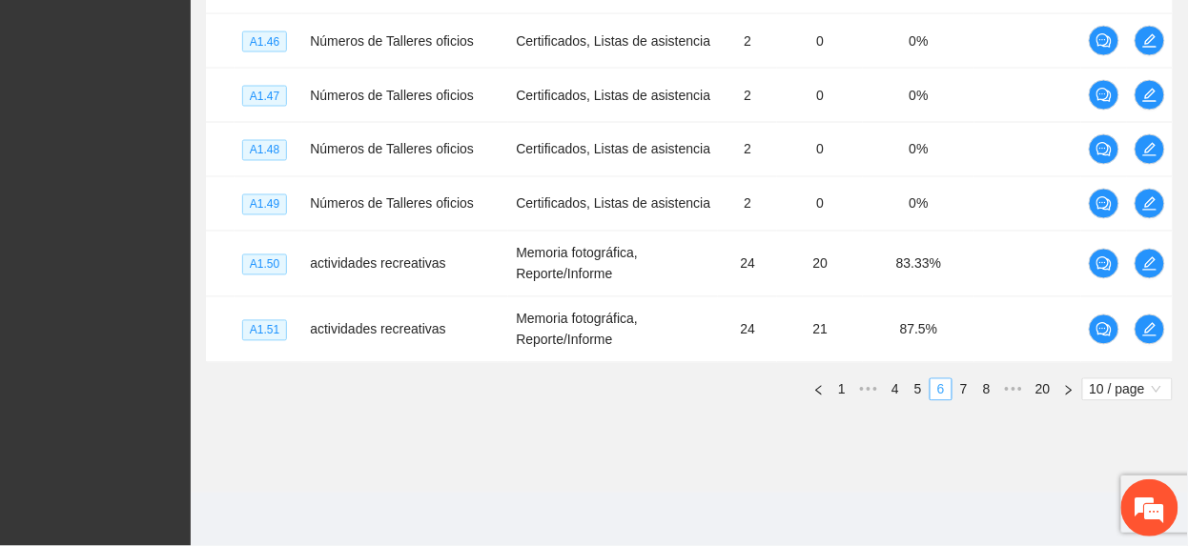
scroll to position [774, 0]
click at [993, 385] on link "8" at bounding box center [986, 390] width 21 height 21
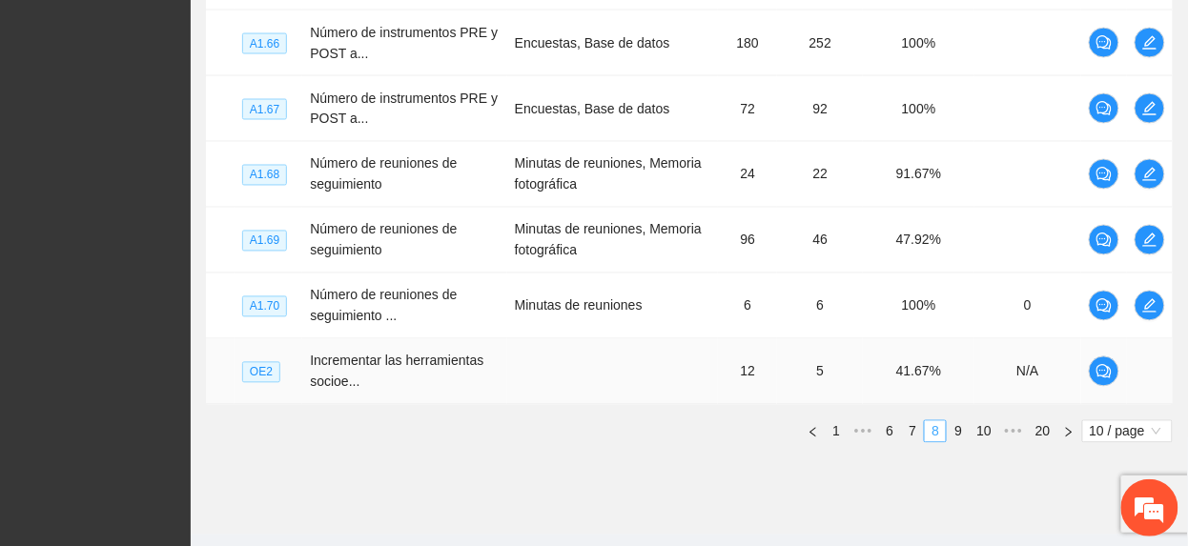
click at [994, 387] on td "N/A" at bounding box center [1028, 372] width 107 height 66
click at [989, 432] on link "10" at bounding box center [984, 431] width 27 height 21
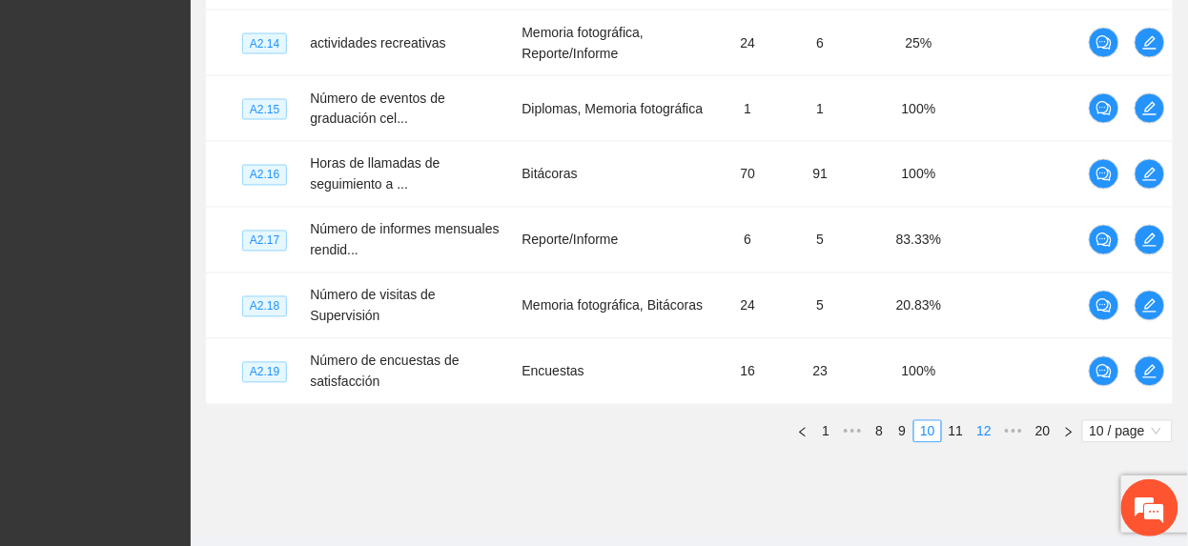
click at [982, 427] on link "12" at bounding box center [984, 431] width 27 height 21
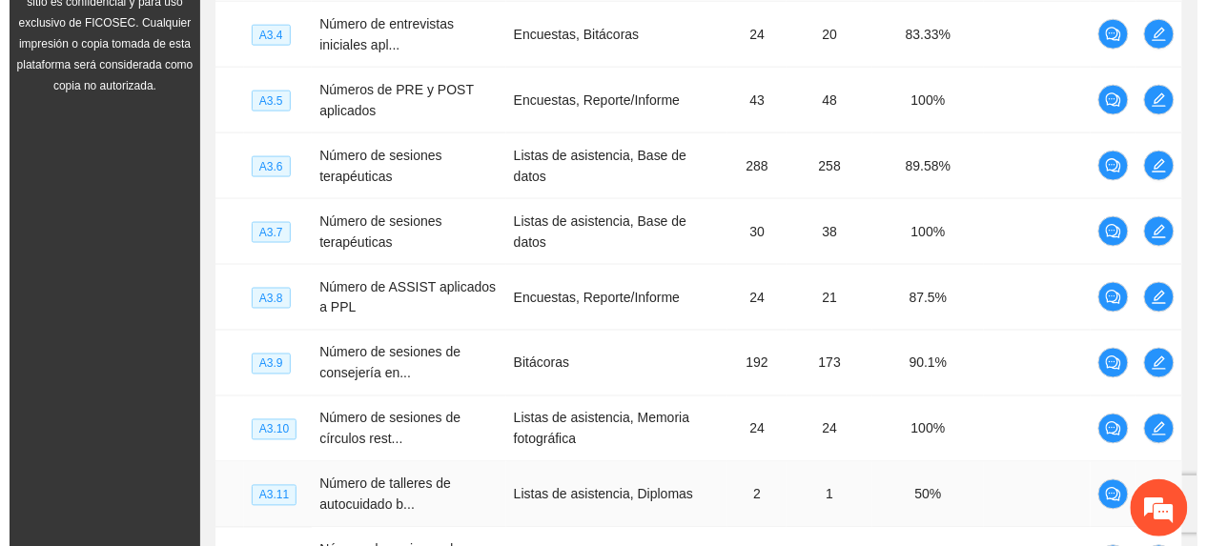
scroll to position [520, 0]
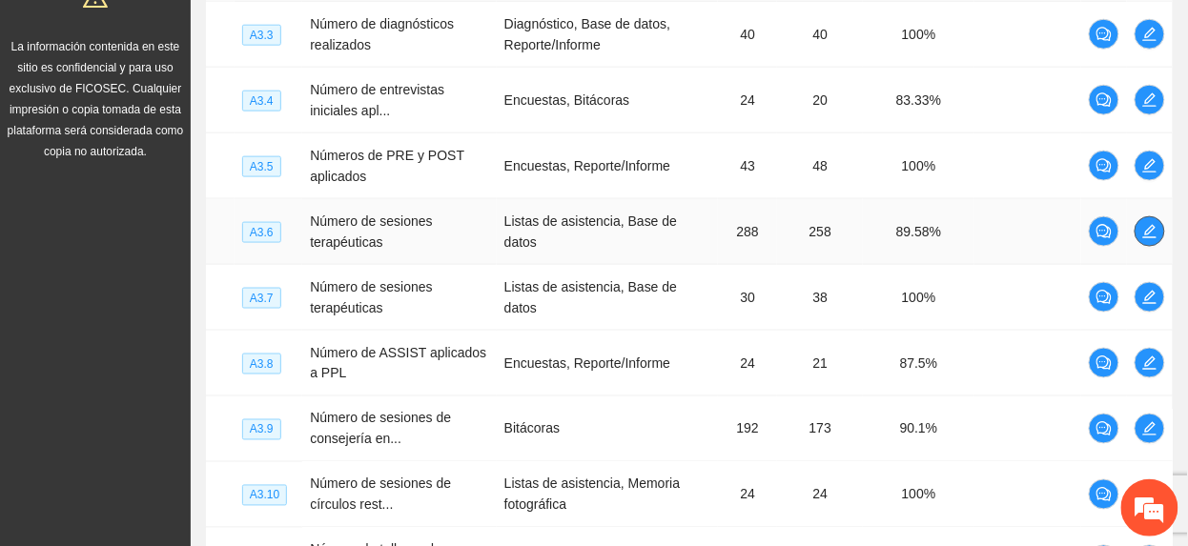
click at [1152, 230] on icon "edit" at bounding box center [1149, 231] width 13 height 13
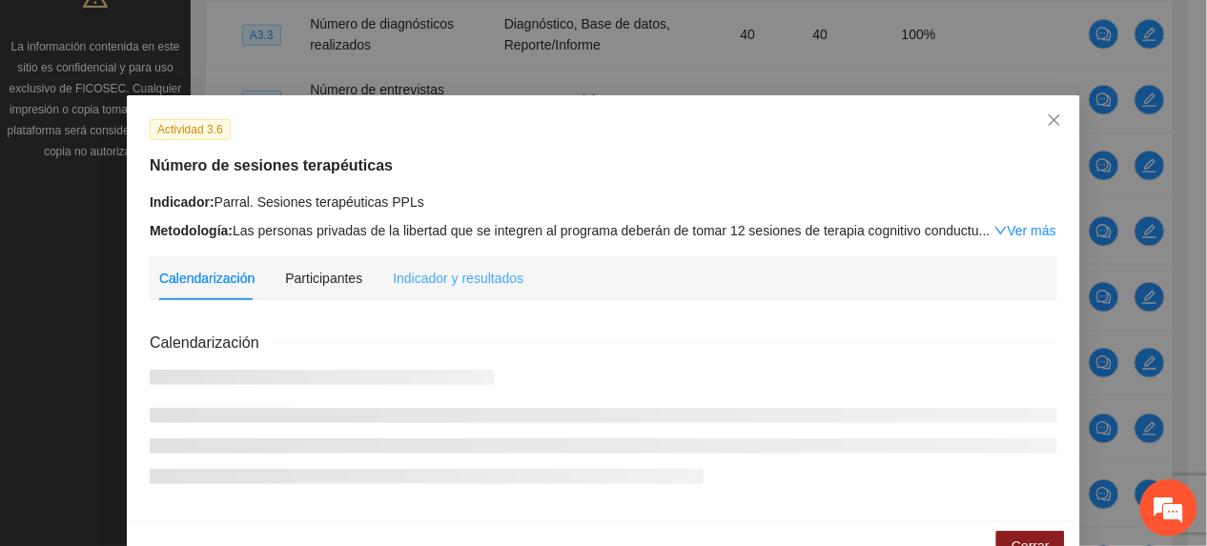
click at [443, 290] on div "Indicador y resultados" at bounding box center [458, 279] width 131 height 44
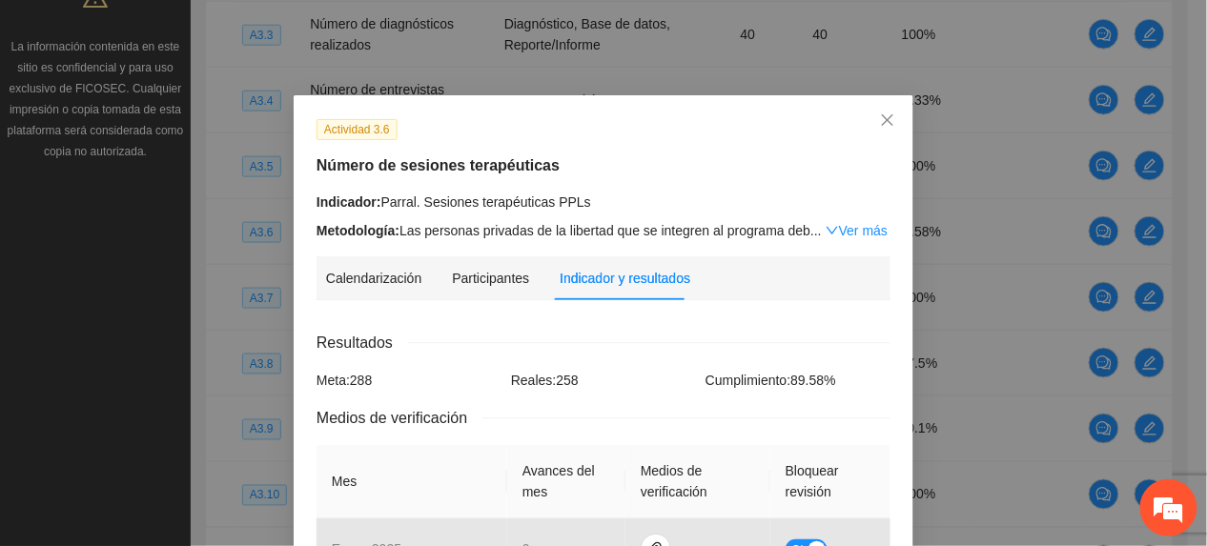
scroll to position [469, 0]
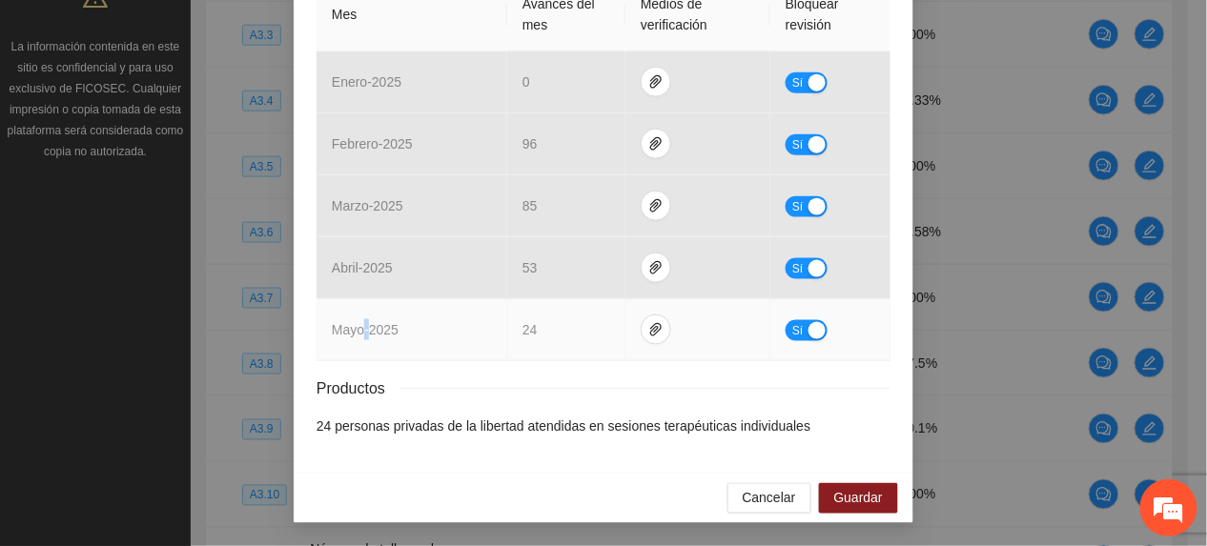
click at [359, 343] on td "mayo - 2025" at bounding box center [412, 330] width 191 height 62
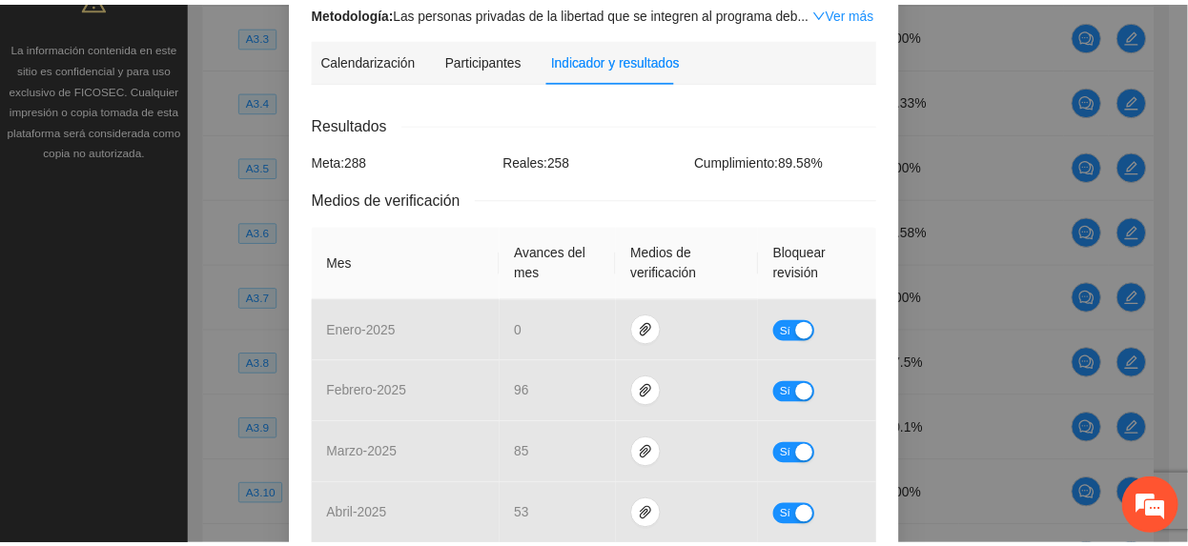
scroll to position [0, 0]
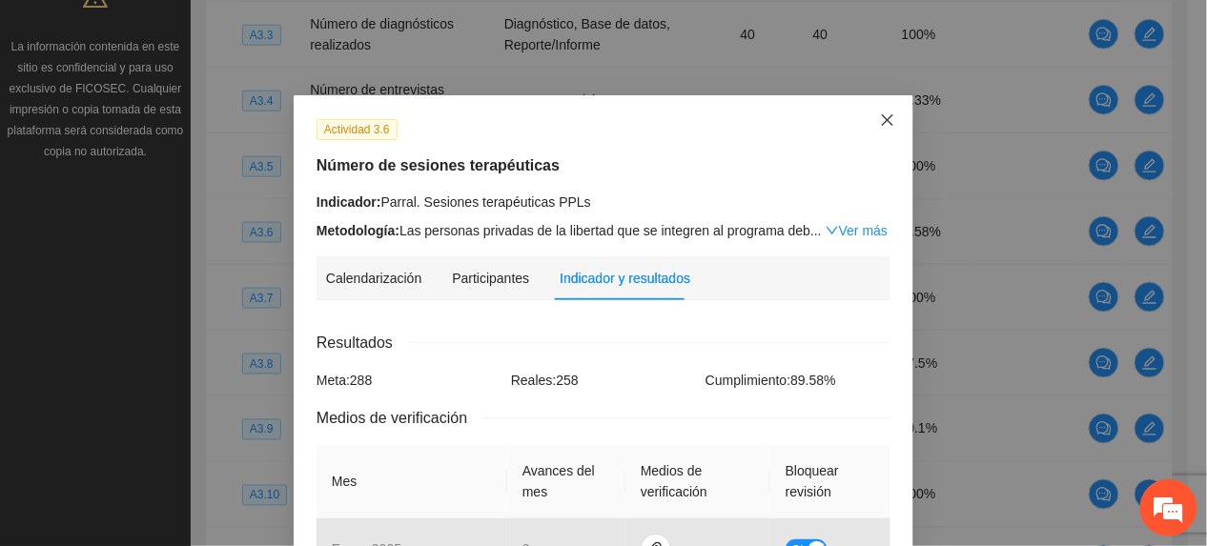
click at [880, 115] on icon "close" at bounding box center [887, 120] width 15 height 15
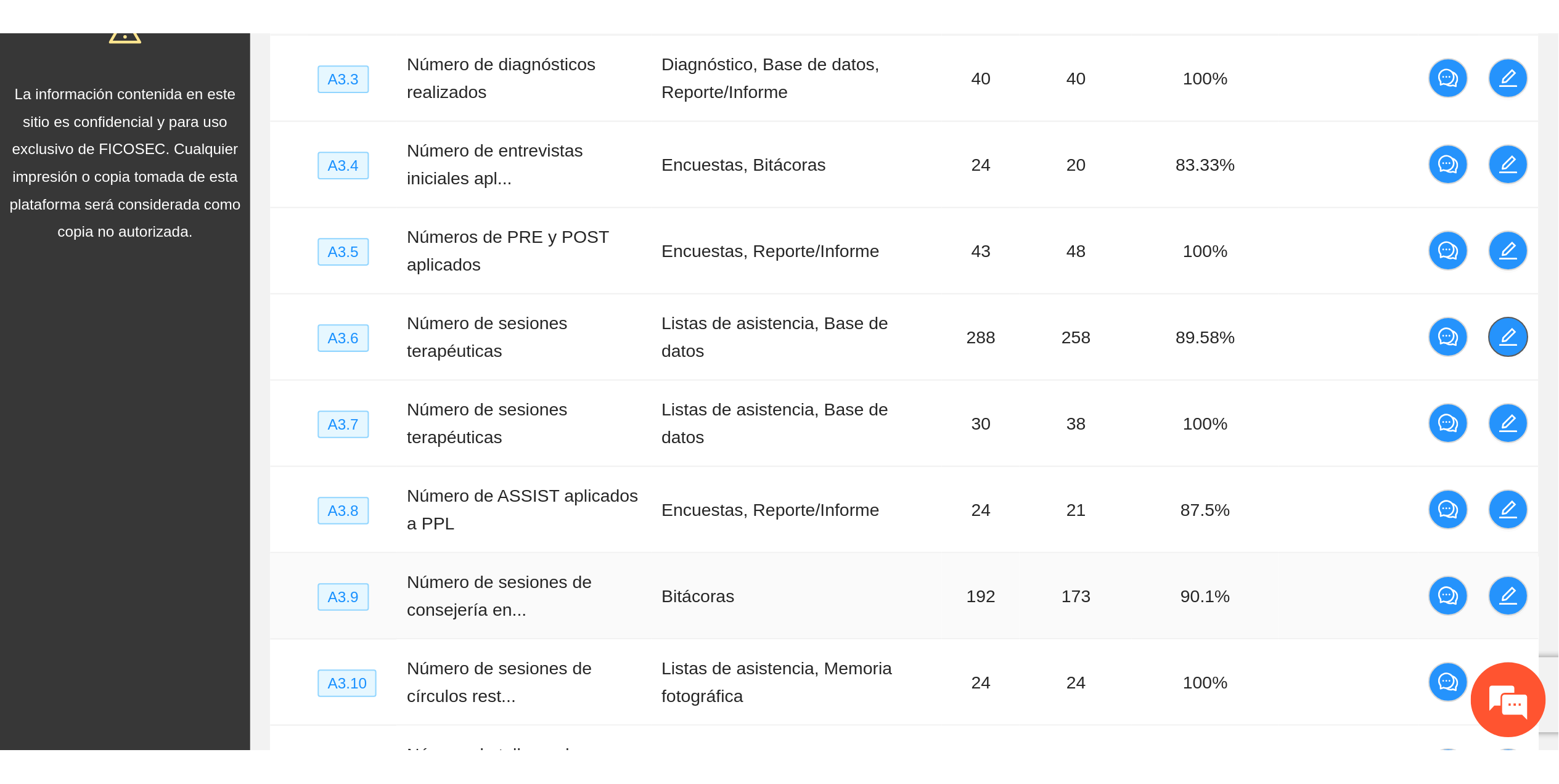
scroll to position [25, 0]
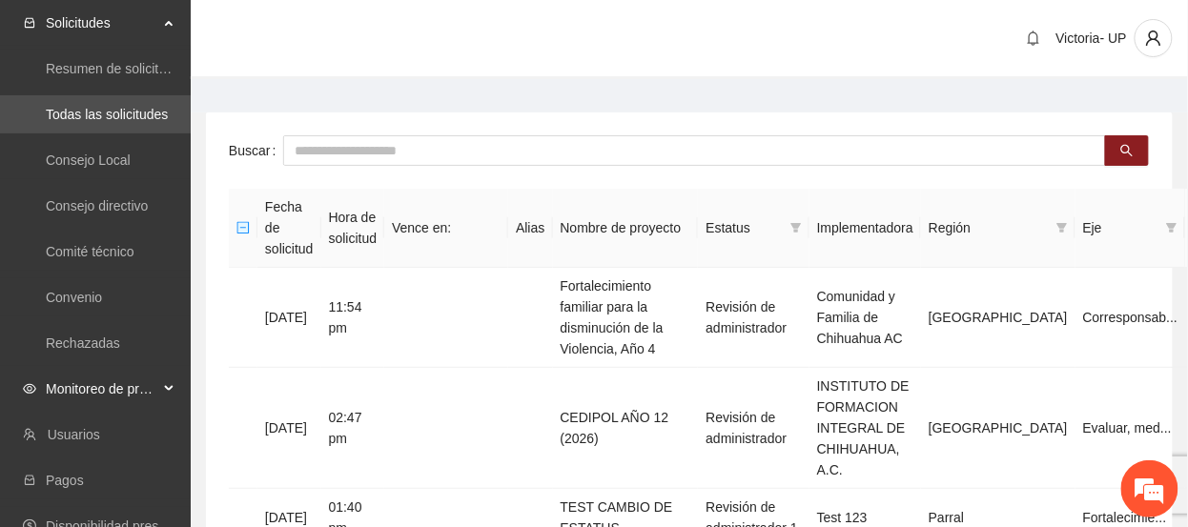
click at [58, 398] on span "Monitoreo de proyectos" at bounding box center [102, 389] width 113 height 38
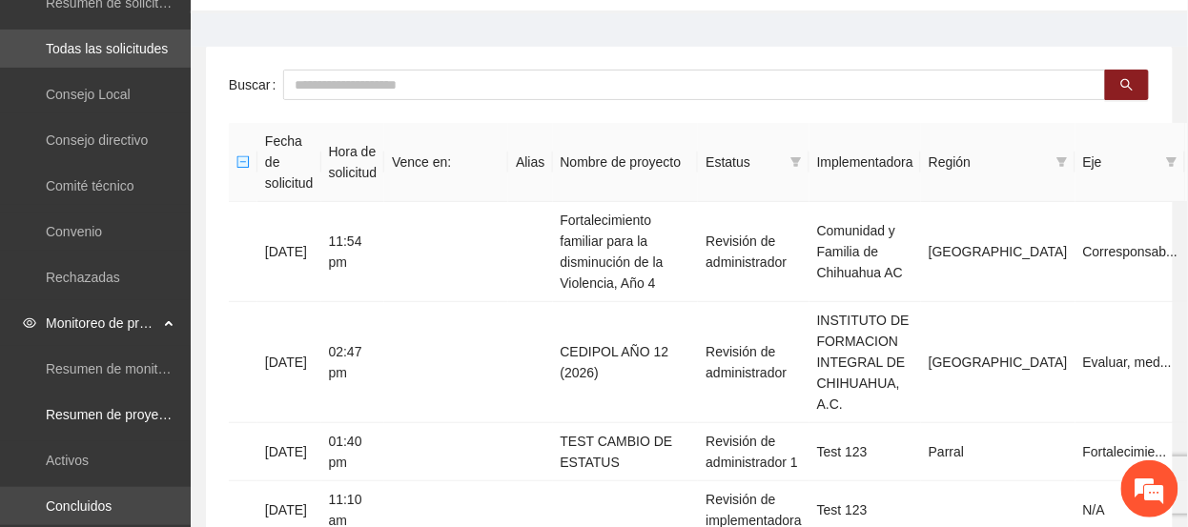
scroll to position [127, 0]
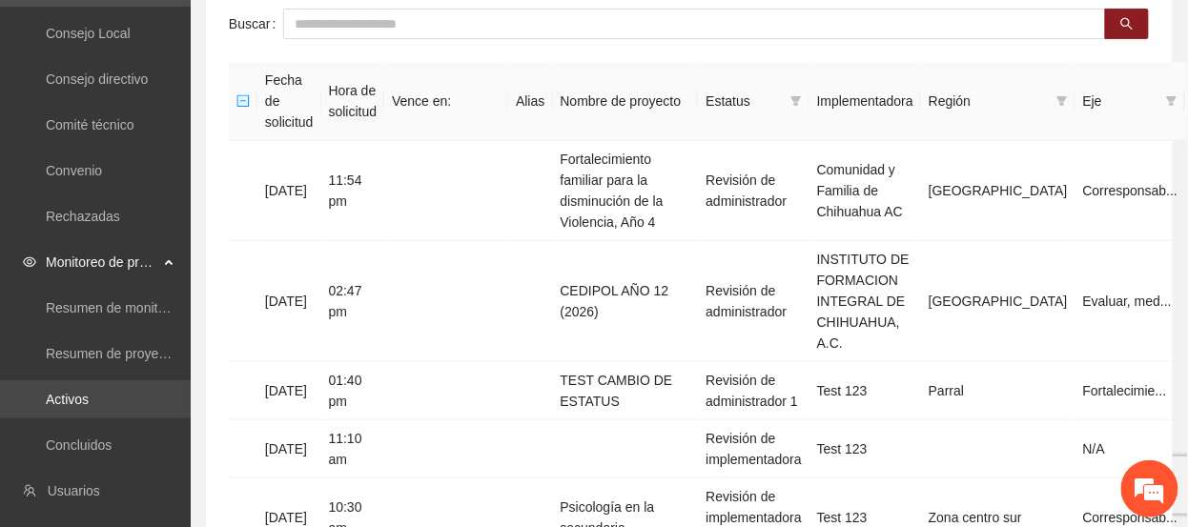
click at [89, 394] on link "Activos" at bounding box center [67, 399] width 43 height 15
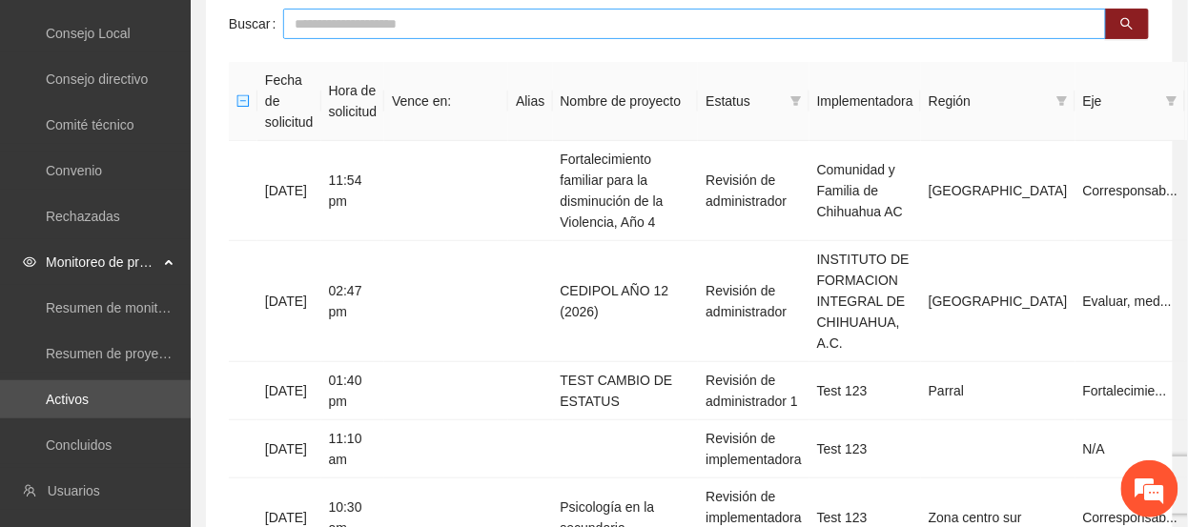
drag, startPoint x: 418, startPoint y: 28, endPoint x: 381, endPoint y: 46, distance: 40.5
click at [406, 31] on input "text" at bounding box center [694, 24] width 823 height 31
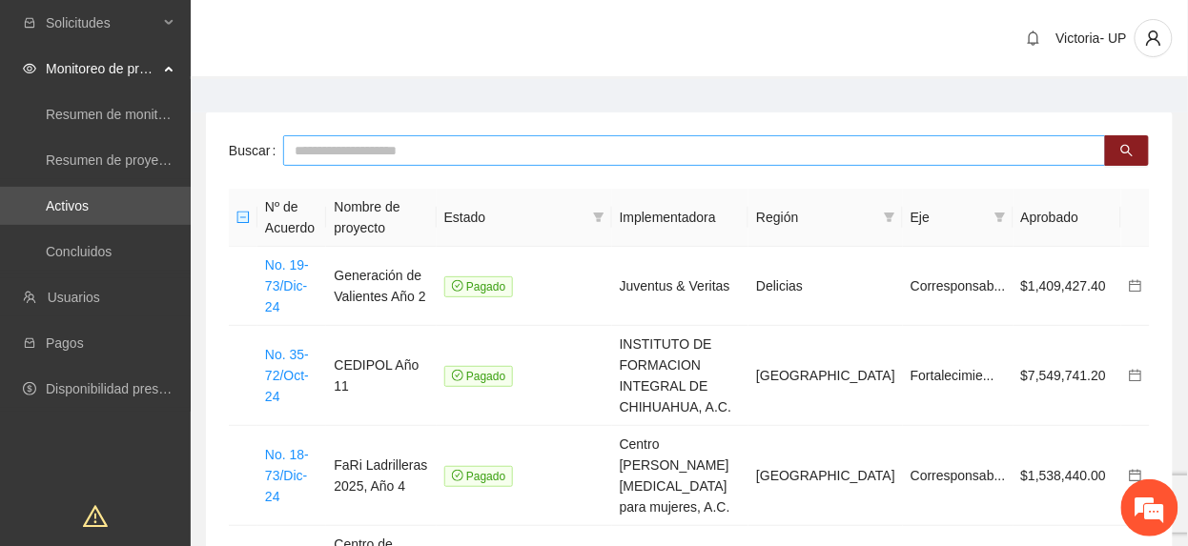
click at [390, 153] on input "text" at bounding box center [694, 150] width 823 height 31
type input "*******"
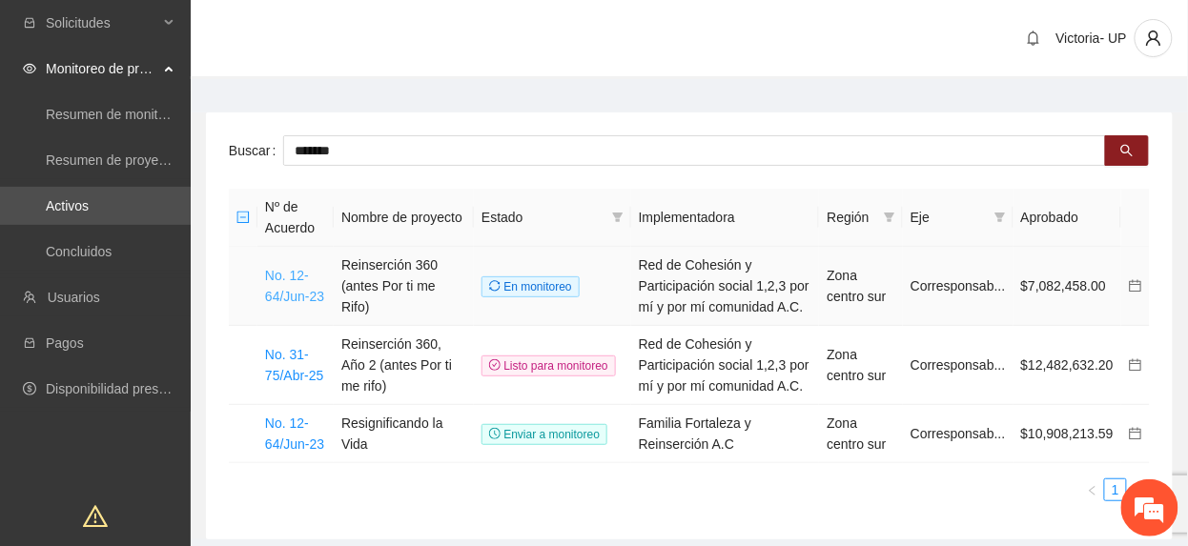
click at [306, 299] on link "No. 12-64/Jun-23" at bounding box center [294, 286] width 59 height 36
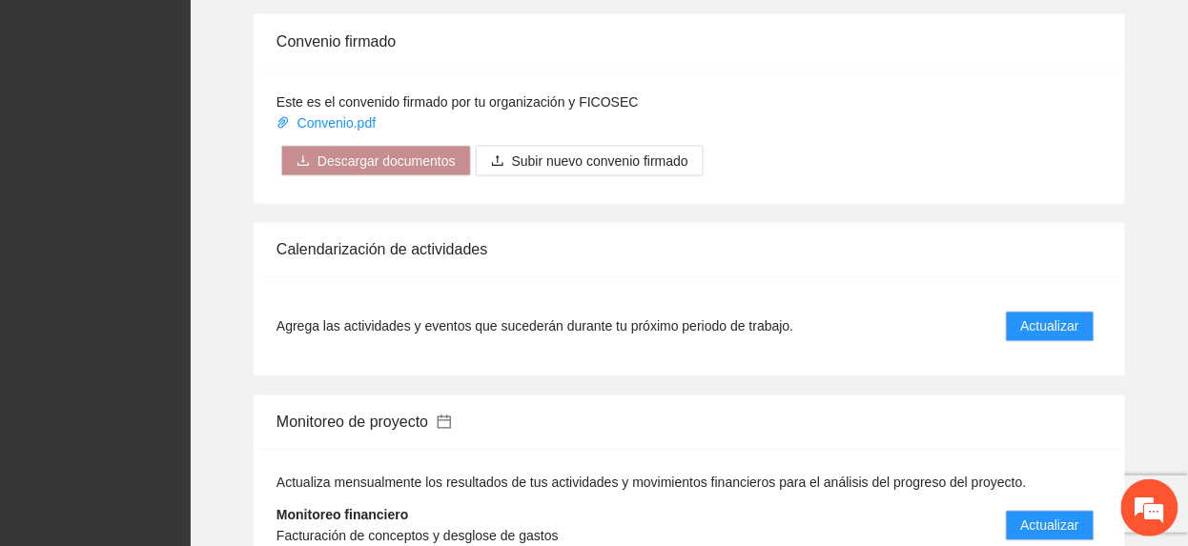
scroll to position [2797, 0]
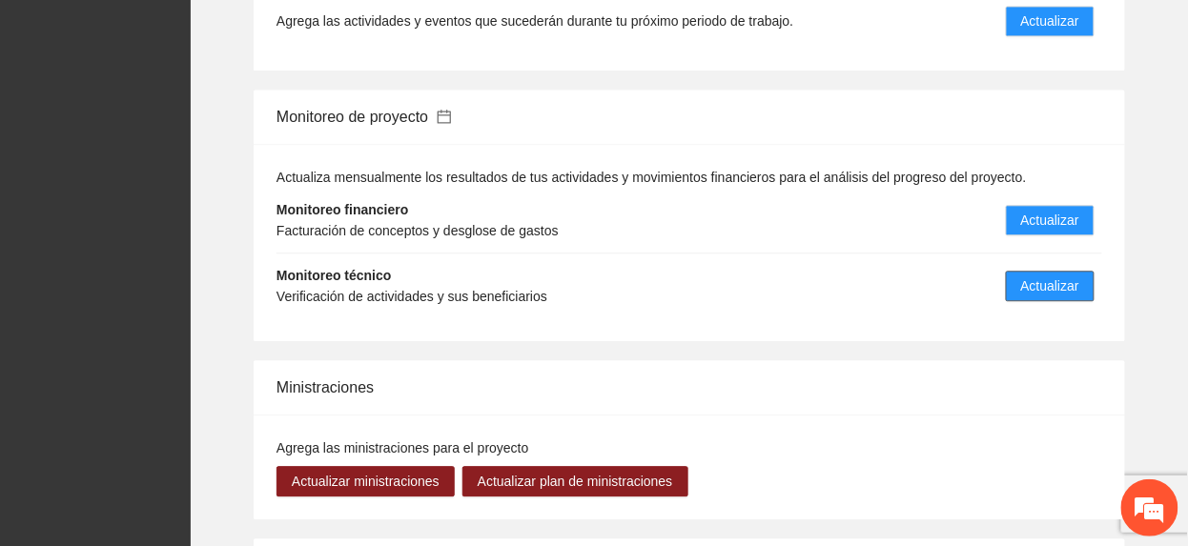
click at [1062, 277] on span "Actualizar" at bounding box center [1050, 286] width 58 height 21
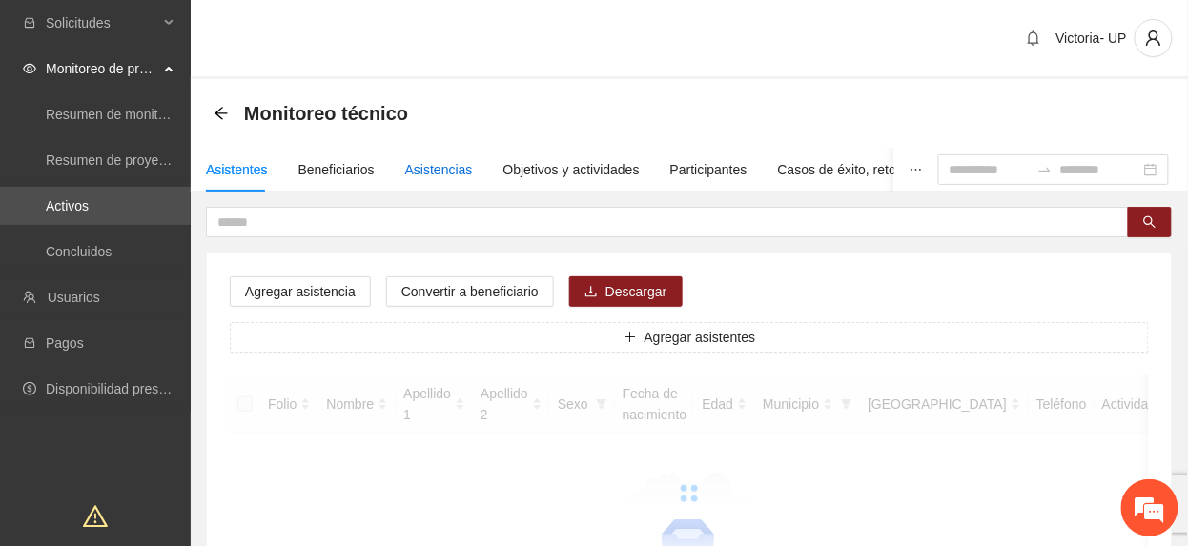
click at [414, 166] on div "Asistencias" at bounding box center [439, 169] width 68 height 21
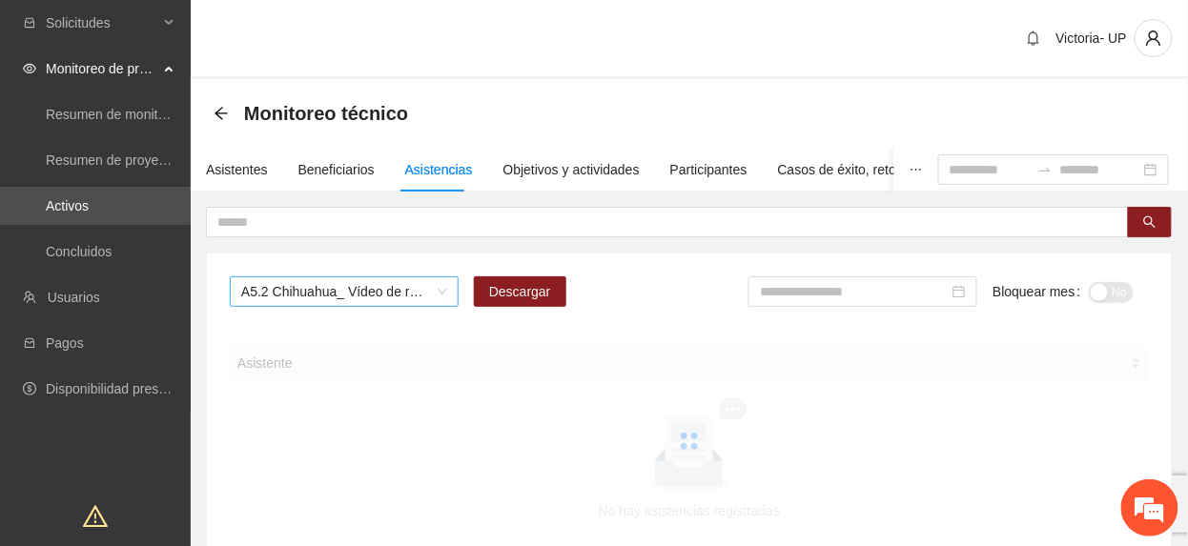
click at [368, 296] on span "A5.2 Chihuahua_ Vídeo de resultados finales del proyecto" at bounding box center [344, 291] width 206 height 29
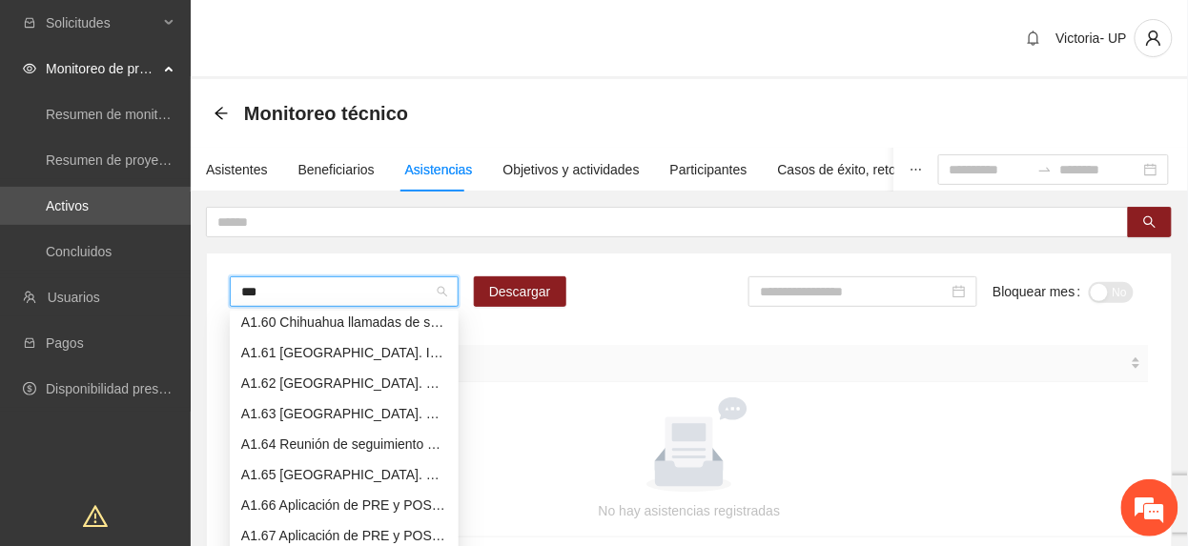
scroll to position [46, 0]
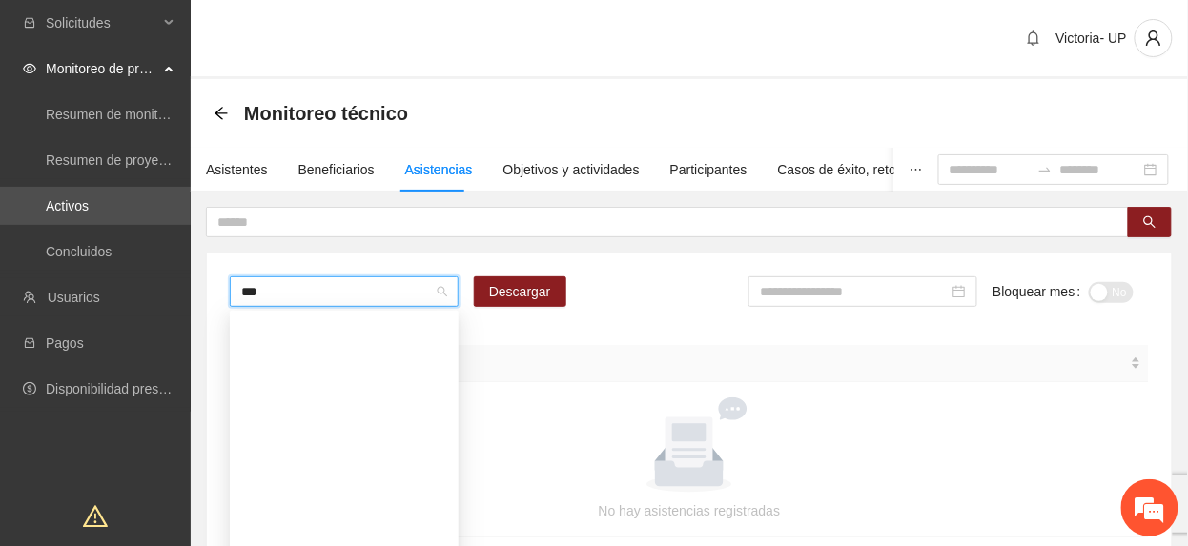
type input "****"
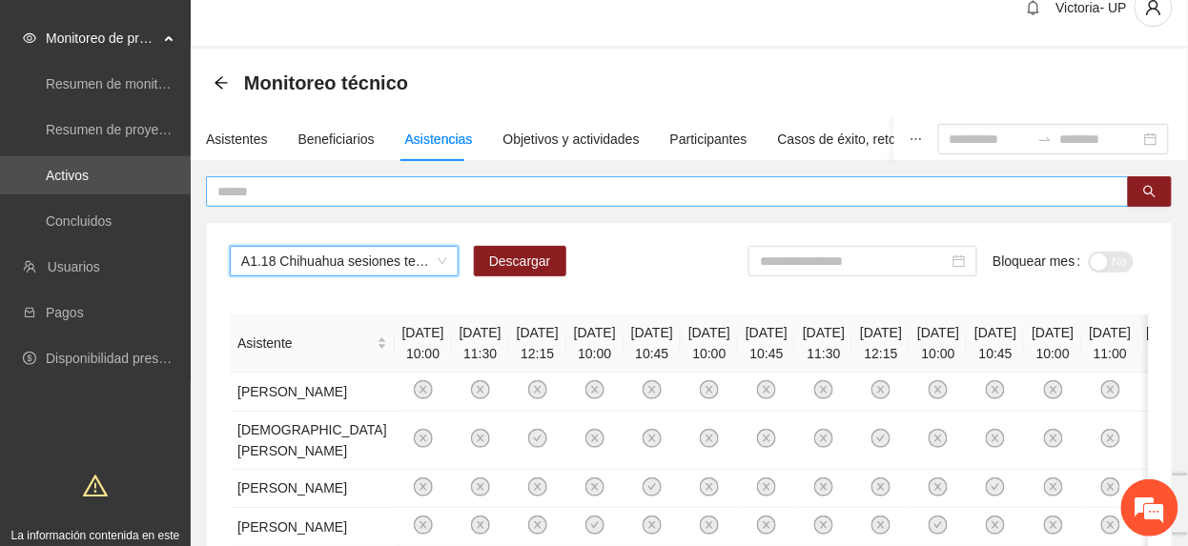
scroll to position [0, 0]
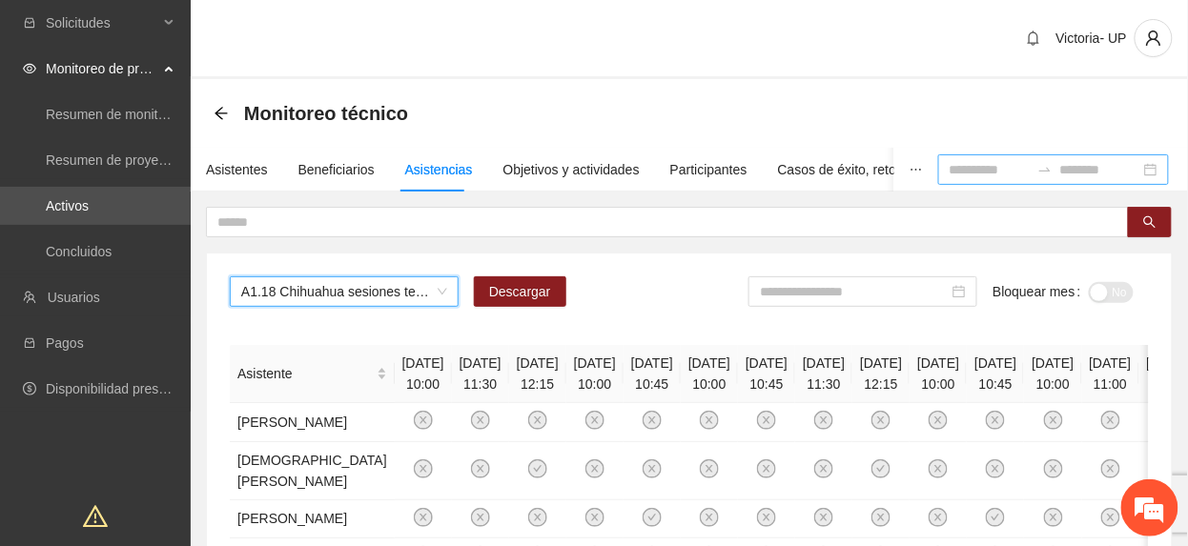
click at [950, 170] on input at bounding box center [990, 169] width 80 height 21
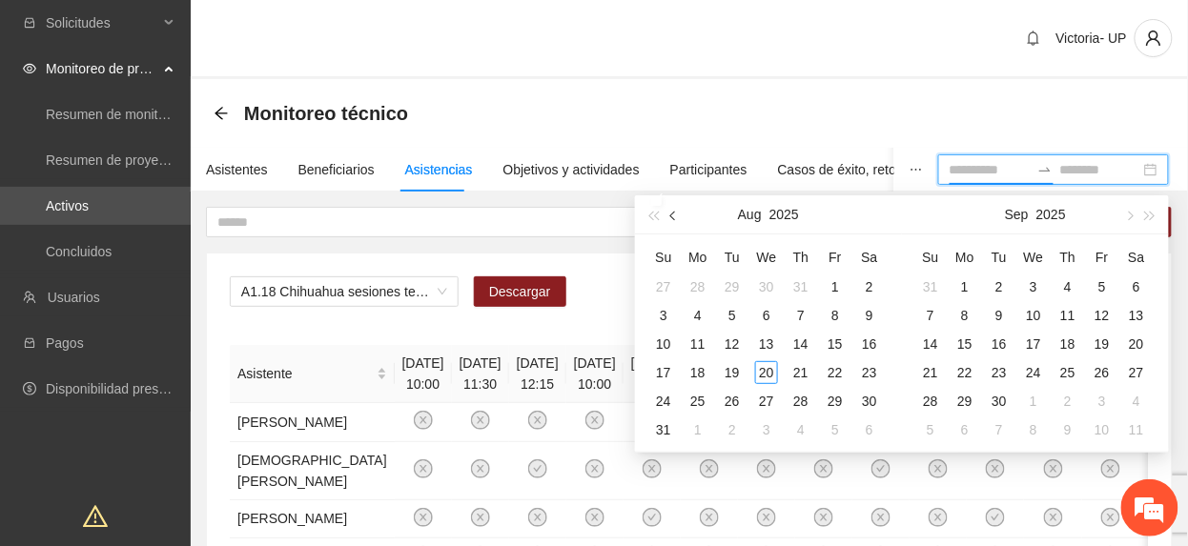
click at [677, 212] on button "button" at bounding box center [674, 214] width 21 height 38
click at [679, 214] on button "button" at bounding box center [674, 214] width 21 height 38
click at [679, 216] on button "button" at bounding box center [674, 214] width 21 height 38
click at [673, 214] on span "button" at bounding box center [675, 216] width 10 height 10
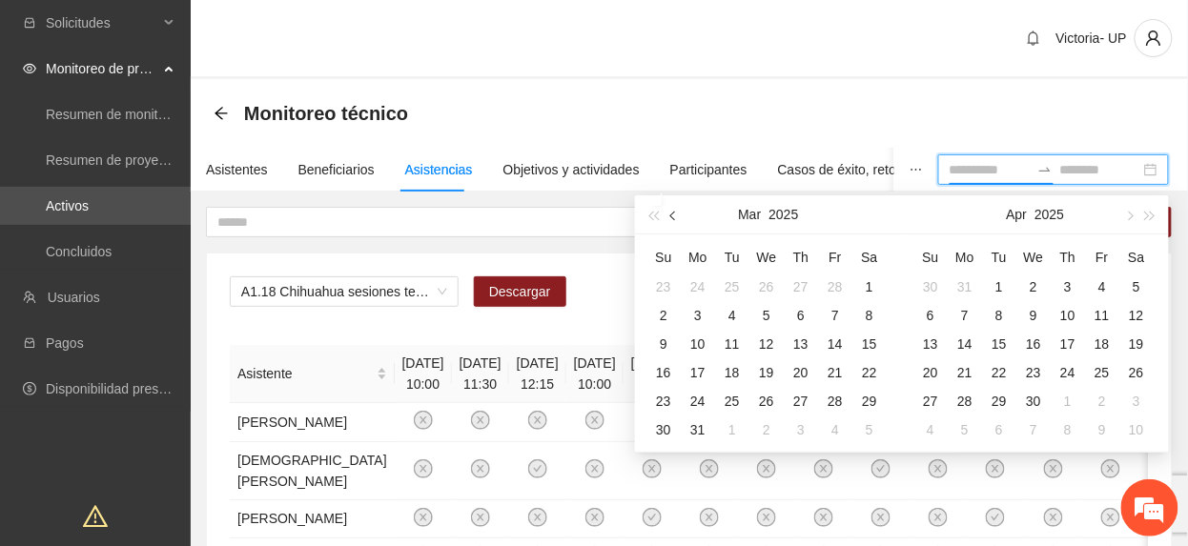
click at [673, 214] on span "button" at bounding box center [675, 216] width 10 height 10
click at [673, 215] on span "button" at bounding box center [675, 216] width 10 height 10
type input "**********"
drag, startPoint x: 764, startPoint y: 288, endPoint x: 801, endPoint y: 322, distance: 50.6
click at [764, 290] on div "1" at bounding box center [766, 287] width 23 height 23
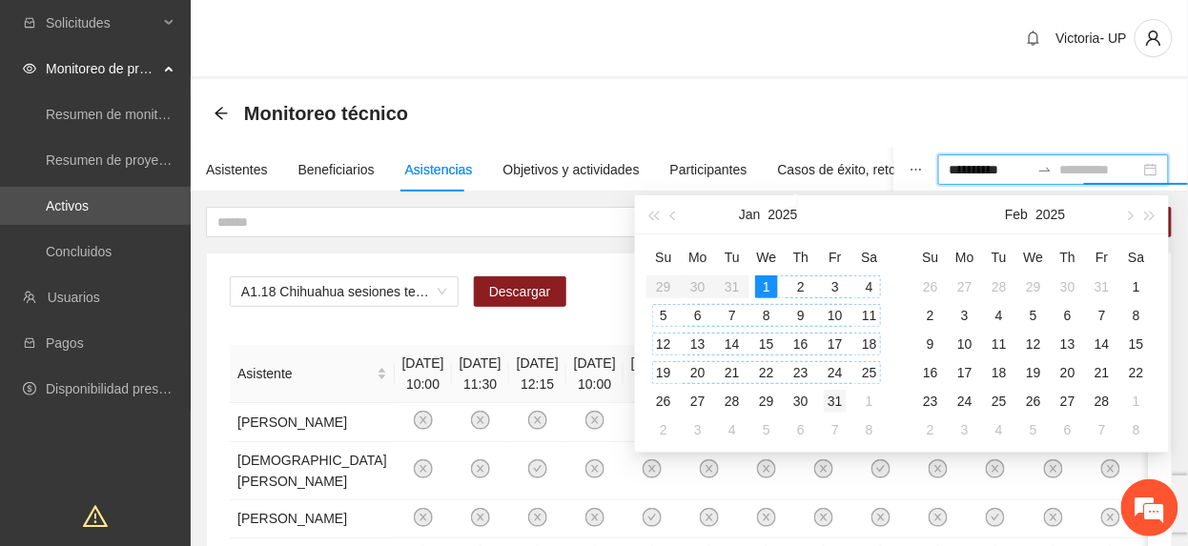
type input "**********"
click at [832, 402] on div "31" at bounding box center [835, 401] width 23 height 23
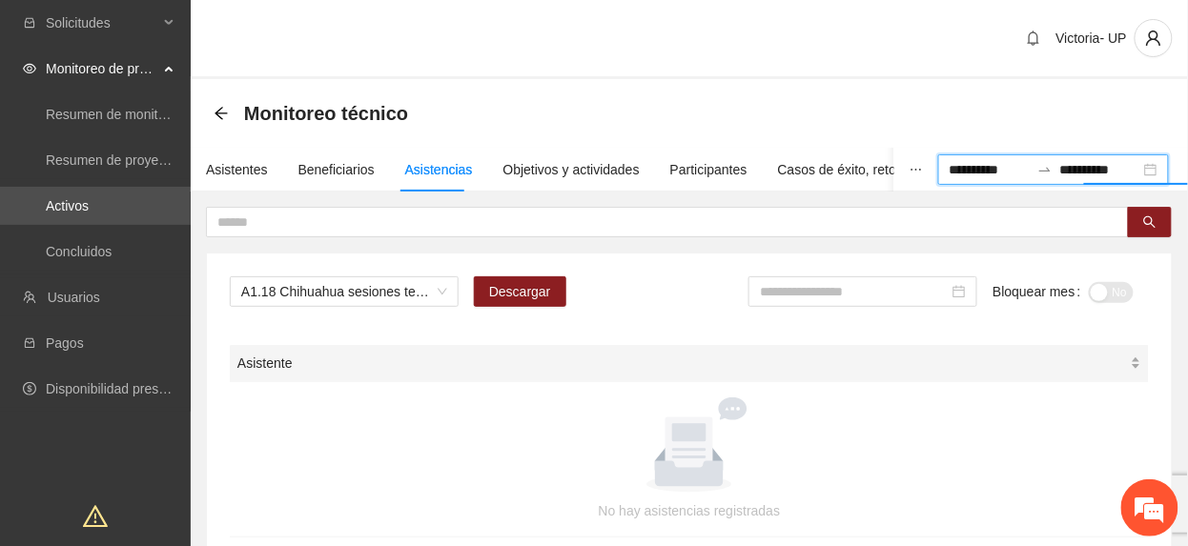
scroll to position [184, 0]
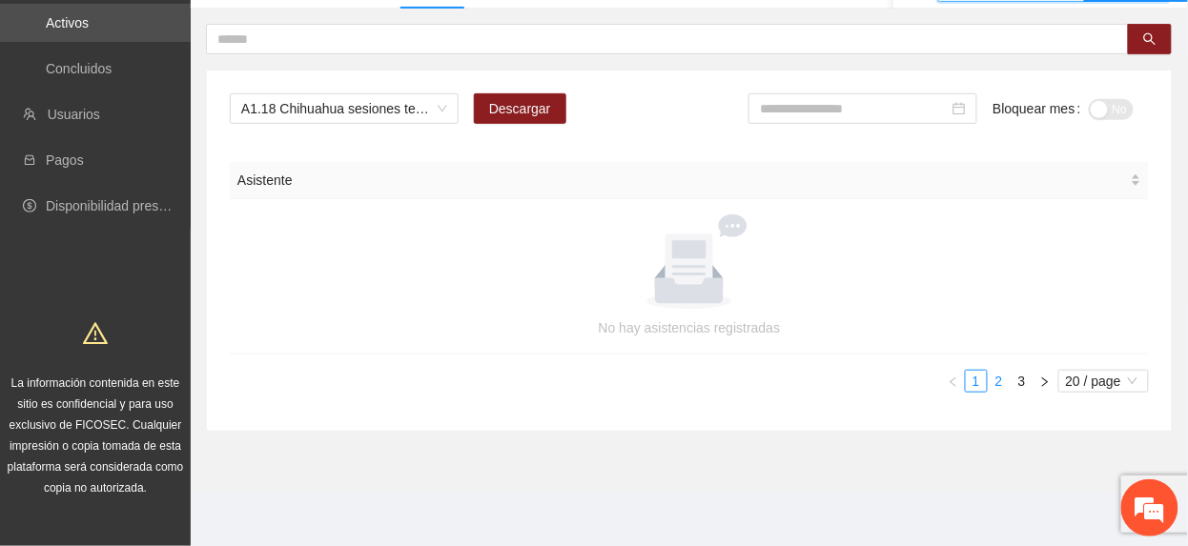
click at [993, 382] on link "2" at bounding box center [999, 381] width 21 height 21
click at [1020, 383] on link "3" at bounding box center [1022, 381] width 21 height 21
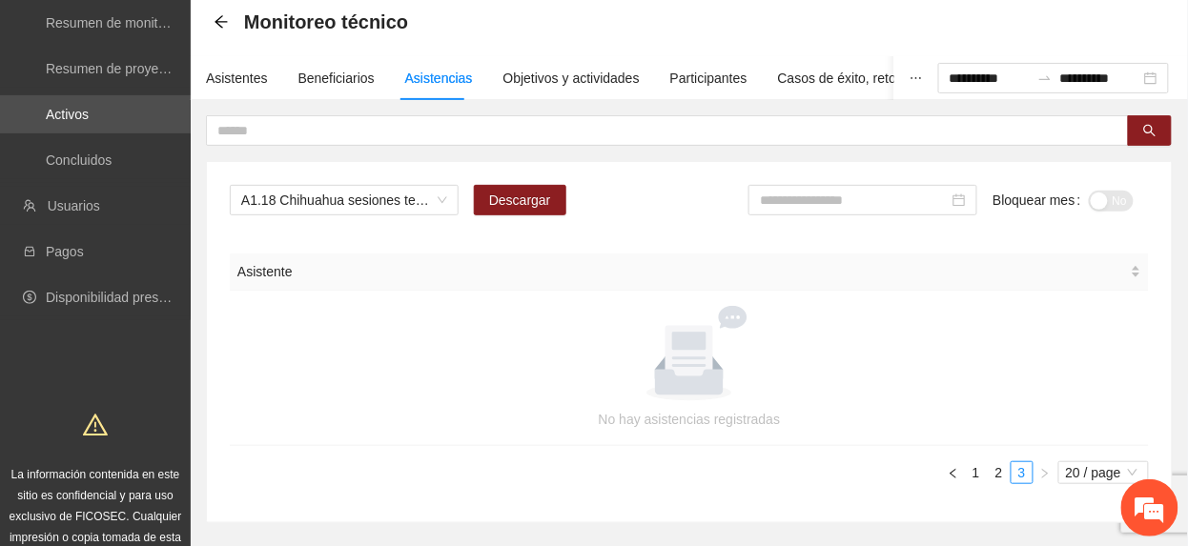
scroll to position [0, 0]
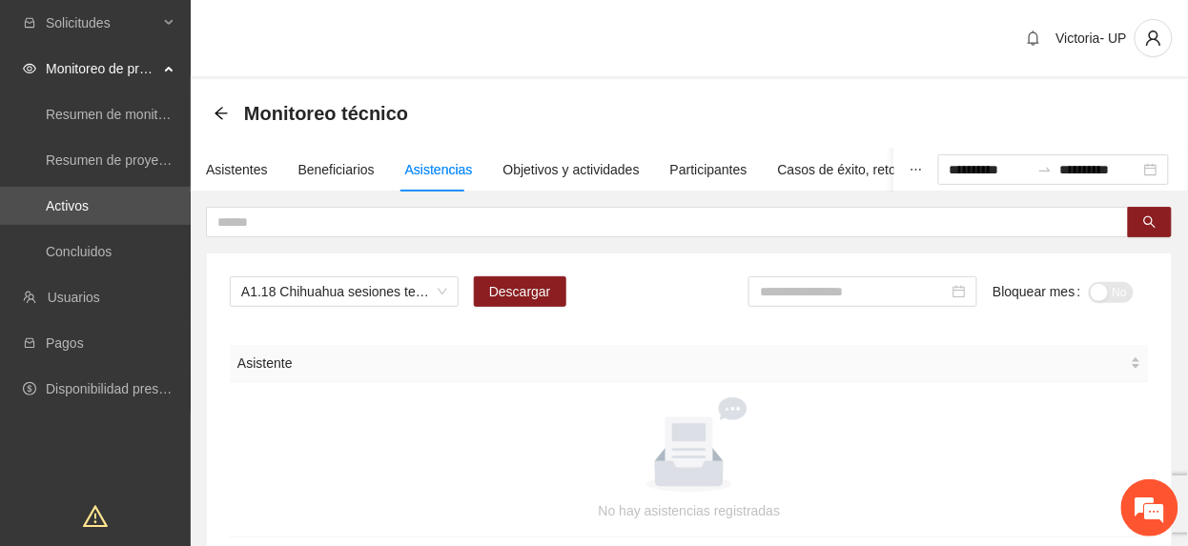
click at [237, 109] on div "Monitoreo técnico" at bounding box center [317, 113] width 206 height 31
click at [218, 118] on icon "arrow-left" at bounding box center [221, 113] width 15 height 15
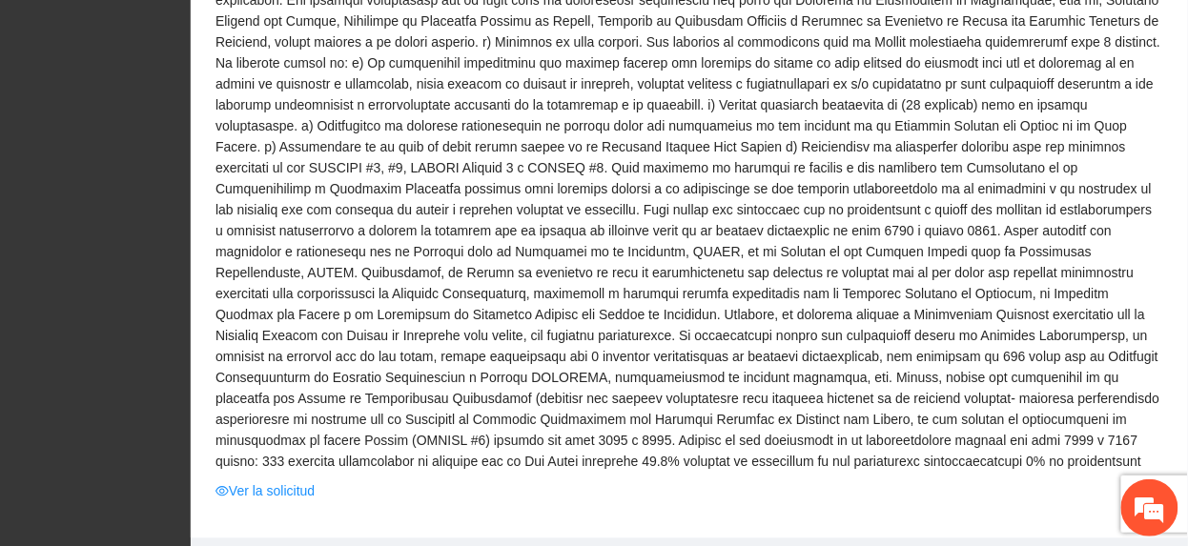
scroll to position [1144, 0]
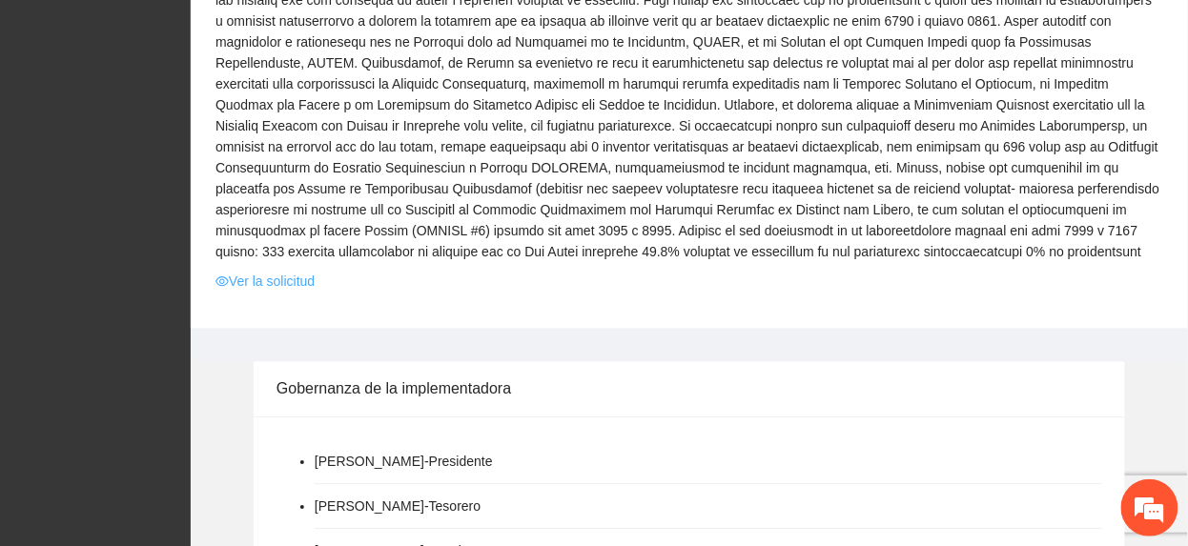
click at [296, 271] on link "Ver la solicitud" at bounding box center [265, 281] width 99 height 21
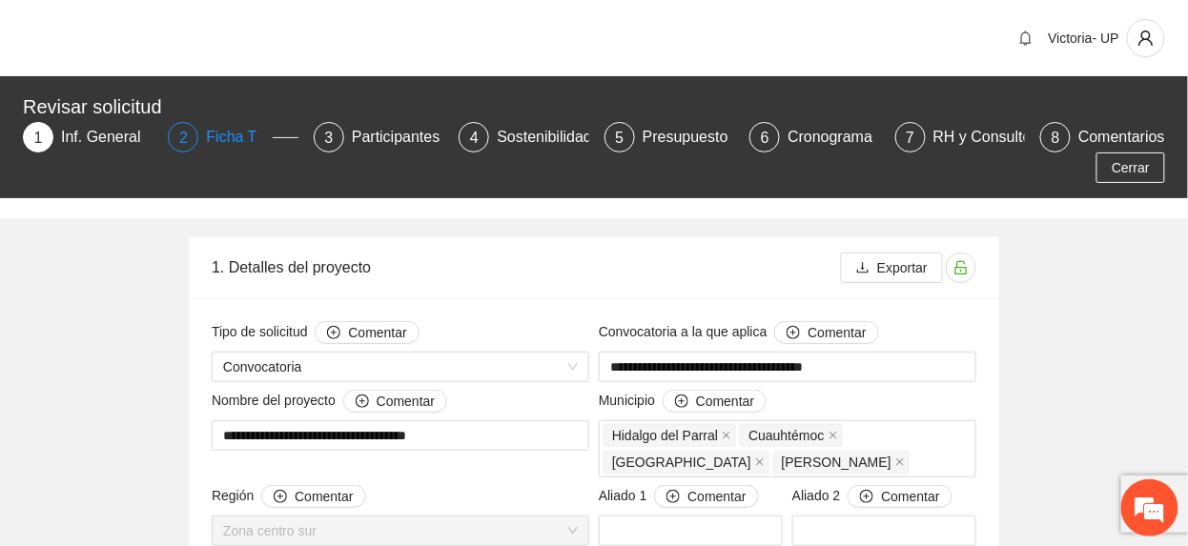
click at [234, 137] on div "Ficha T" at bounding box center [239, 137] width 66 height 31
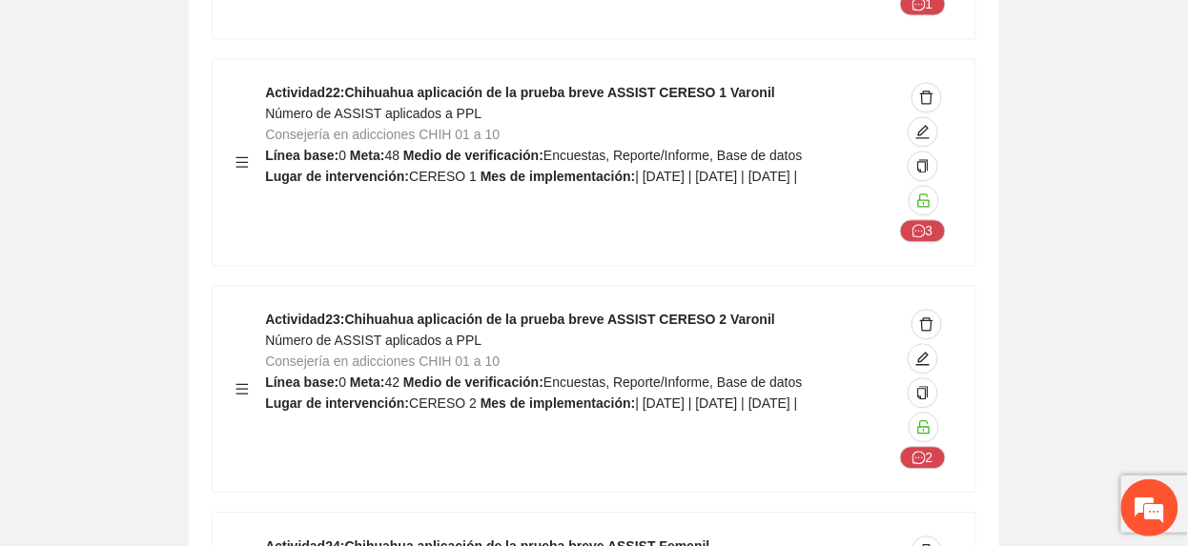
scroll to position [9917, 0]
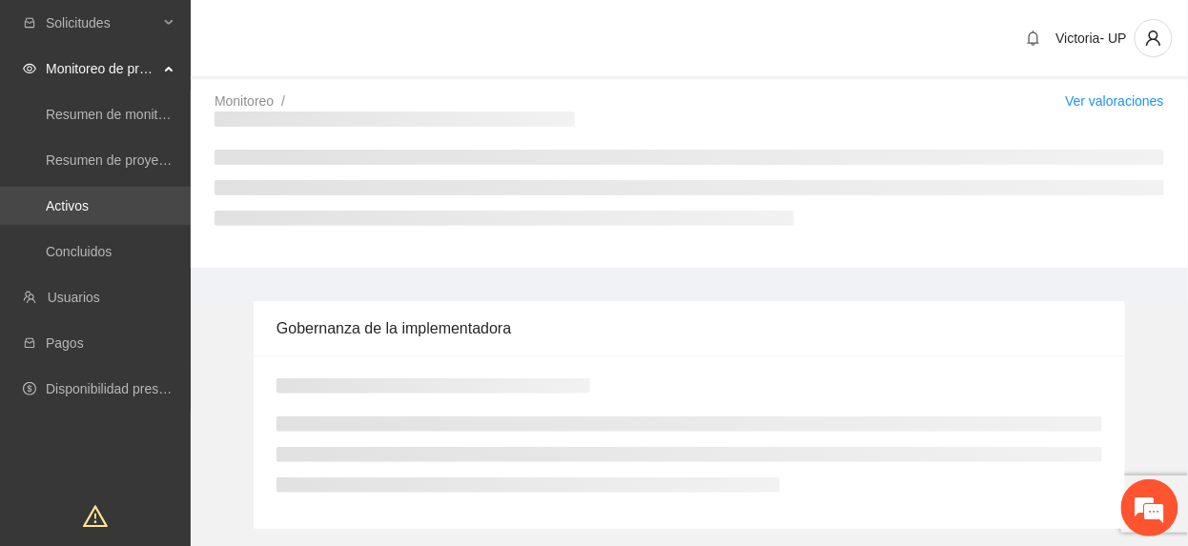
click at [89, 211] on link "Activos" at bounding box center [67, 205] width 43 height 15
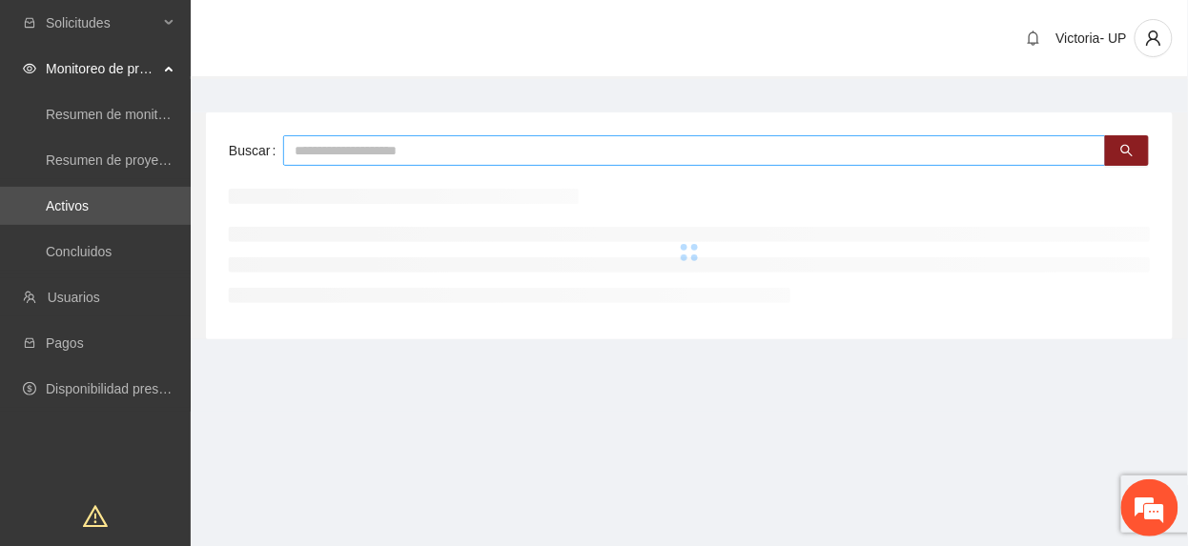
click at [332, 154] on input "text" at bounding box center [694, 150] width 823 height 31
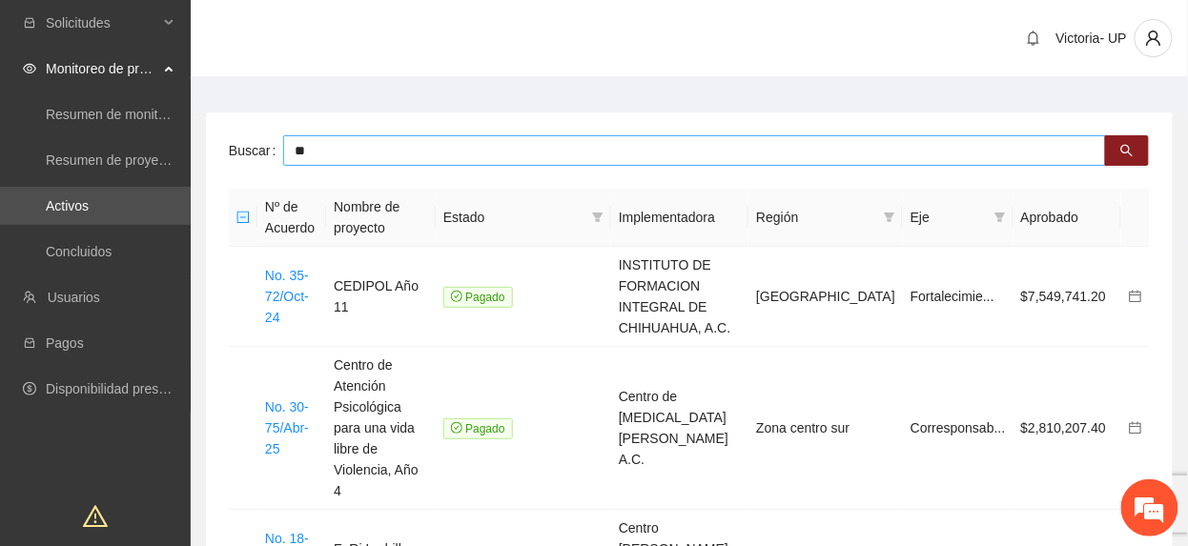
type input "*"
type input "*******"
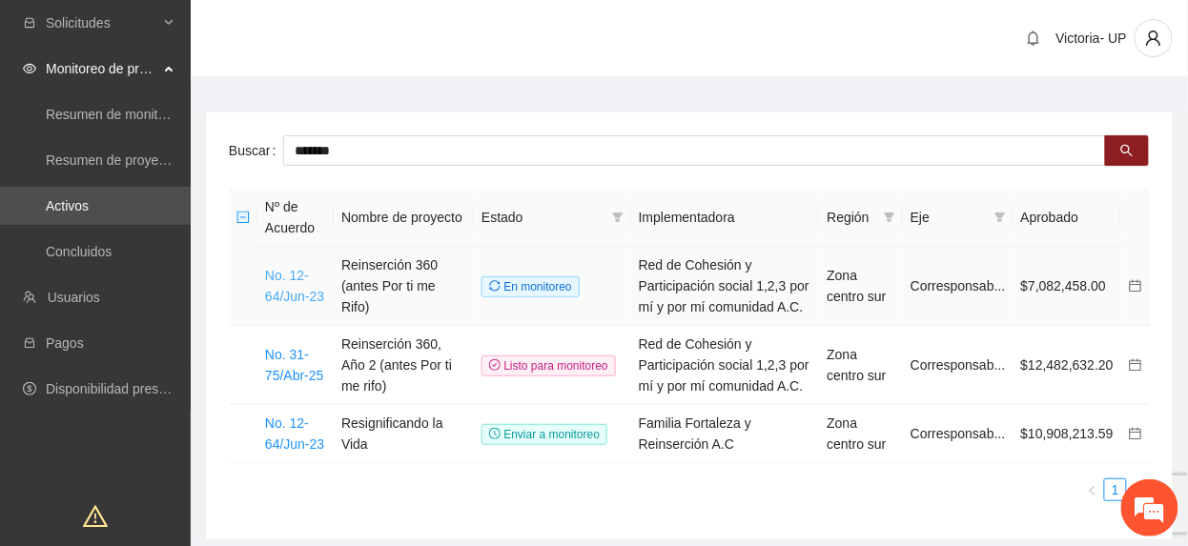
click at [286, 291] on link "No. 12-64/Jun-23" at bounding box center [294, 286] width 59 height 36
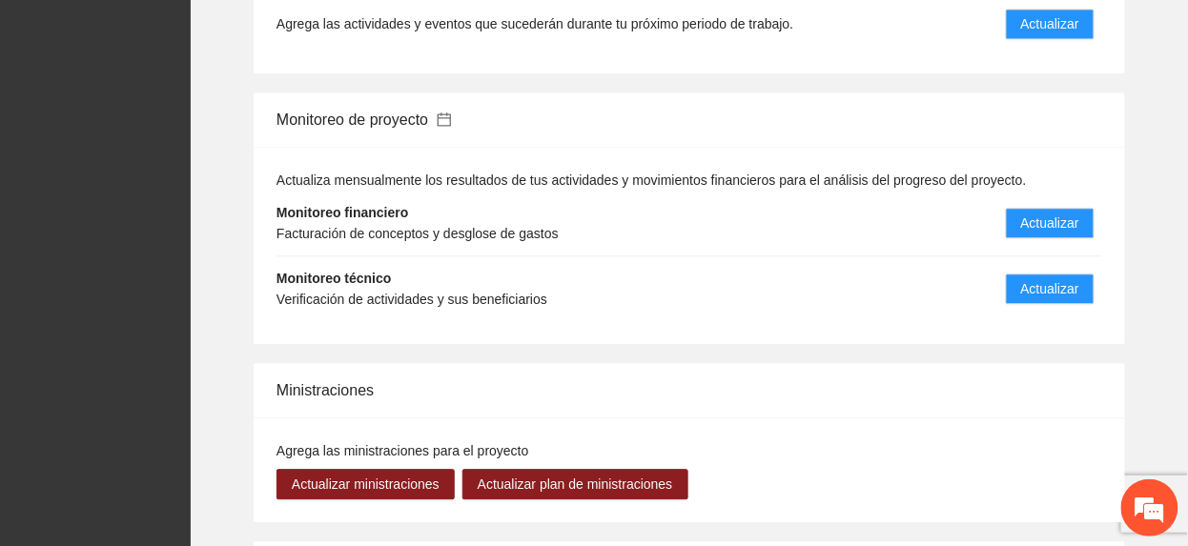
scroll to position [2797, 0]
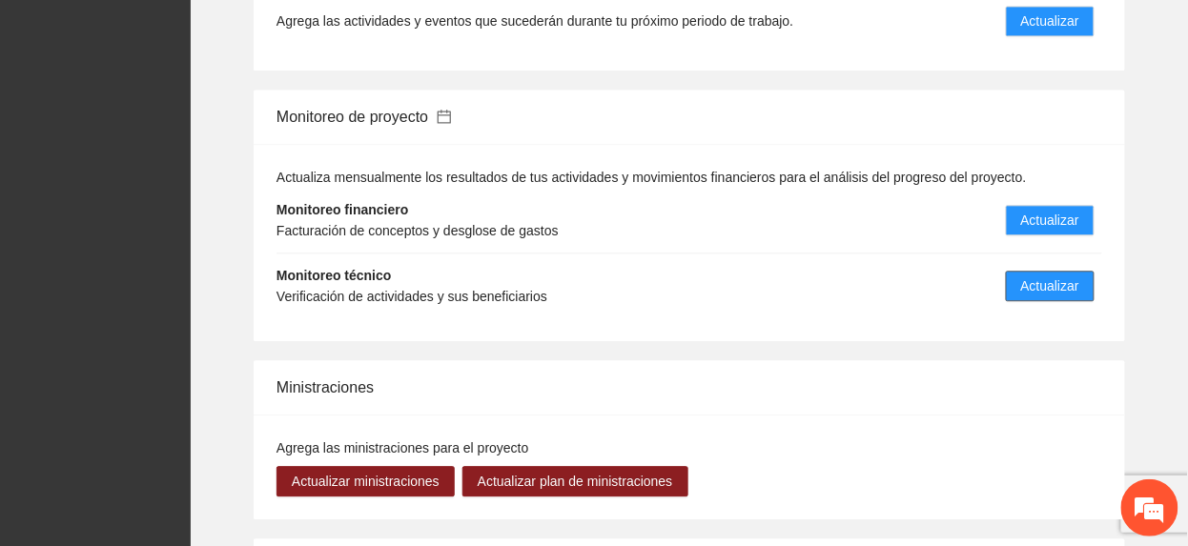
click at [1051, 276] on span "Actualizar" at bounding box center [1050, 286] width 58 height 21
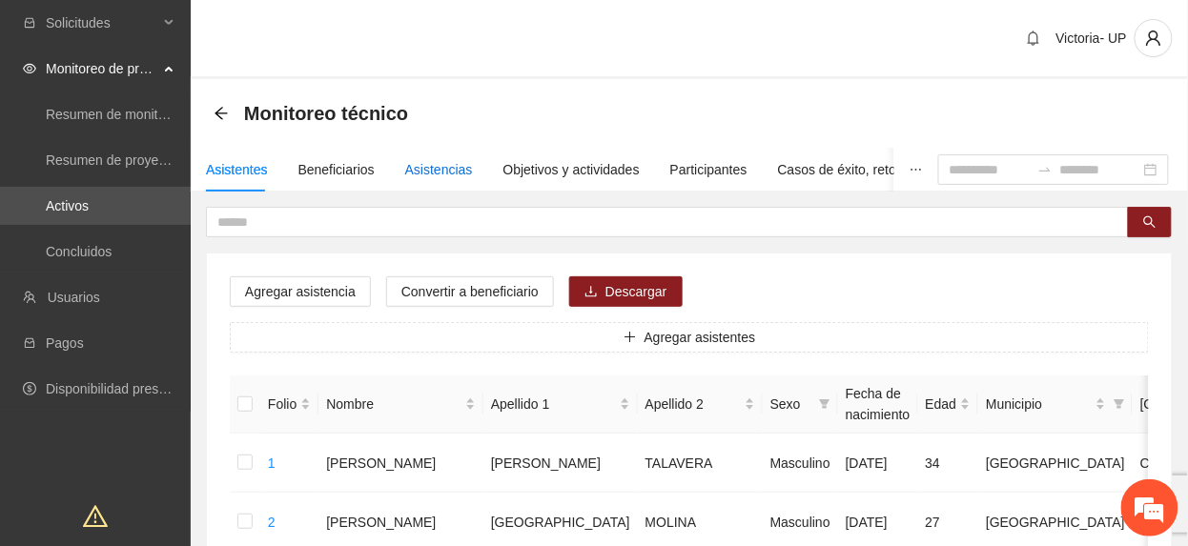
click at [423, 164] on div "Asistencias" at bounding box center [439, 169] width 68 height 21
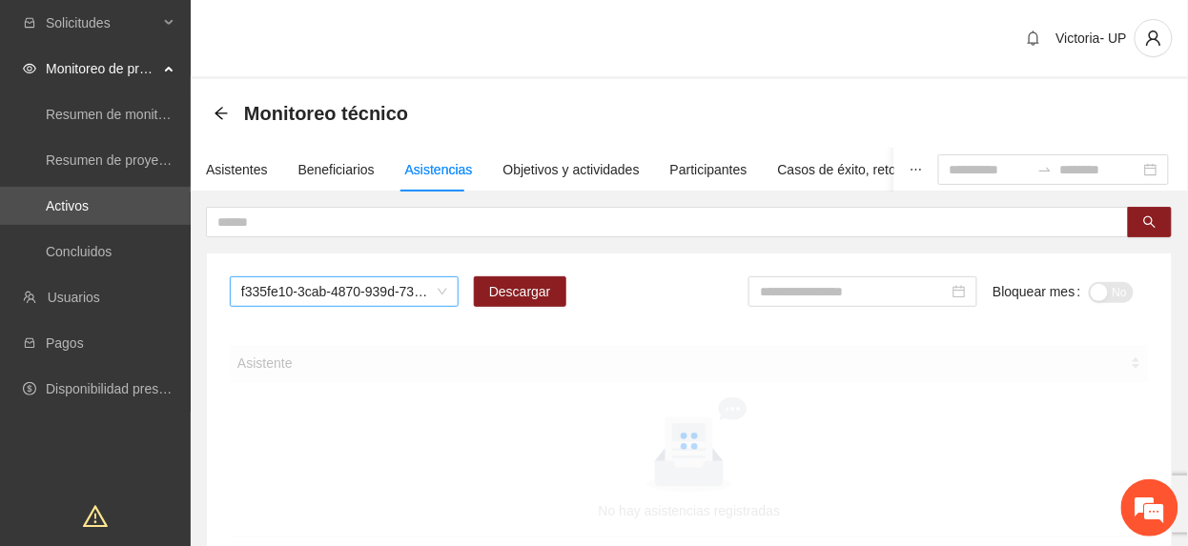
click at [318, 296] on span "f335fe10-3cab-4870-939d-73b6453ca784" at bounding box center [344, 291] width 206 height 29
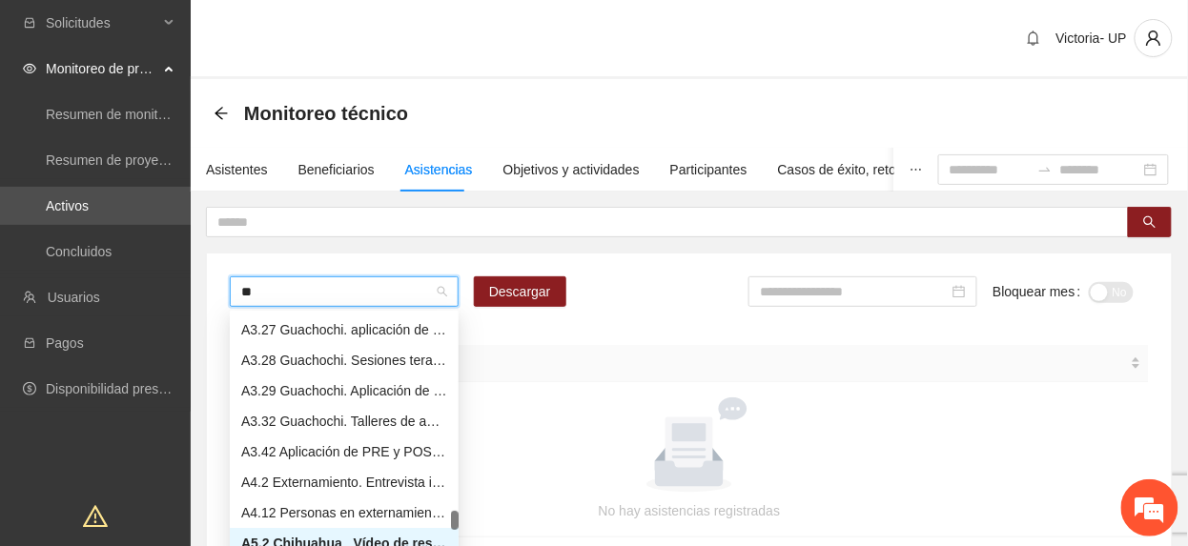
scroll to position [305, 0]
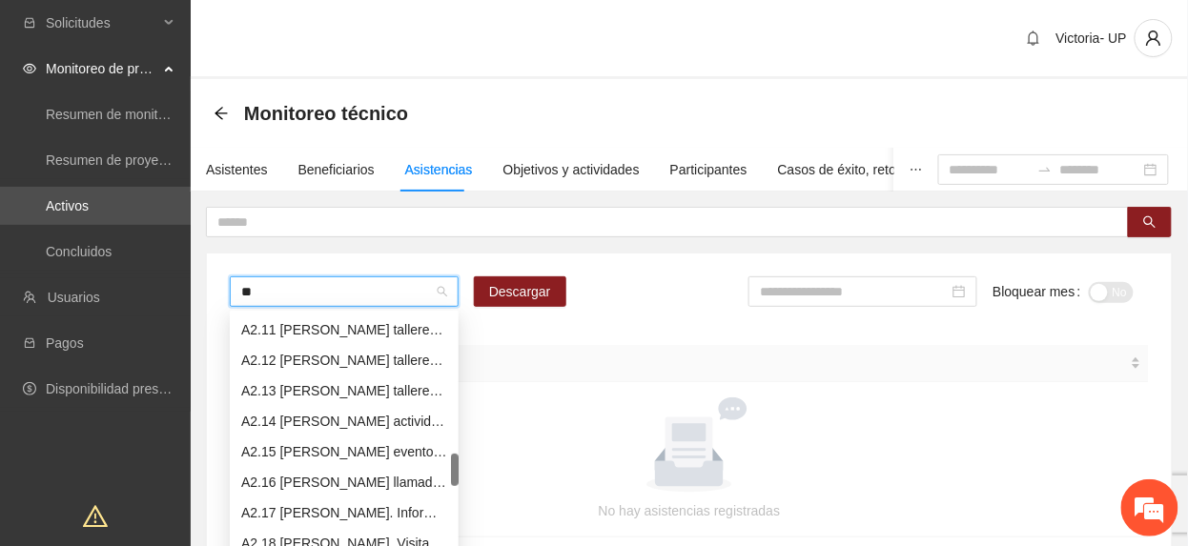
type input "***"
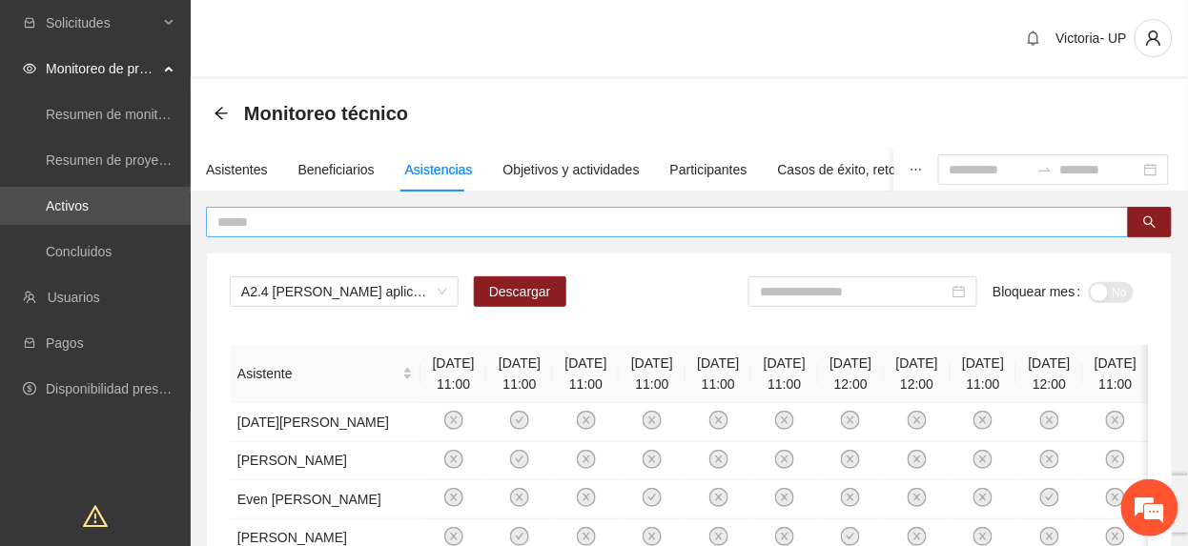
click at [395, 229] on input "text" at bounding box center [659, 222] width 885 height 21
type input "*"
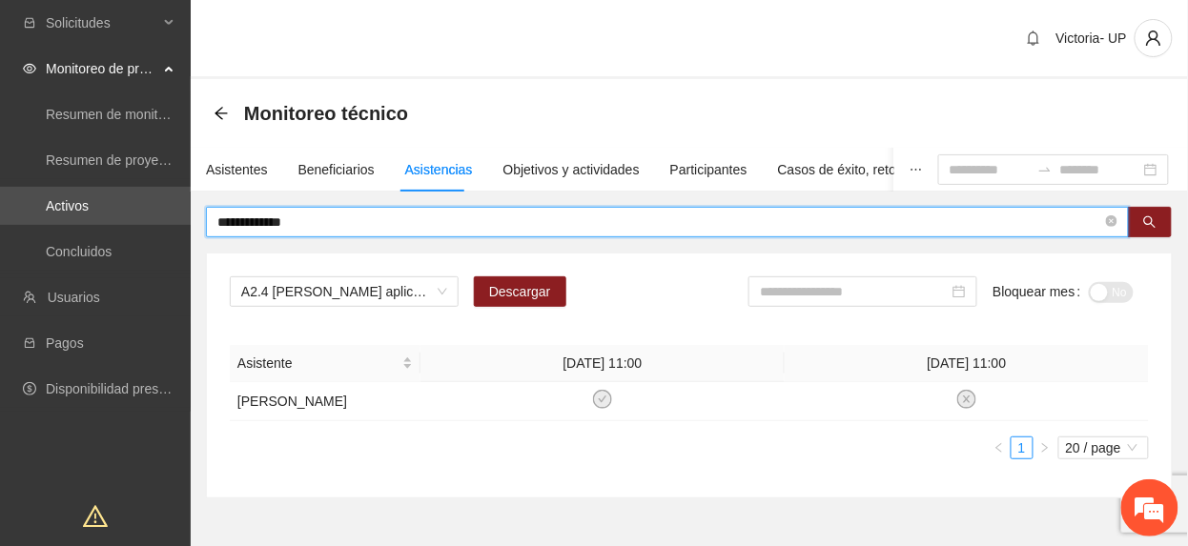
drag, startPoint x: 324, startPoint y: 226, endPoint x: -7, endPoint y: 379, distance: 364.4
click at [0, 379] on html "**********" at bounding box center [594, 273] width 1188 height 546
type input "**********"
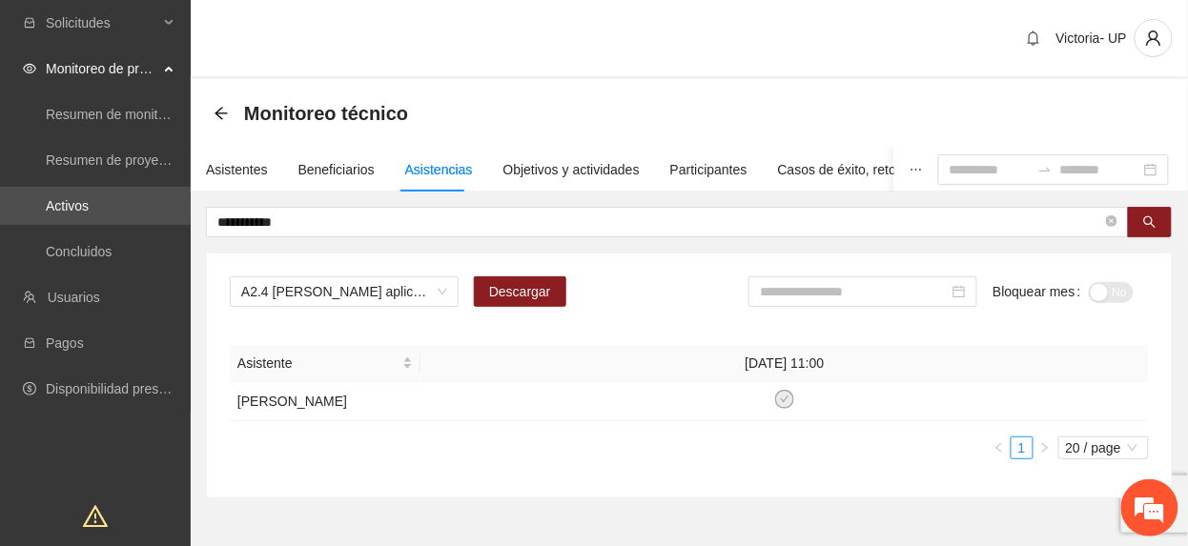
drag, startPoint x: 977, startPoint y: 111, endPoint x: 816, endPoint y: 366, distance: 302.1
click at [977, 111] on div "Monitoreo técnico" at bounding box center [690, 113] width 952 height 38
